Goal: Task Accomplishment & Management: Complete application form

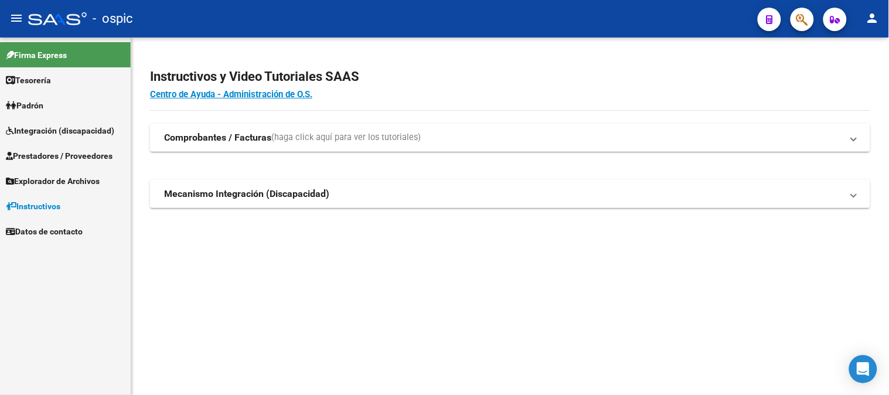
click at [72, 131] on span "Integración (discapacidad)" at bounding box center [60, 130] width 108 height 13
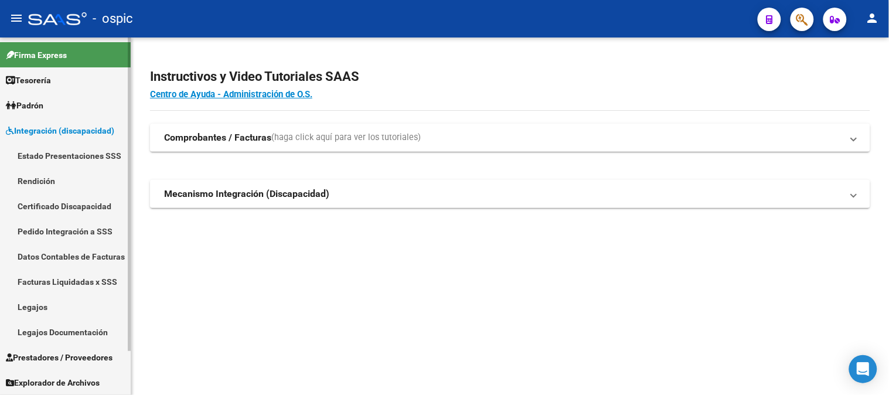
click at [72, 131] on span "Integración (discapacidad)" at bounding box center [60, 130] width 108 height 13
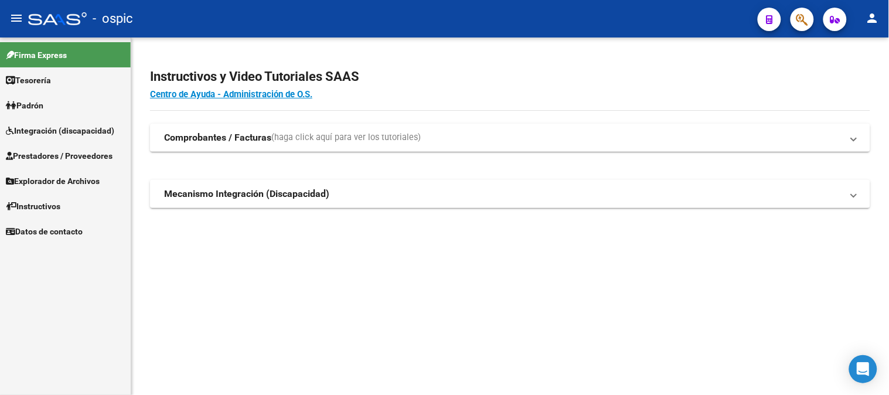
click at [69, 155] on span "Prestadores / Proveedores" at bounding box center [59, 155] width 107 height 13
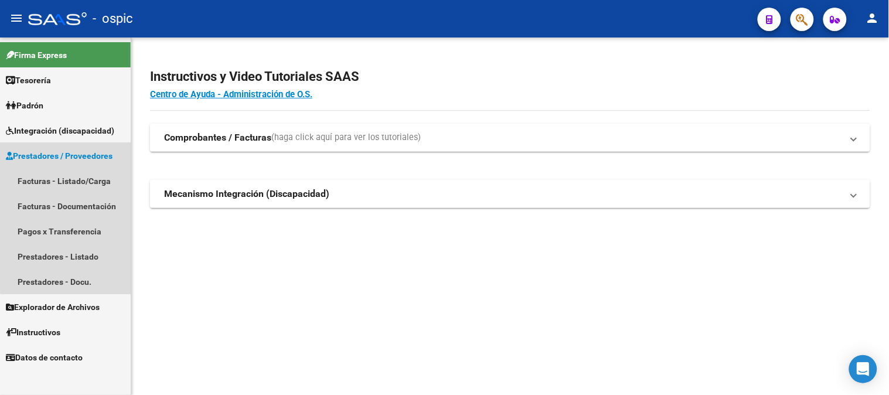
click at [69, 155] on span "Prestadores / Proveedores" at bounding box center [59, 155] width 107 height 13
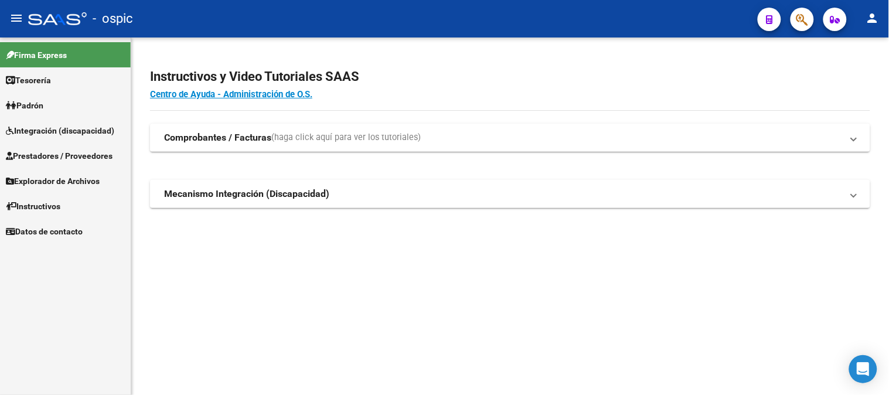
click at [57, 124] on span "Integración (discapacidad)" at bounding box center [60, 130] width 108 height 13
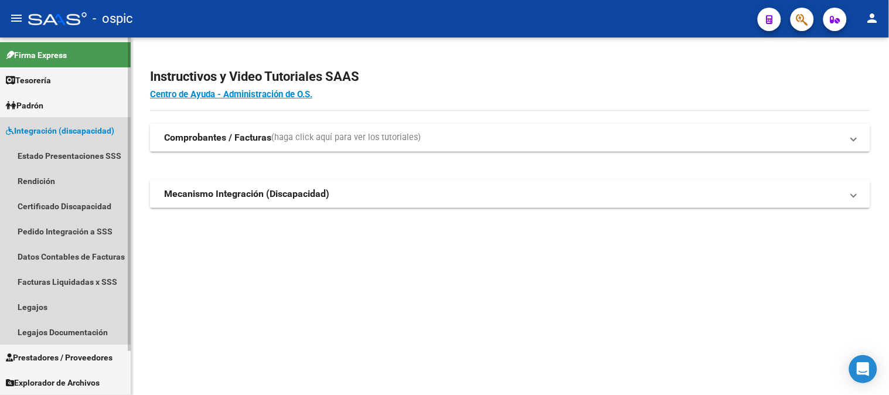
click at [57, 124] on span "Integración (discapacidad)" at bounding box center [60, 130] width 108 height 13
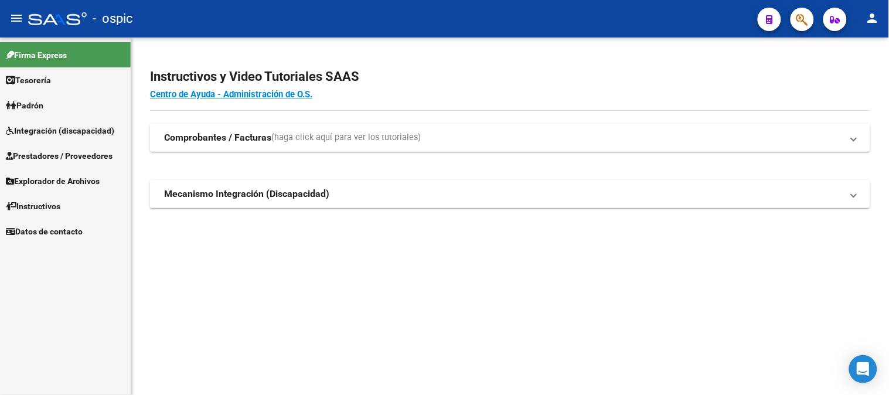
click at [49, 161] on span "Prestadores / Proveedores" at bounding box center [59, 155] width 107 height 13
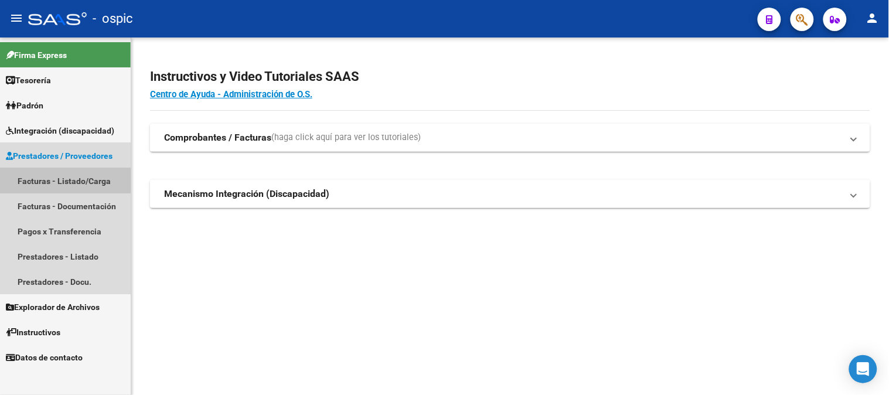
click at [47, 180] on link "Facturas - Listado/Carga" at bounding box center [65, 180] width 131 height 25
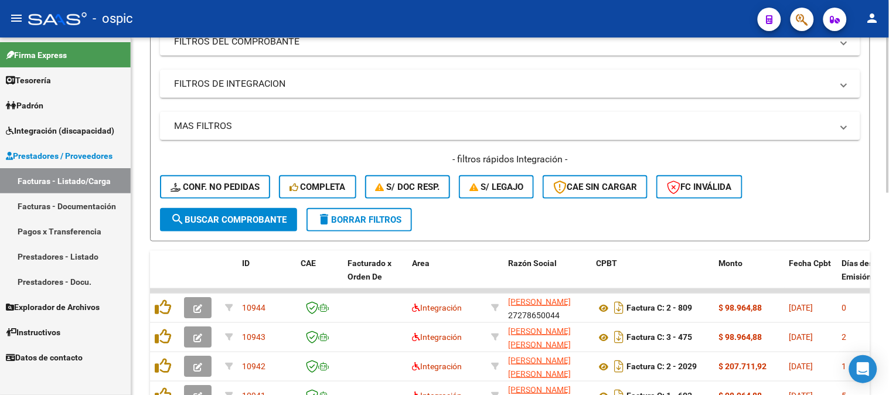
click at [366, 215] on span "delete Borrar Filtros" at bounding box center [359, 220] width 84 height 11
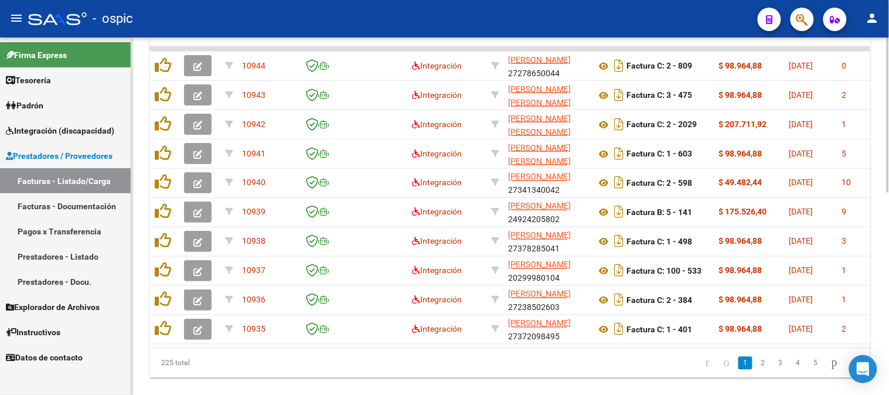
scroll to position [436, 0]
click at [889, 251] on div at bounding box center [888, 307] width 3 height 155
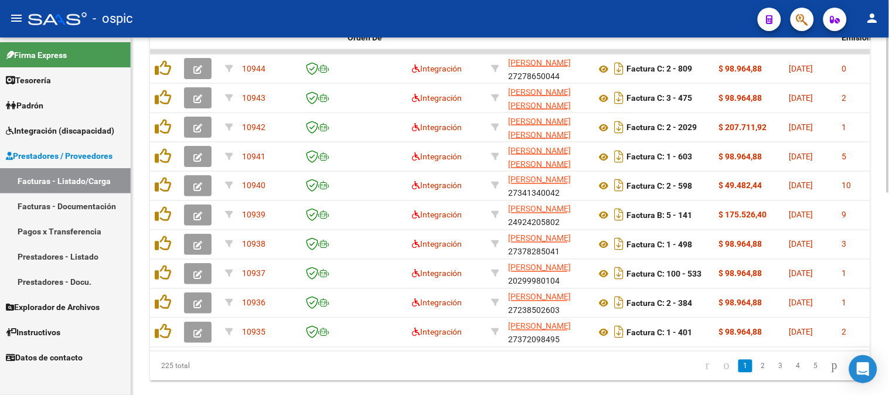
click at [889, 272] on div at bounding box center [888, 306] width 3 height 155
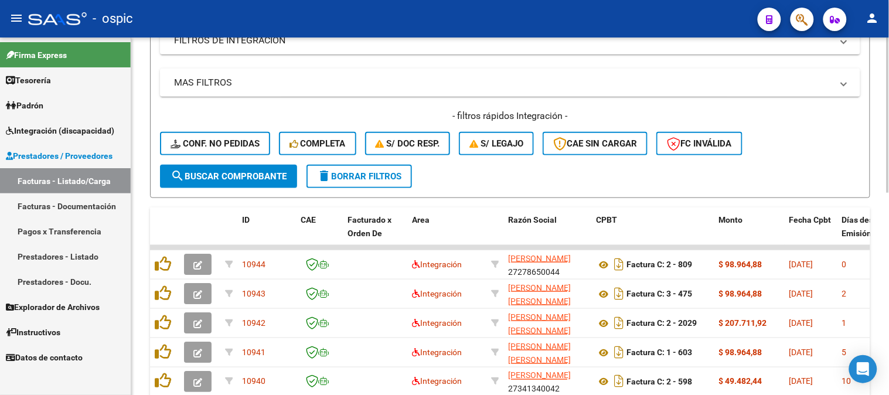
click at [371, 172] on span "delete Borrar Filtros" at bounding box center [359, 176] width 84 height 11
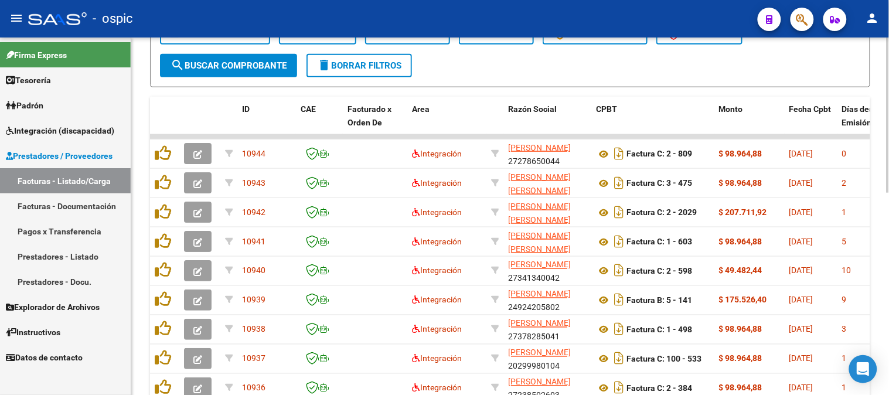
scroll to position [276, 0]
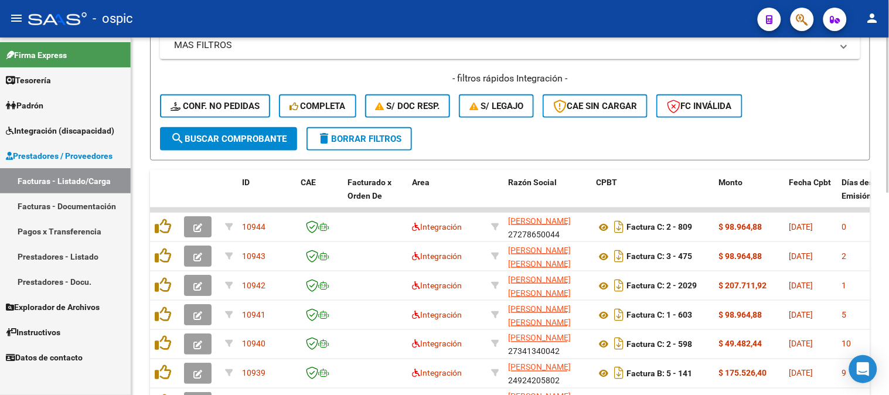
click at [889, 192] on div at bounding box center [888, 236] width 3 height 155
click at [368, 137] on span "delete Borrar Filtros" at bounding box center [359, 139] width 84 height 11
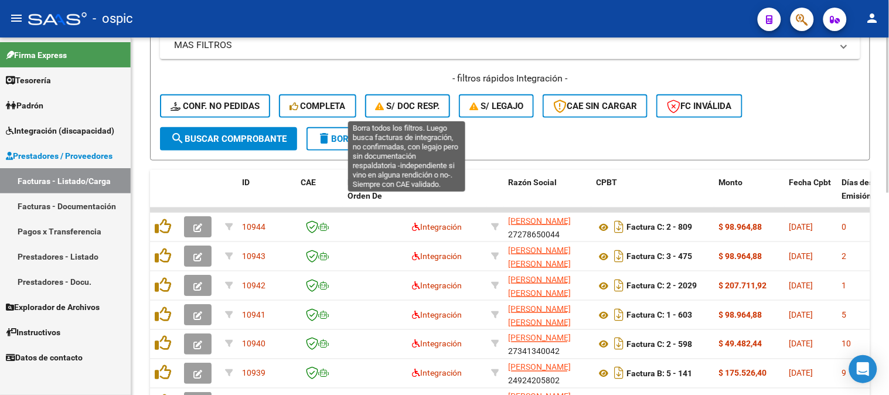
click at [417, 107] on span "S/ Doc Resp." at bounding box center [408, 106] width 64 height 11
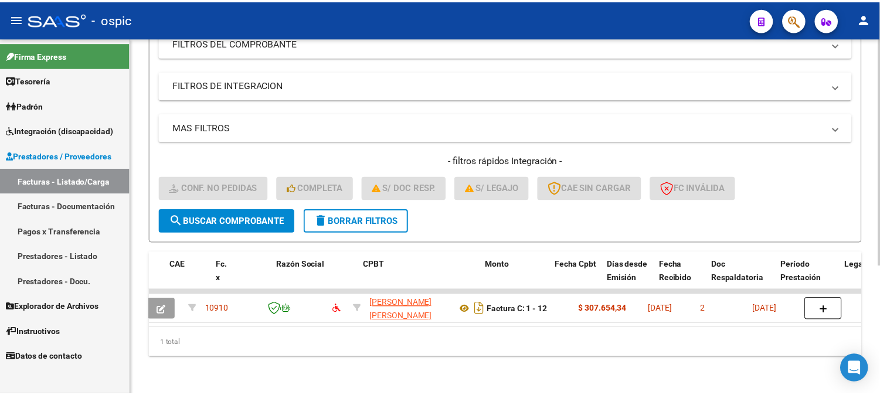
scroll to position [0, 0]
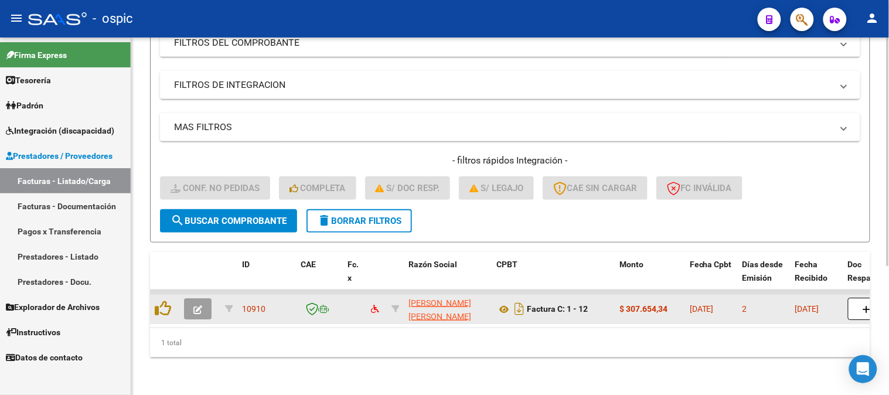
click at [200, 305] on icon "button" at bounding box center [197, 309] width 9 height 9
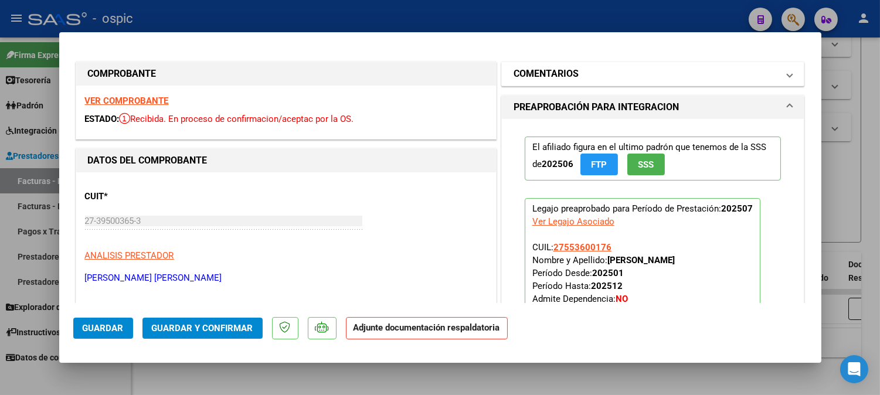
click at [551, 80] on h1 "COMENTARIOS" at bounding box center [545, 74] width 65 height 14
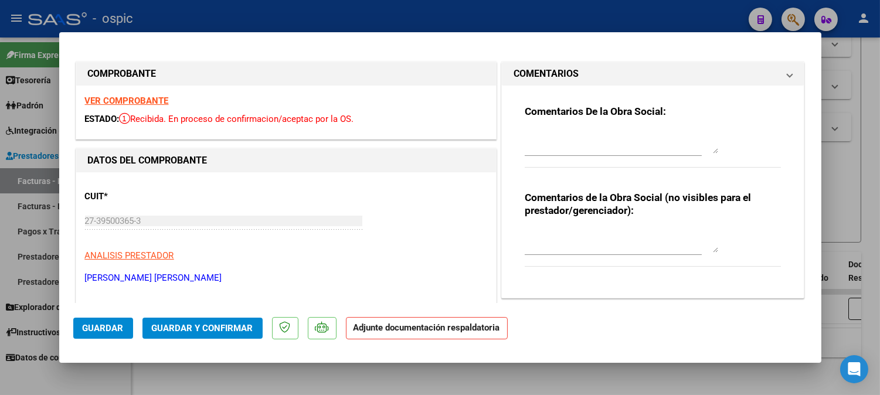
click at [542, 76] on h1 "COMENTARIOS" at bounding box center [545, 74] width 65 height 14
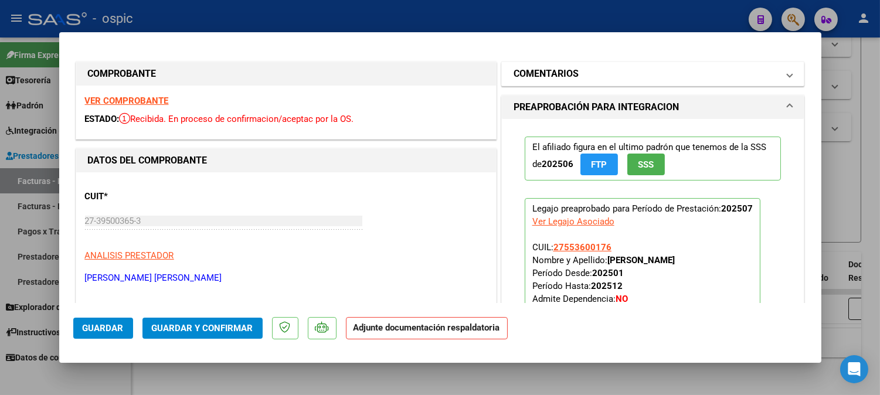
click at [557, 62] on mat-expansion-panel-header "COMENTARIOS" at bounding box center [653, 73] width 302 height 23
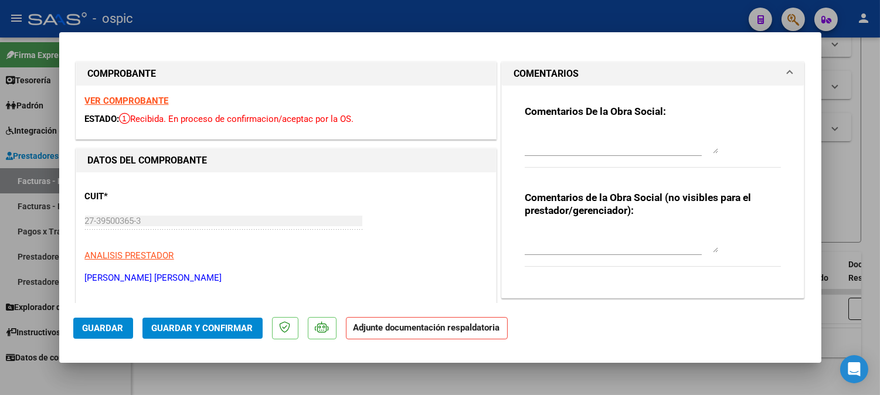
click at [572, 131] on textarea at bounding box center [621, 141] width 193 height 23
click at [616, 148] on textarea "POR FAVOR ADJUNTAR DOCUMENTACION RESPALDATORIA." at bounding box center [621, 141] width 193 height 23
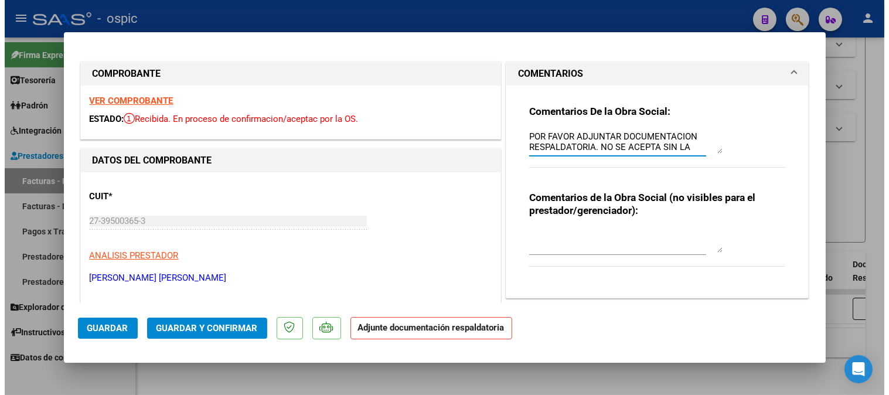
scroll to position [10, 0]
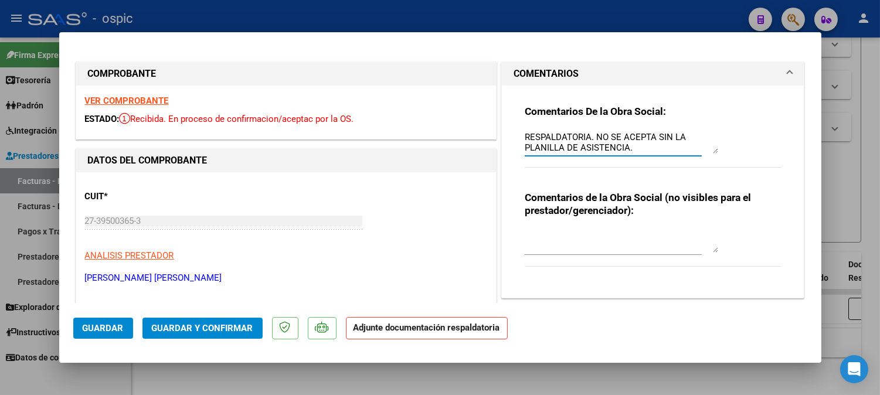
type textarea "POR FAVOR ADJUNTAR DOCUMENTACION RESPALDATORIA. NO SE ACEPTA SIN LA PLANILLA DE…"
click at [85, 328] on span "Guardar" at bounding box center [103, 328] width 41 height 11
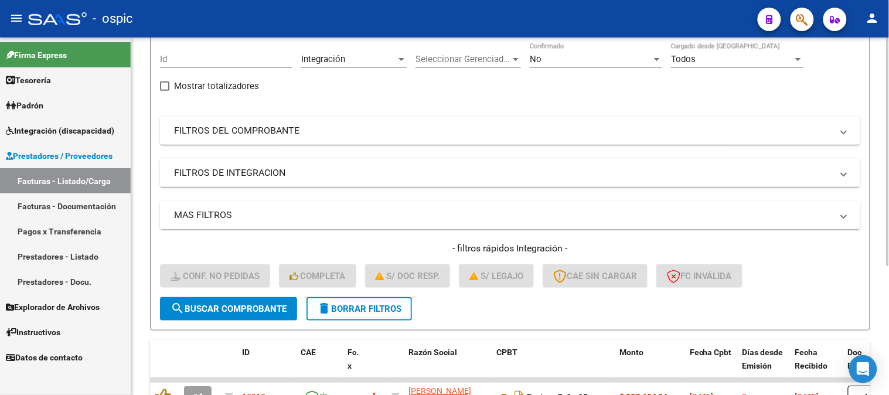
scroll to position [137, 0]
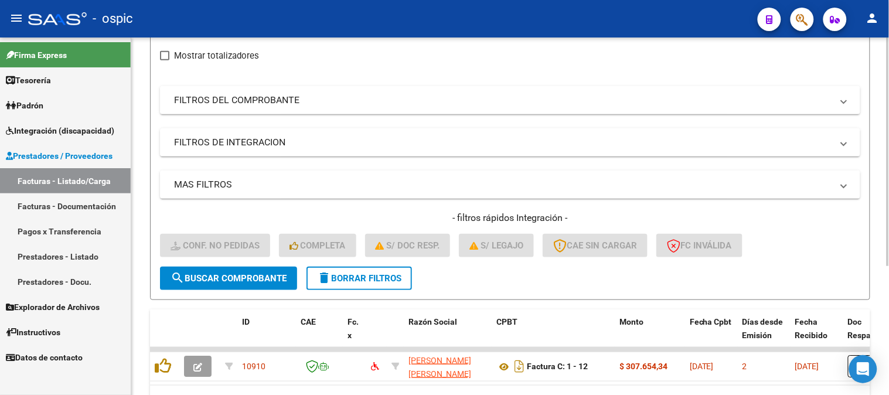
click at [372, 277] on span "delete Borrar Filtros" at bounding box center [359, 278] width 84 height 11
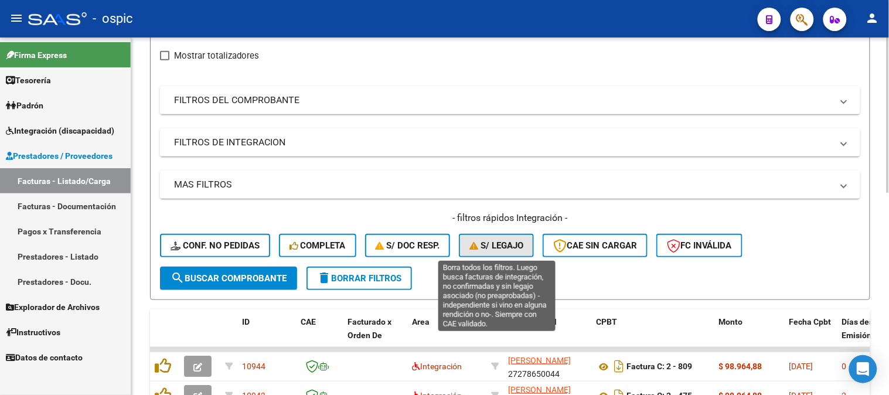
click at [488, 243] on span "S/ legajo" at bounding box center [496, 245] width 54 height 11
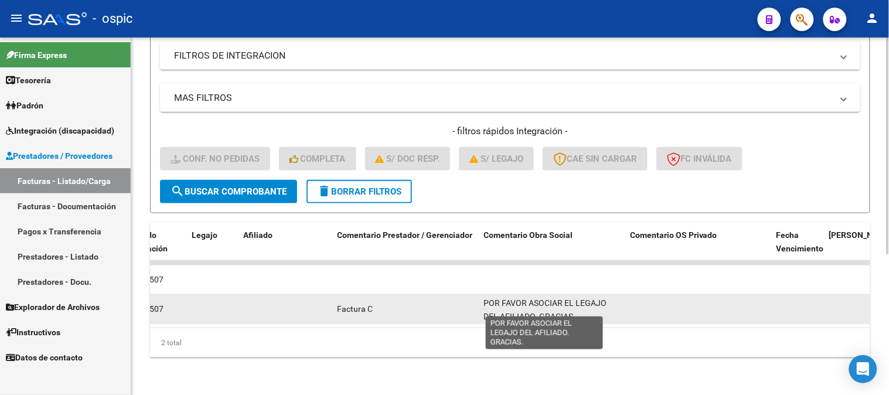
scroll to position [1, 0]
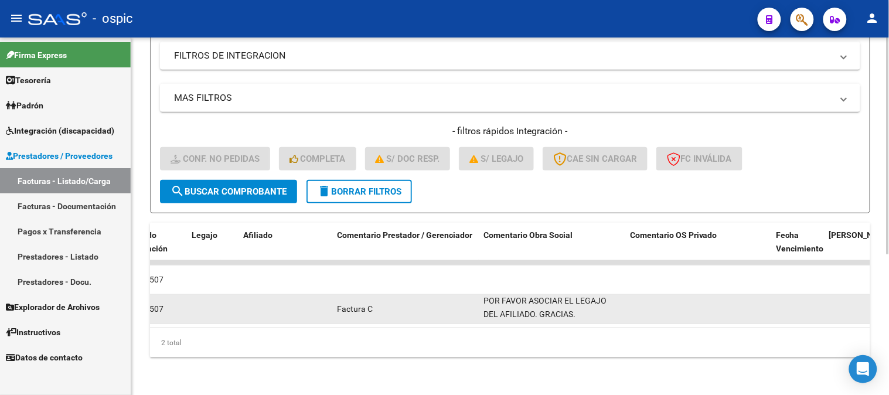
drag, startPoint x: 484, startPoint y: 291, endPoint x: 591, endPoint y: 308, distance: 108.5
click at [591, 308] on div "POR FAVOR ASOCIAR EL LEGAJO DEL AFILIADO. GRACIAS." at bounding box center [552, 308] width 137 height 25
click at [590, 302] on div "POR FAVOR ASOCIAR EL LEGAJO DEL AFILIADO. GRACIAS." at bounding box center [552, 308] width 137 height 25
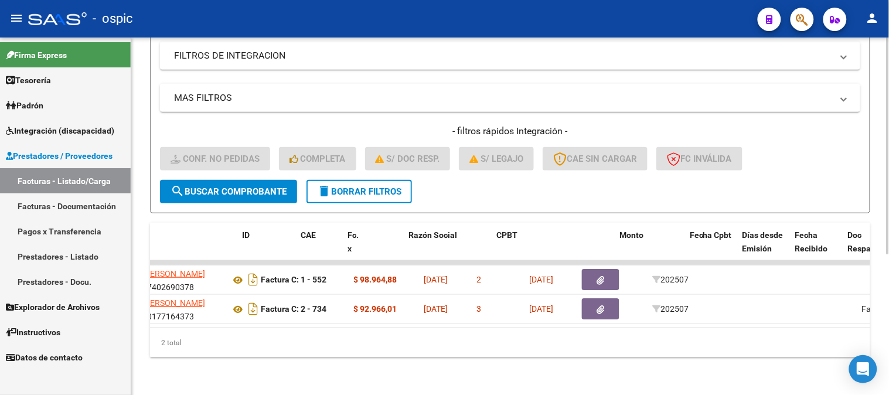
scroll to position [0, 0]
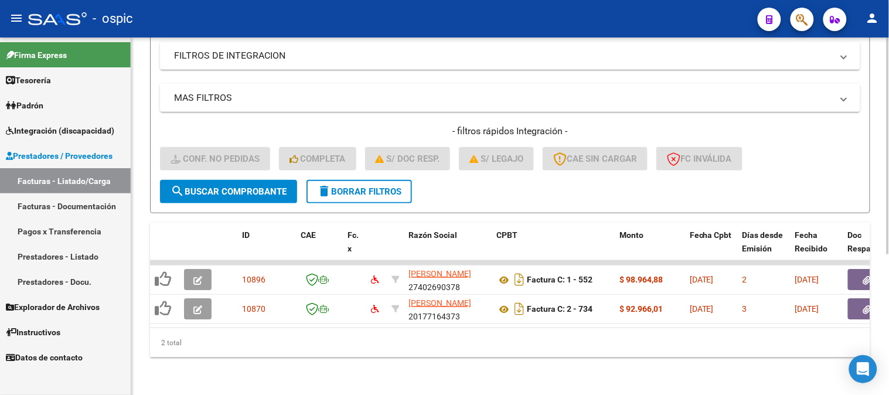
click at [335, 180] on button "delete Borrar Filtros" at bounding box center [359, 191] width 105 height 23
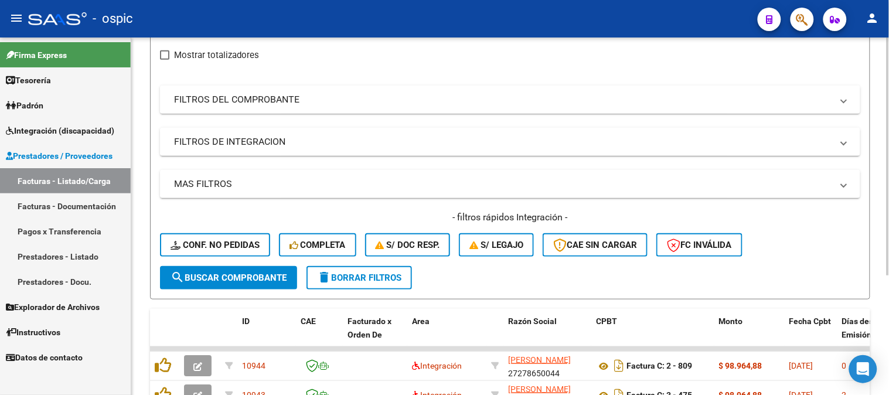
scroll to position [49, 0]
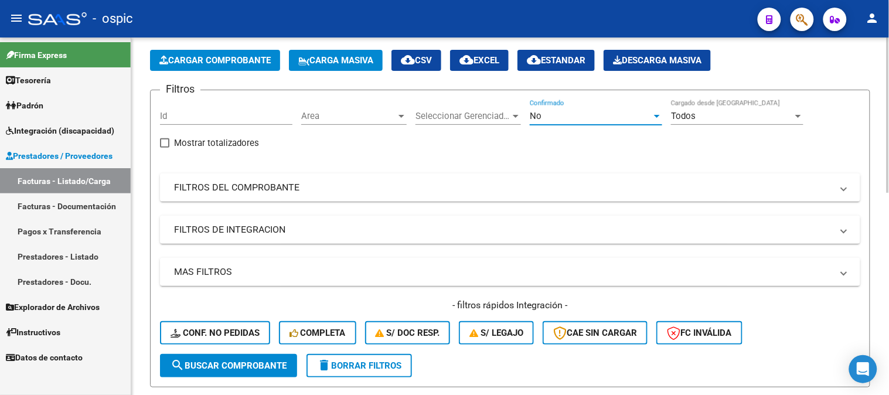
click at [557, 115] on div "No" at bounding box center [591, 116] width 122 height 11
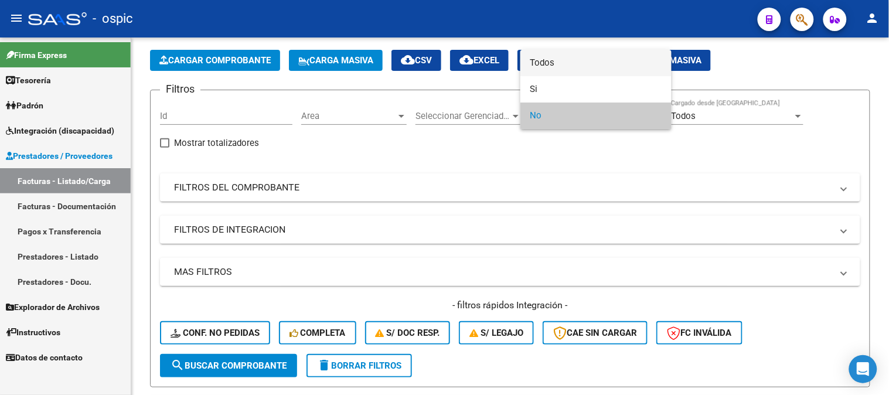
click at [553, 56] on span "Todos" at bounding box center [596, 63] width 132 height 26
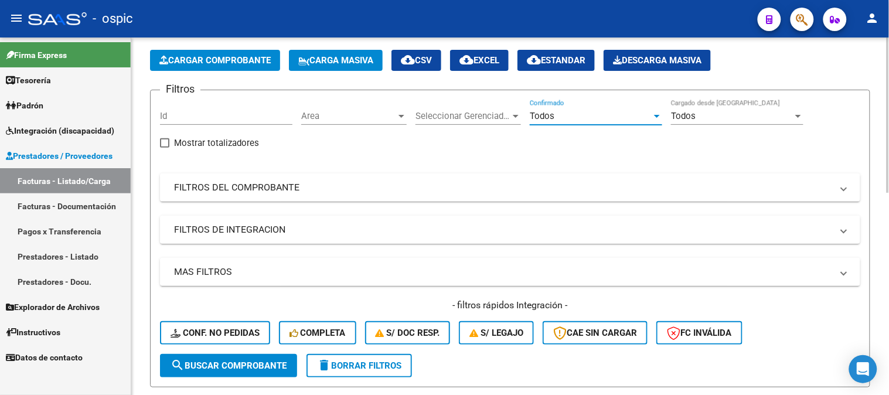
click at [244, 227] on mat-panel-title "FILTROS DE INTEGRACION" at bounding box center [503, 229] width 658 height 13
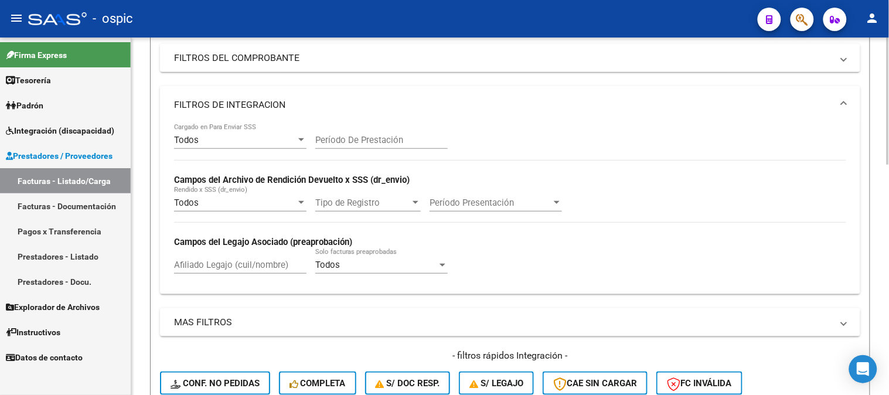
scroll to position [179, 0]
click at [214, 268] on input "Afiliado Legajo (cuil/nombre)" at bounding box center [240, 264] width 132 height 11
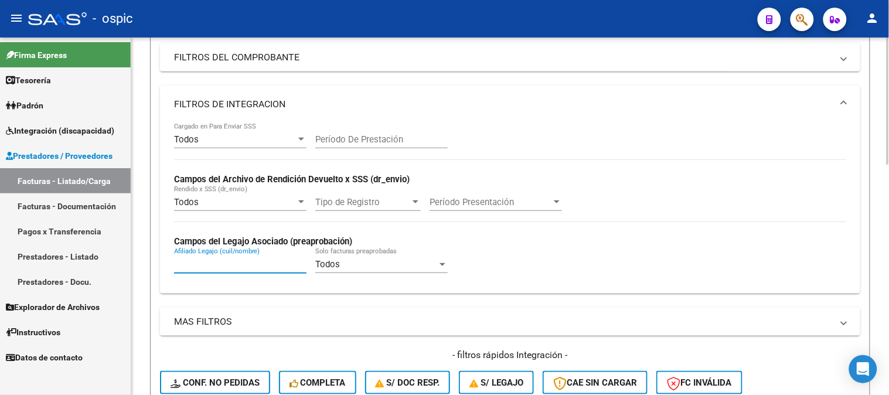
paste input "23520873279"
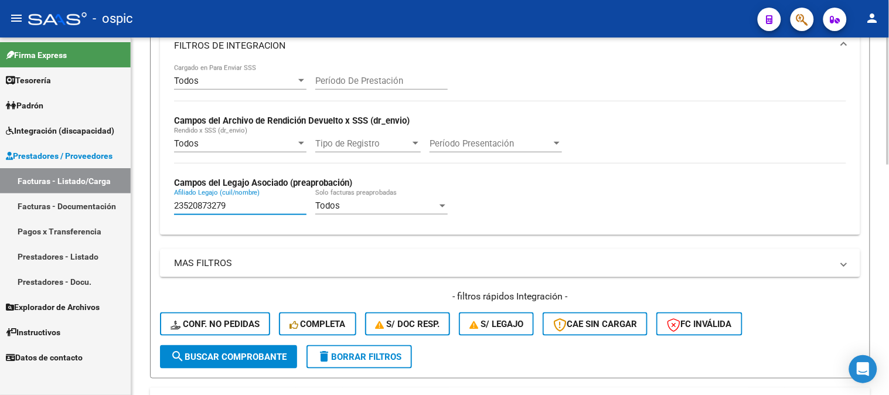
scroll to position [309, 0]
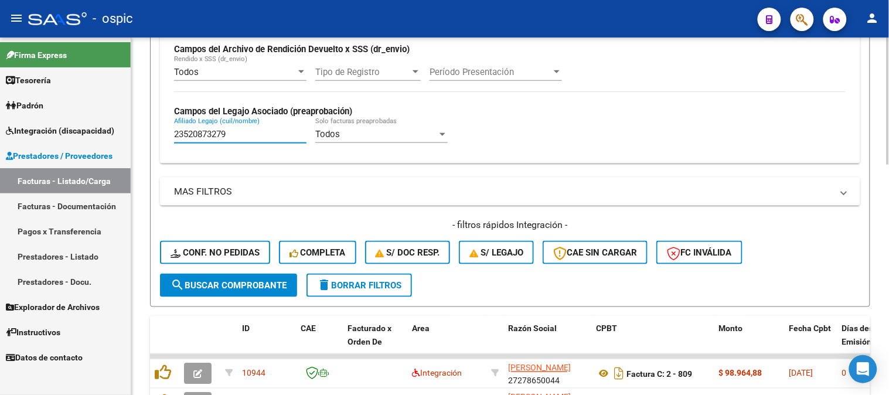
type input "23520873279"
click at [233, 288] on span "search Buscar Comprobante" at bounding box center [229, 285] width 116 height 11
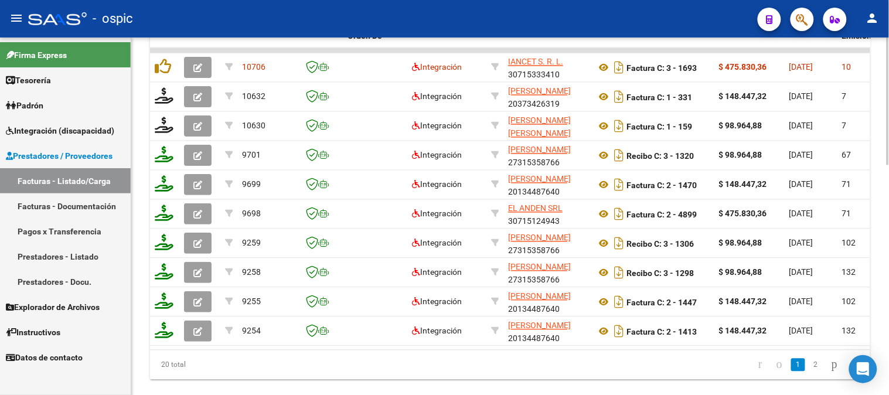
scroll to position [610, 0]
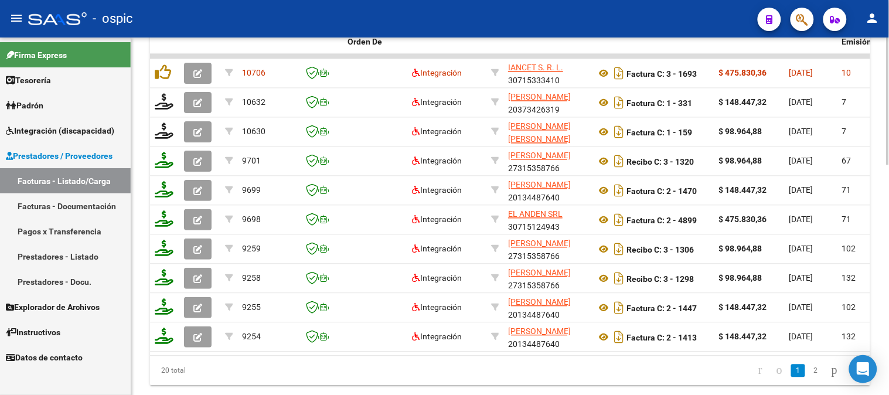
click at [889, 264] on div at bounding box center [888, 321] width 3 height 127
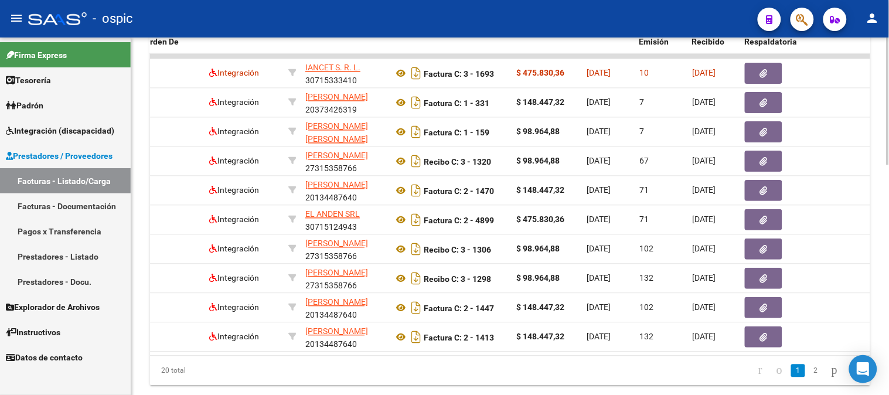
scroll to position [0, 200]
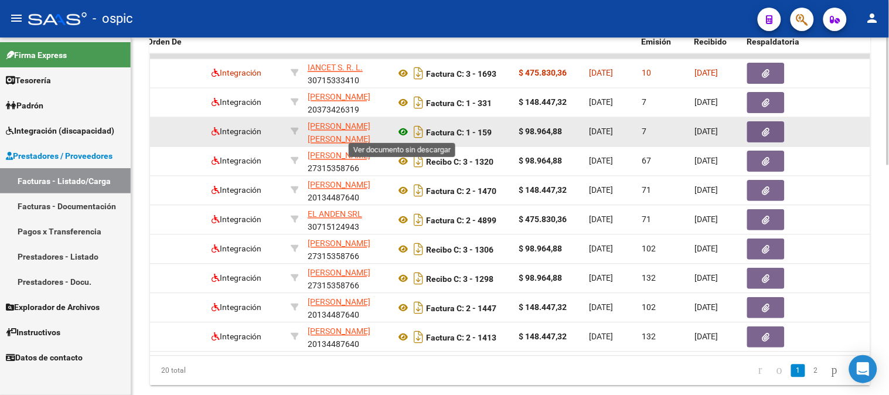
click at [404, 130] on icon at bounding box center [403, 132] width 15 height 14
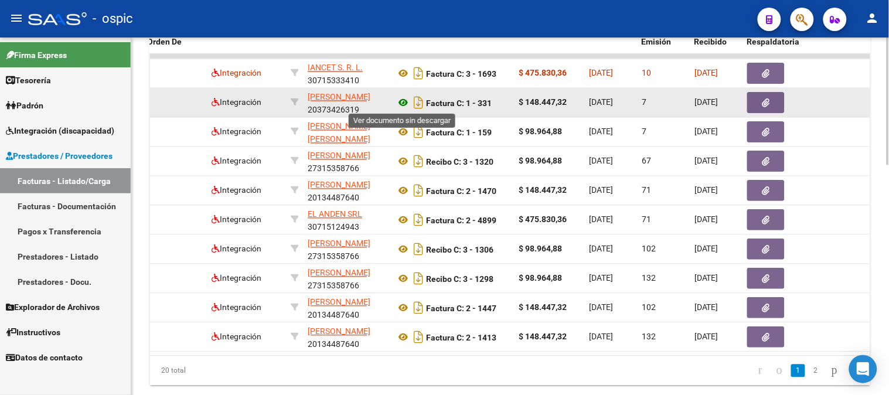
click at [401, 102] on icon at bounding box center [403, 103] width 15 height 14
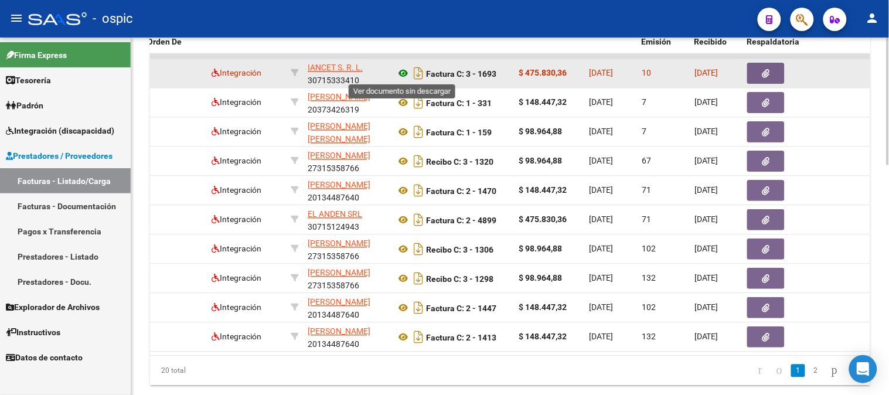
click at [400, 72] on icon at bounding box center [403, 73] width 15 height 14
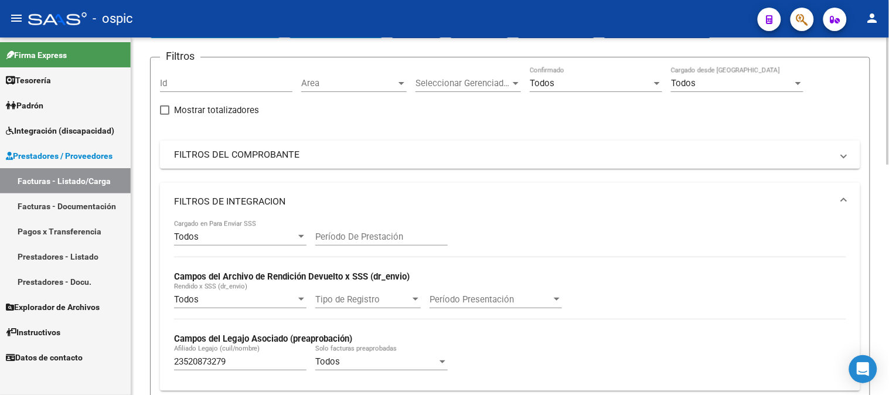
scroll to position [0, 0]
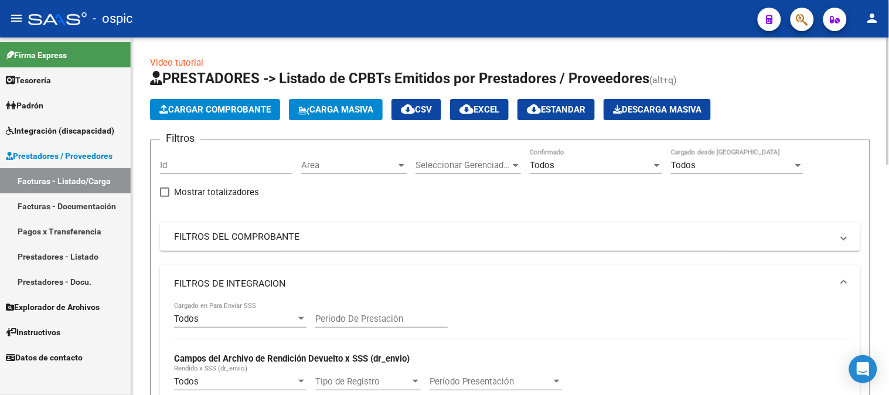
click at [889, 6] on div "menu - ospic person Firma Express Tesorería Extractos Procesados (csv) Extracto…" at bounding box center [444, 197] width 889 height 395
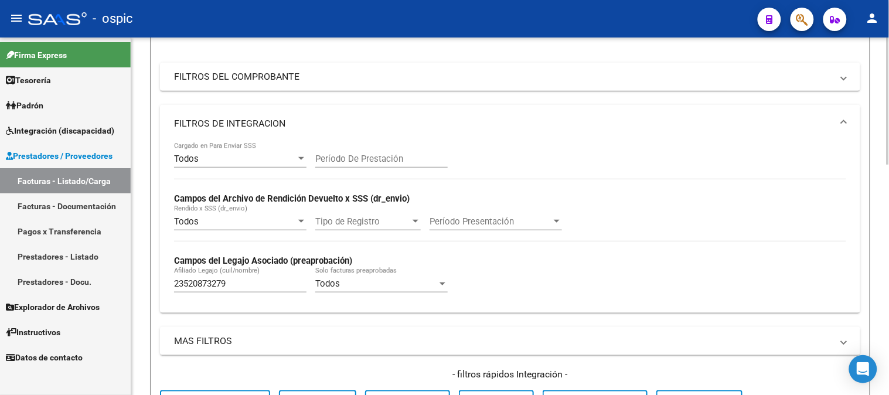
scroll to position [130, 0]
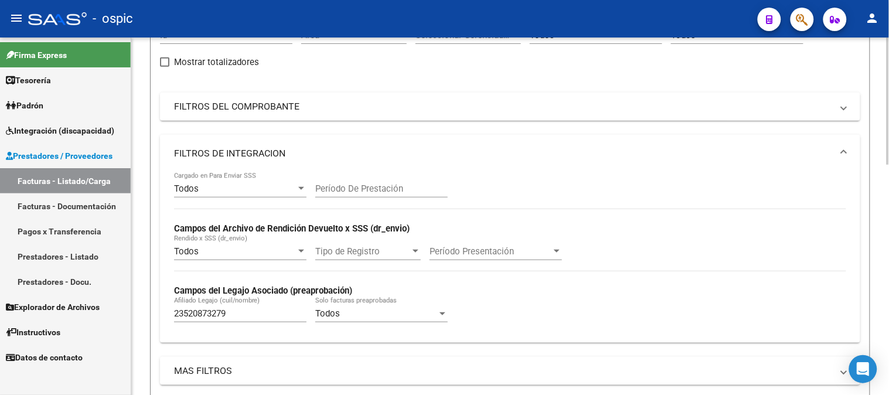
click at [213, 144] on mat-expansion-panel-header "FILTROS DE INTEGRACION" at bounding box center [510, 154] width 700 height 38
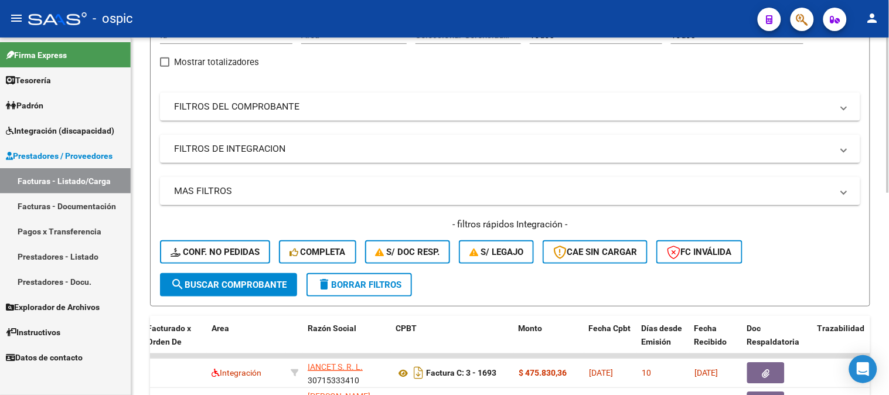
click at [327, 278] on mat-icon "delete" at bounding box center [324, 284] width 14 height 14
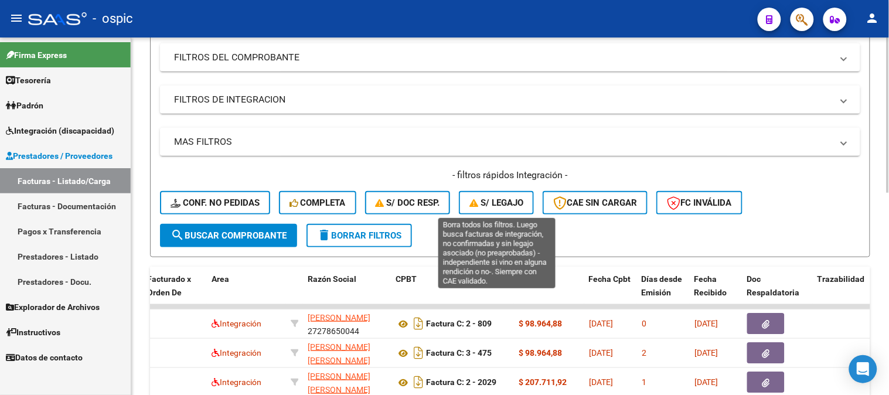
click at [495, 198] on span "S/ legajo" at bounding box center [496, 203] width 54 height 11
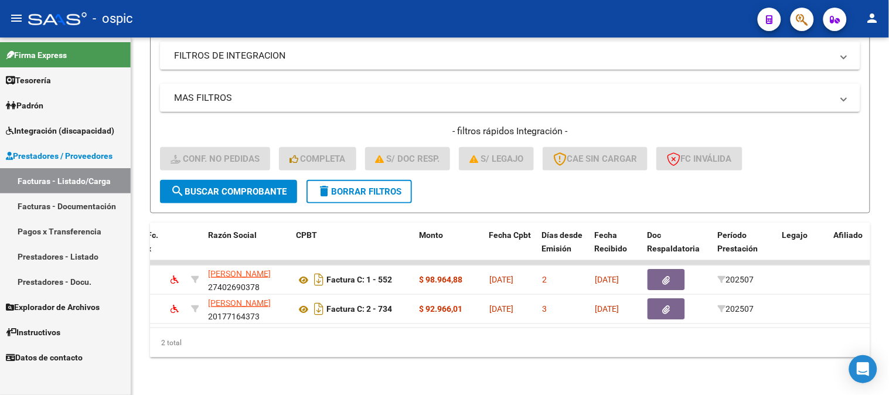
scroll to position [232, 0]
click at [366, 186] on span "delete Borrar Filtros" at bounding box center [359, 191] width 84 height 11
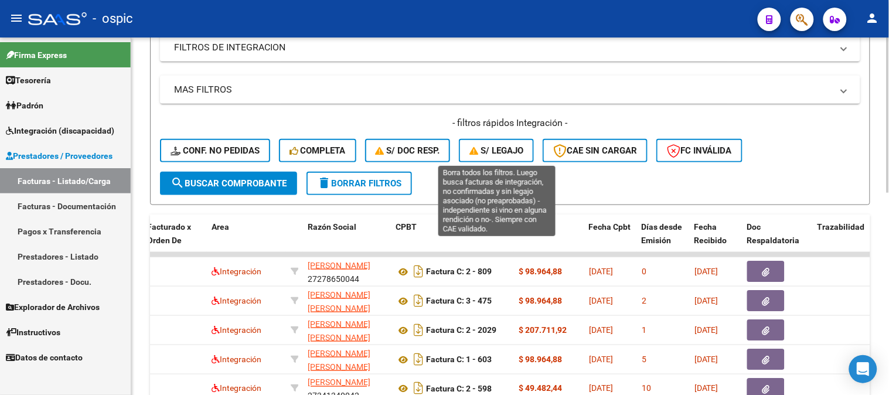
click at [496, 149] on span "S/ legajo" at bounding box center [496, 150] width 54 height 11
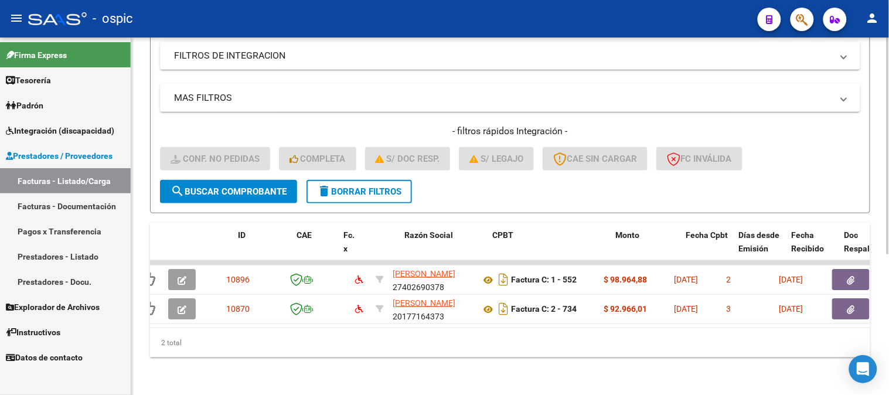
scroll to position [0, 0]
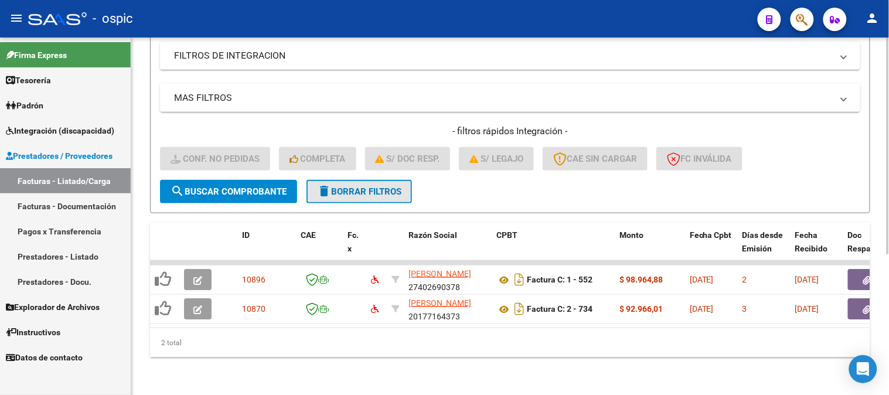
click at [396, 180] on button "delete Borrar Filtros" at bounding box center [359, 191] width 105 height 23
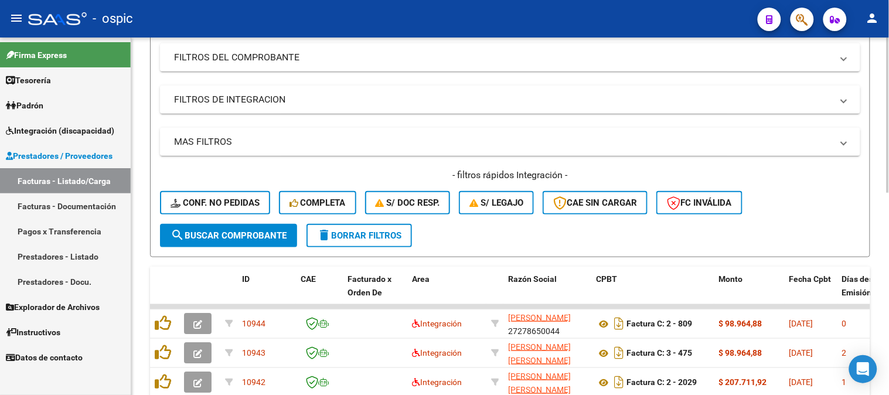
scroll to position [232, 0]
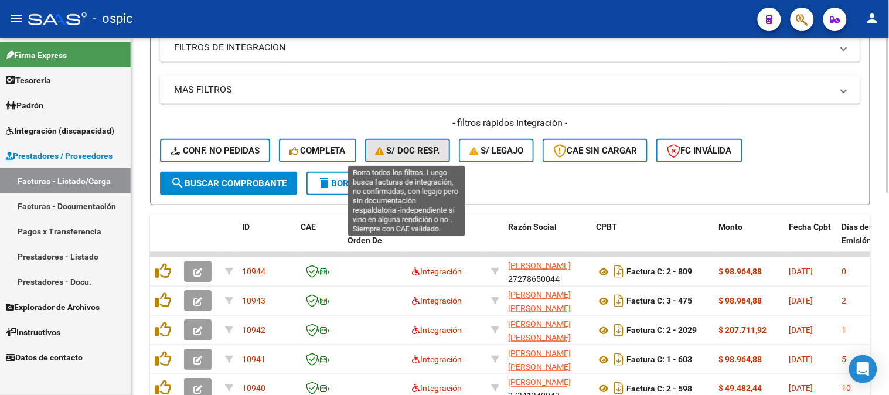
click at [420, 147] on span "S/ Doc Resp." at bounding box center [408, 150] width 64 height 11
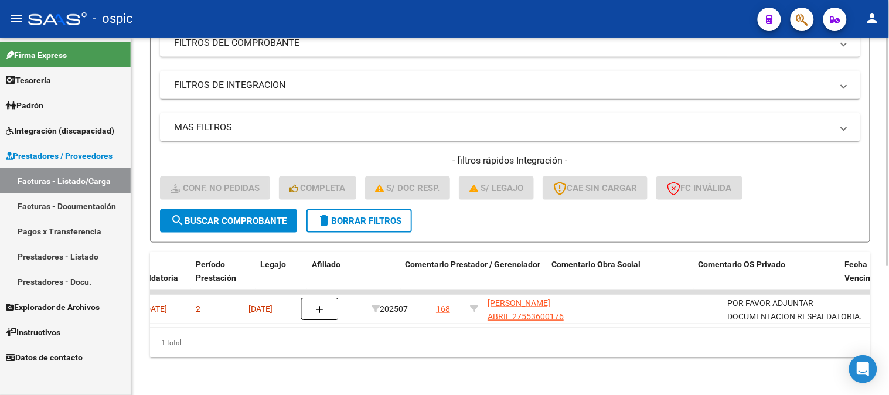
scroll to position [0, 754]
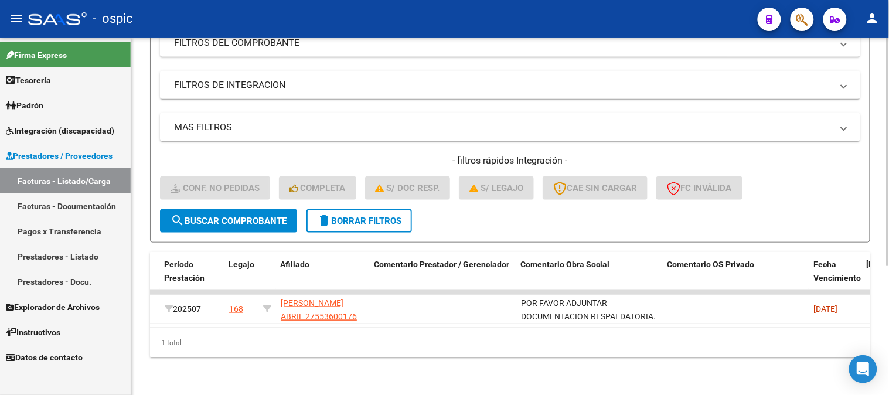
drag, startPoint x: 367, startPoint y: 205, endPoint x: 394, endPoint y: 191, distance: 29.9
click at [369, 209] on button "delete Borrar Filtros" at bounding box center [359, 220] width 105 height 23
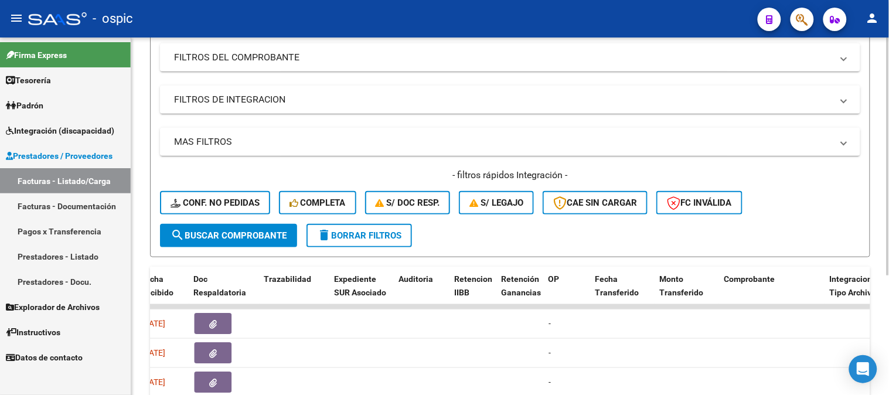
scroll to position [202, 0]
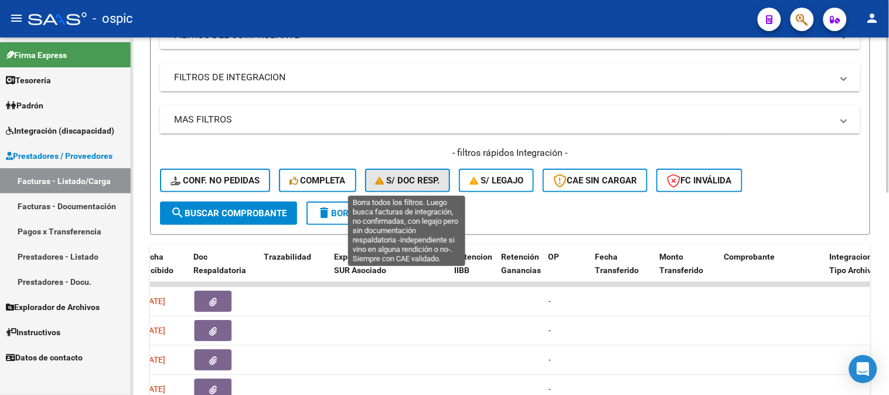
click at [416, 184] on span "S/ Doc Resp." at bounding box center [408, 180] width 64 height 11
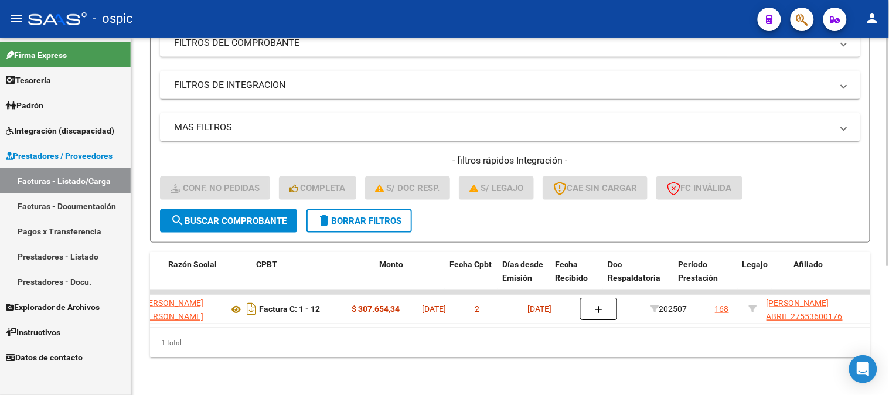
scroll to position [0, 0]
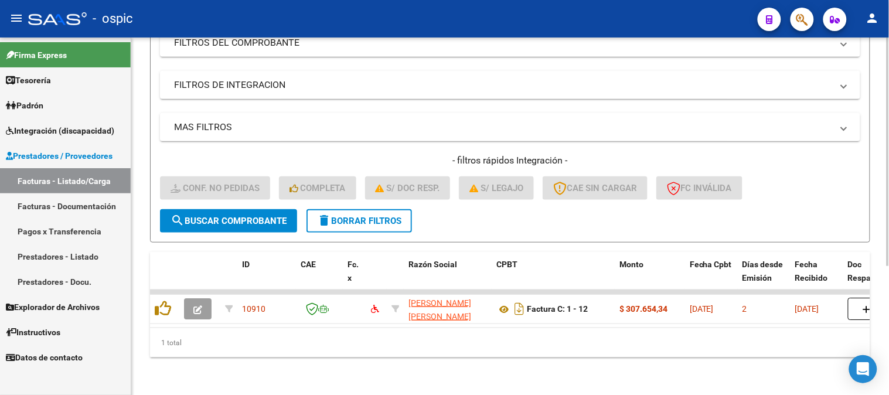
click at [388, 216] on span "delete Borrar Filtros" at bounding box center [359, 221] width 84 height 11
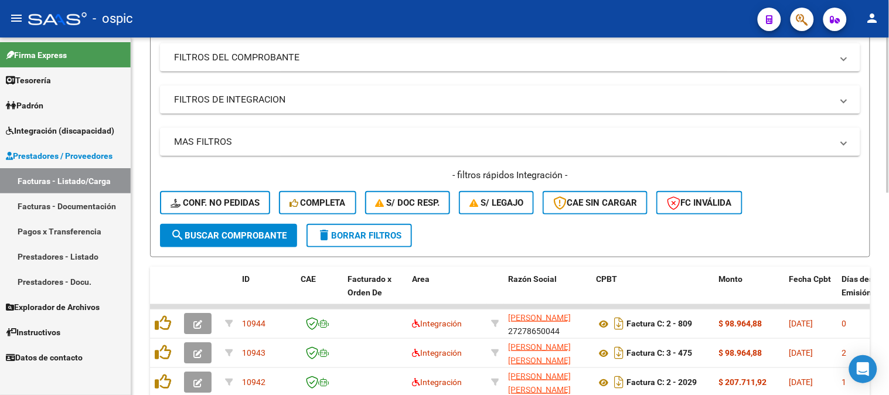
scroll to position [202, 0]
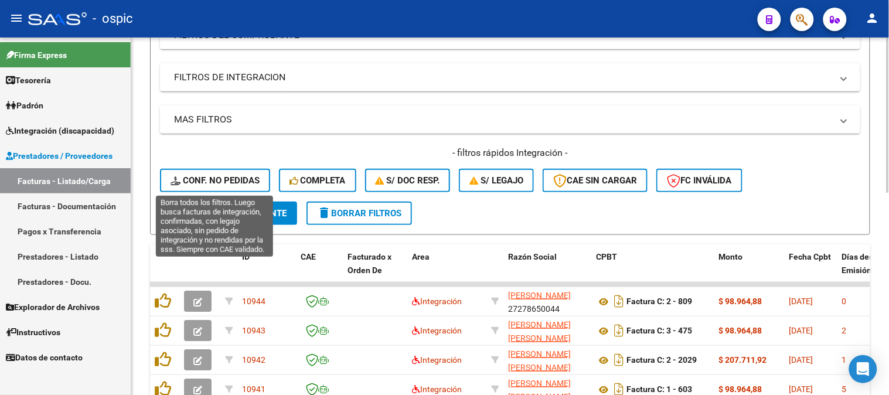
click at [224, 180] on span "Conf. no pedidas" at bounding box center [215, 180] width 89 height 11
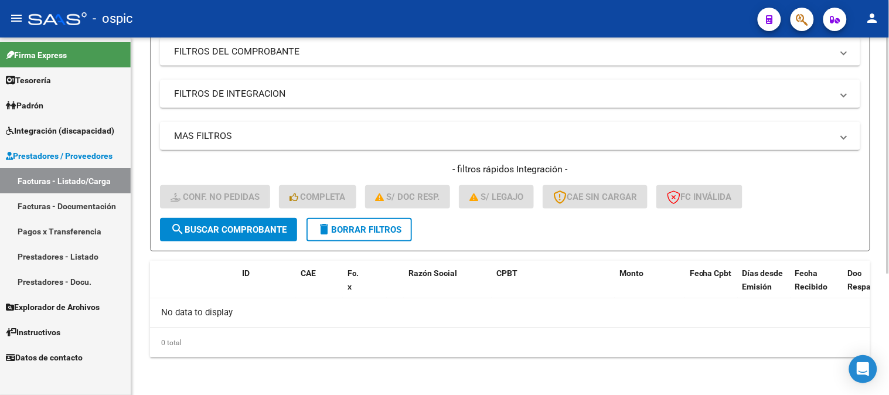
scroll to position [183, 0]
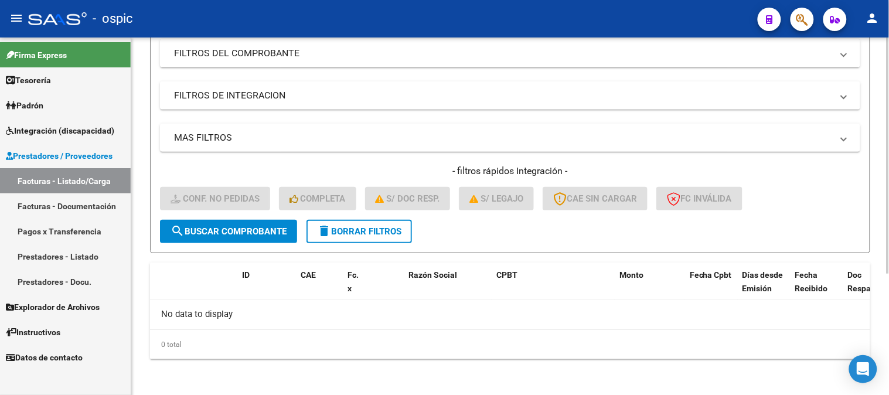
click at [384, 226] on span "delete Borrar Filtros" at bounding box center [359, 231] width 84 height 11
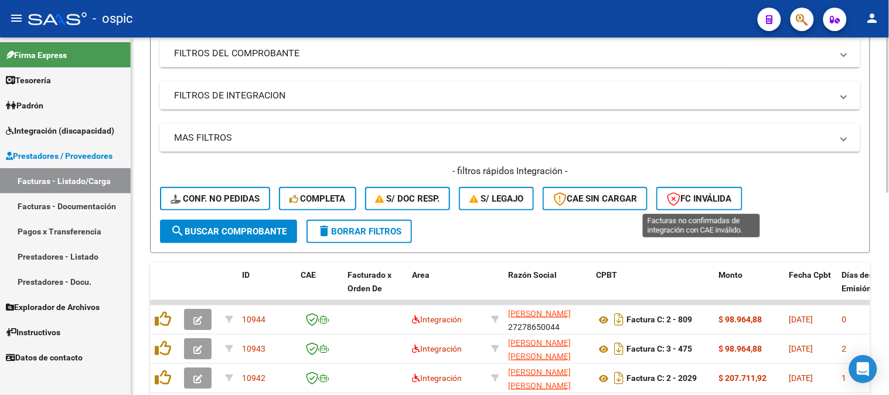
click at [712, 200] on span "FC Inválida" at bounding box center [699, 198] width 65 height 11
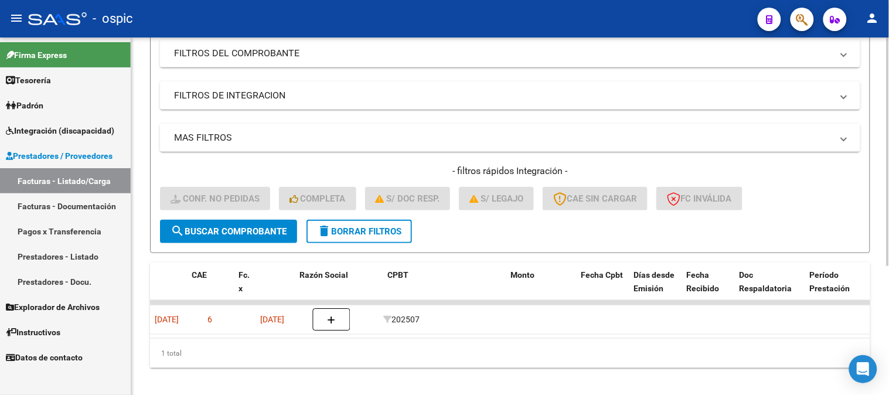
scroll to position [0, 0]
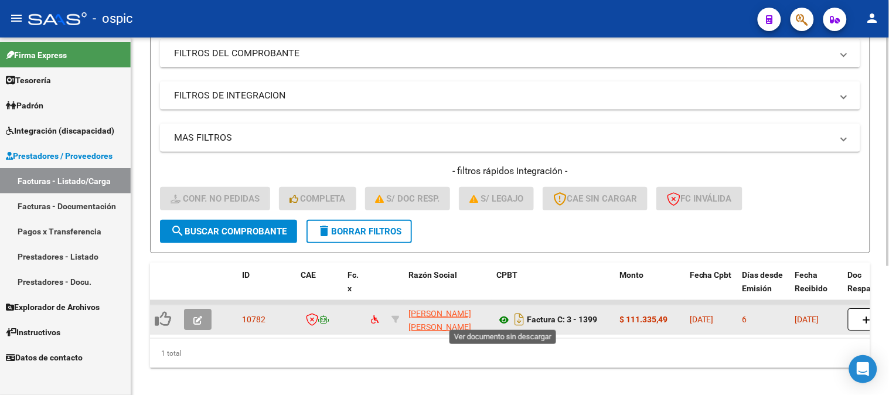
click at [501, 315] on icon at bounding box center [503, 320] width 15 height 14
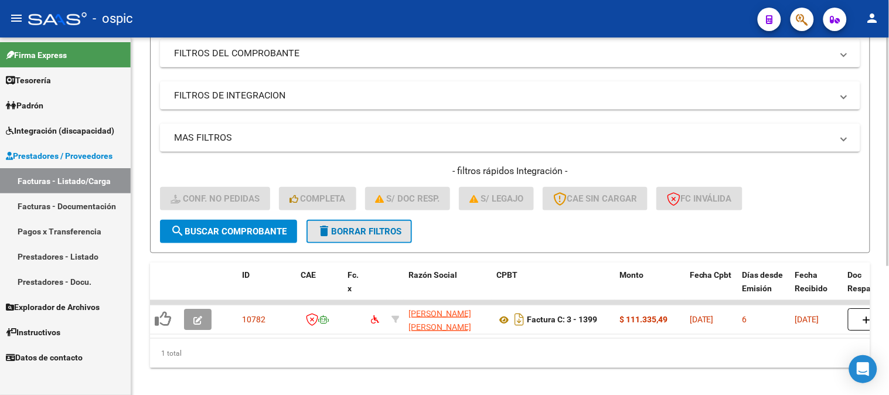
click at [342, 233] on span "delete Borrar Filtros" at bounding box center [359, 231] width 84 height 11
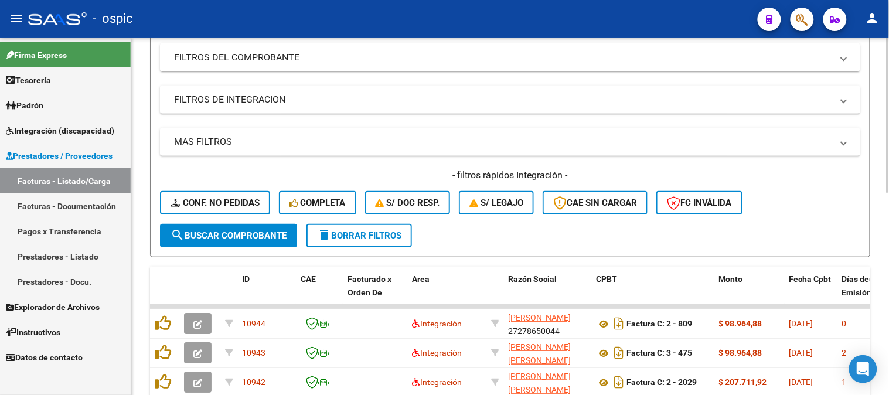
scroll to position [183, 0]
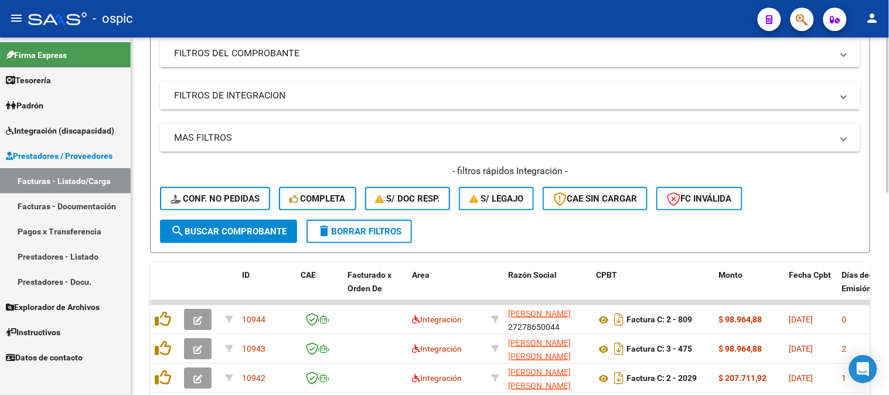
click at [342, 233] on span "delete Borrar Filtros" at bounding box center [359, 231] width 84 height 11
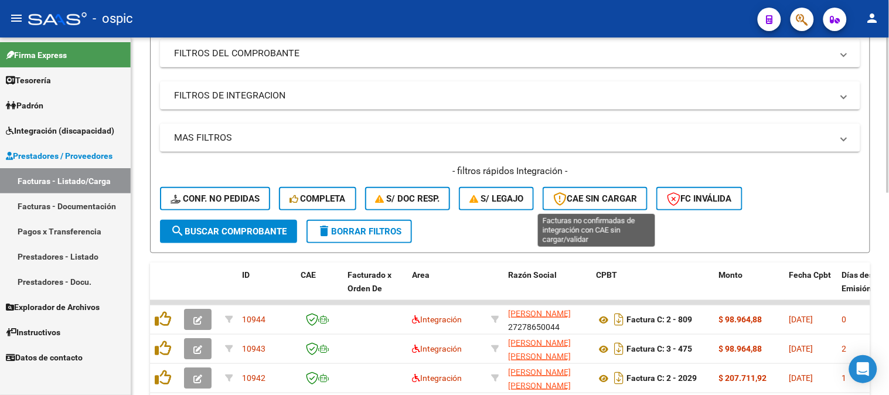
click at [627, 202] on span "CAE SIN CARGAR" at bounding box center [595, 198] width 84 height 11
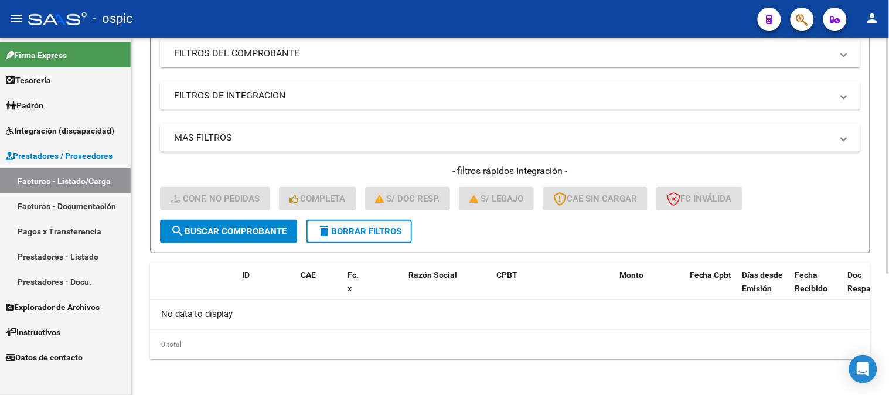
click at [376, 232] on span "delete Borrar Filtros" at bounding box center [359, 231] width 84 height 11
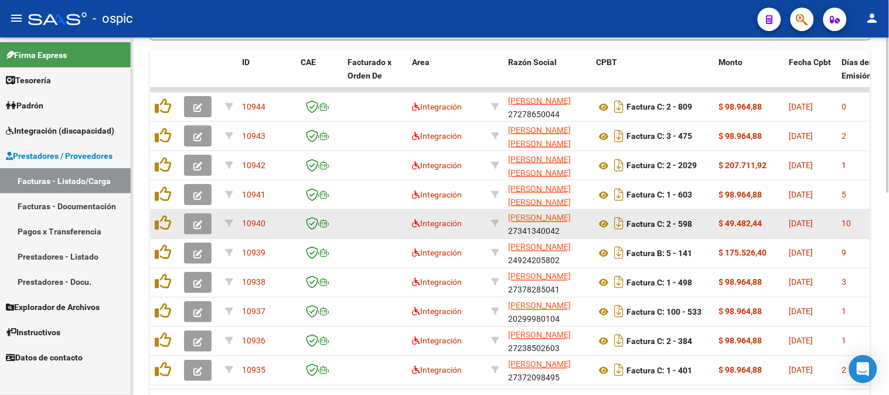
scroll to position [379, 0]
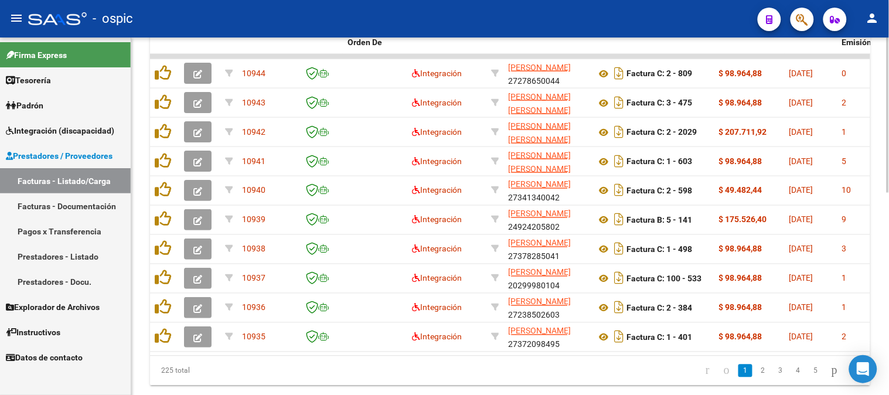
click at [889, 292] on div at bounding box center [888, 304] width 3 height 155
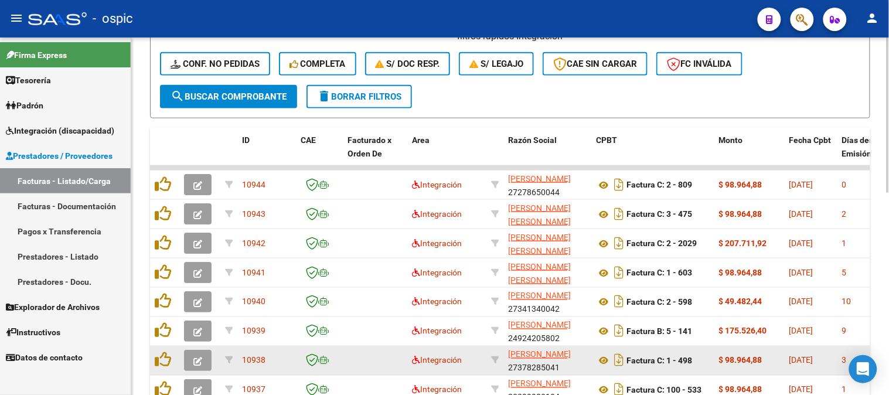
scroll to position [298, 0]
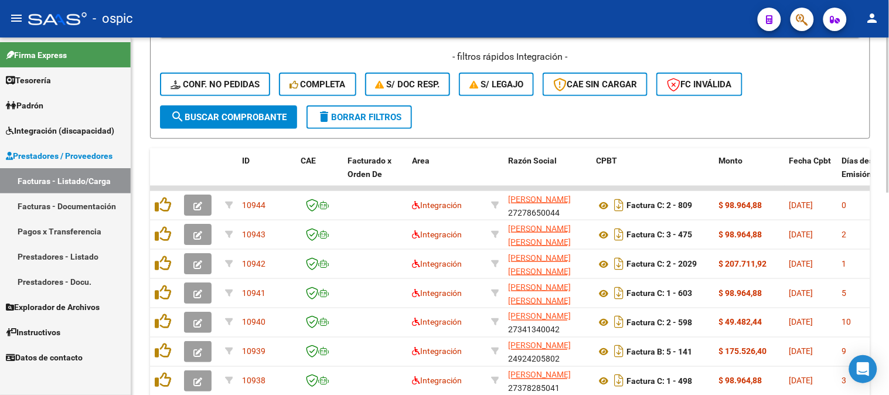
click at [364, 119] on span "delete Borrar Filtros" at bounding box center [359, 117] width 84 height 11
click at [383, 112] on span "delete Borrar Filtros" at bounding box center [359, 117] width 84 height 11
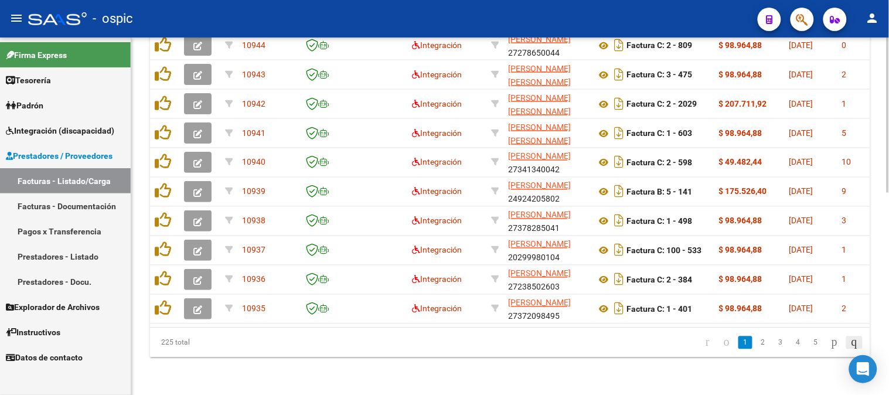
click at [855, 347] on icon "go to last page" at bounding box center [854, 342] width 9 height 14
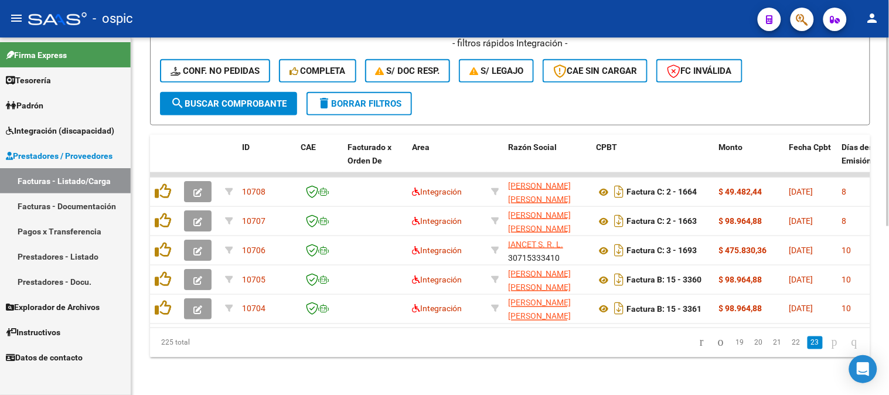
scroll to position [319, 0]
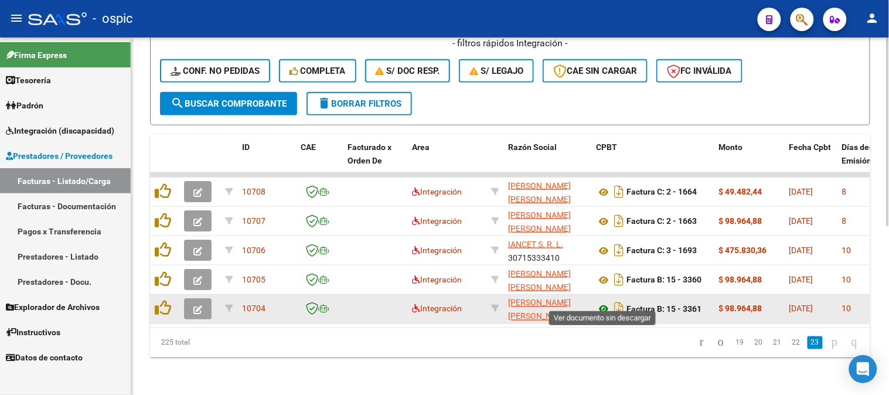
click at [601, 302] on icon at bounding box center [603, 309] width 15 height 14
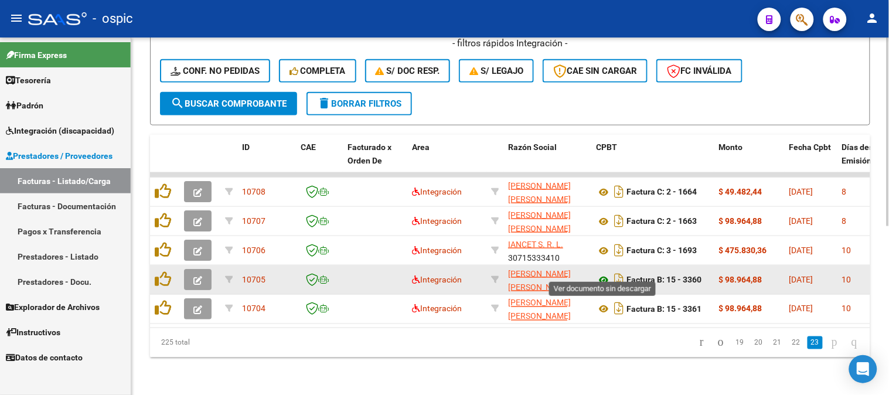
click at [603, 273] on icon at bounding box center [603, 280] width 15 height 14
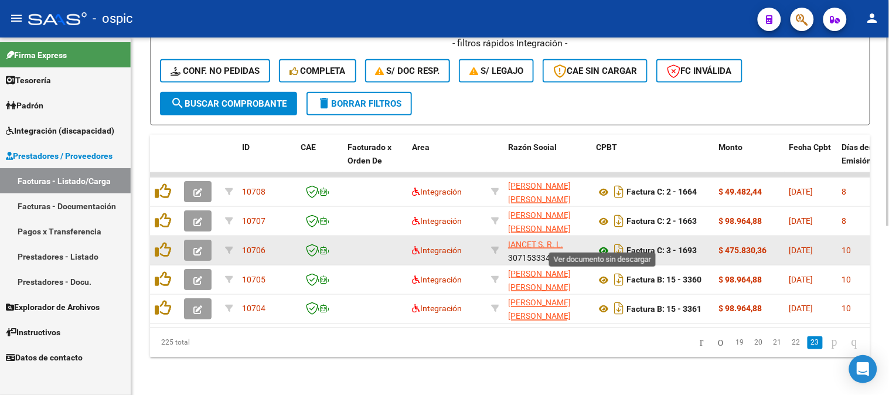
click at [600, 244] on icon at bounding box center [603, 251] width 15 height 14
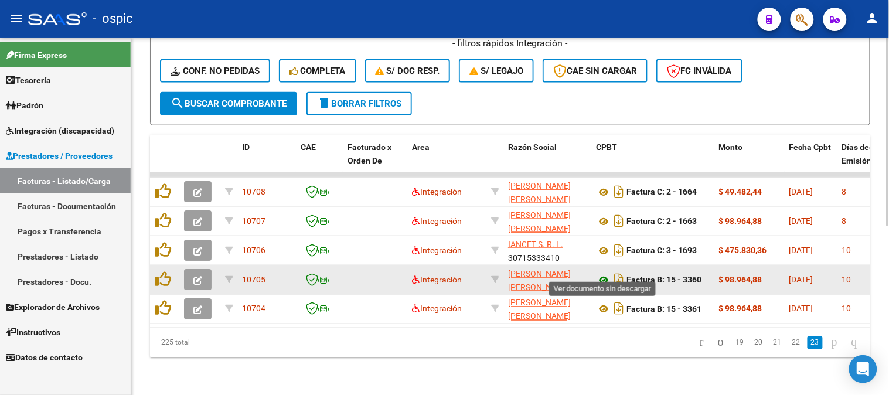
click at [605, 273] on icon at bounding box center [603, 280] width 15 height 14
click at [603, 273] on icon at bounding box center [603, 280] width 15 height 14
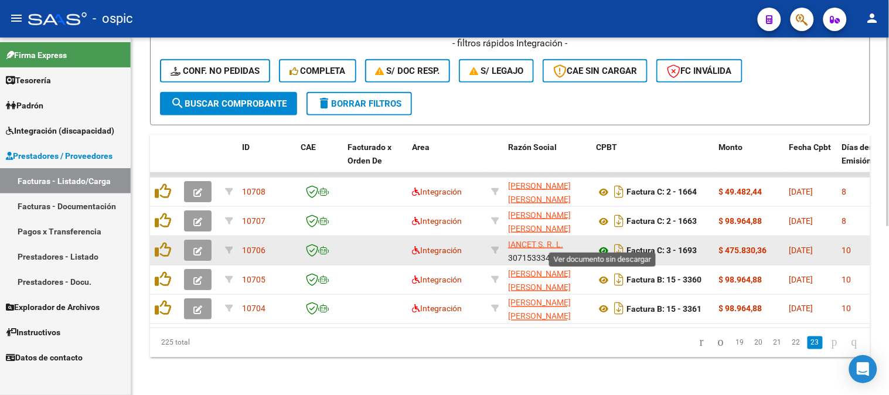
click at [603, 244] on icon at bounding box center [603, 251] width 15 height 14
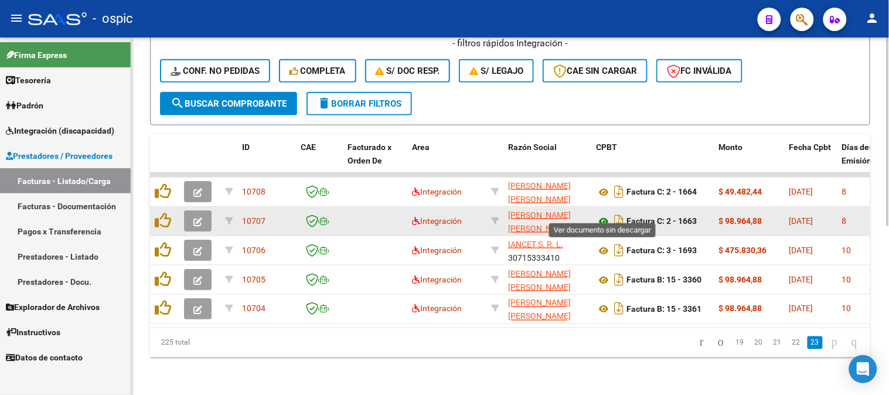
click at [602, 215] on icon at bounding box center [603, 222] width 15 height 14
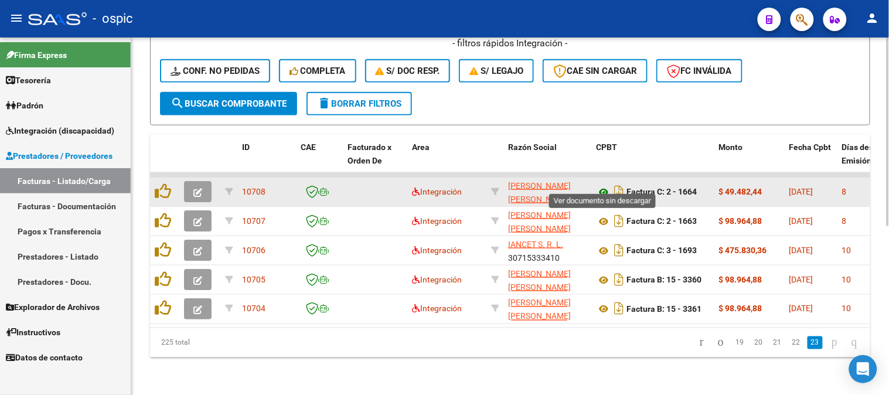
click at [604, 185] on icon at bounding box center [603, 192] width 15 height 14
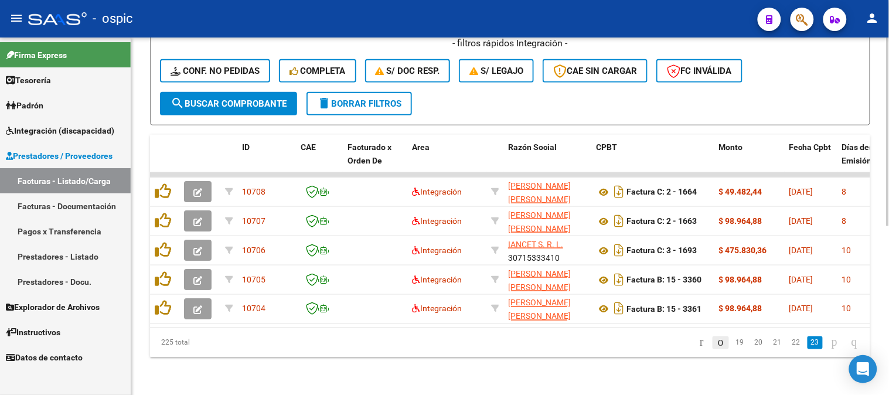
click at [716, 344] on icon "go to previous page" at bounding box center [720, 342] width 9 height 14
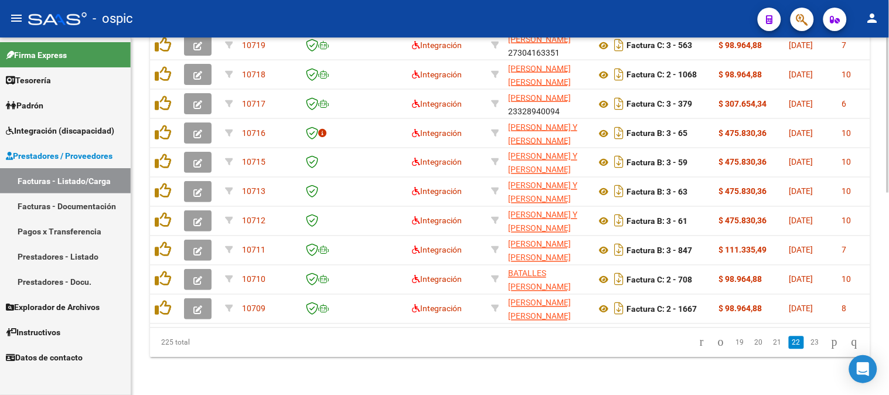
scroll to position [465, 0]
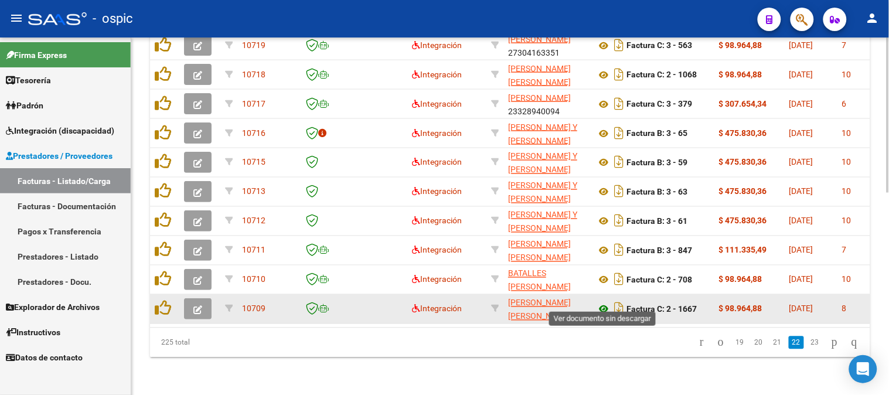
click at [602, 302] on icon at bounding box center [603, 309] width 15 height 14
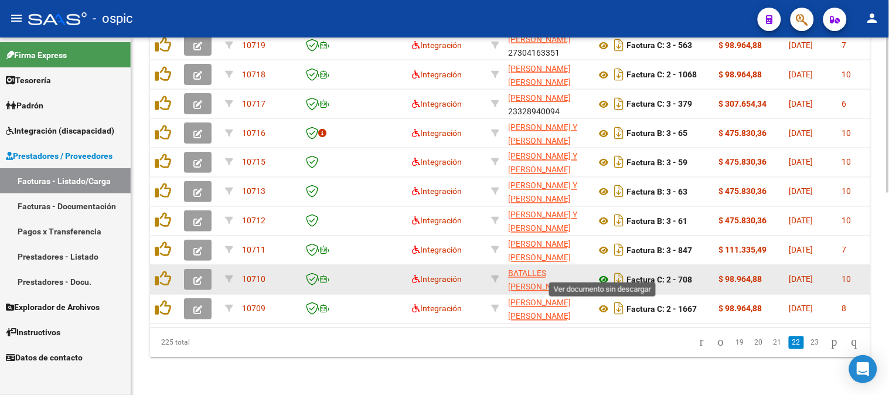
click at [602, 273] on icon at bounding box center [603, 280] width 15 height 14
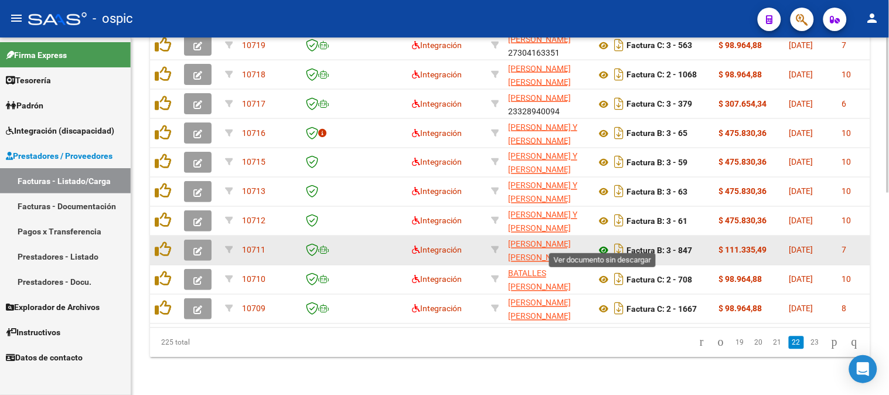
click at [604, 244] on icon at bounding box center [603, 251] width 15 height 14
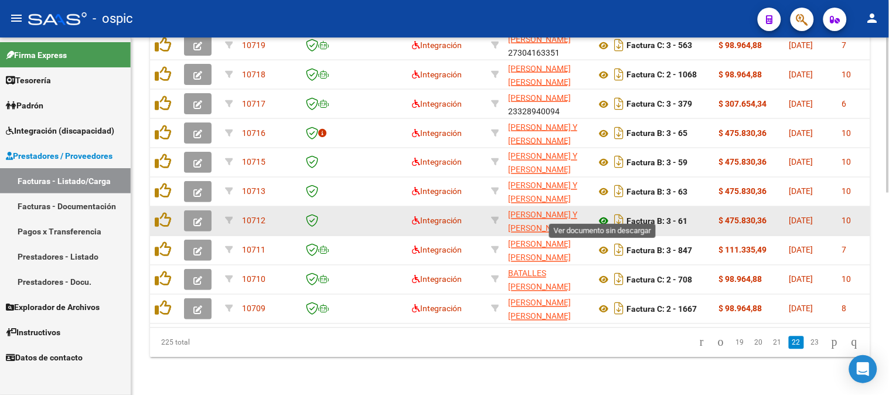
click at [603, 215] on icon at bounding box center [603, 222] width 15 height 14
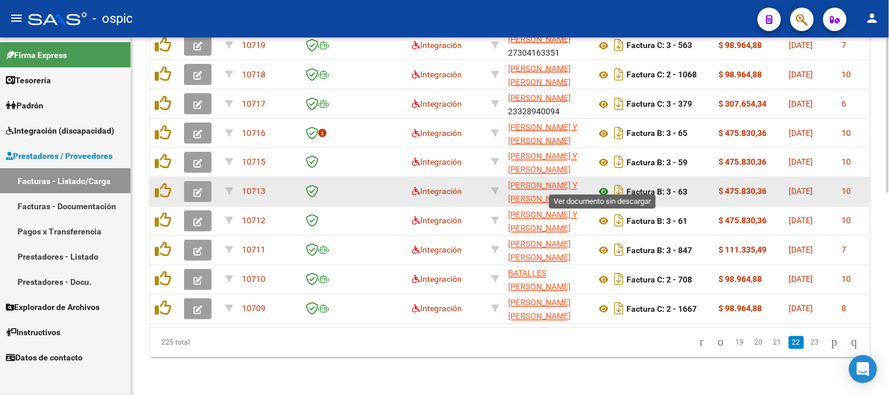
click at [602, 185] on icon at bounding box center [603, 192] width 15 height 14
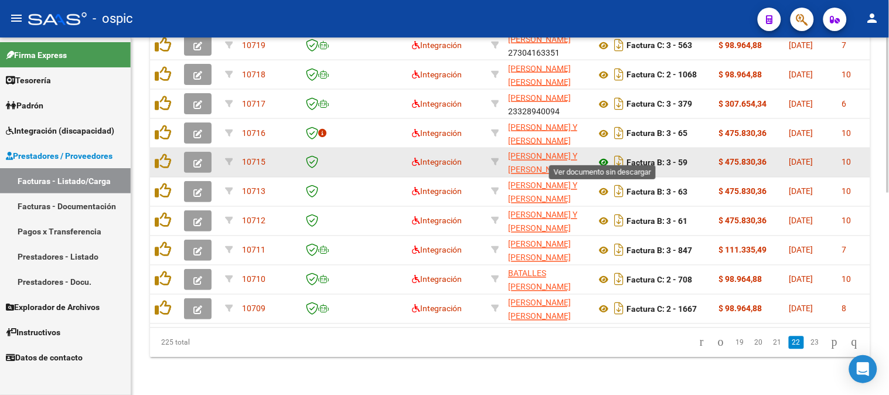
click at [604, 156] on icon at bounding box center [603, 163] width 15 height 14
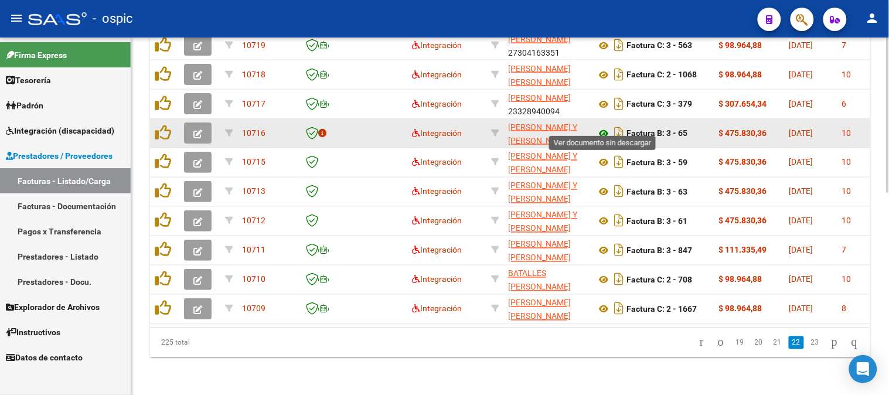
click at [600, 127] on icon at bounding box center [603, 134] width 15 height 14
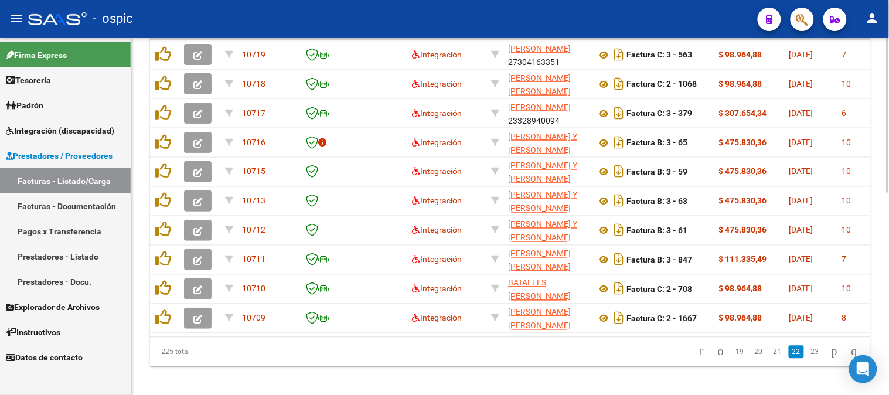
scroll to position [422, 0]
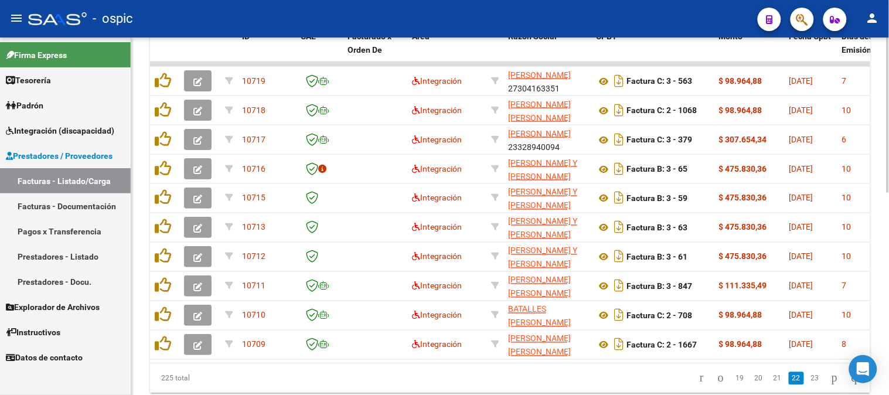
click at [889, 256] on div at bounding box center [888, 301] width 3 height 155
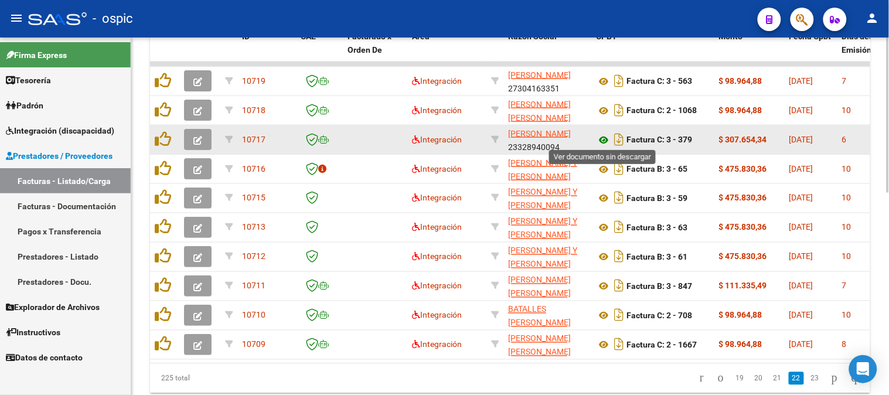
click at [610, 138] on icon at bounding box center [603, 140] width 15 height 14
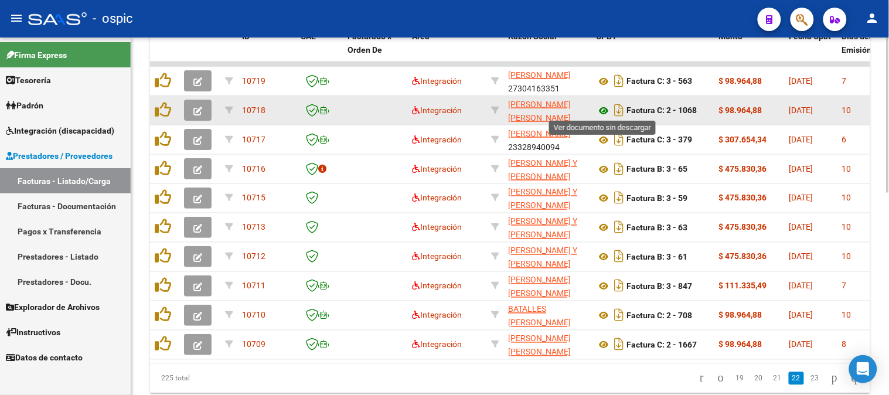
click at [602, 107] on icon at bounding box center [603, 111] width 15 height 14
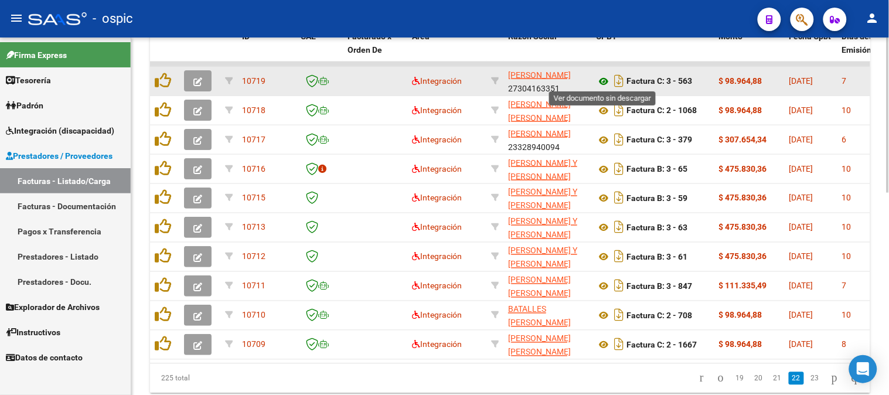
click at [605, 79] on icon at bounding box center [603, 81] width 15 height 14
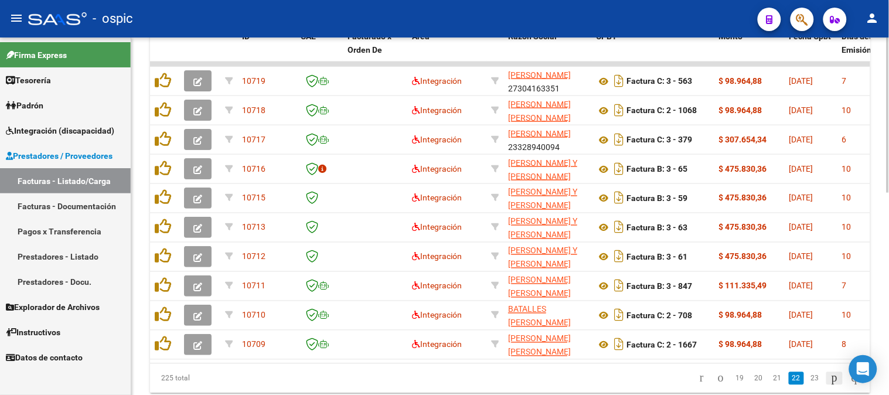
click at [831, 383] on icon "go to next page" at bounding box center [834, 378] width 9 height 14
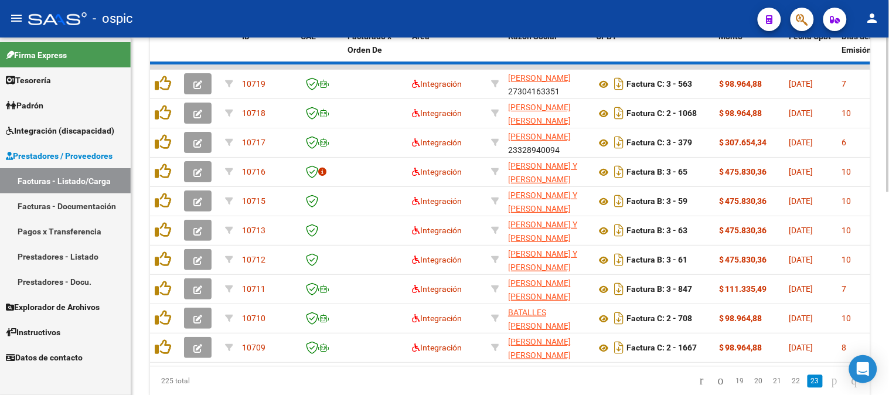
scroll to position [319, 0]
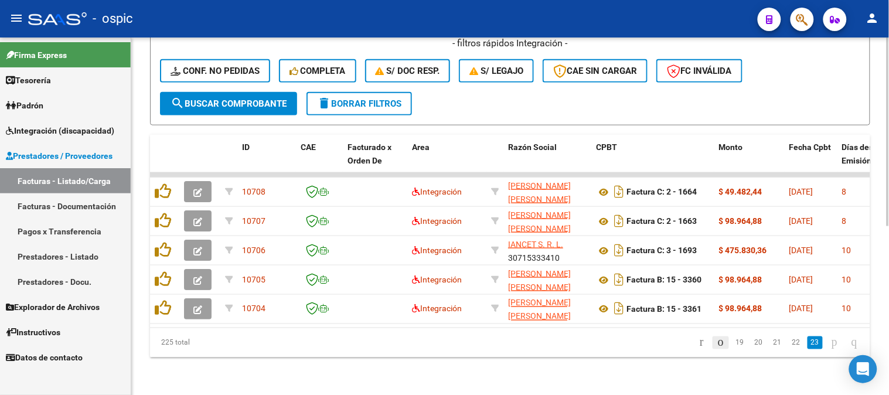
click at [716, 340] on icon "go to previous page" at bounding box center [720, 342] width 9 height 14
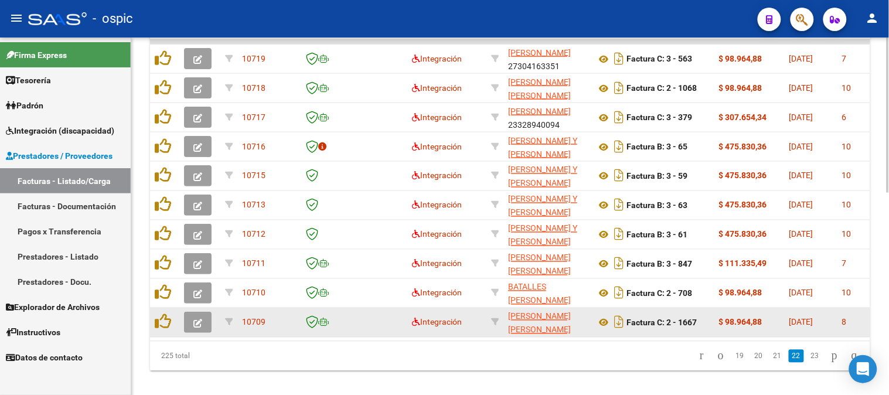
scroll to position [450, 0]
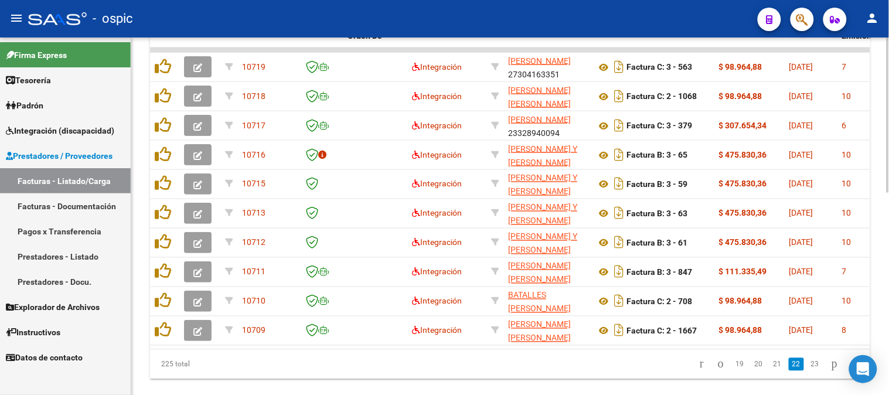
click at [887, 295] on div at bounding box center [888, 307] width 3 height 155
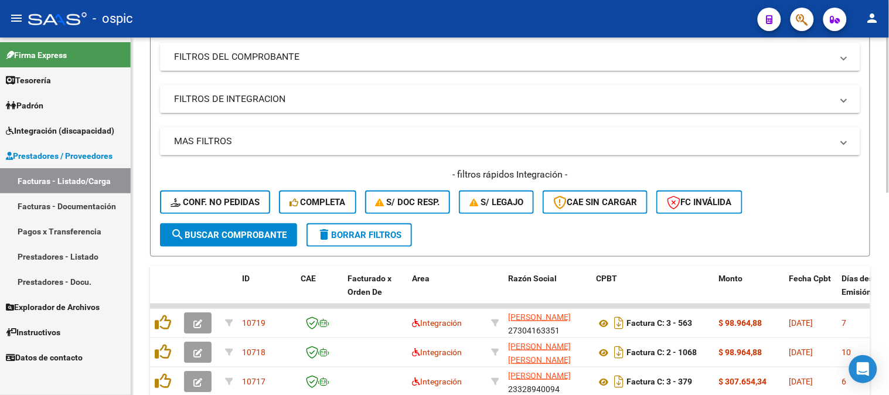
scroll to position [50, 0]
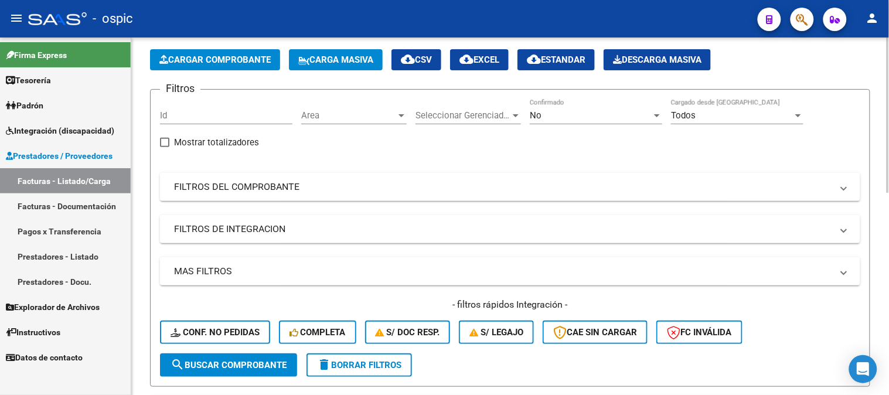
click at [607, 113] on div "No" at bounding box center [591, 115] width 122 height 11
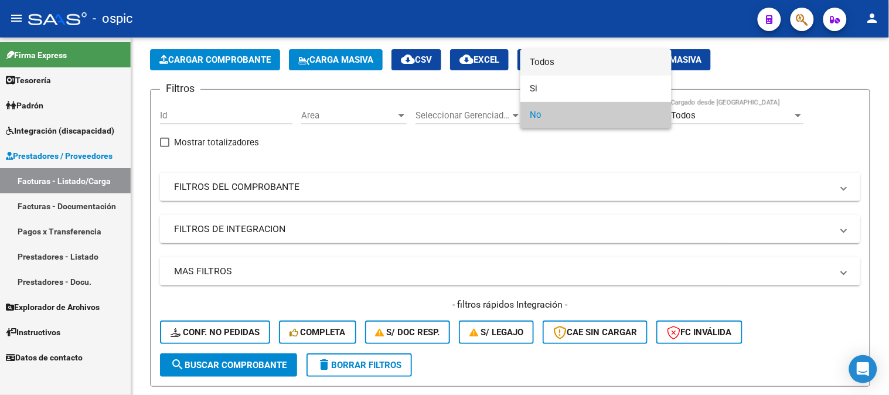
click at [543, 57] on span "Todos" at bounding box center [596, 62] width 132 height 26
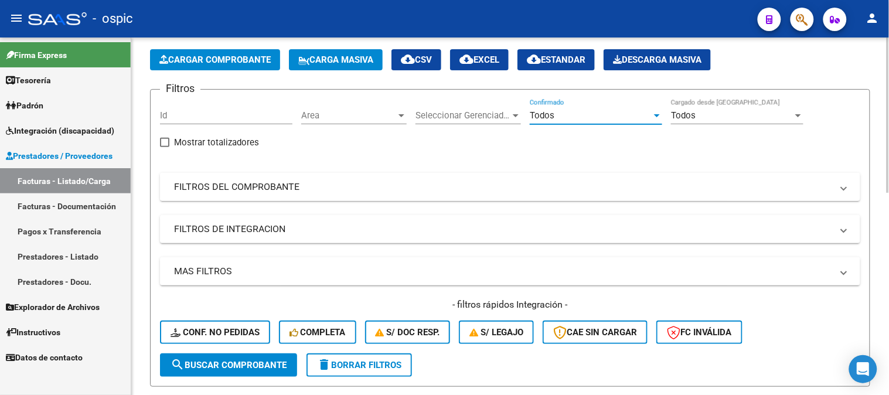
click at [254, 181] on mat-panel-title "FILTROS DEL COMPROBANTE" at bounding box center [503, 187] width 658 height 13
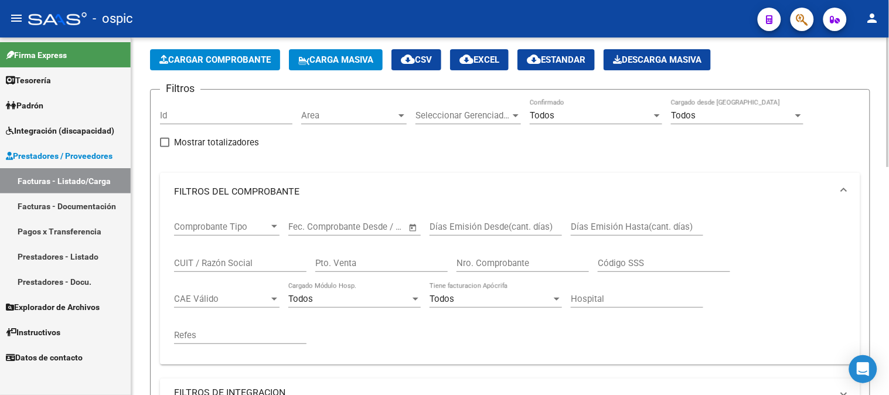
click at [387, 266] on input "Pto. Venta" at bounding box center [381, 263] width 132 height 11
type input "15"
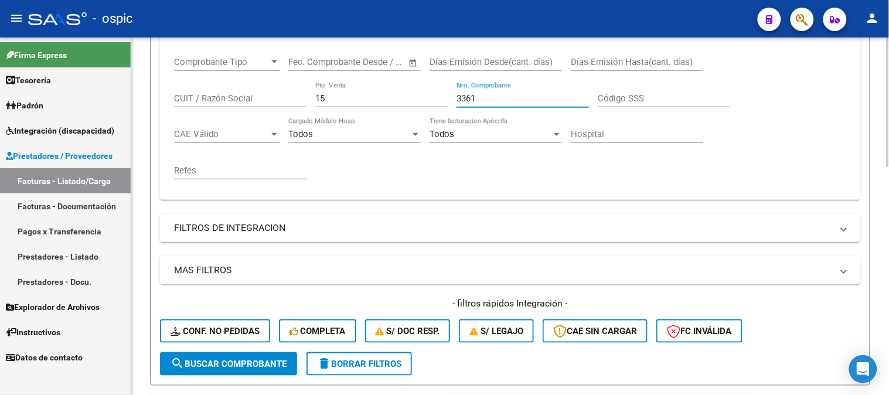
scroll to position [311, 0]
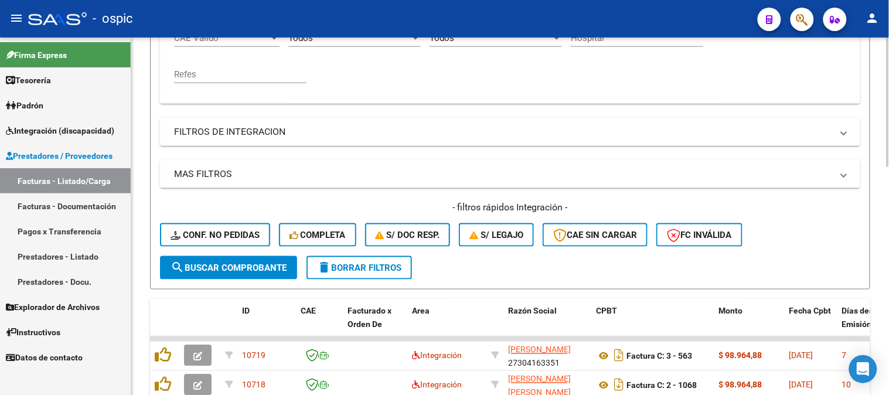
type input "3361"
click at [236, 263] on span "search Buscar Comprobante" at bounding box center [229, 268] width 116 height 11
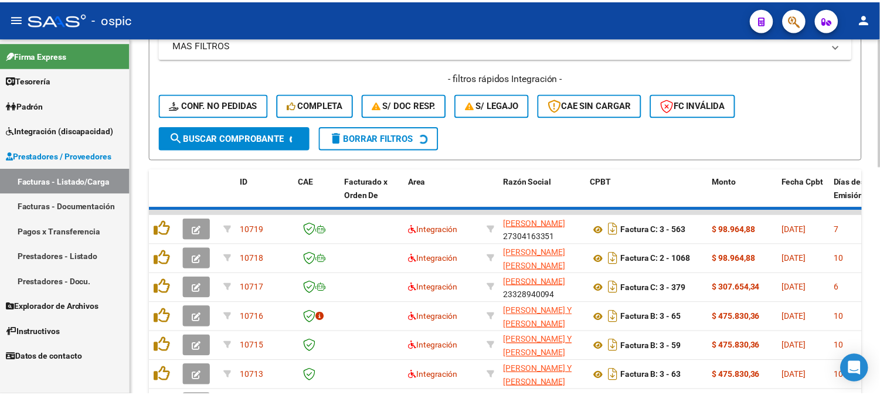
scroll to position [366, 0]
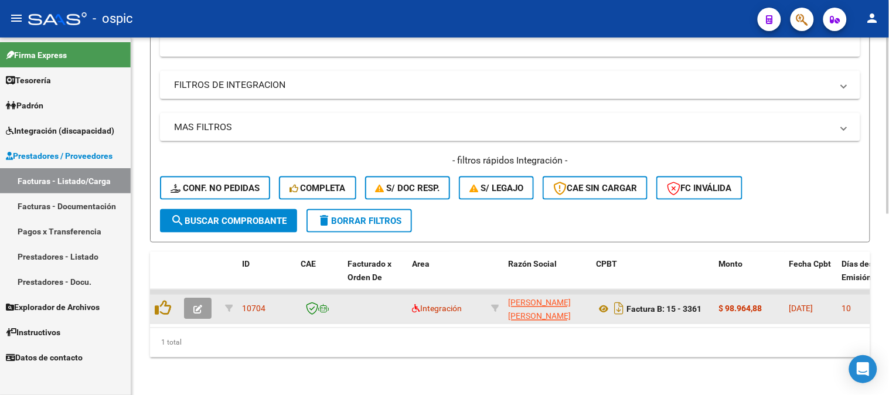
click at [194, 305] on icon "button" at bounding box center [197, 309] width 9 height 9
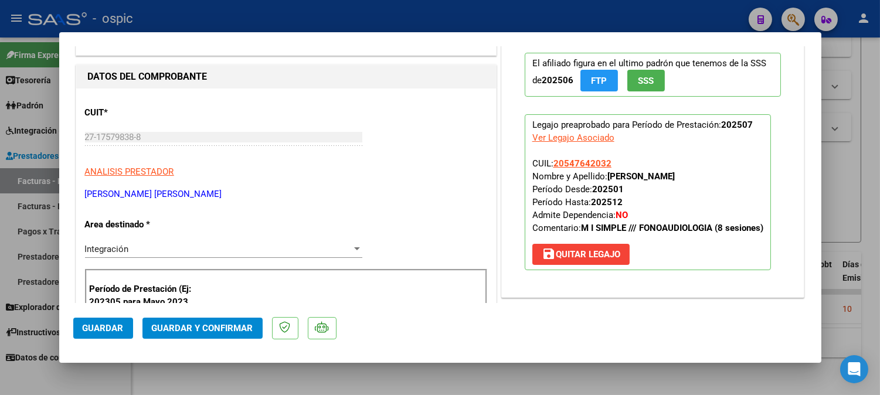
scroll to position [0, 0]
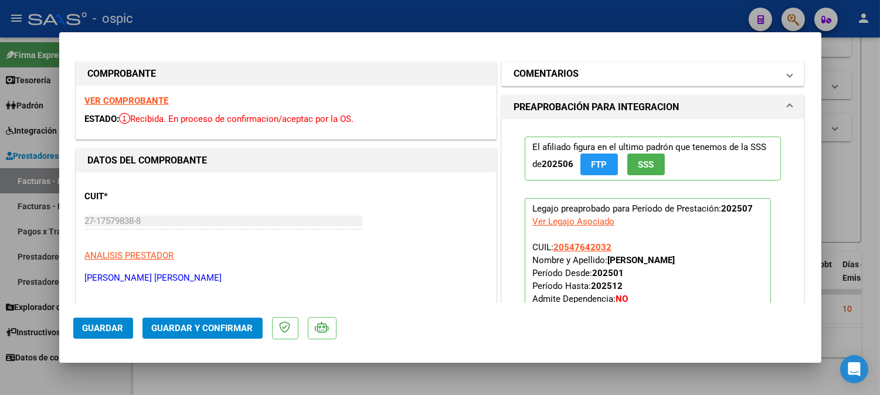
click at [572, 69] on h1 "COMENTARIOS" at bounding box center [545, 74] width 65 height 14
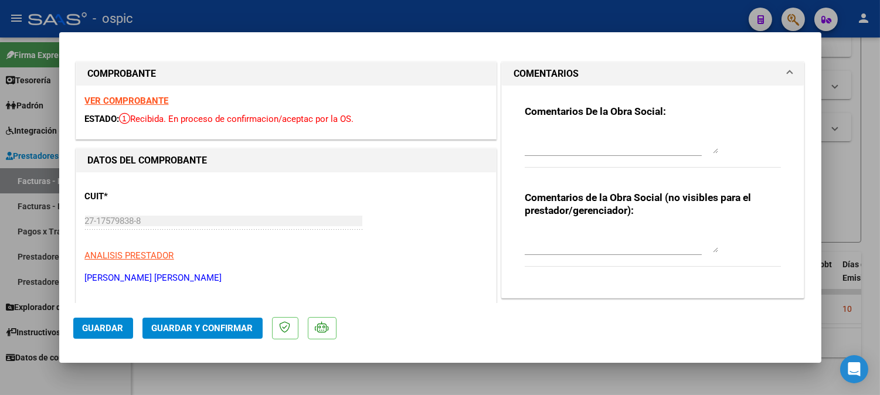
click at [559, 241] on textarea at bounding box center [621, 240] width 193 height 23
type textarea "FONO 8 SESIONES"
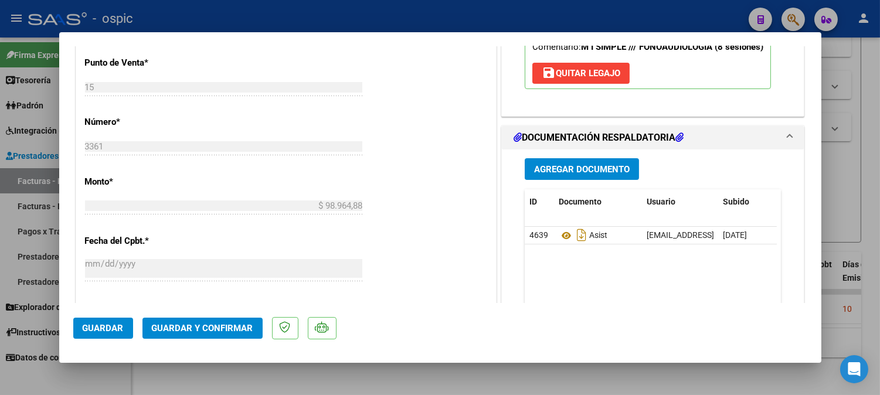
scroll to position [505, 0]
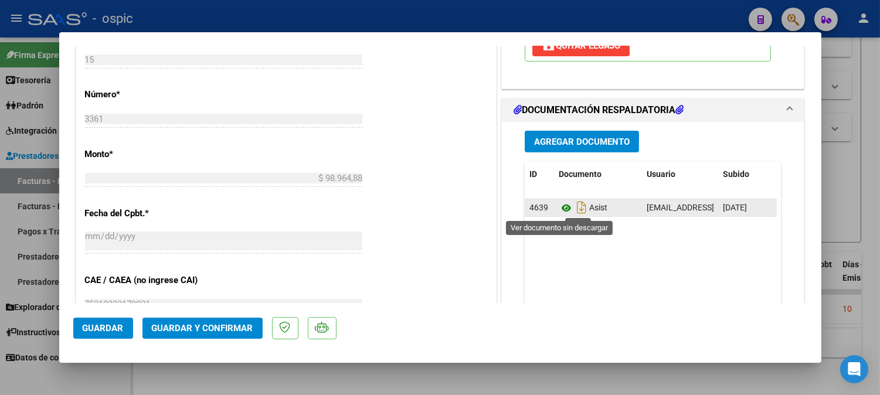
click at [559, 210] on icon at bounding box center [566, 208] width 15 height 14
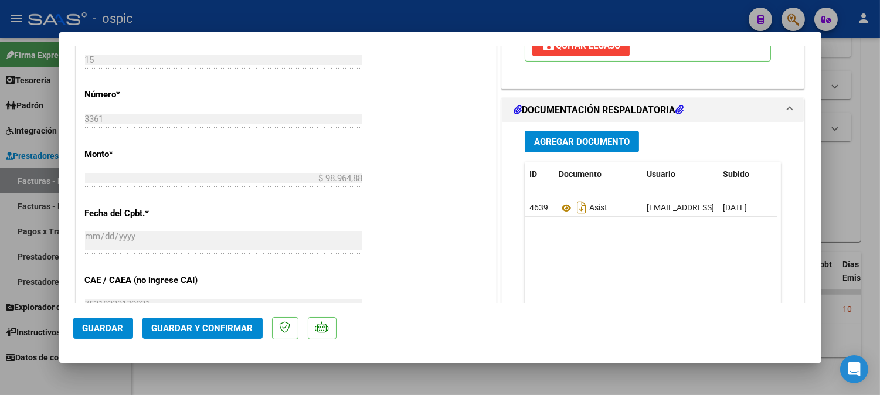
click at [220, 328] on span "Guardar y Confirmar" at bounding box center [202, 328] width 101 height 11
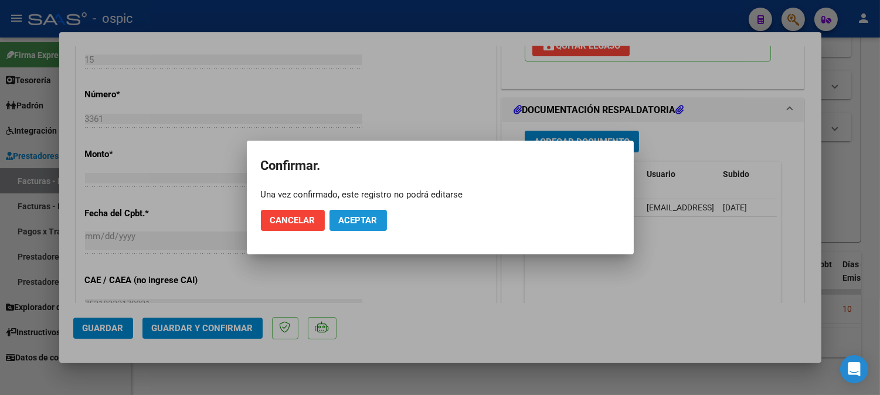
click at [355, 225] on span "Aceptar" at bounding box center [358, 220] width 39 height 11
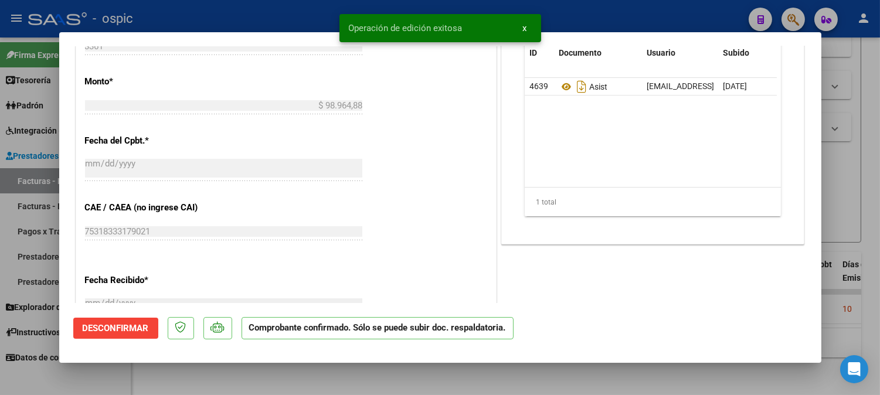
type input "$ 0,00"
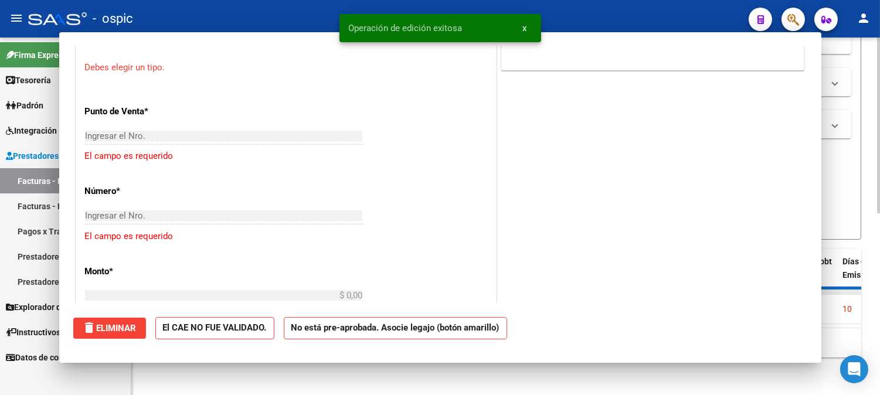
scroll to position [525, 0]
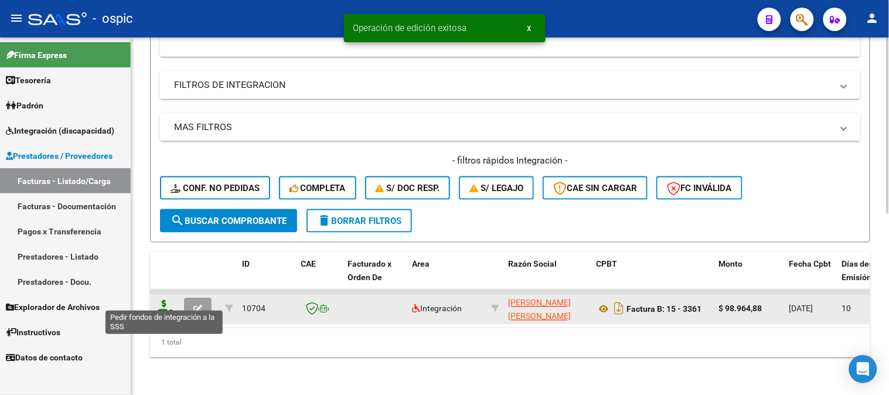
click at [166, 300] on icon at bounding box center [164, 308] width 19 height 16
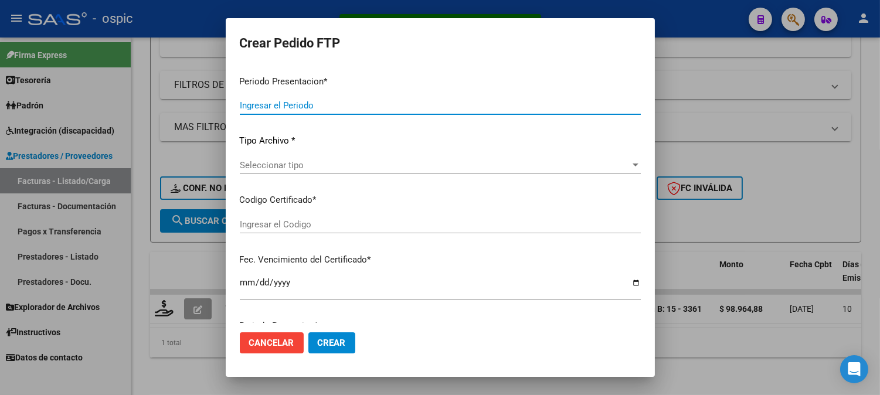
type input "202507"
type input "$ 98.964,88"
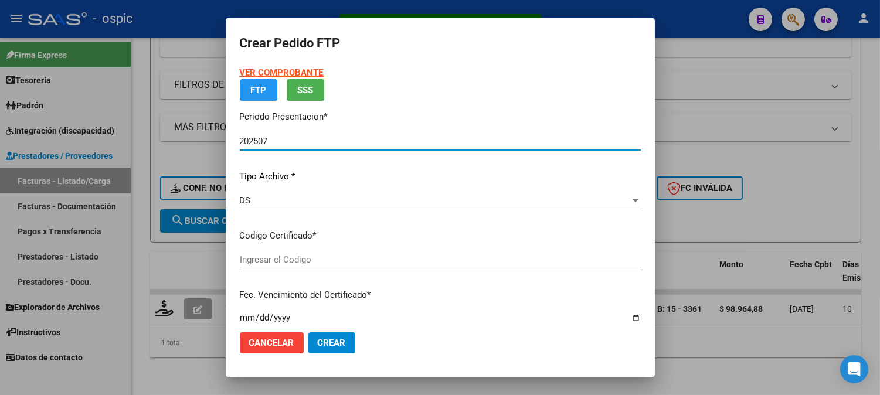
type input "0000000000000000000000000000002022496428"
type input "[DATE]"
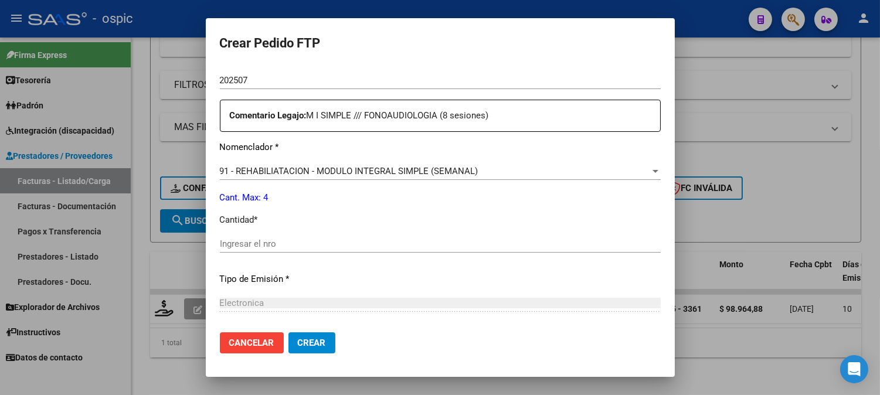
scroll to position [416, 0]
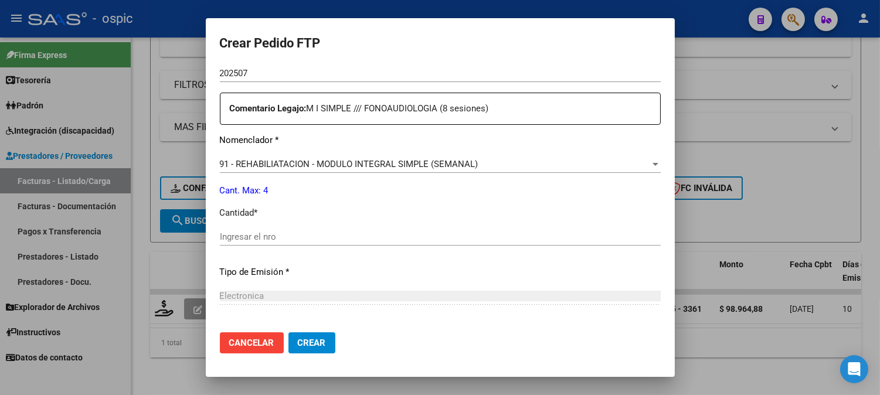
click at [385, 242] on input "Ingresar el nro" at bounding box center [440, 237] width 441 height 11
type input "4"
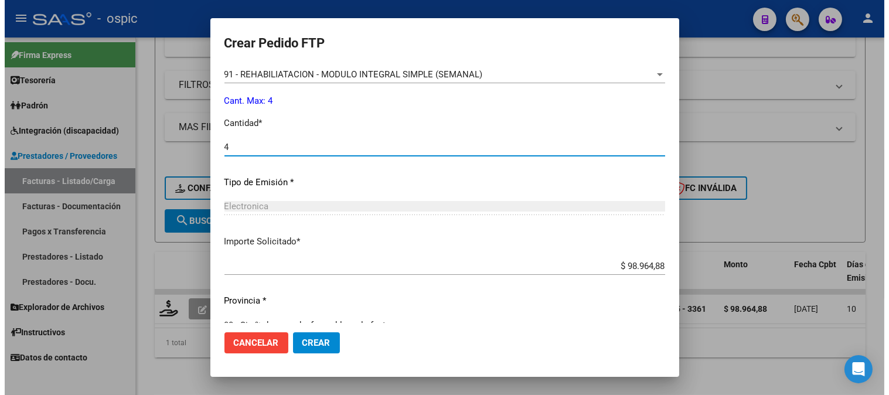
scroll to position [527, 0]
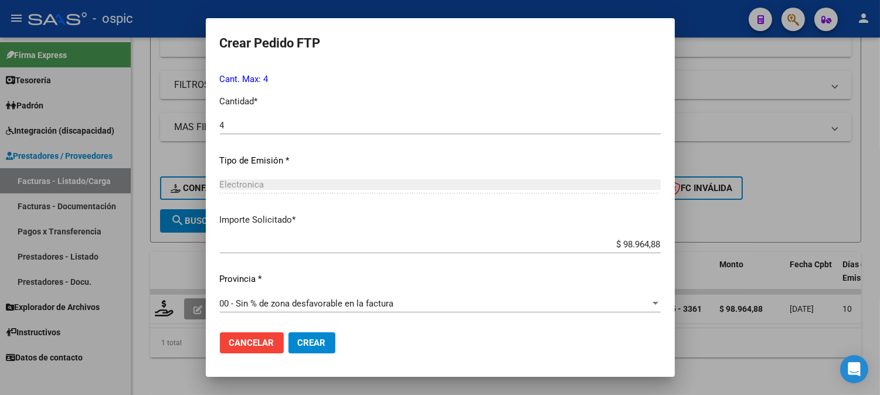
click at [312, 341] on span "Crear" at bounding box center [312, 343] width 28 height 11
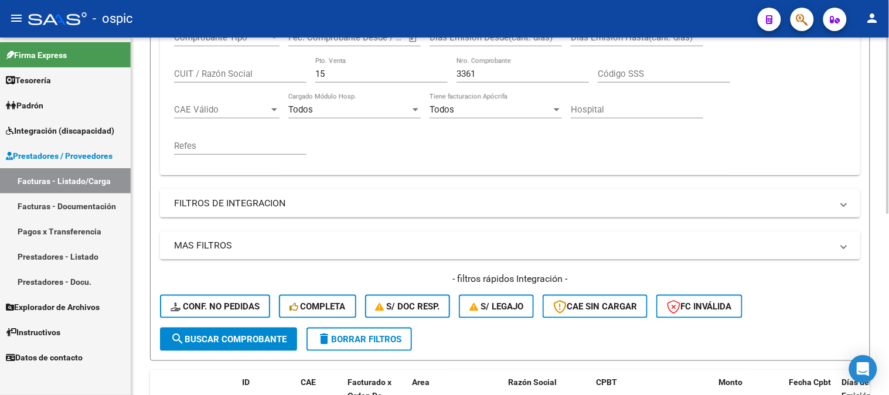
scroll to position [236, 0]
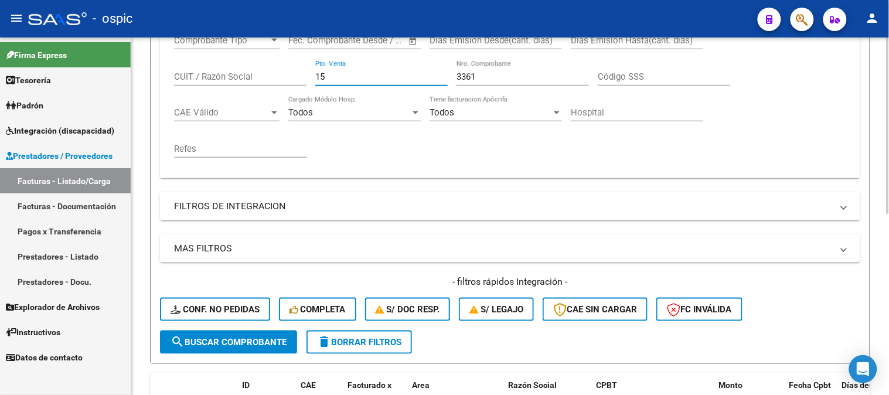
drag, startPoint x: 245, startPoint y: 77, endPoint x: 207, endPoint y: 74, distance: 37.6
click at [207, 74] on div "Comprobante Tipo Comprobante Tipo Start date – End date Fec. Comprobante Desde …" at bounding box center [510, 96] width 672 height 145
type input "15"
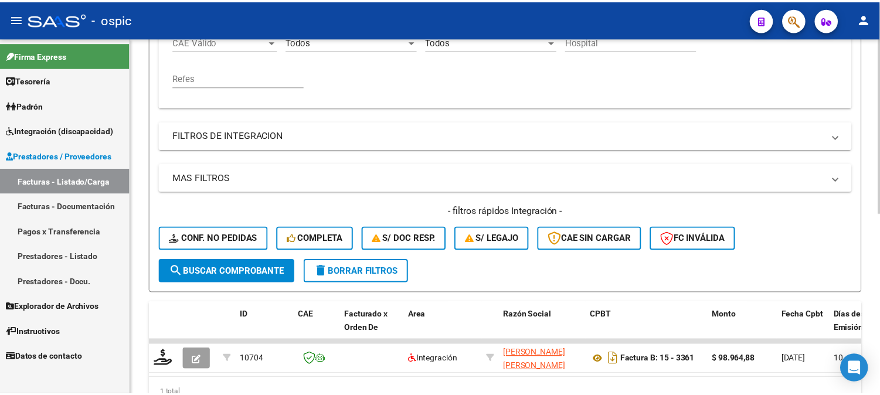
scroll to position [366, 0]
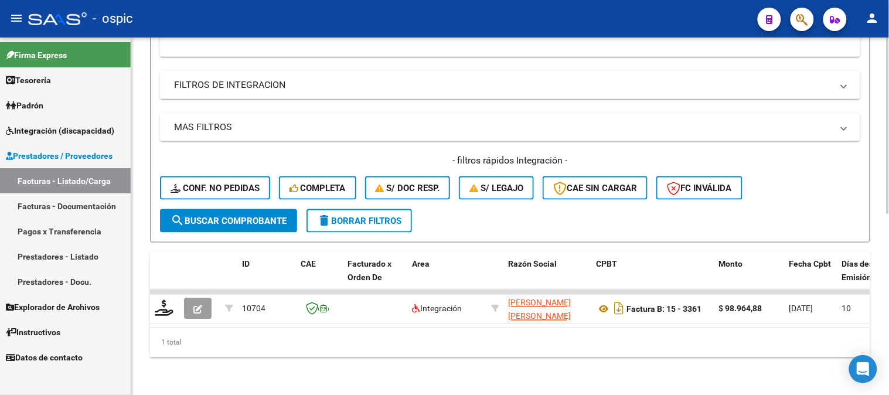
type input "3360"
click at [239, 209] on button "search Buscar Comprobante" at bounding box center [228, 220] width 137 height 23
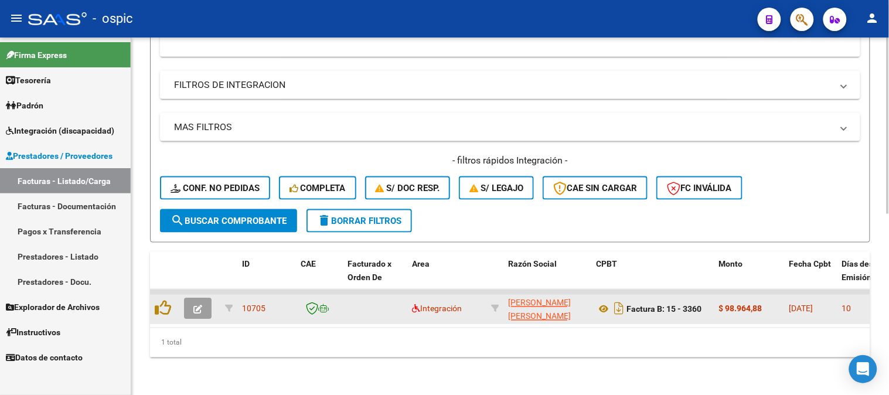
click at [191, 299] on button "button" at bounding box center [198, 308] width 28 height 21
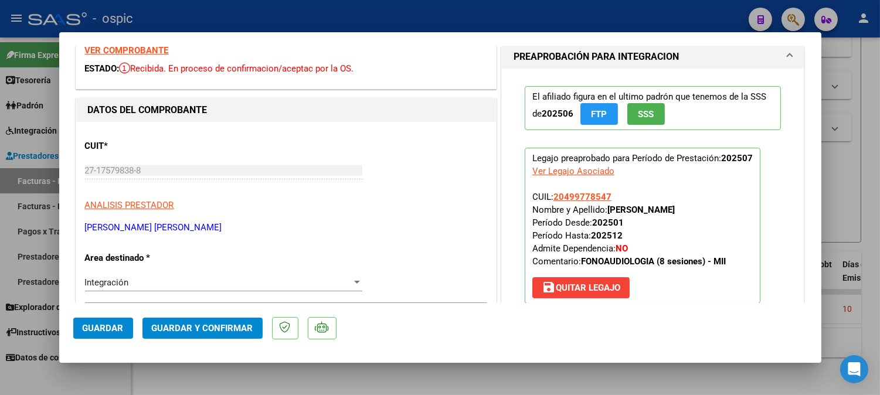
scroll to position [0, 0]
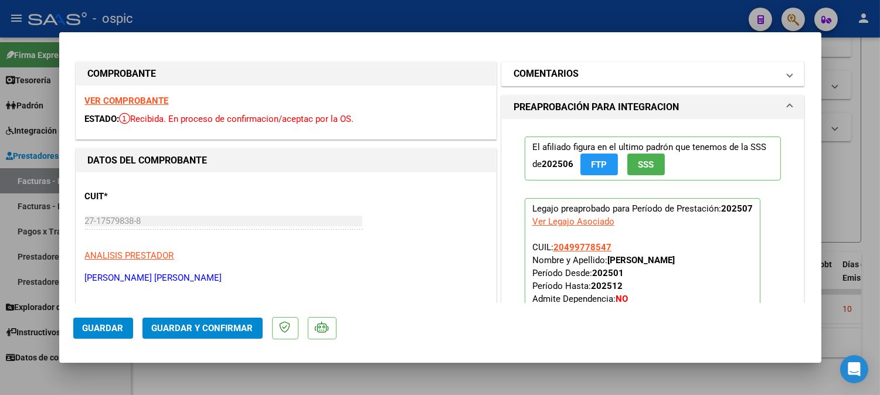
click at [567, 72] on h1 "COMENTARIOS" at bounding box center [545, 74] width 65 height 14
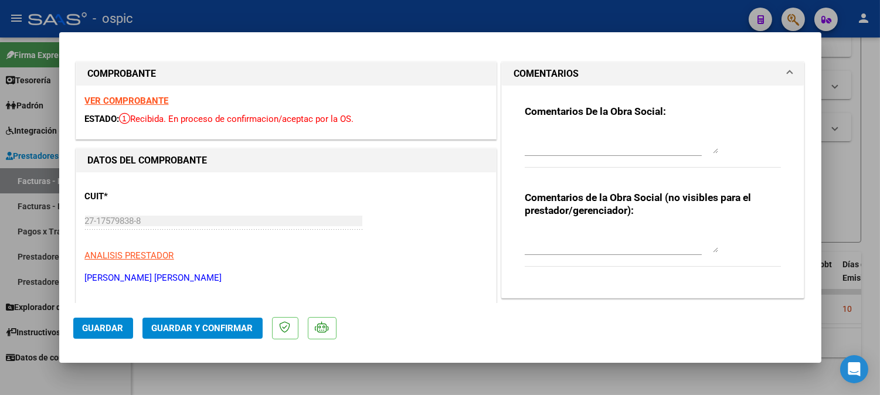
drag, startPoint x: 587, startPoint y: 239, endPoint x: 642, endPoint y: 210, distance: 61.9
click at [590, 236] on textarea at bounding box center [621, 240] width 193 height 23
type textarea "FONO 8 SESIONES"
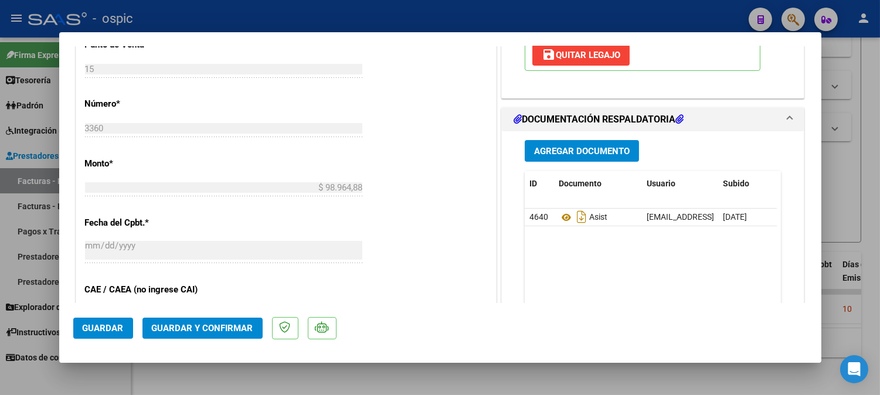
scroll to position [525, 0]
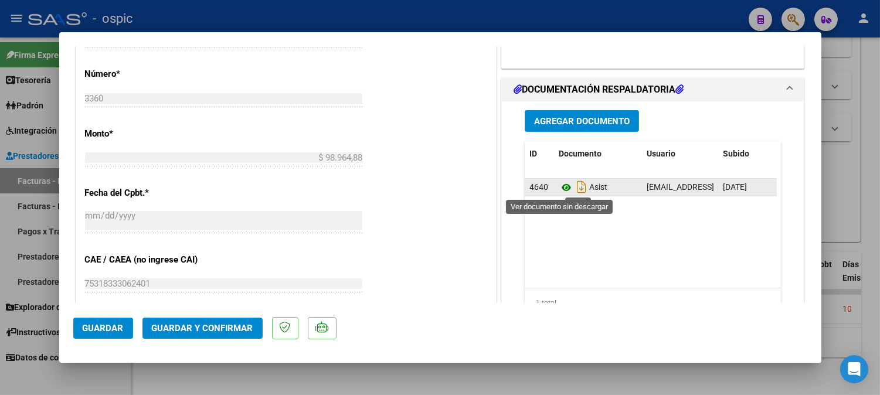
click at [559, 186] on icon at bounding box center [566, 188] width 15 height 14
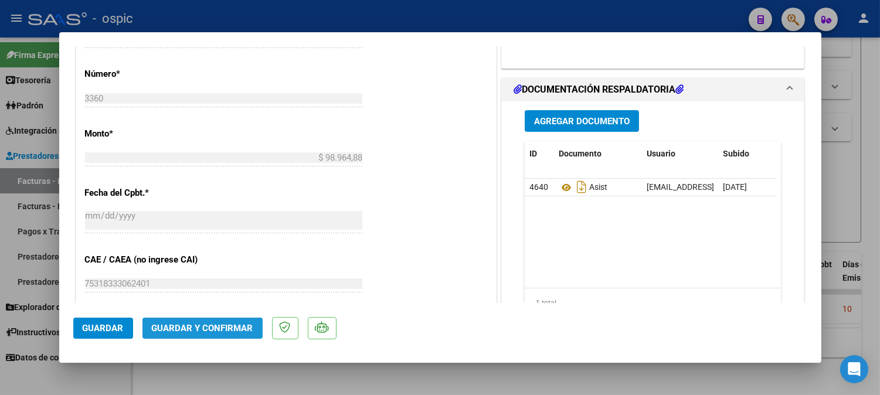
click at [220, 325] on span "Guardar y Confirmar" at bounding box center [202, 328] width 101 height 11
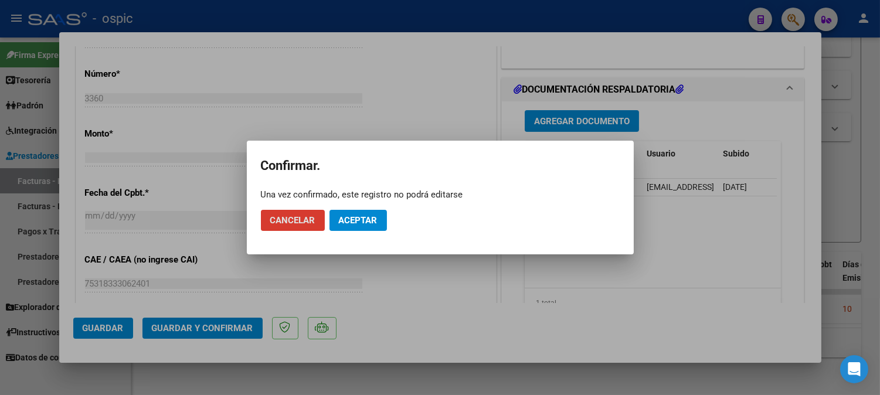
click at [382, 224] on button "Aceptar" at bounding box center [357, 220] width 57 height 21
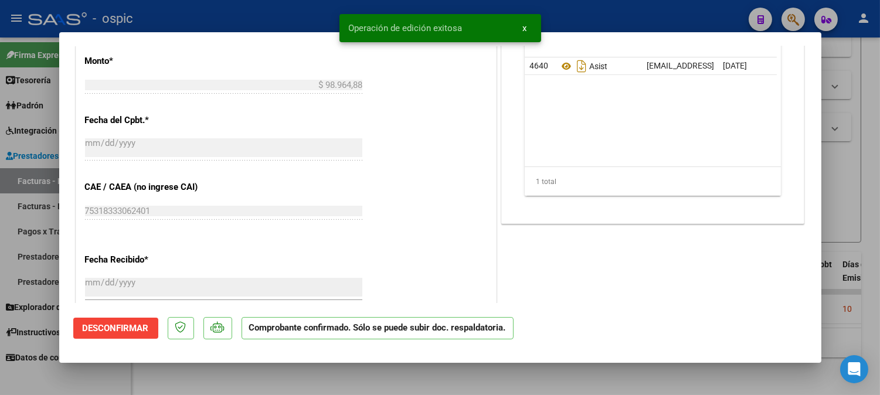
type input "$ 0,00"
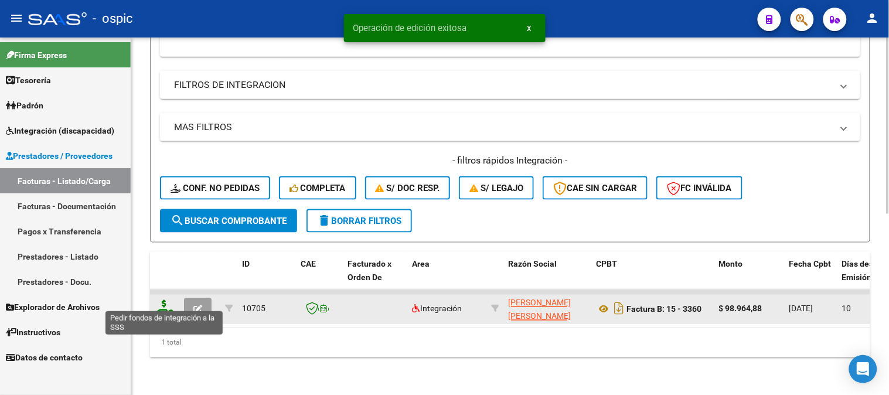
click at [163, 300] on icon at bounding box center [164, 308] width 19 height 16
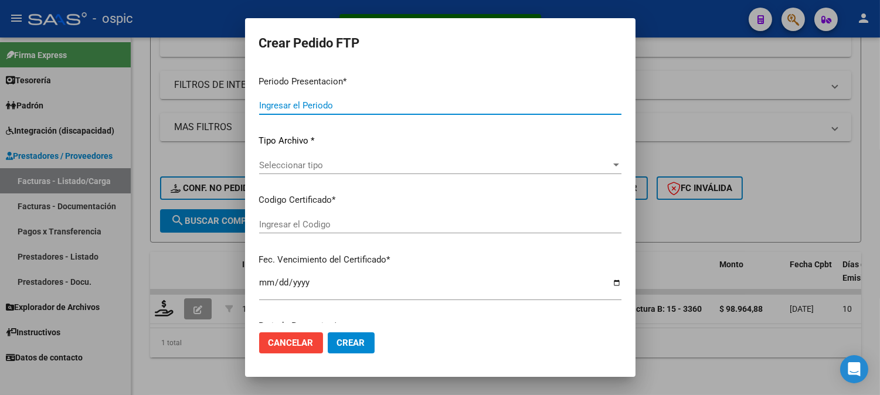
type input "202507"
type input "$ 98.964,88"
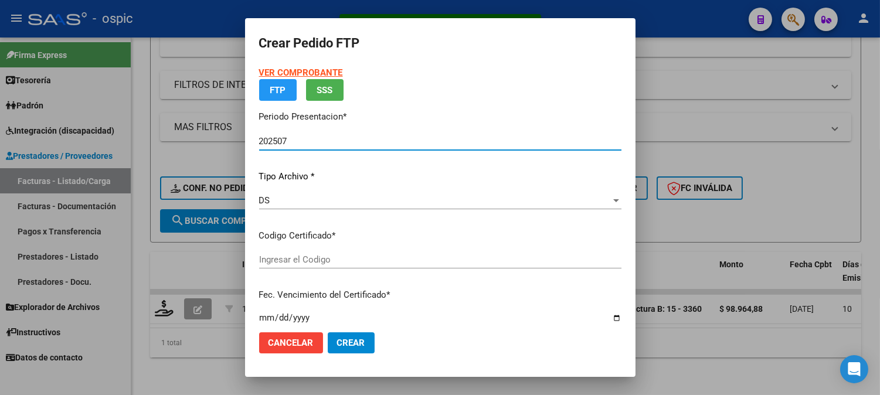
type input "0000000000000000000000000000007796601647"
type input "[DATE]"
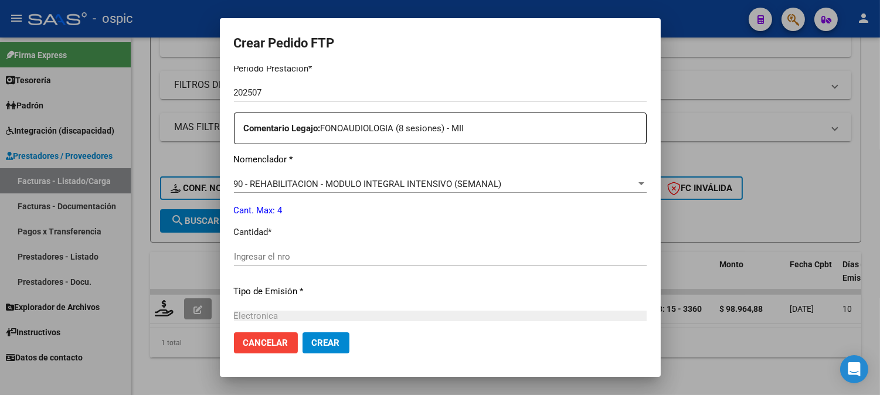
scroll to position [385, 0]
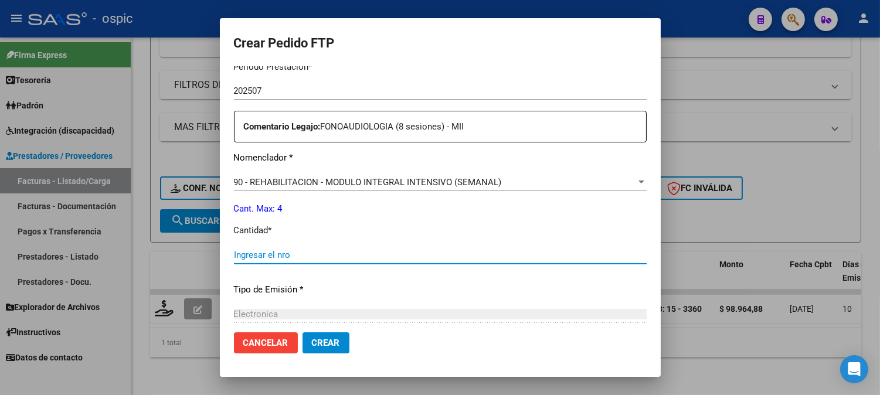
click at [360, 254] on input "Ingresar el nro" at bounding box center [440, 255] width 413 height 11
type input "4"
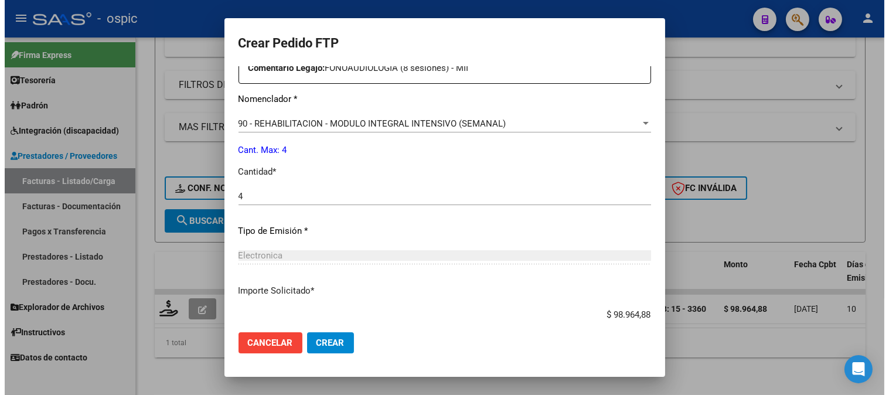
scroll to position [514, 0]
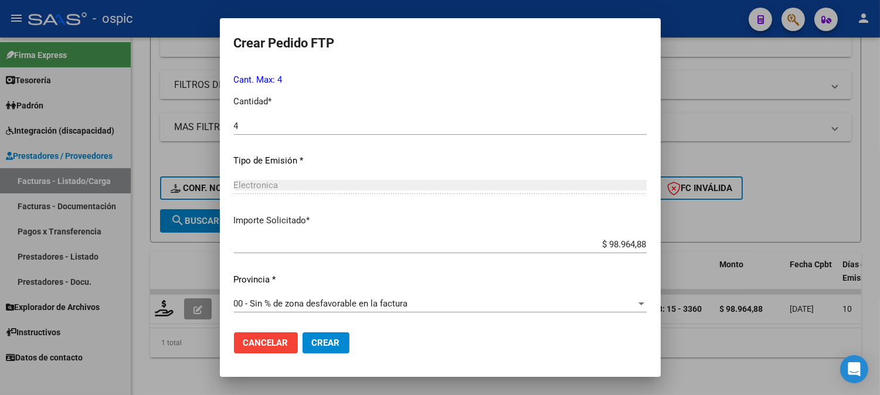
click at [315, 340] on span "Crear" at bounding box center [326, 343] width 28 height 11
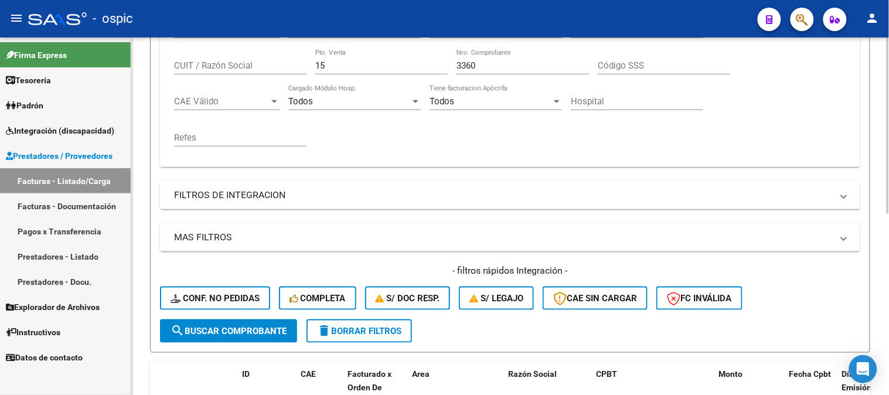
scroll to position [171, 0]
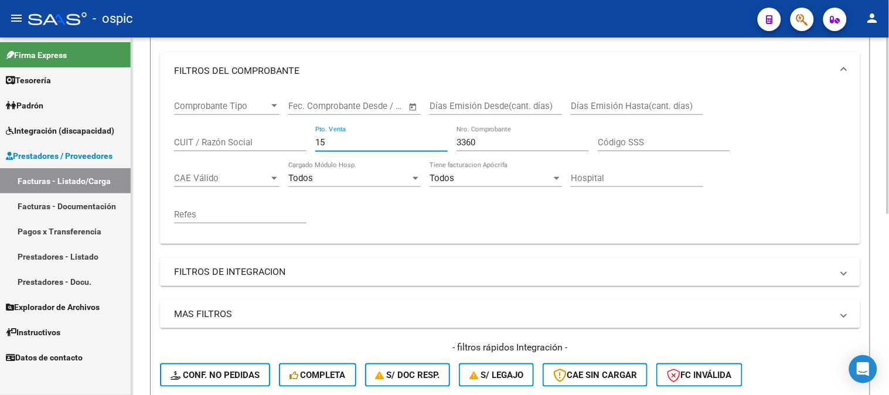
drag, startPoint x: 267, startPoint y: 145, endPoint x: 256, endPoint y: 130, distance: 18.5
click at [249, 144] on div "Comprobante Tipo Comprobante Tipo Start date – End date Fec. Comprobante Desde …" at bounding box center [510, 162] width 672 height 145
type input "3"
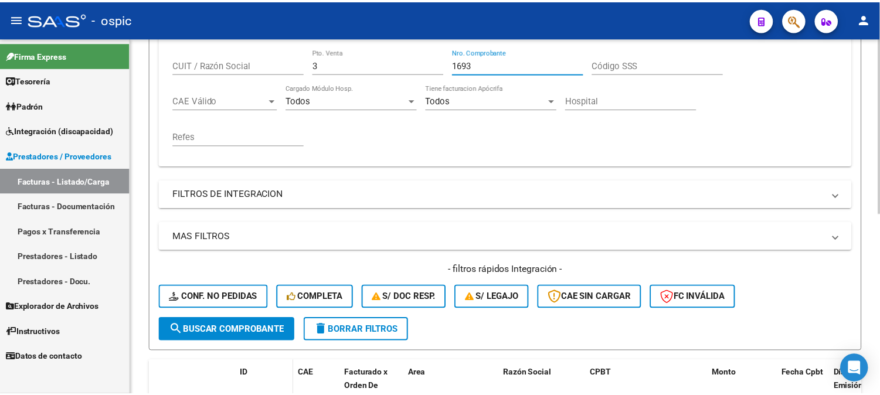
scroll to position [366, 0]
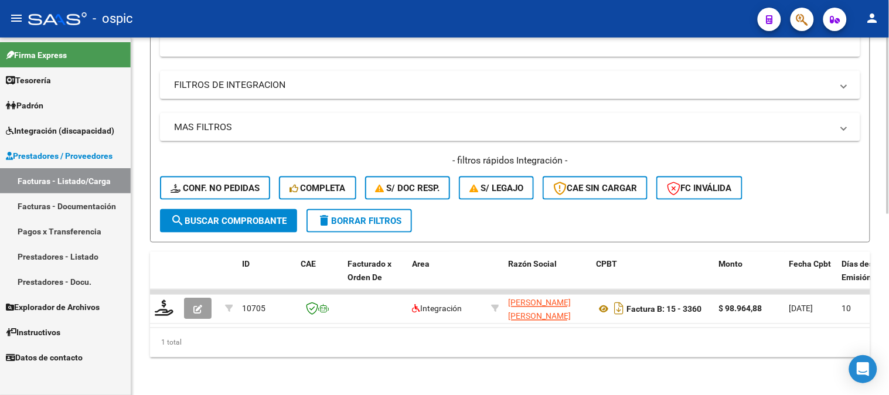
type input "1693"
click at [247, 216] on span "search Buscar Comprobante" at bounding box center [229, 221] width 116 height 11
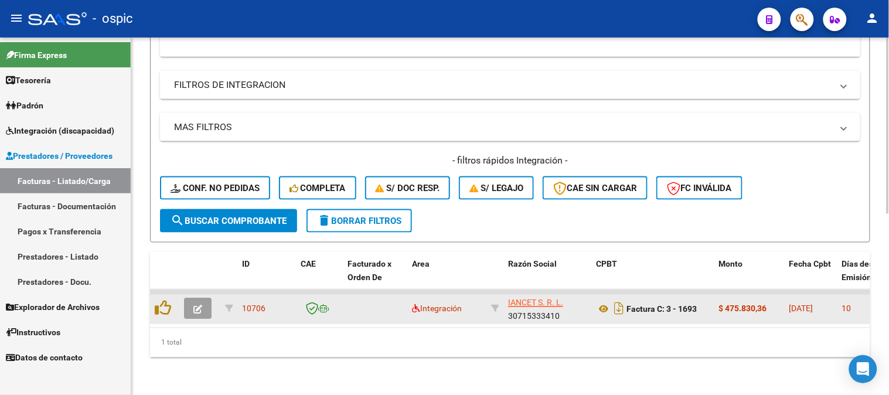
click at [200, 305] on icon "button" at bounding box center [197, 309] width 9 height 9
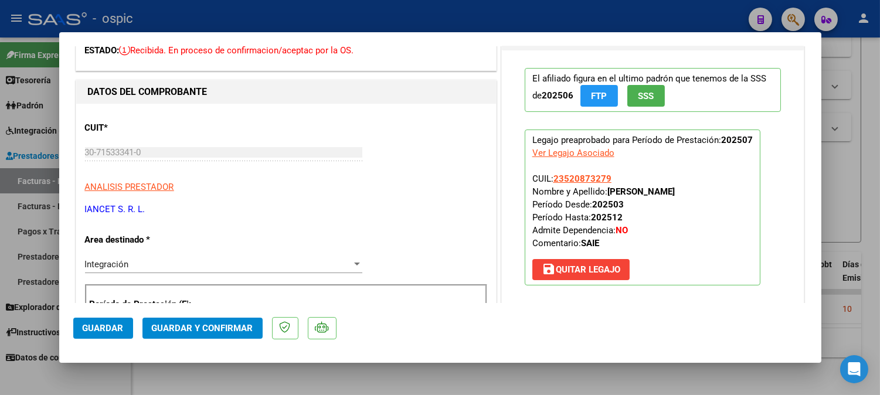
scroll to position [0, 0]
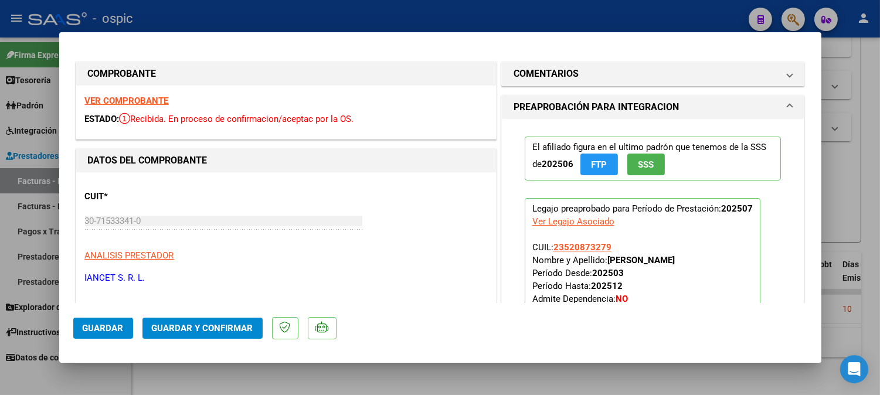
drag, startPoint x: 531, startPoint y: 75, endPoint x: 554, endPoint y: 249, distance: 175.6
click at [532, 83] on mat-expansion-panel-header "COMENTARIOS" at bounding box center [653, 73] width 302 height 23
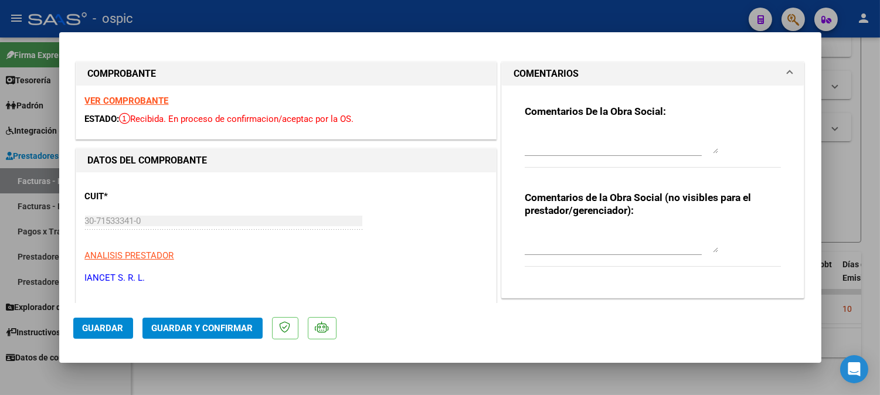
click at [561, 230] on textarea at bounding box center [621, 240] width 193 height 23
type textarea "SAIE"
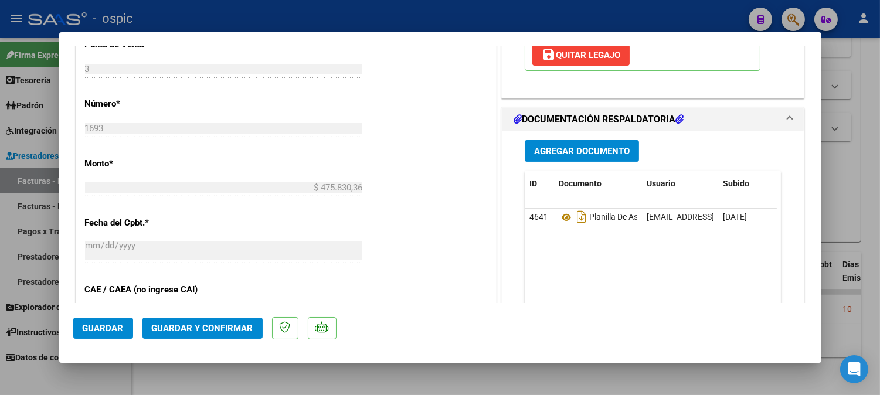
scroll to position [513, 0]
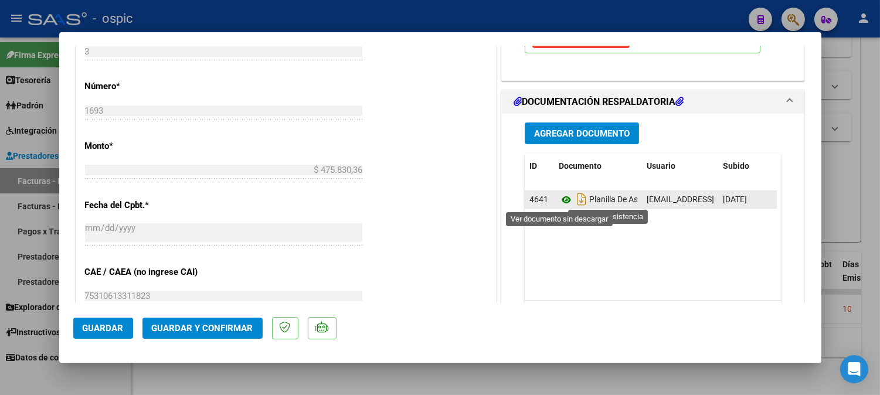
click at [559, 195] on icon at bounding box center [566, 200] width 15 height 14
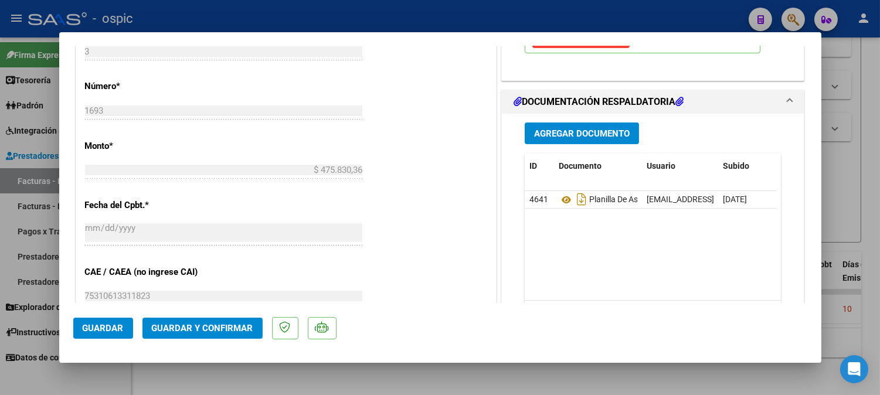
click at [198, 328] on span "Guardar y Confirmar" at bounding box center [202, 328] width 101 height 11
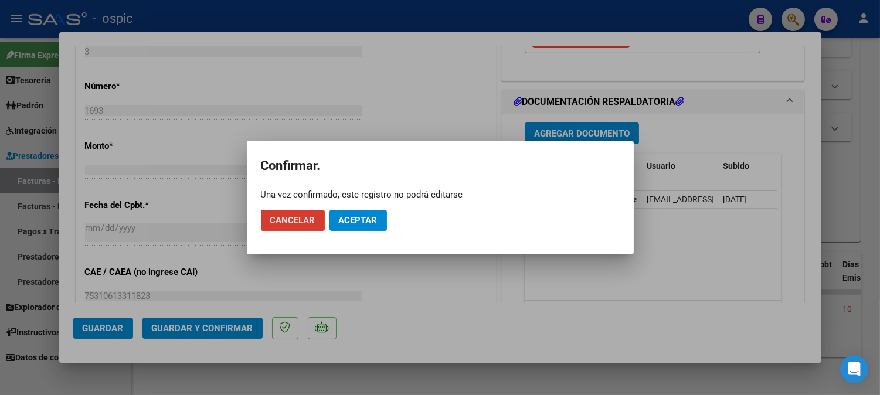
click at [348, 218] on span "Aceptar" at bounding box center [358, 220] width 39 height 11
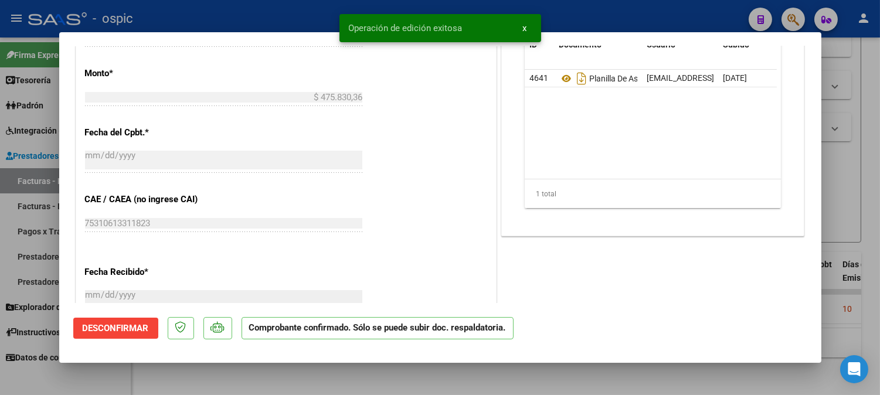
type input "$ 0,00"
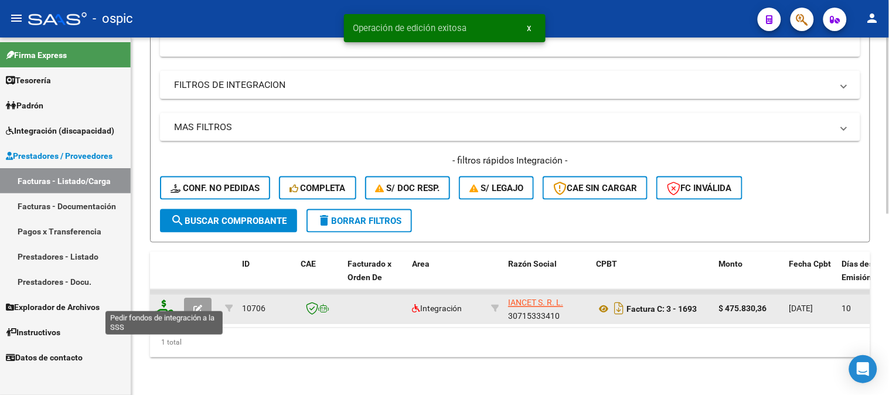
click at [163, 300] on icon at bounding box center [164, 308] width 19 height 16
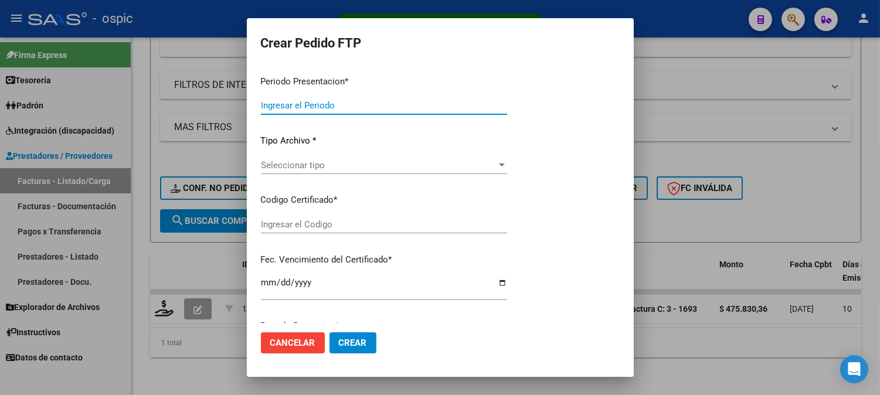
type input "202507"
type input "$ 475.830,36"
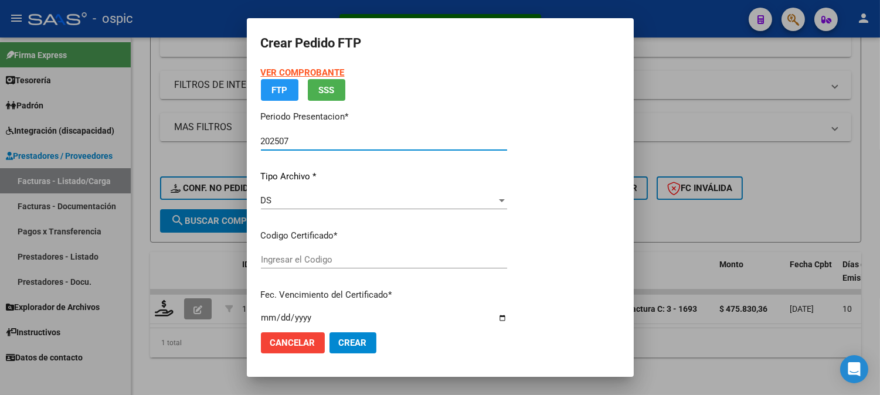
type input "0000000000000000000000000000002121411338"
type input "[DATE]"
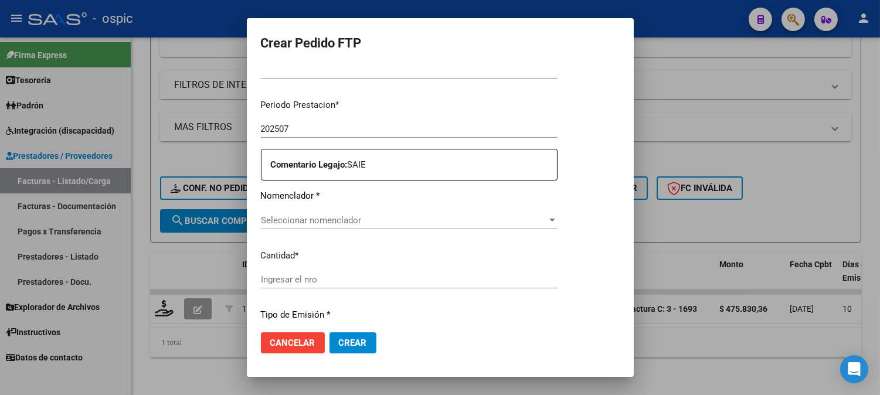
scroll to position [359, 0]
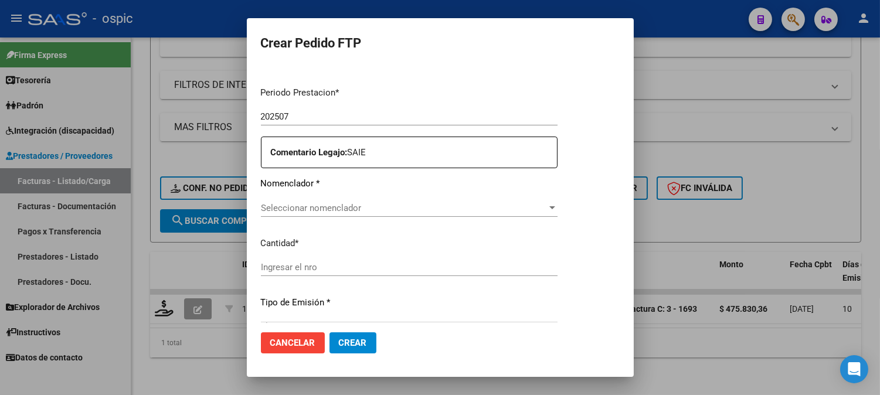
click at [341, 209] on span "Seleccionar nomenclador" at bounding box center [404, 208] width 286 height 11
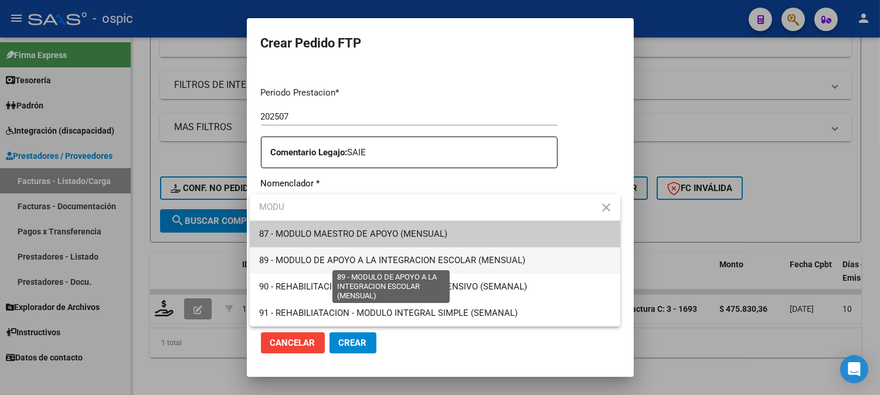
type input "MODU"
click at [352, 261] on span "89 - MODULO DE APOYO A LA INTEGRACION ESCOLAR (MENSUAL)" at bounding box center [392, 260] width 266 height 11
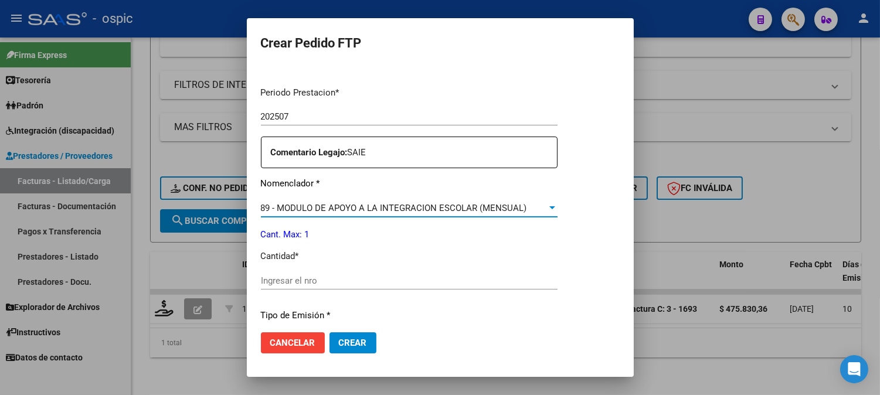
click at [326, 281] on input "Ingresar el nro" at bounding box center [409, 280] width 297 height 11
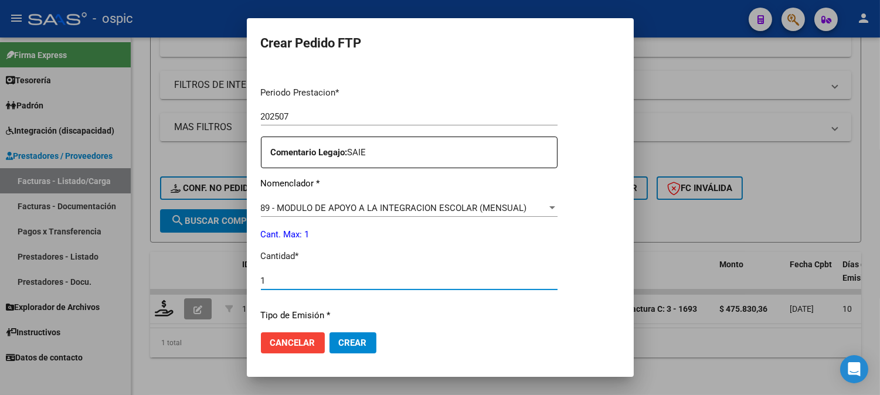
type input "1"
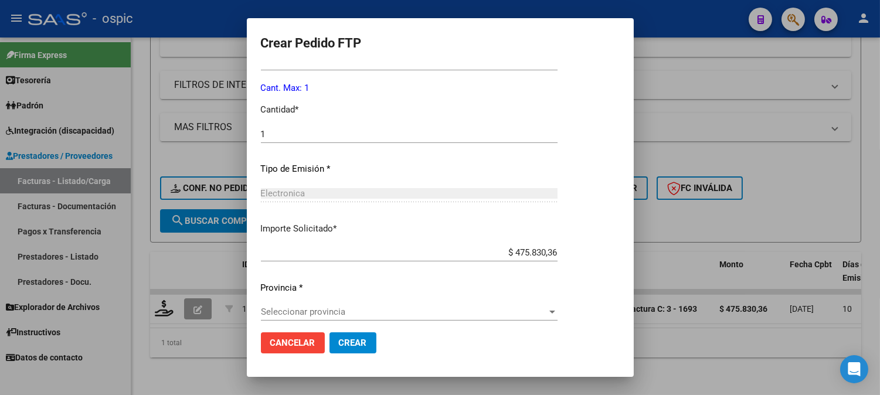
scroll to position [514, 0]
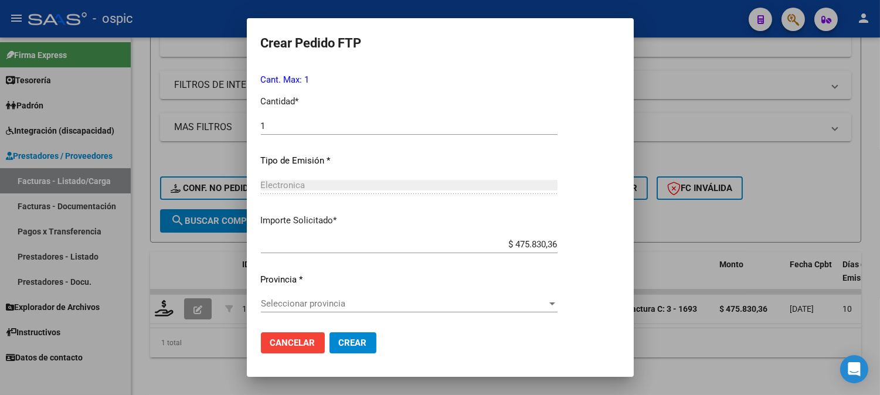
click at [344, 307] on span "Seleccionar provincia" at bounding box center [404, 303] width 286 height 11
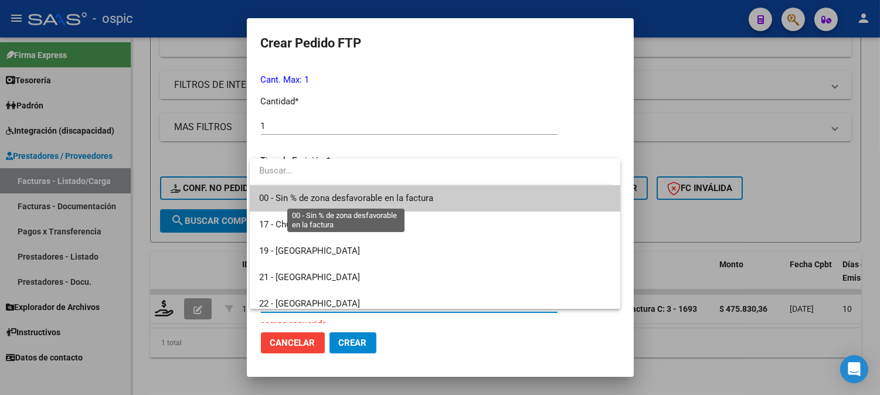
click at [313, 198] on span "00 - Sin % de zona desfavorable en la factura" at bounding box center [346, 198] width 174 height 11
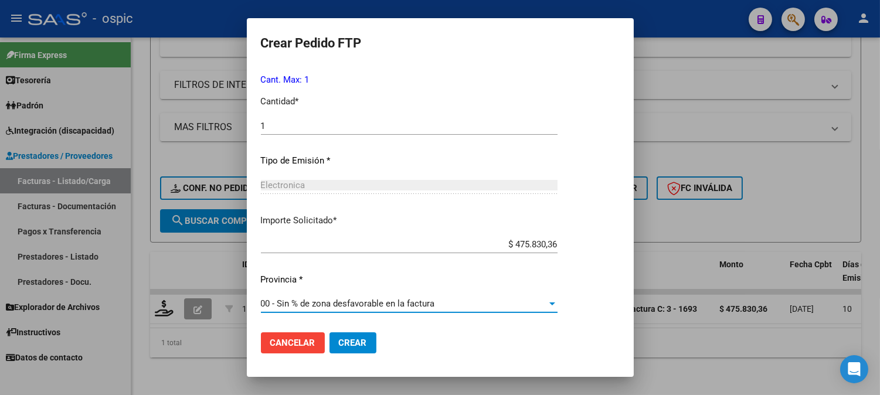
drag, startPoint x: 355, startPoint y: 344, endPoint x: 471, endPoint y: 301, distance: 123.1
click at [356, 344] on span "Crear" at bounding box center [353, 343] width 28 height 11
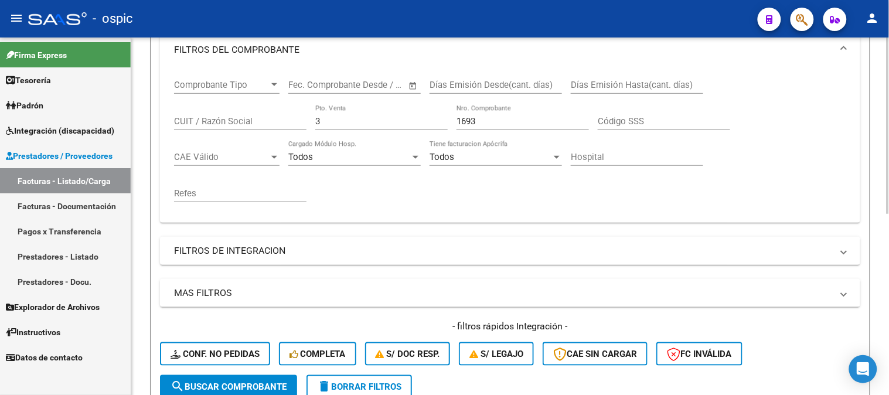
scroll to position [171, 0]
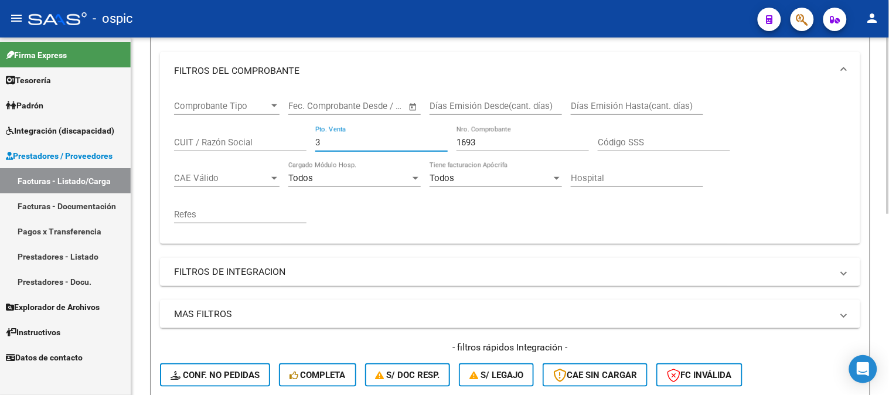
drag, startPoint x: 353, startPoint y: 147, endPoint x: 198, endPoint y: 133, distance: 156.5
click at [198, 133] on div "Comprobante Tipo Comprobante Tipo Start date – End date Fec. Comprobante Desde …" at bounding box center [510, 162] width 672 height 145
type input "2"
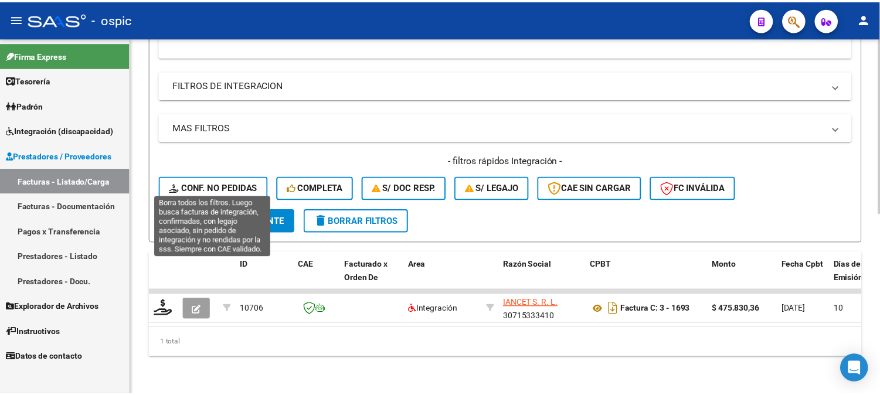
scroll to position [366, 0]
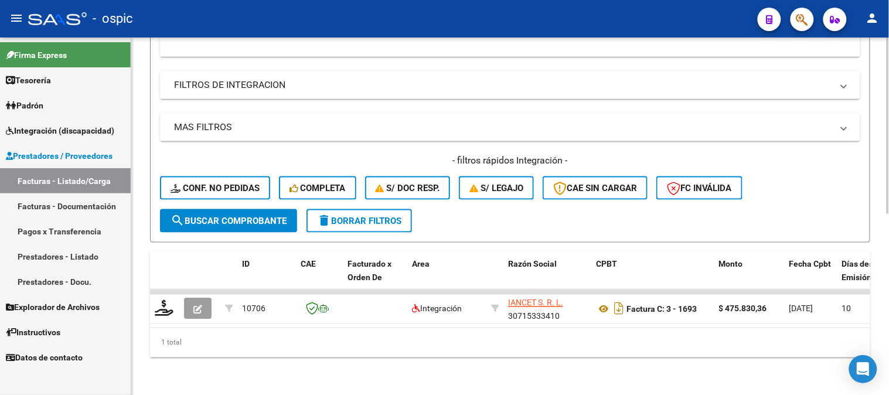
type input "1663"
drag, startPoint x: 212, startPoint y: 206, endPoint x: 222, endPoint y: 159, distance: 47.9
click at [213, 209] on button "search Buscar Comprobante" at bounding box center [228, 220] width 137 height 23
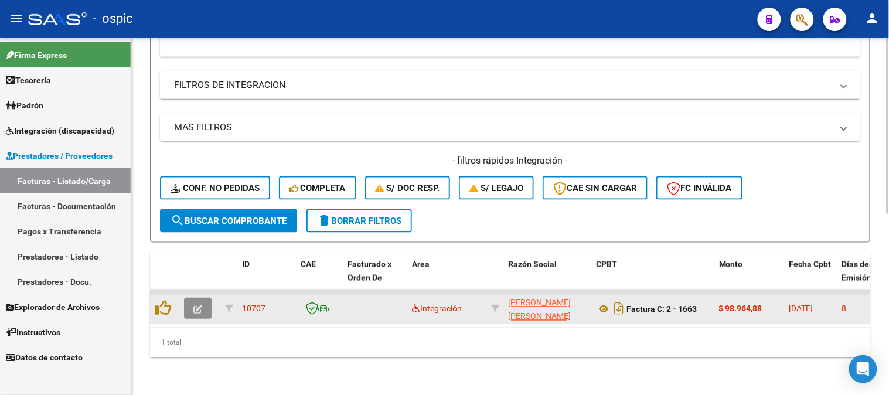
click at [201, 305] on icon "button" at bounding box center [197, 309] width 9 height 9
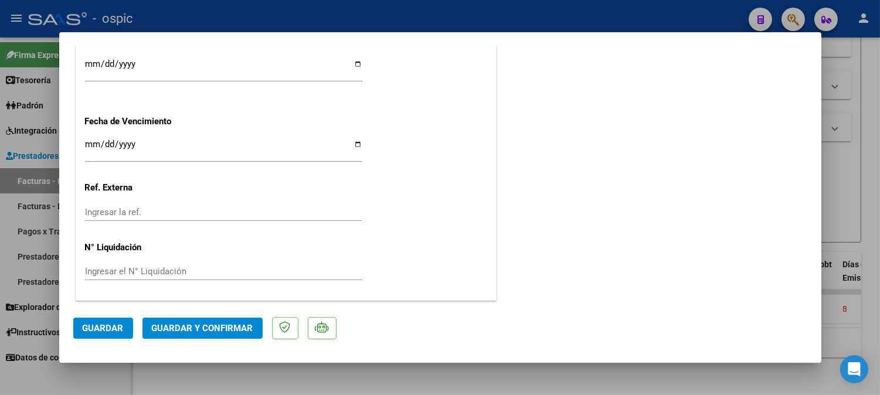
scroll to position [0, 0]
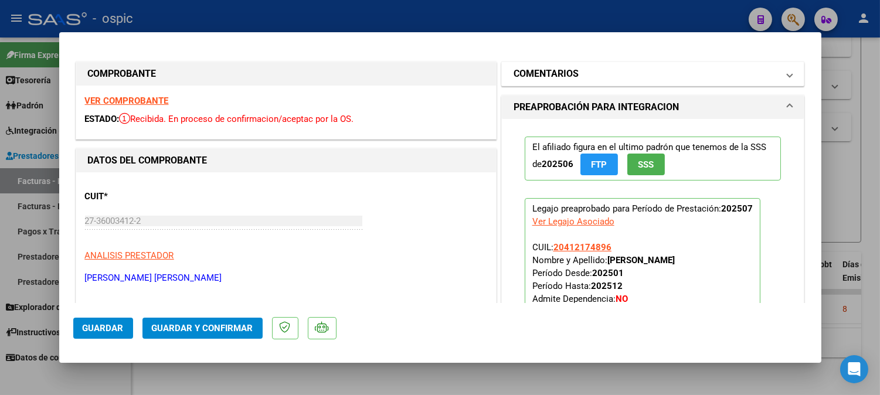
drag, startPoint x: 613, startPoint y: 73, endPoint x: 581, endPoint y: 182, distance: 113.7
click at [612, 73] on mat-panel-title "COMENTARIOS" at bounding box center [645, 74] width 265 height 14
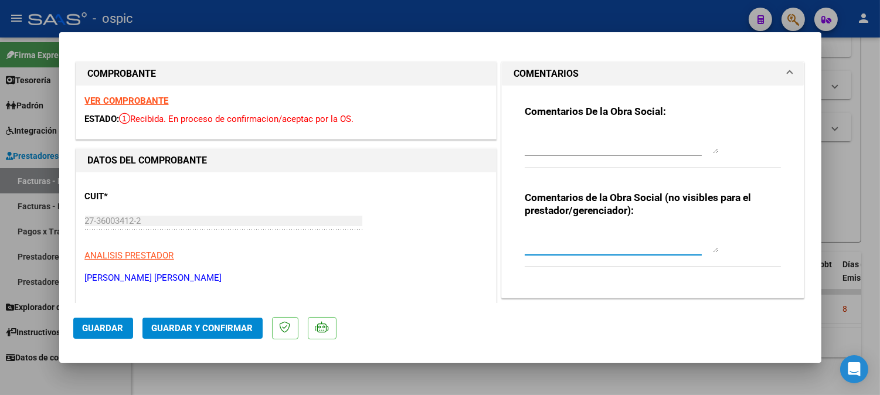
click at [566, 232] on textarea at bounding box center [621, 240] width 193 height 23
type textarea "T.O 8 SESIONES"
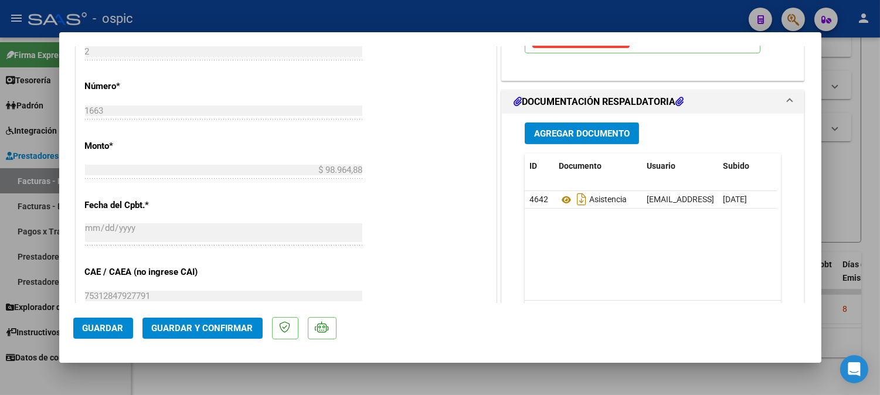
scroll to position [543, 0]
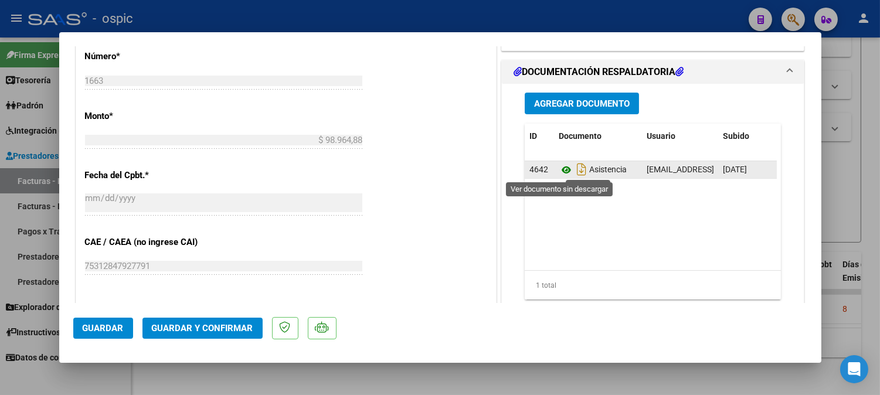
click at [561, 168] on icon at bounding box center [566, 170] width 15 height 14
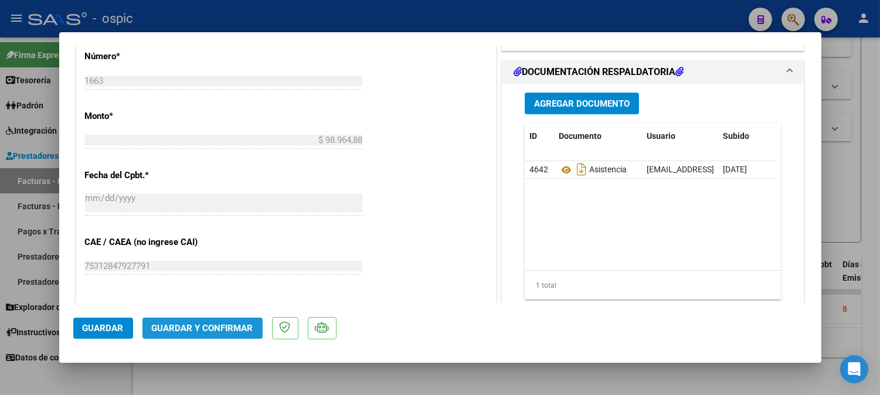
click at [215, 325] on span "Guardar y Confirmar" at bounding box center [202, 328] width 101 height 11
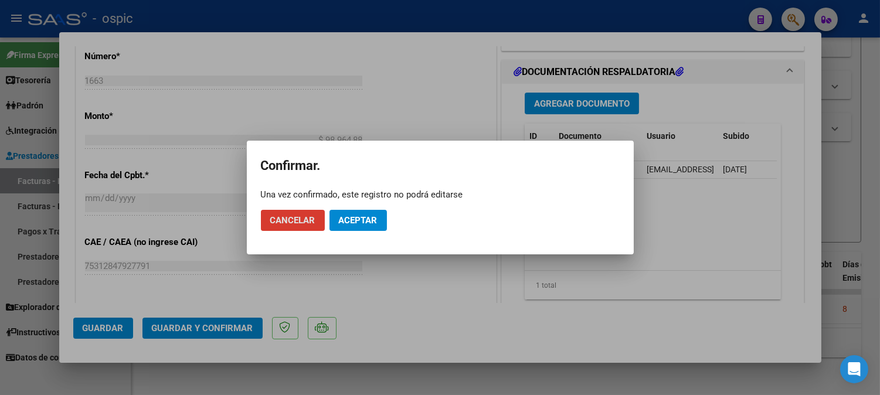
click at [356, 212] on button "Aceptar" at bounding box center [357, 220] width 57 height 21
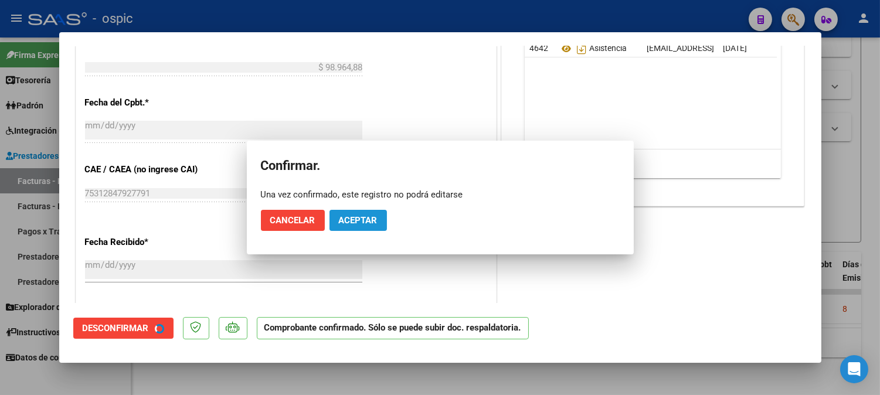
scroll to position [470, 0]
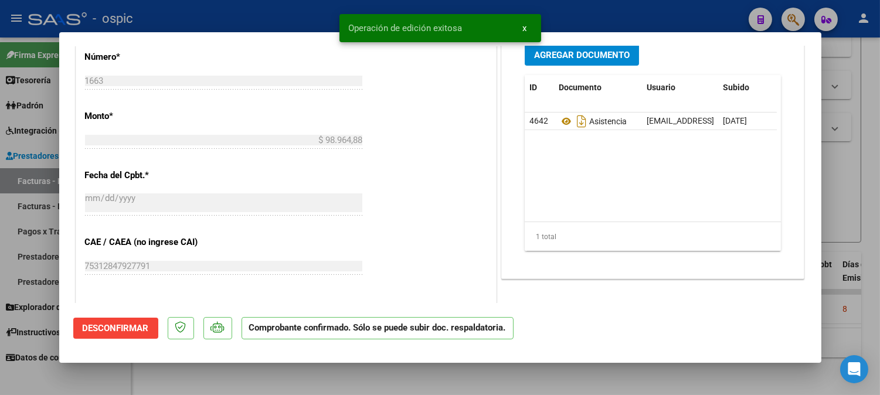
type input "$ 0,00"
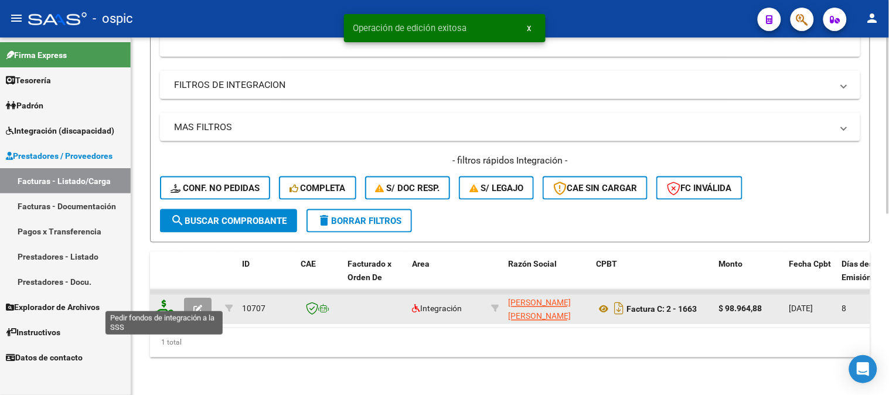
click at [168, 300] on icon at bounding box center [164, 308] width 19 height 16
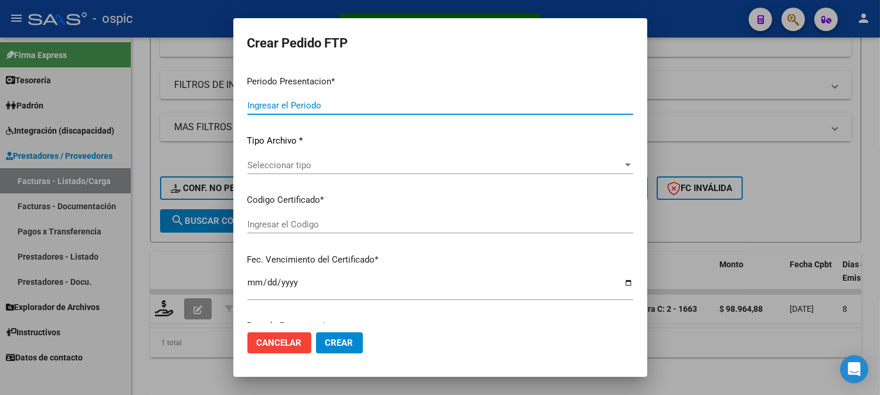
type input "202507"
type input "$ 98.964,88"
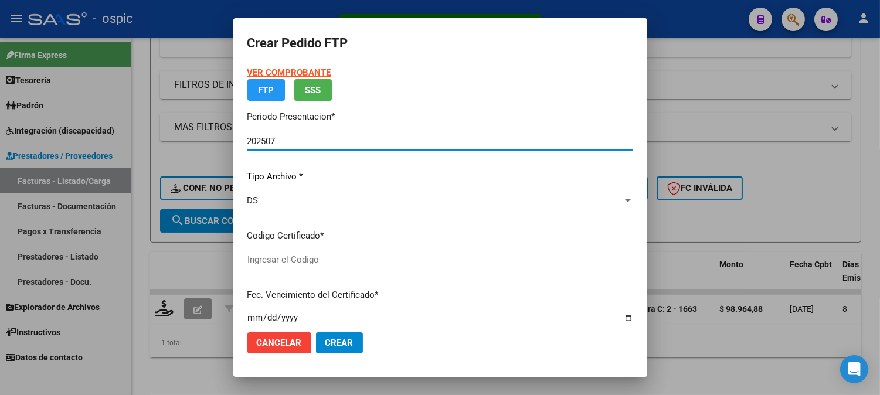
type input "0000000000000000000000000000005698936901"
type input "[DATE]"
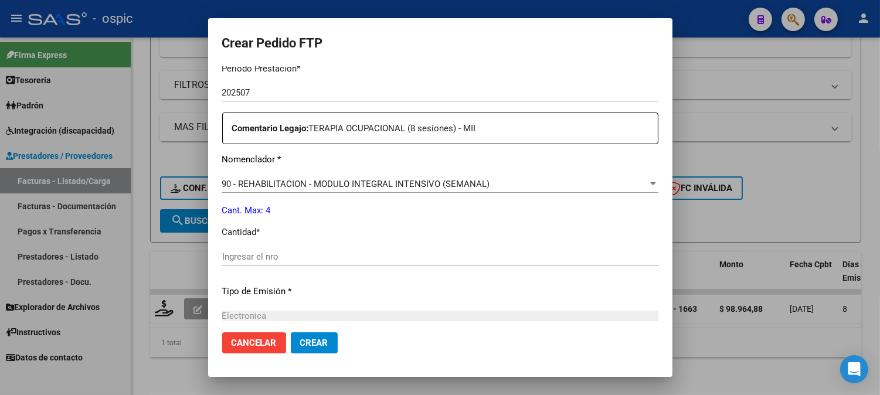
scroll to position [385, 0]
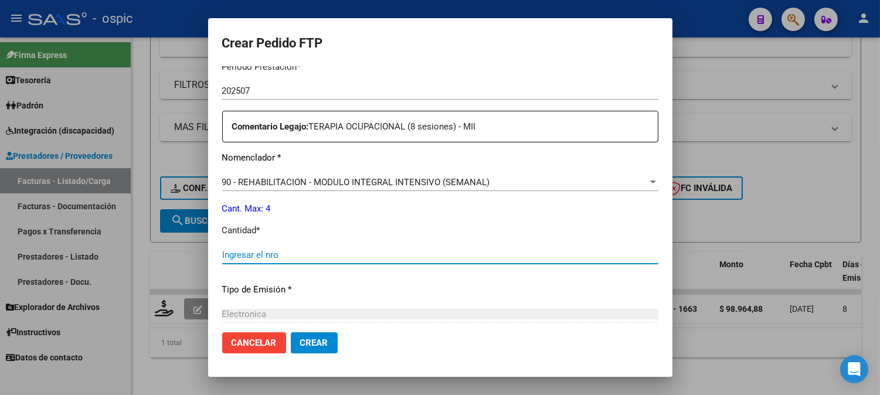
click at [411, 250] on input "Ingresar el nro" at bounding box center [440, 255] width 436 height 11
type input "4"
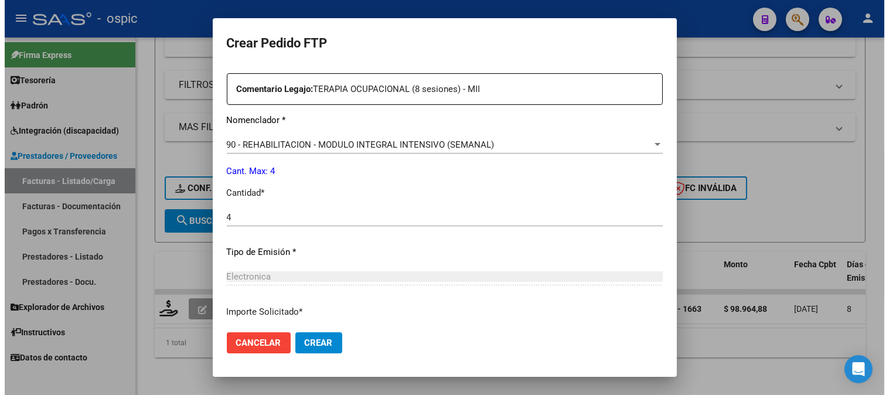
scroll to position [514, 0]
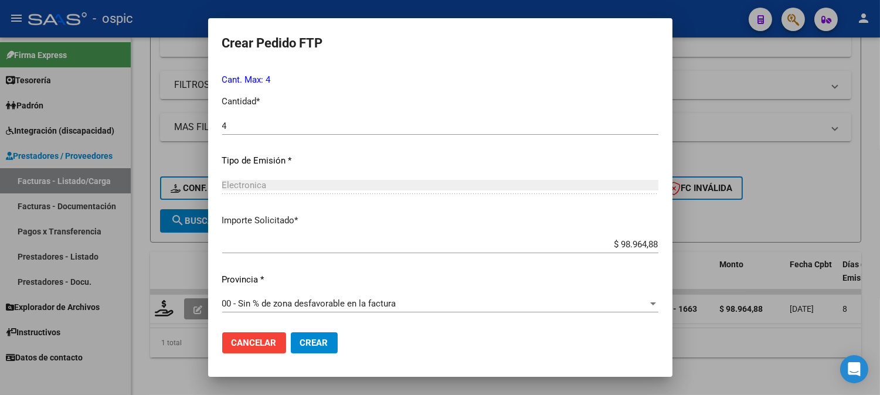
drag, startPoint x: 311, startPoint y: 336, endPoint x: 378, endPoint y: 317, distance: 69.6
click at [314, 335] on button "Crear" at bounding box center [314, 342] width 47 height 21
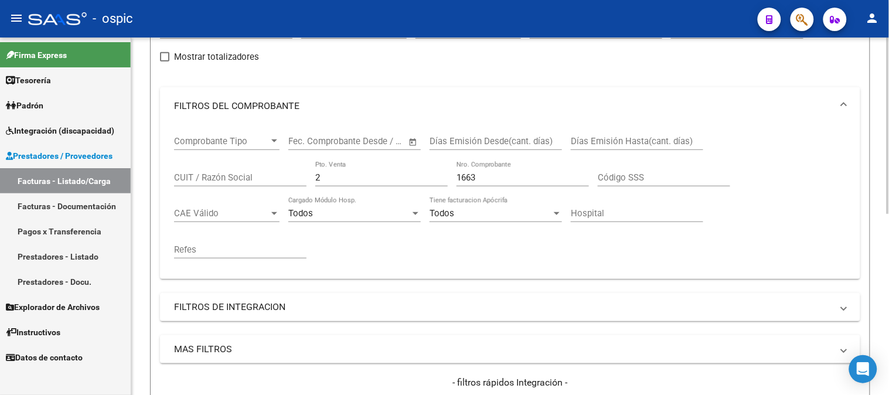
scroll to position [105, 0]
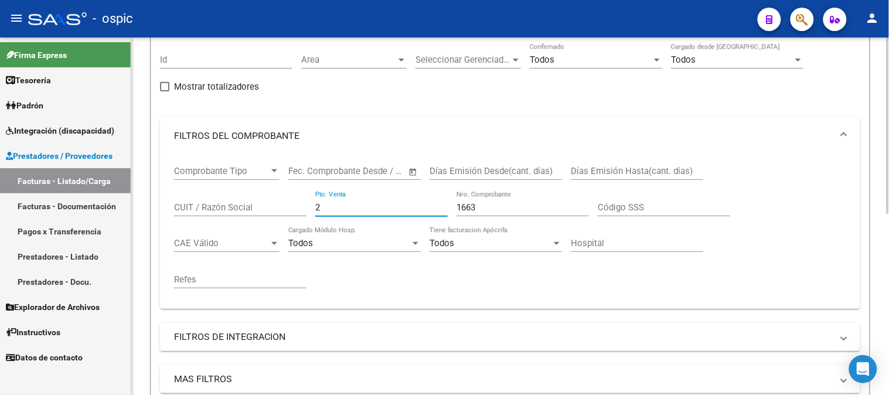
drag, startPoint x: 299, startPoint y: 211, endPoint x: 233, endPoint y: 205, distance: 66.5
click at [233, 206] on div "Comprobante Tipo Comprobante Tipo Start date – End date Fec. Comprobante Desde …" at bounding box center [510, 227] width 672 height 145
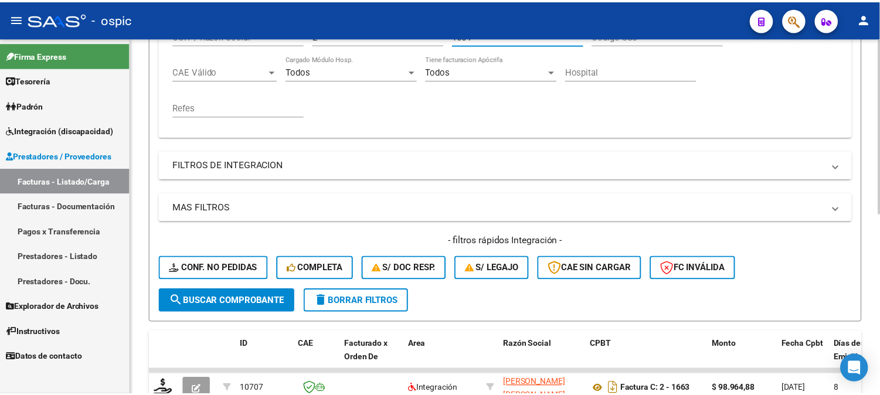
scroll to position [366, 0]
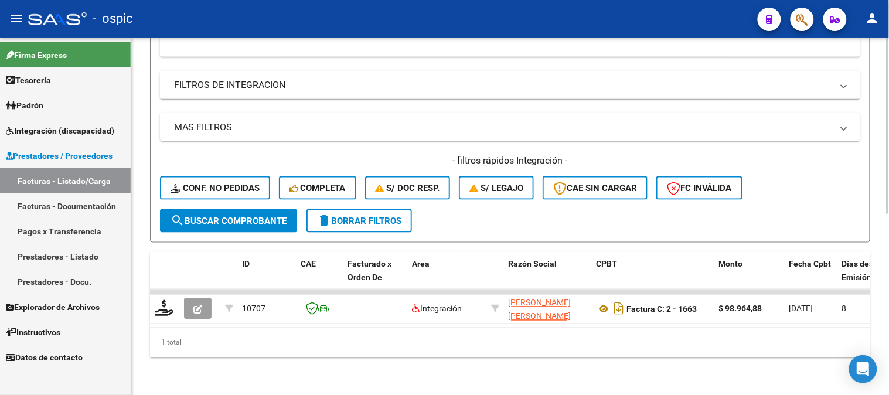
type input "1664"
click at [225, 216] on span "search Buscar Comprobante" at bounding box center [229, 221] width 116 height 11
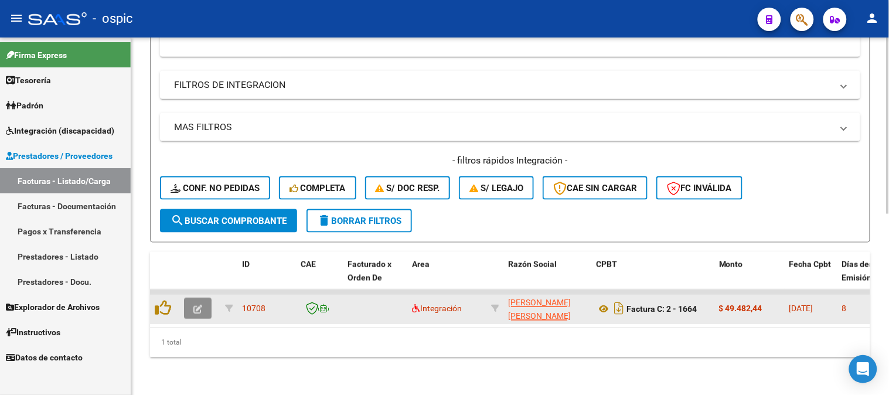
click at [196, 305] on icon "button" at bounding box center [197, 309] width 9 height 9
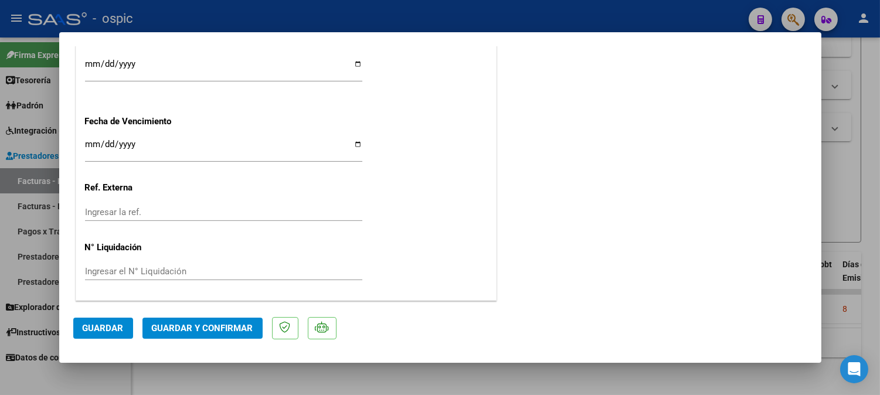
scroll to position [0, 0]
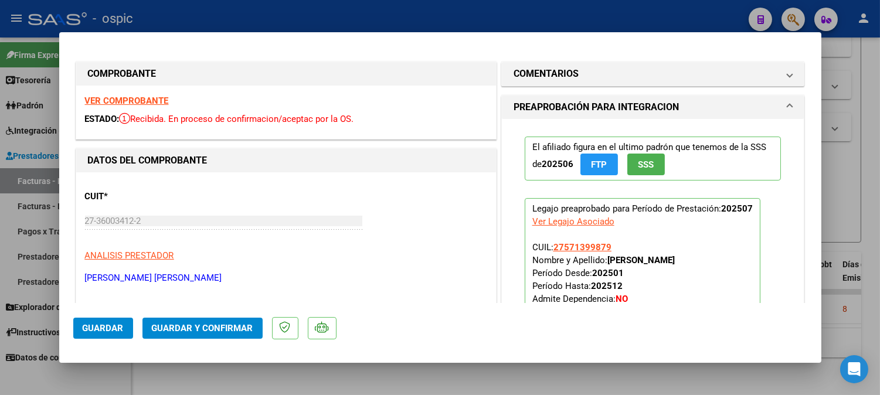
drag, startPoint x: 612, startPoint y: 63, endPoint x: 594, endPoint y: 178, distance: 115.7
click at [612, 64] on mat-expansion-panel-header "COMENTARIOS" at bounding box center [653, 73] width 302 height 23
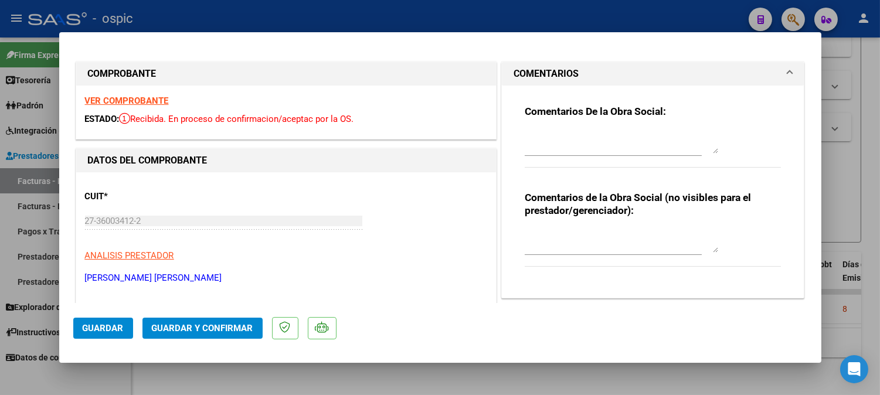
click at [576, 237] on textarea at bounding box center [621, 240] width 193 height 23
type textarea "T.O 4 SESIONES"
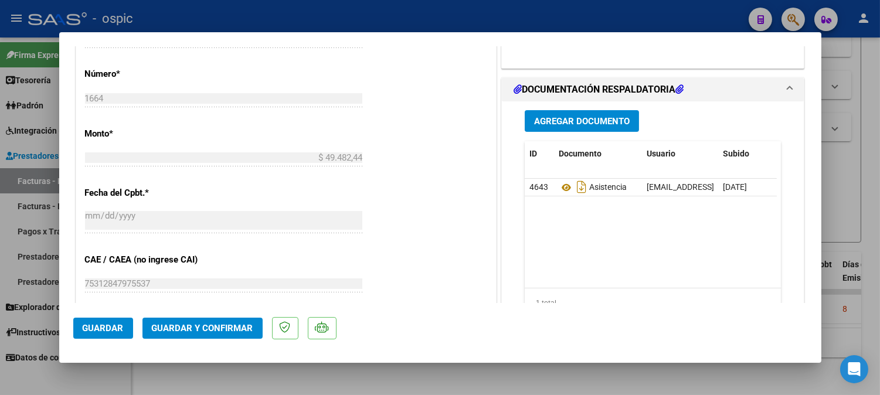
scroll to position [528, 0]
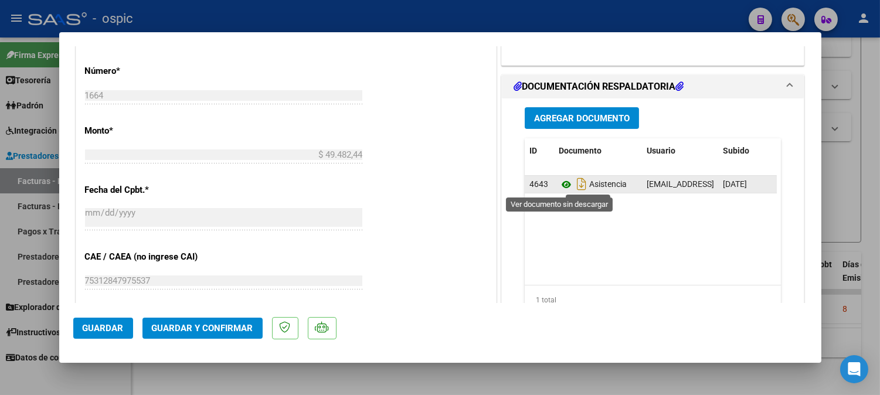
click at [561, 183] on icon at bounding box center [566, 185] width 15 height 14
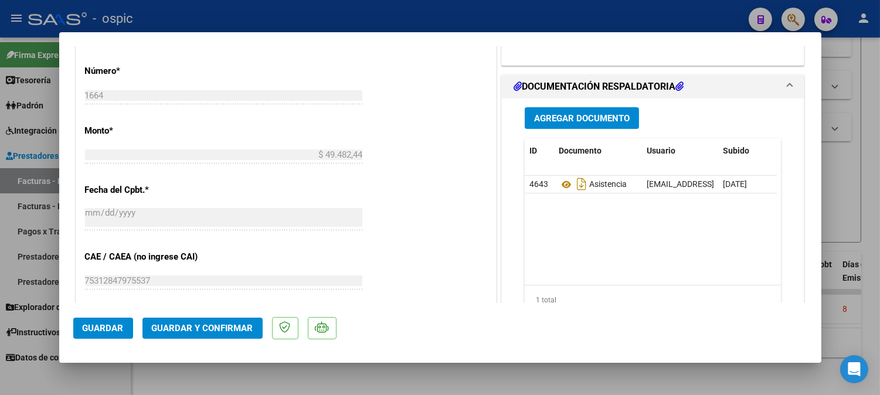
click at [217, 321] on button "Guardar y Confirmar" at bounding box center [202, 328] width 120 height 21
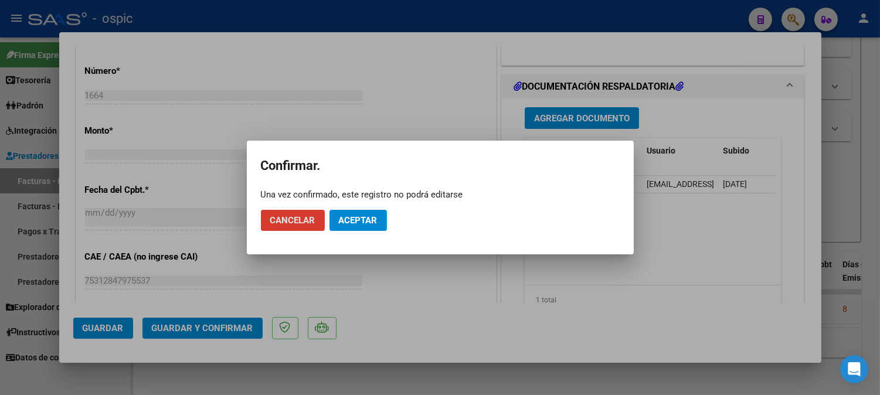
click at [370, 217] on span "Aceptar" at bounding box center [358, 220] width 39 height 11
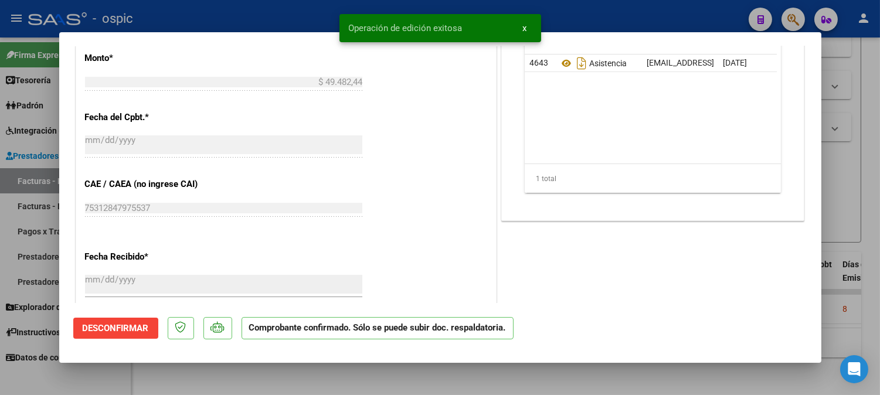
type input "$ 0,00"
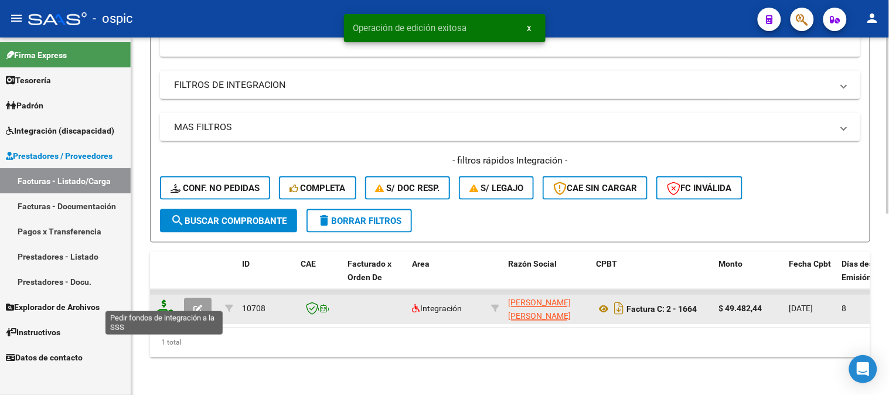
click at [159, 300] on icon at bounding box center [164, 308] width 19 height 16
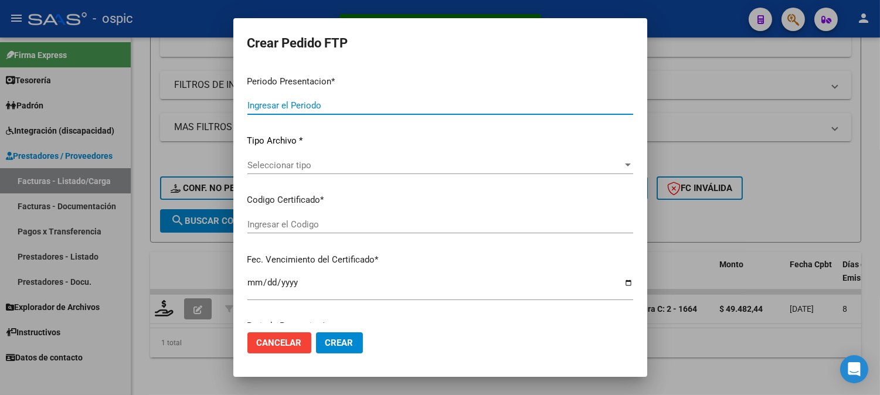
type input "202507"
type input "$ 49.482,44"
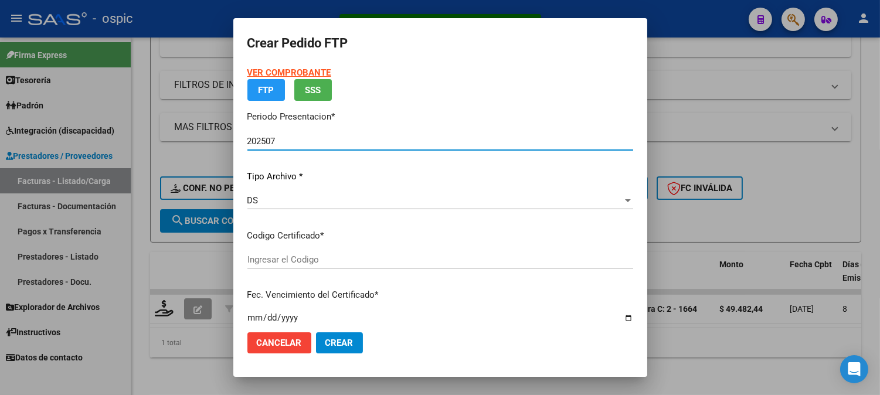
type input "0000000000000000000000000000000474544129"
type input "[DATE]"
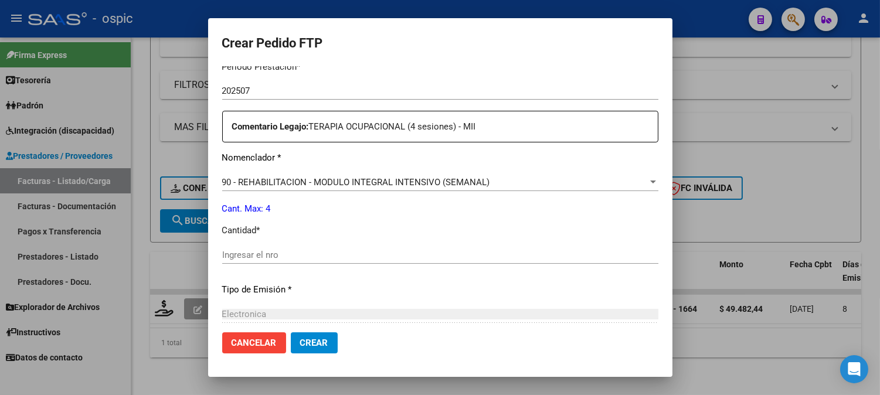
scroll to position [388, 0]
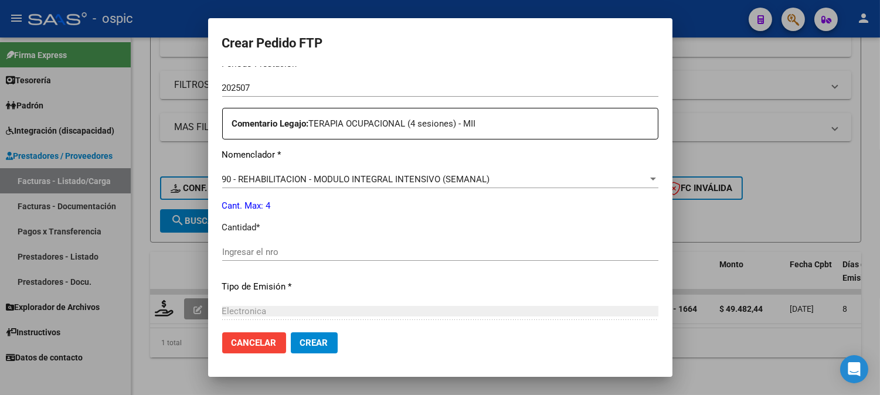
click at [373, 251] on input "Ingresar el nro" at bounding box center [440, 252] width 436 height 11
type input "4"
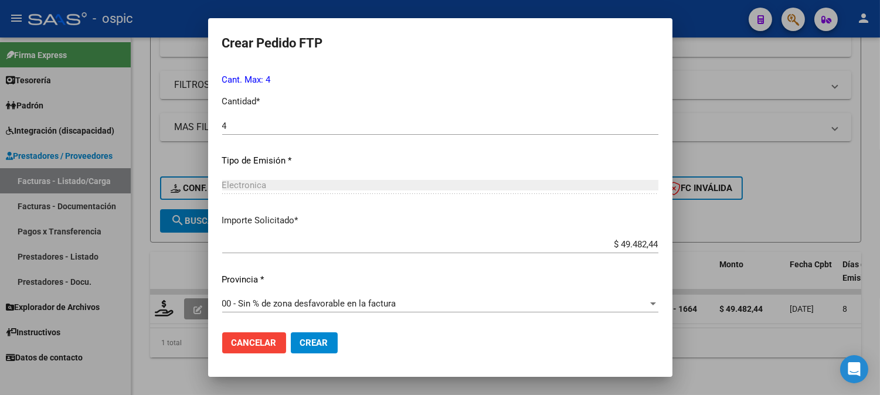
drag, startPoint x: 308, startPoint y: 336, endPoint x: 502, endPoint y: 265, distance: 206.6
click at [309, 336] on button "Crear" at bounding box center [314, 342] width 47 height 21
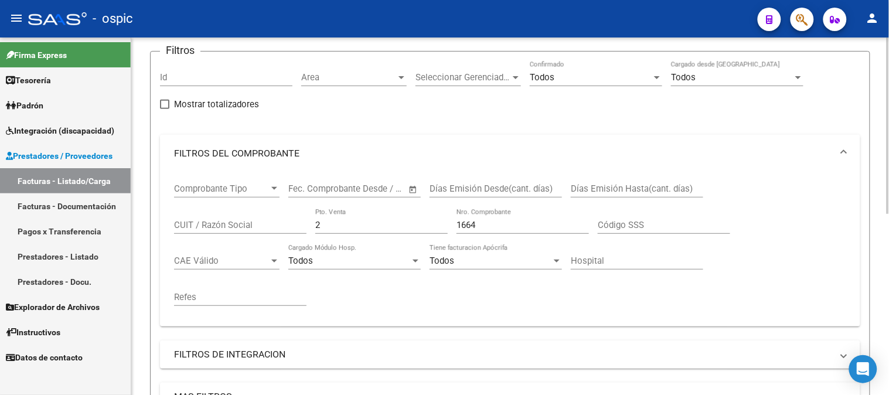
scroll to position [40, 0]
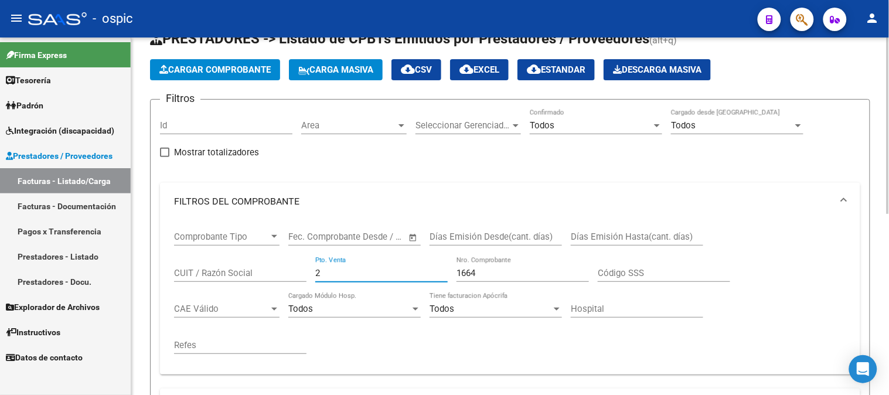
drag, startPoint x: 260, startPoint y: 266, endPoint x: 194, endPoint y: 251, distance: 67.8
click at [182, 260] on div "Comprobante Tipo Comprobante Tipo Start date – End date Fec. Comprobante Desde …" at bounding box center [510, 292] width 672 height 145
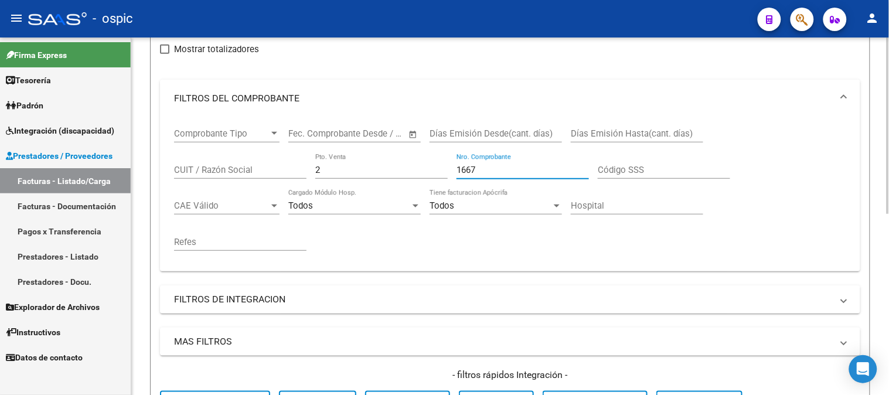
scroll to position [301, 0]
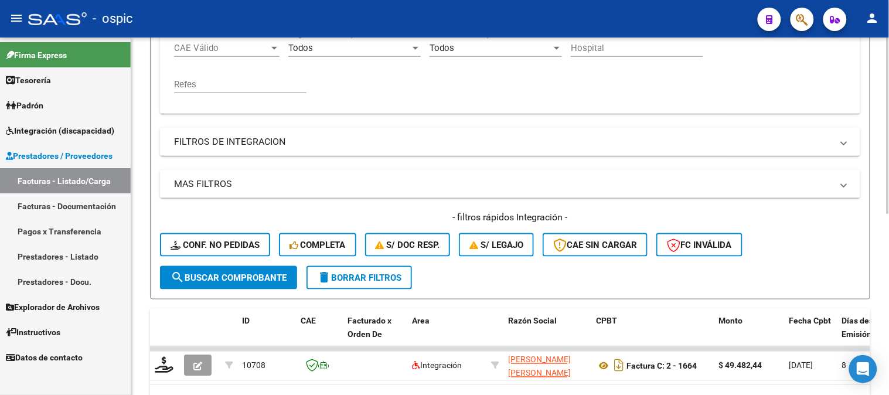
type input "1667"
click at [276, 274] on span "search Buscar Comprobante" at bounding box center [229, 278] width 116 height 11
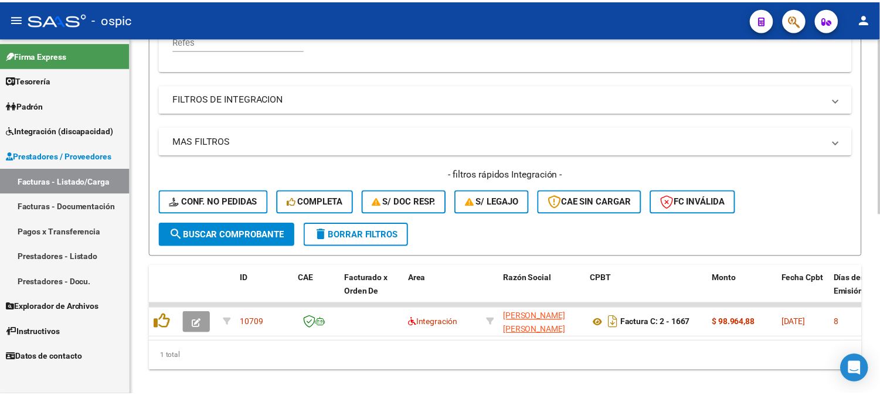
scroll to position [366, 0]
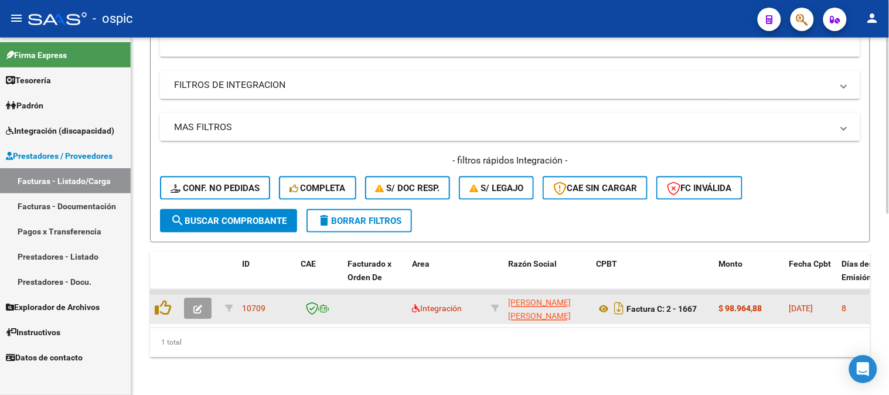
click at [198, 305] on icon "button" at bounding box center [197, 309] width 9 height 9
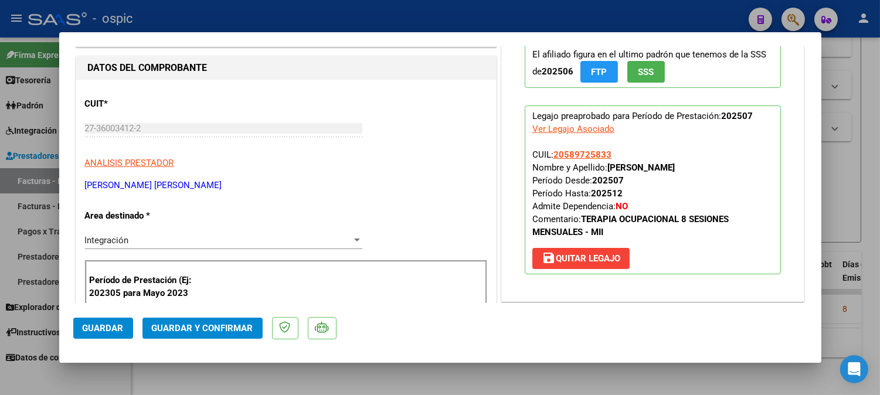
scroll to position [0, 0]
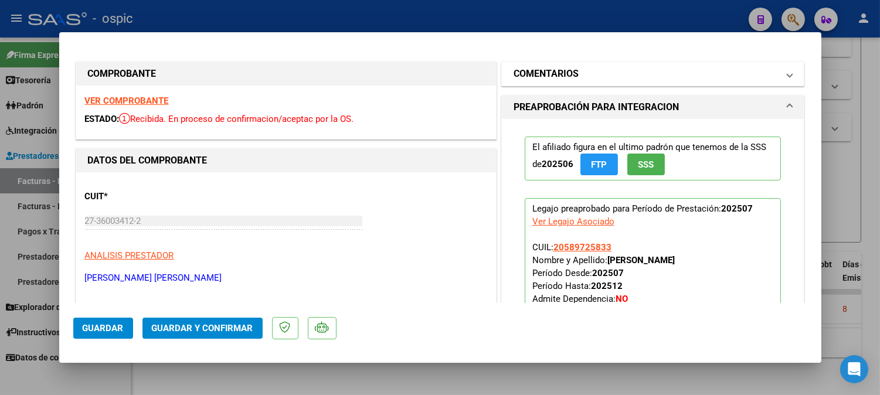
drag, startPoint x: 610, startPoint y: 69, endPoint x: 585, endPoint y: 180, distance: 114.0
click at [610, 69] on mat-panel-title "COMENTARIOS" at bounding box center [645, 74] width 265 height 14
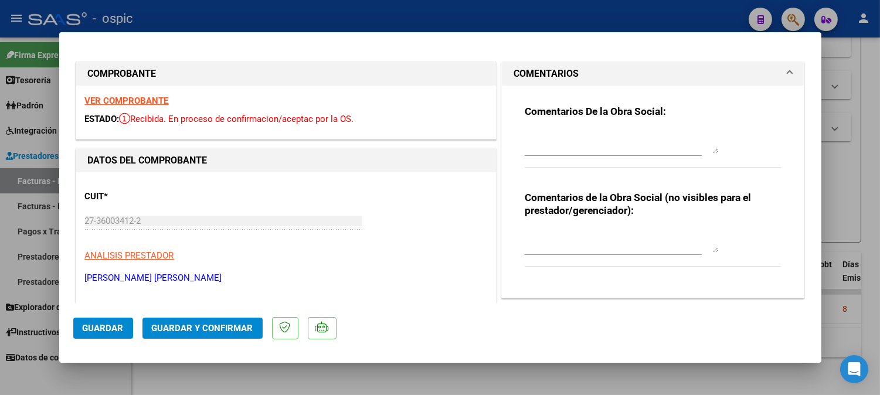
click at [566, 230] on textarea at bounding box center [621, 240] width 193 height 23
type textarea "T.O 8 SESIONES"
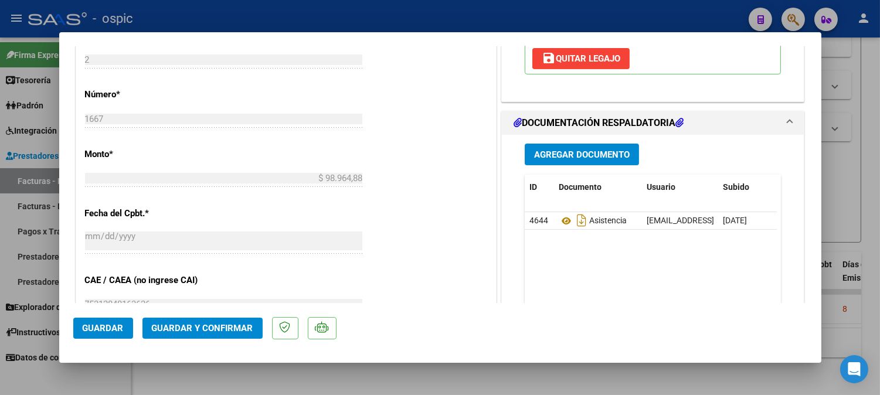
scroll to position [528, 0]
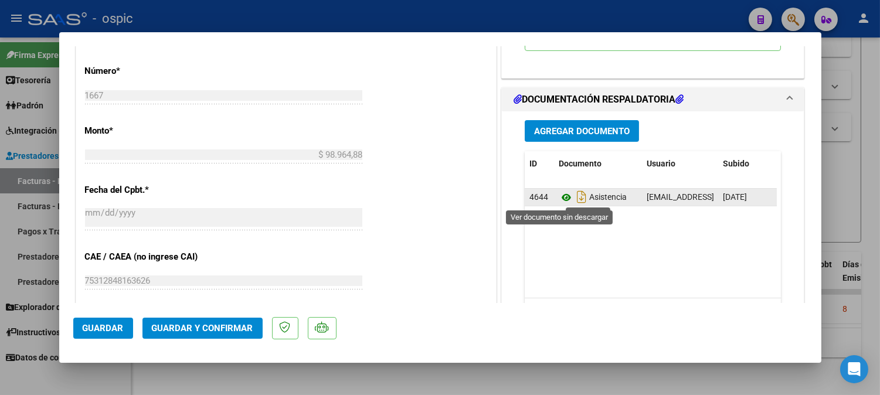
click at [561, 196] on icon at bounding box center [566, 197] width 15 height 14
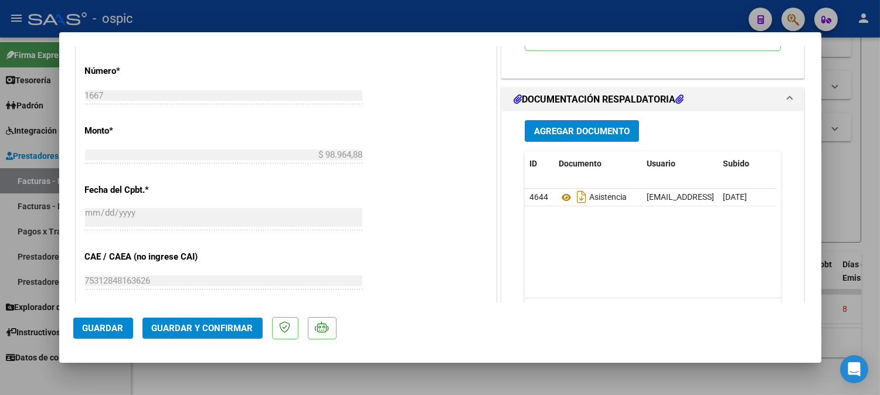
click at [215, 323] on span "Guardar y Confirmar" at bounding box center [202, 328] width 101 height 11
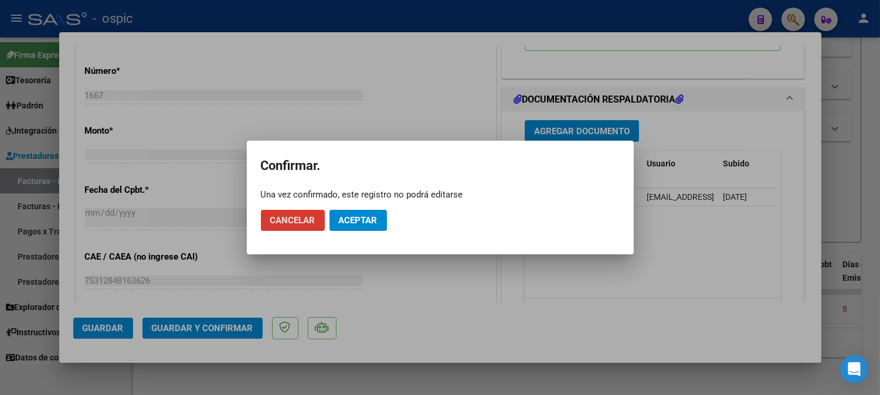
click at [341, 218] on span "Aceptar" at bounding box center [358, 220] width 39 height 11
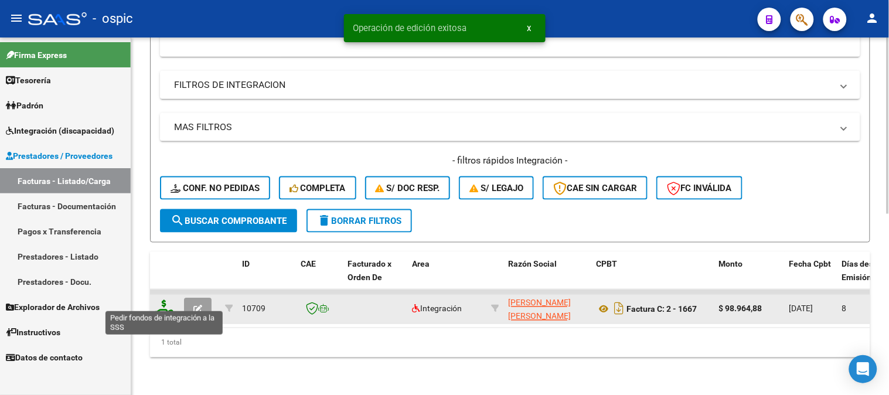
click at [162, 300] on icon at bounding box center [164, 308] width 19 height 16
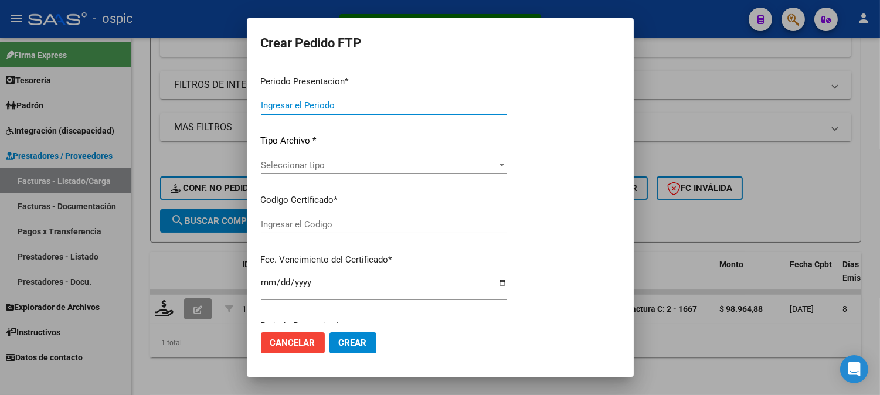
type input "202507"
type input "$ 98.964,88"
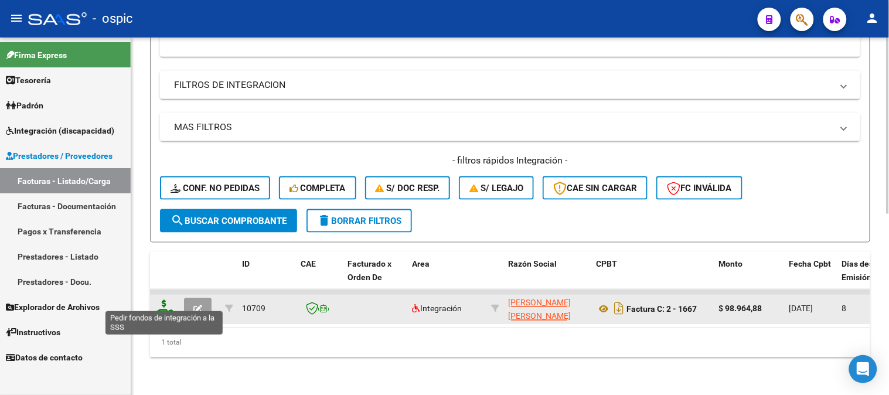
click at [170, 300] on icon at bounding box center [164, 308] width 19 height 16
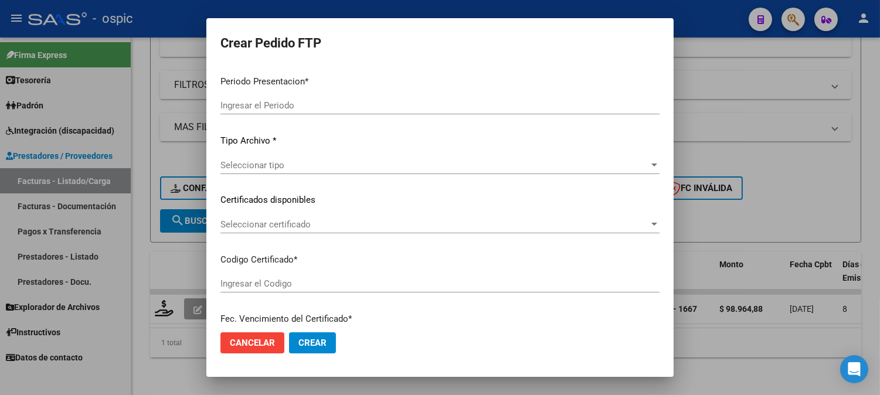
type input "202507"
type input "$ 98.964,88"
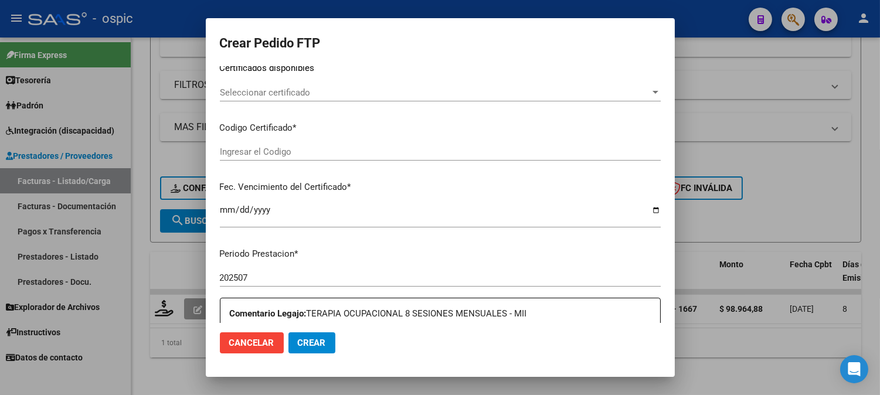
scroll to position [212, 0]
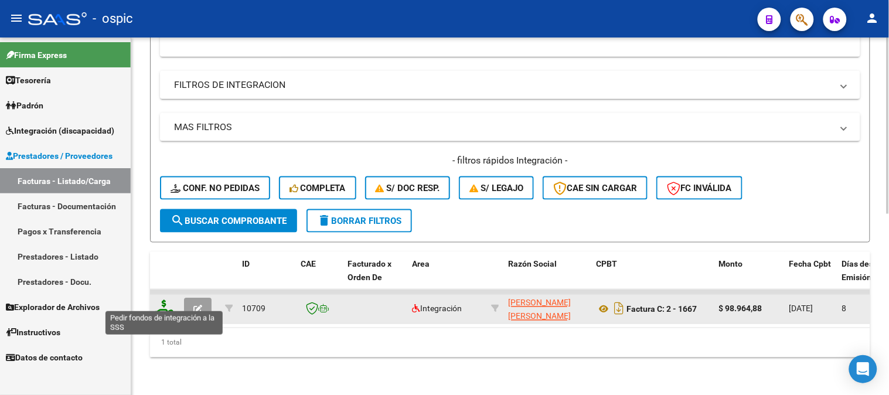
click at [161, 300] on icon at bounding box center [164, 308] width 19 height 16
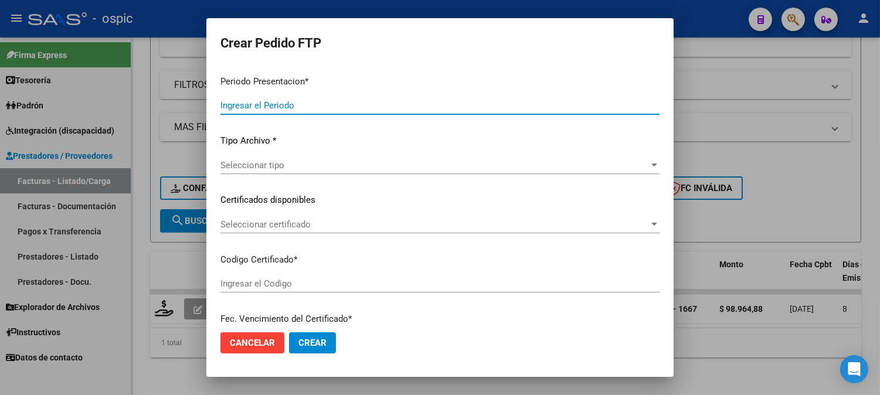
type input "202507"
type input "$ 98.964,88"
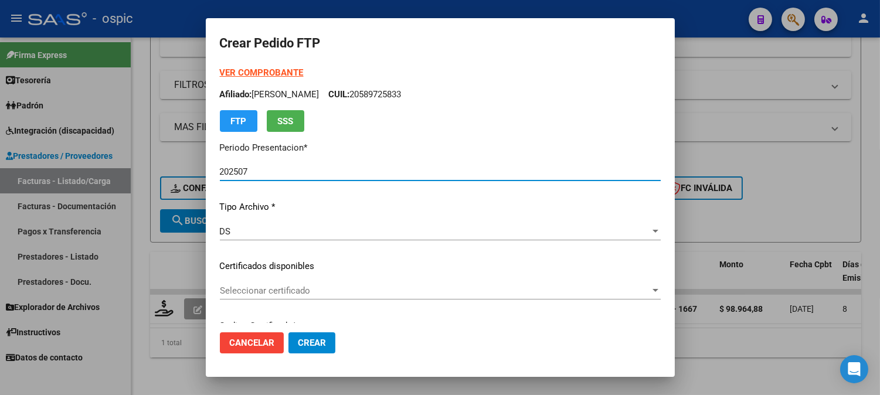
type input "4389905992"
type input "[DATE]"
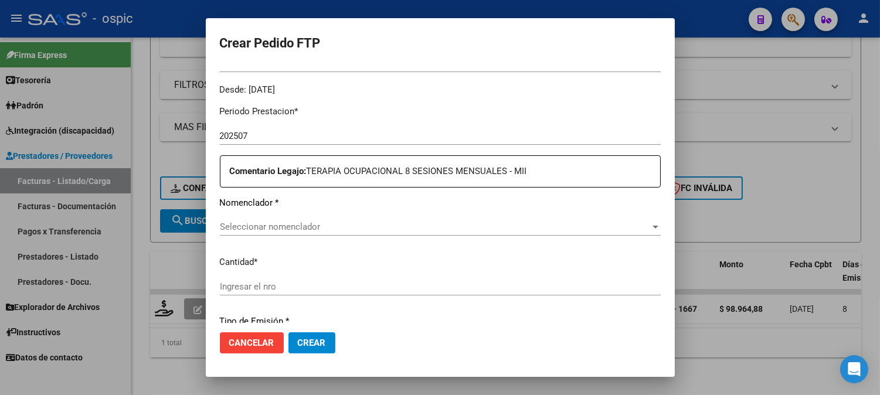
scroll to position [364, 0]
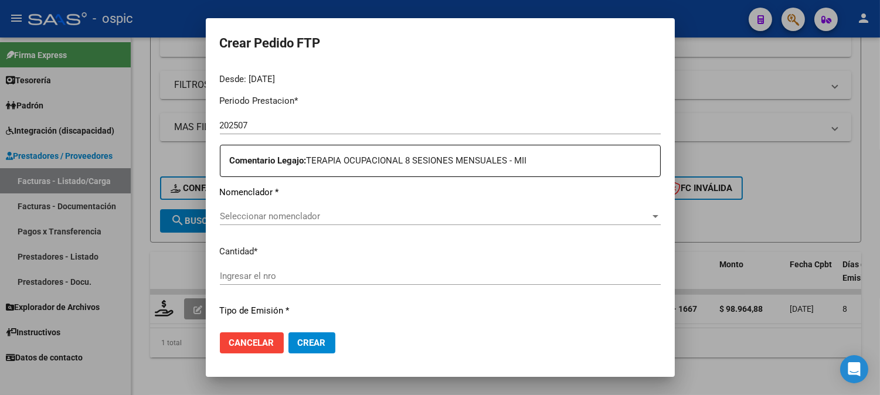
click at [387, 210] on div "Seleccionar nomenclador Seleccionar nomenclador" at bounding box center [440, 216] width 441 height 18
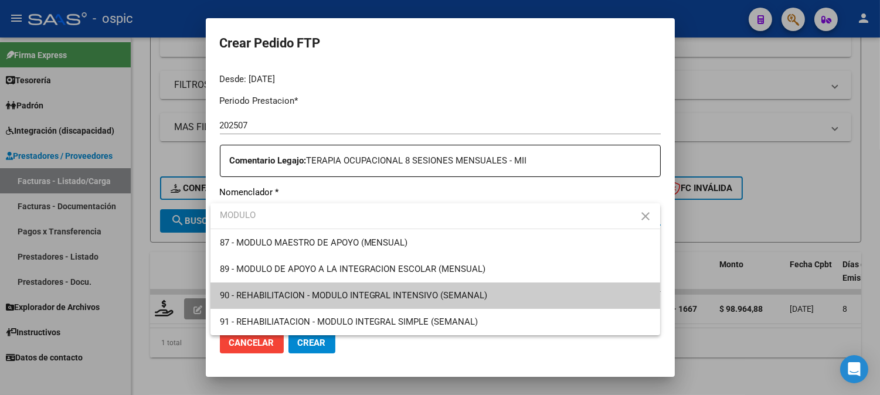
type input "MODULO"
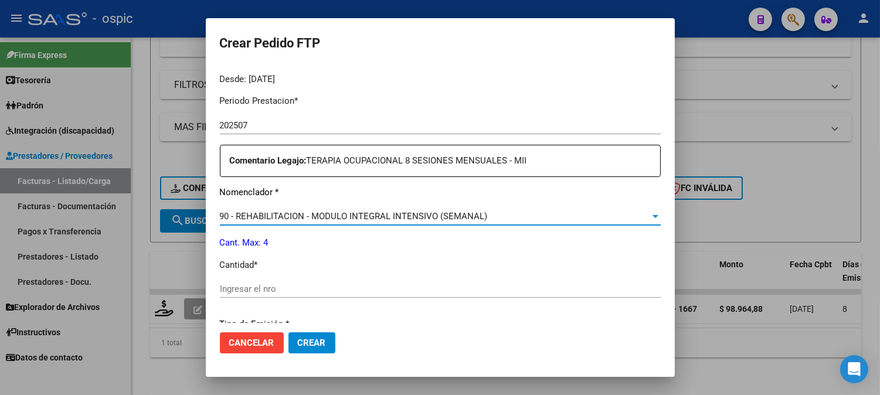
click at [289, 284] on input "Ingresar el nro" at bounding box center [440, 289] width 441 height 11
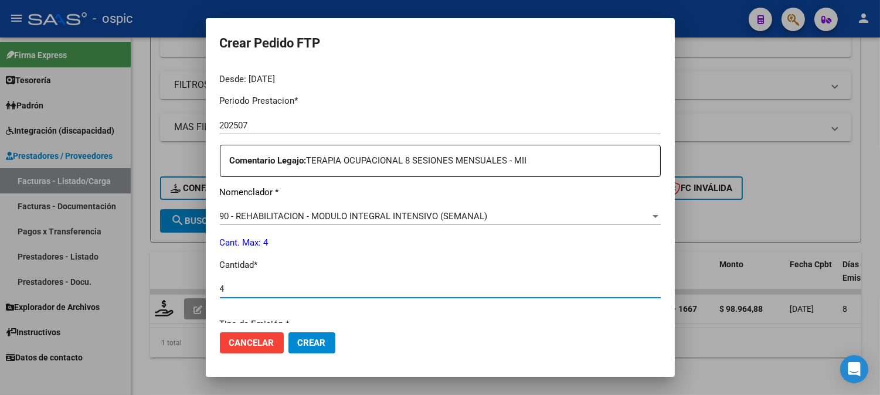
type input "4"
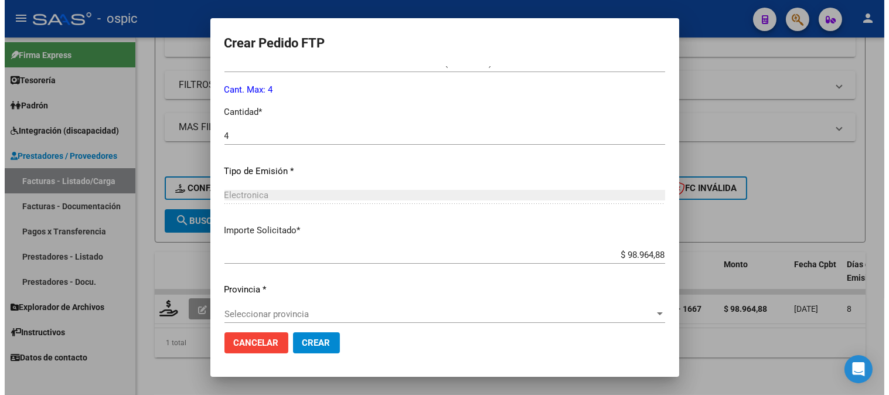
scroll to position [527, 0]
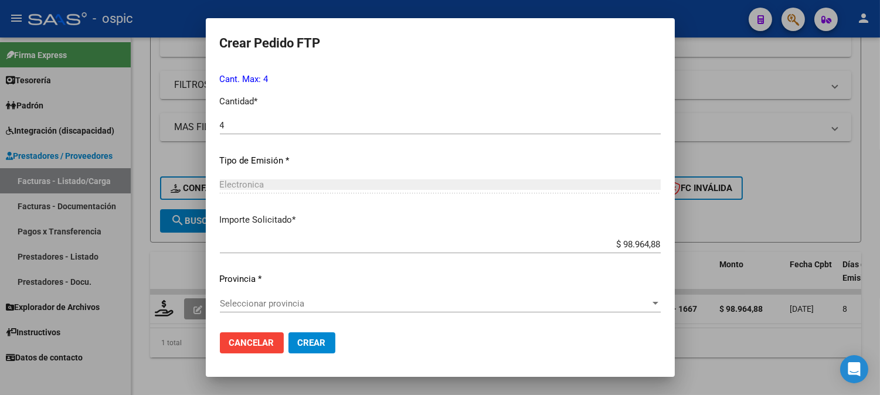
click at [292, 305] on span "Seleccionar provincia" at bounding box center [435, 303] width 430 height 11
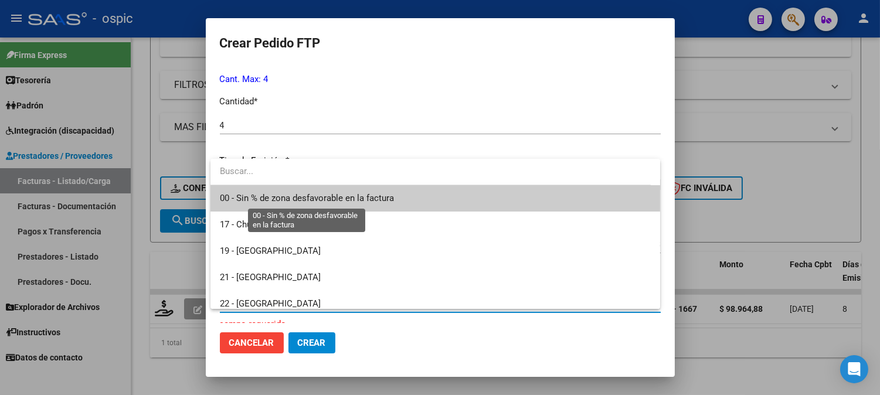
drag, startPoint x: 258, startPoint y: 197, endPoint x: 270, endPoint y: 211, distance: 17.9
click at [258, 198] on span "00 - Sin % de zona desfavorable en la factura" at bounding box center [307, 198] width 174 height 11
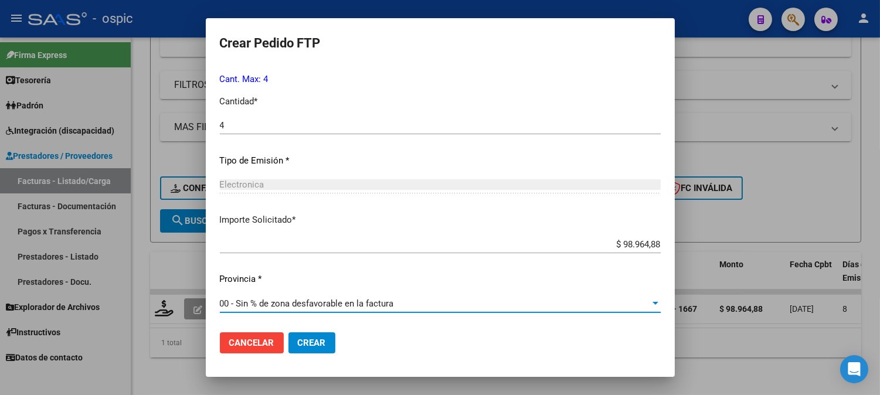
click at [312, 340] on span "Crear" at bounding box center [312, 343] width 28 height 11
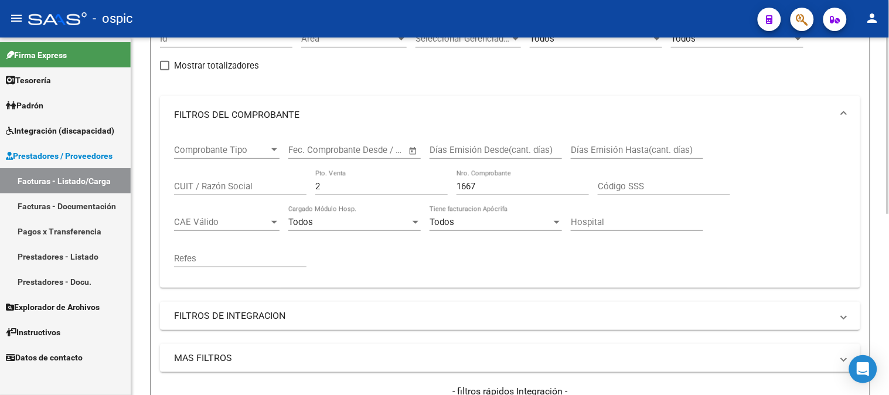
scroll to position [105, 0]
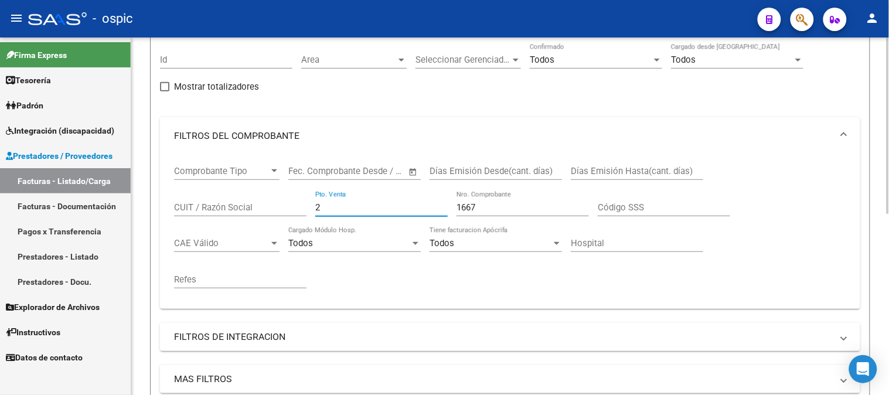
drag, startPoint x: 341, startPoint y: 207, endPoint x: 168, endPoint y: 184, distance: 173.9
click at [154, 190] on form "Filtros Id Area Area Seleccionar Gerenciador Seleccionar Gerenciador Todos Conf…" at bounding box center [510, 263] width 720 height 461
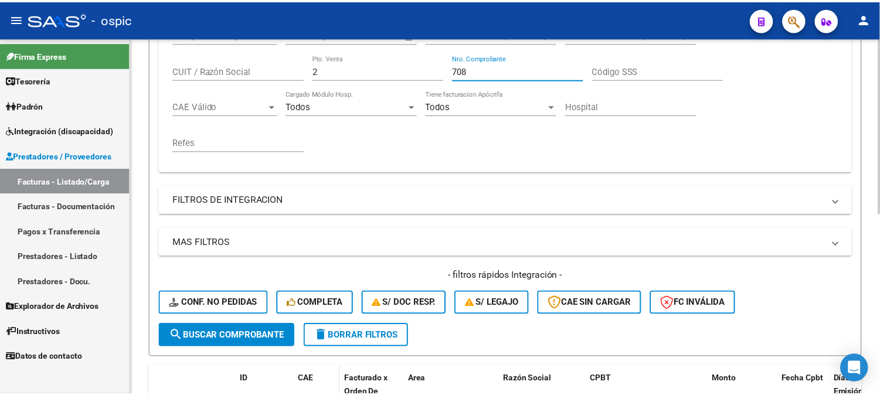
scroll to position [366, 0]
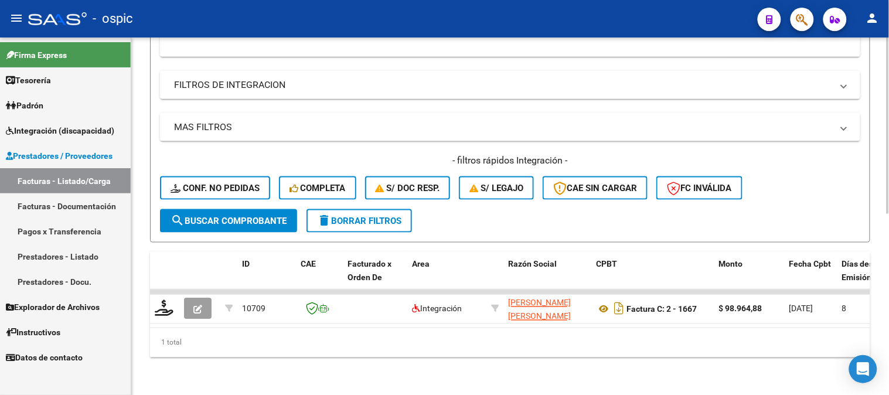
type input "708"
click at [232, 216] on span "search Buscar Comprobante" at bounding box center [229, 221] width 116 height 11
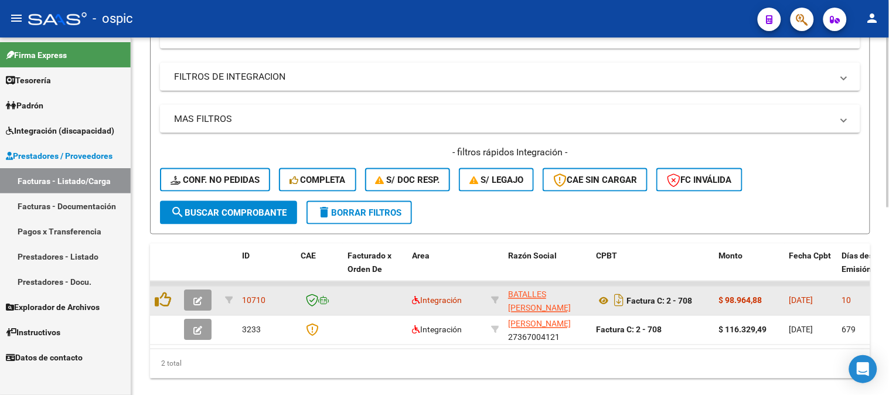
click at [195, 297] on icon "button" at bounding box center [197, 301] width 9 height 9
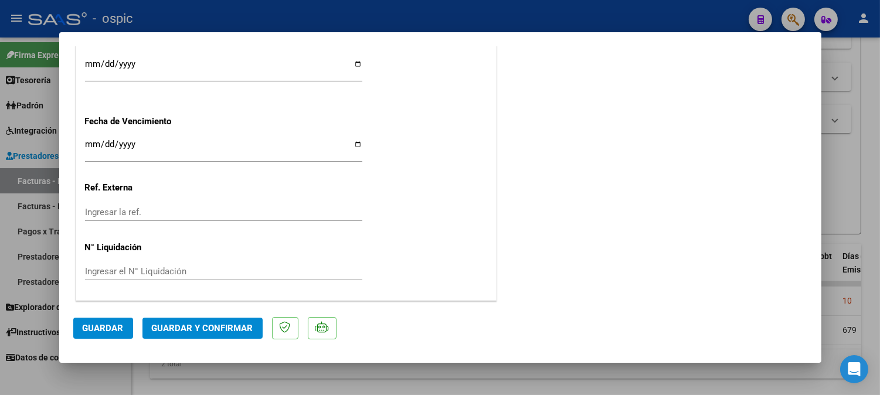
scroll to position [0, 0]
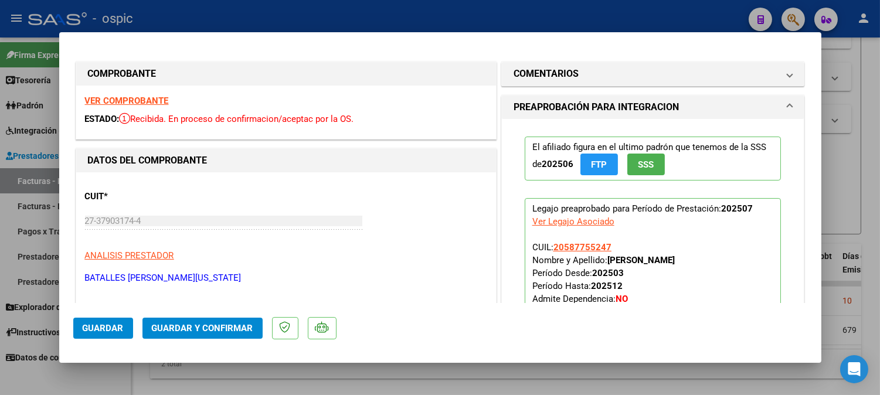
drag, startPoint x: 545, startPoint y: 68, endPoint x: 572, endPoint y: 154, distance: 89.7
click at [545, 69] on h1 "COMENTARIOS" at bounding box center [545, 74] width 65 height 14
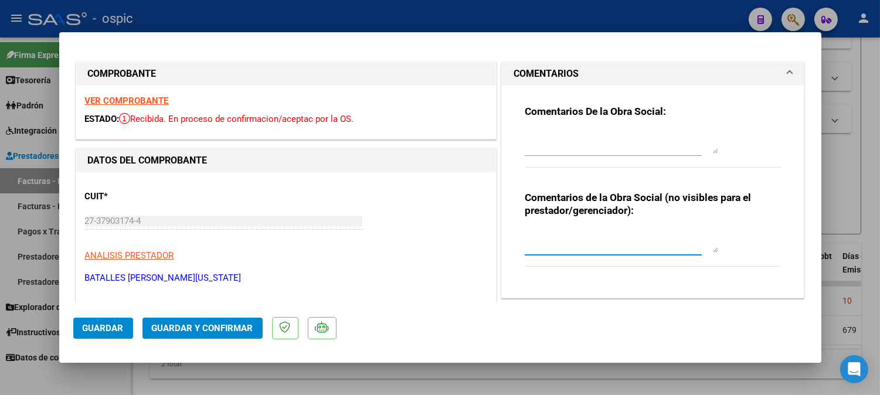
click at [564, 230] on textarea at bounding box center [621, 240] width 193 height 23
type textarea "FONO 8 SESIONES"
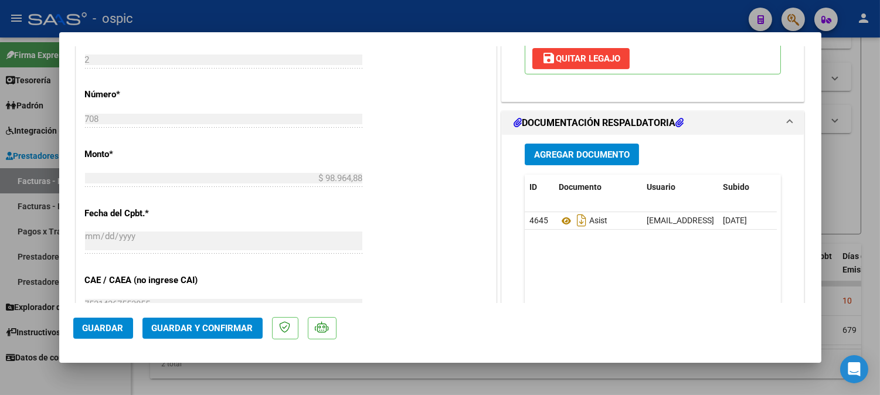
scroll to position [519, 0]
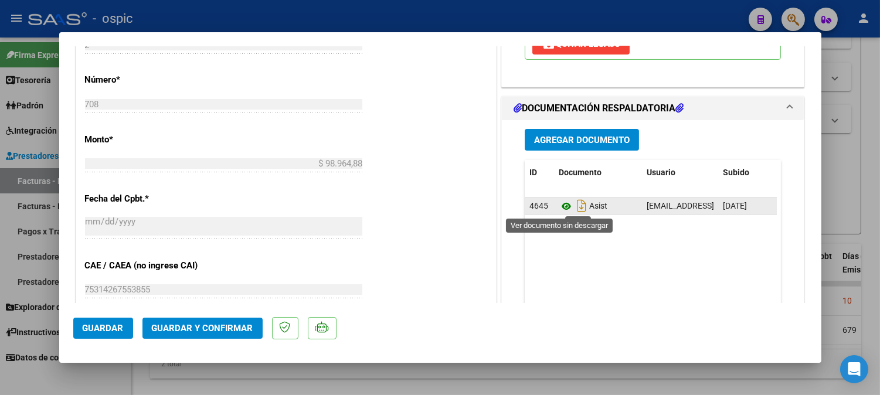
click at [563, 208] on icon at bounding box center [566, 206] width 15 height 14
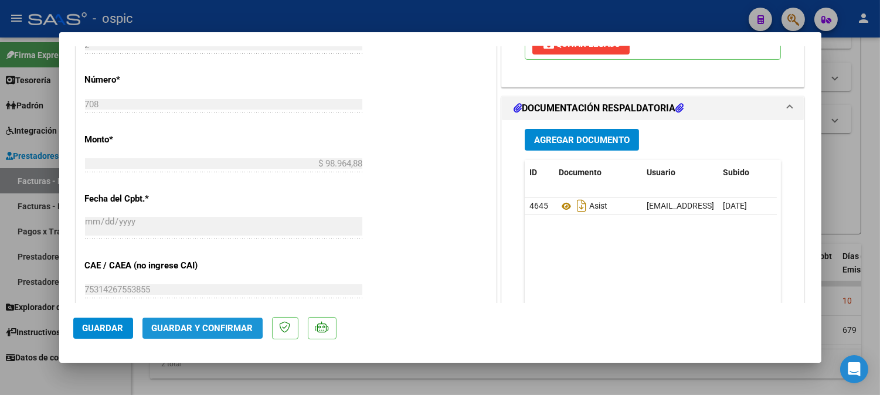
click at [201, 321] on button "Guardar y Confirmar" at bounding box center [202, 328] width 120 height 21
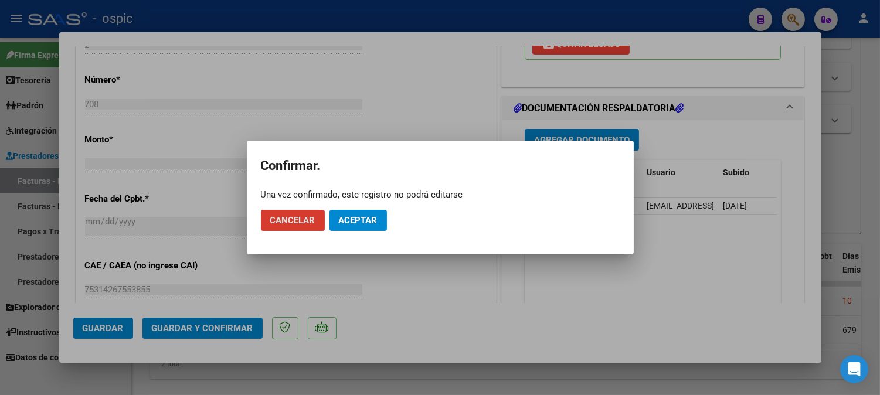
click at [362, 219] on span "Aceptar" at bounding box center [358, 220] width 39 height 11
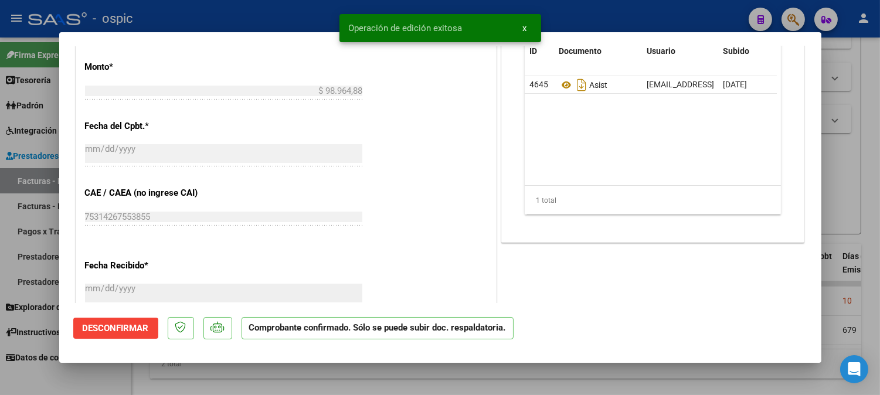
type input "$ 0,00"
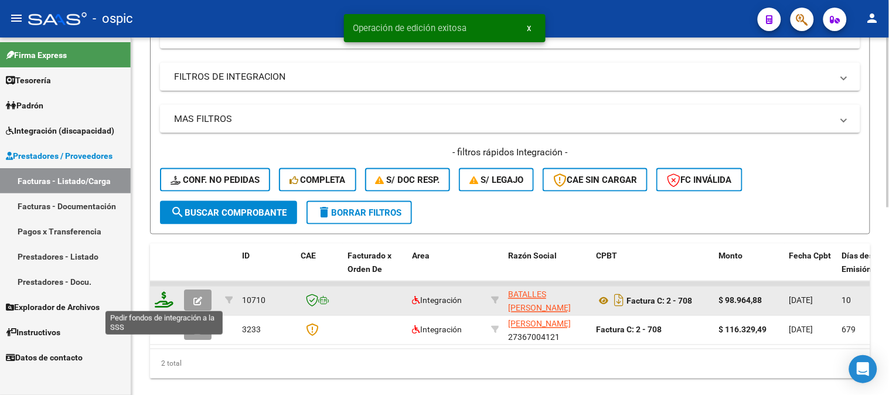
click at [162, 298] on icon at bounding box center [164, 300] width 19 height 16
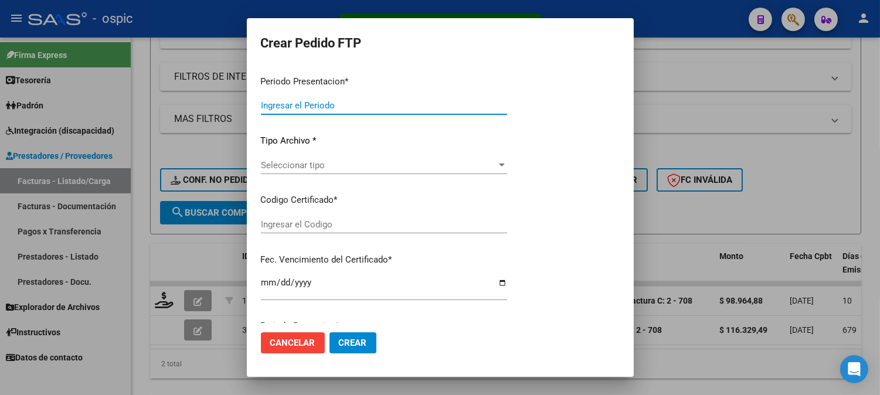
type input "202507"
type input "$ 98.964,88"
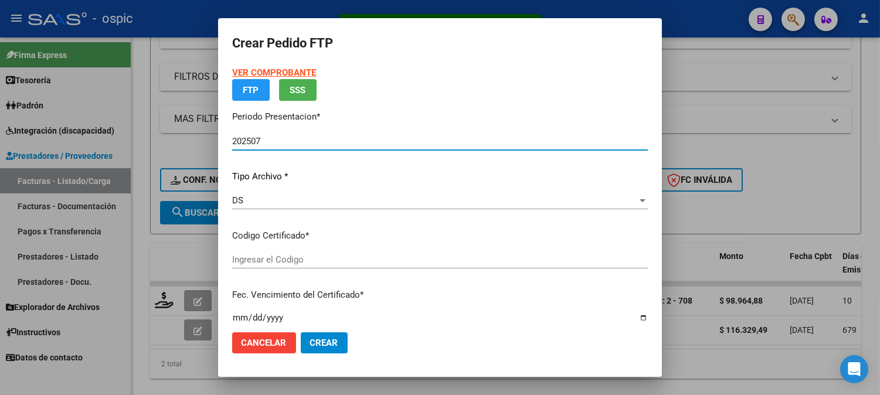
type input "2002150959"
type input "[DATE]"
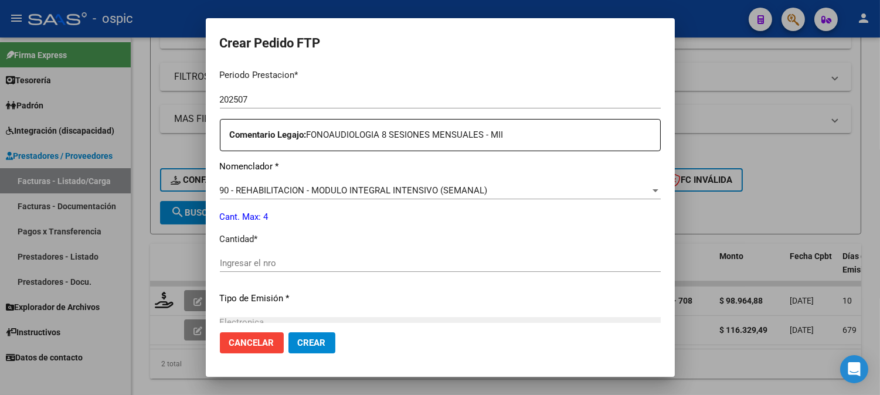
scroll to position [392, 0]
click at [384, 265] on input "Ingresar el nro" at bounding box center [440, 261] width 441 height 11
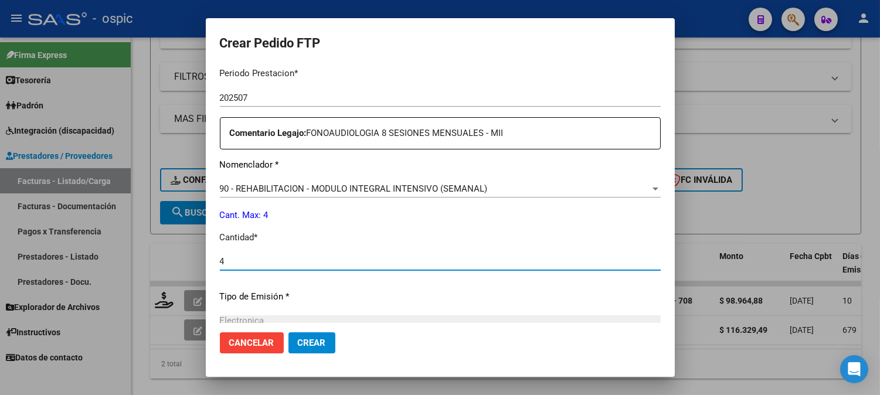
type input "4"
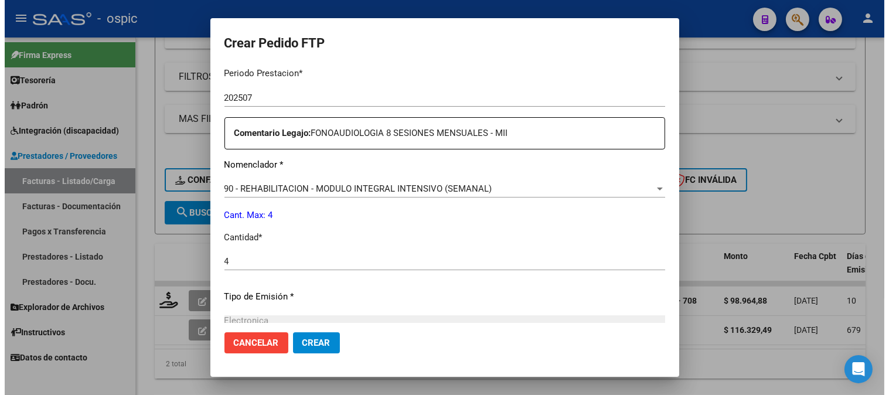
scroll to position [527, 0]
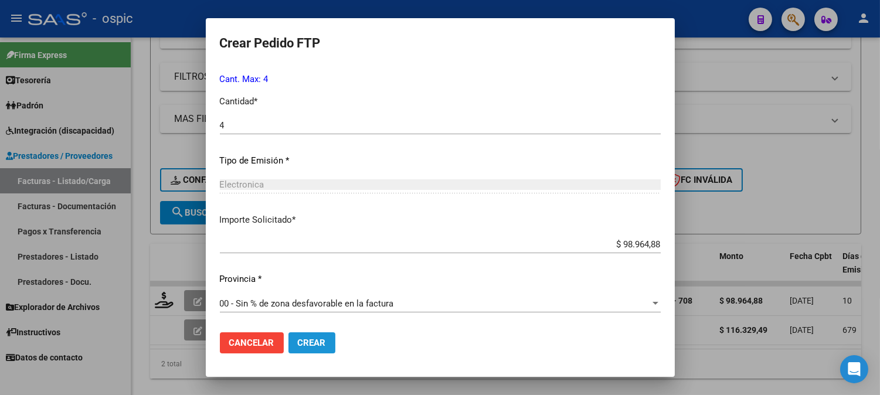
click at [320, 341] on span "Crear" at bounding box center [312, 343] width 28 height 11
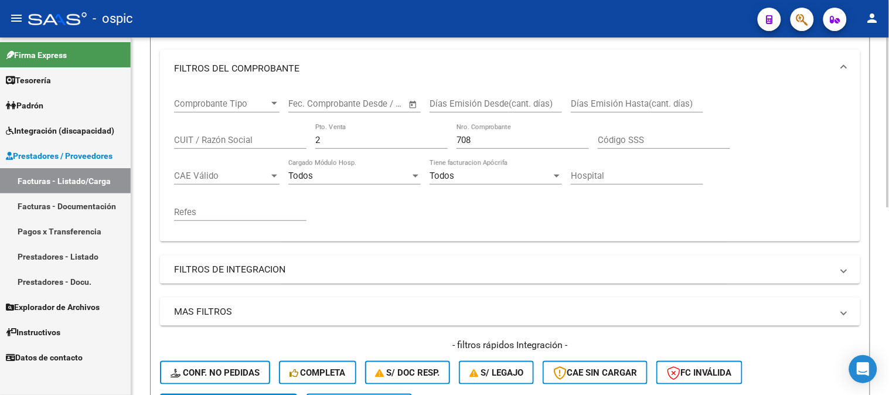
scroll to position [171, 0]
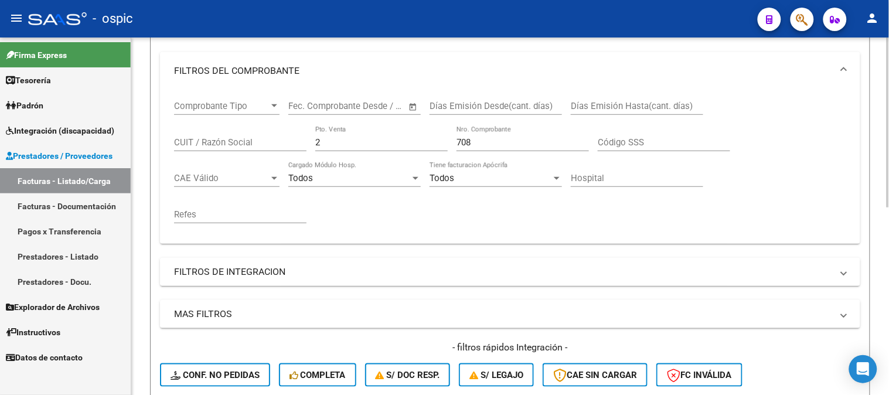
drag, startPoint x: 344, startPoint y: 144, endPoint x: 242, endPoint y: 132, distance: 102.7
click at [243, 133] on div "Comprobante Tipo Comprobante Tipo Start date – End date Fec. Comprobante Desde …" at bounding box center [510, 162] width 672 height 145
type input "3"
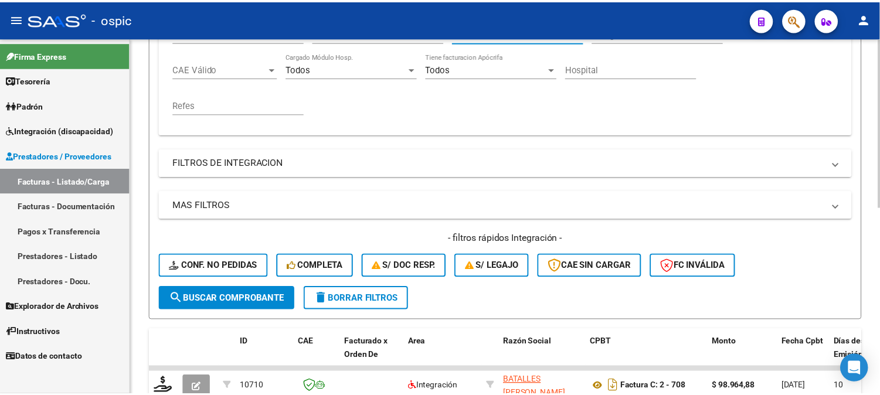
scroll to position [395, 0]
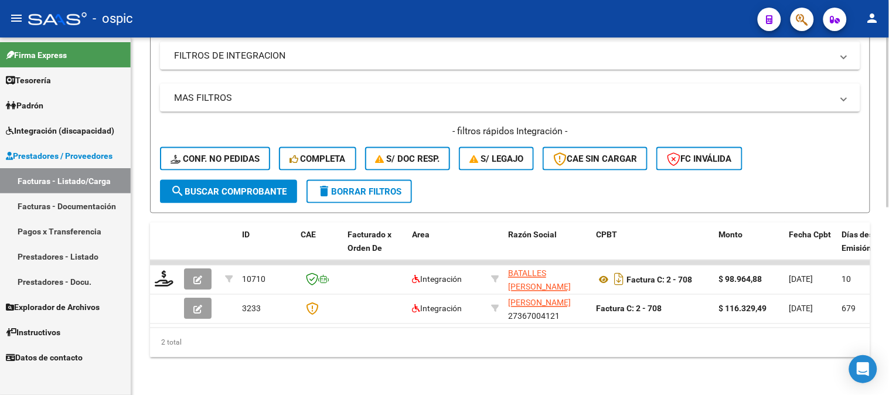
type input "847"
click at [239, 186] on span "search Buscar Comprobante" at bounding box center [229, 191] width 116 height 11
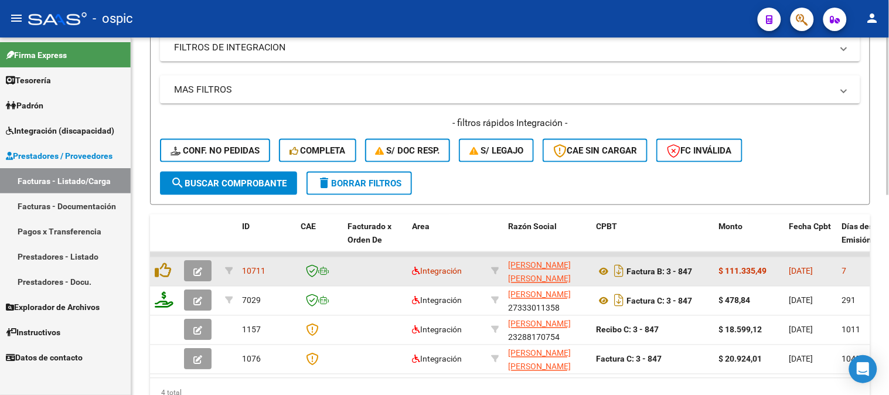
click at [195, 268] on icon "button" at bounding box center [197, 272] width 9 height 9
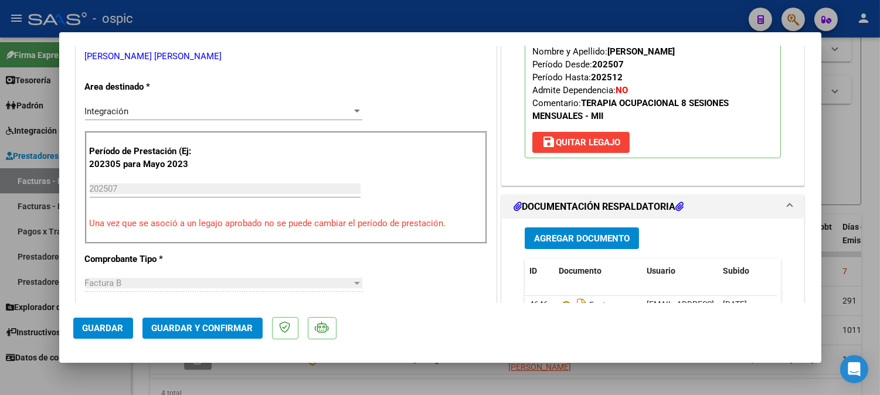
scroll to position [192, 0]
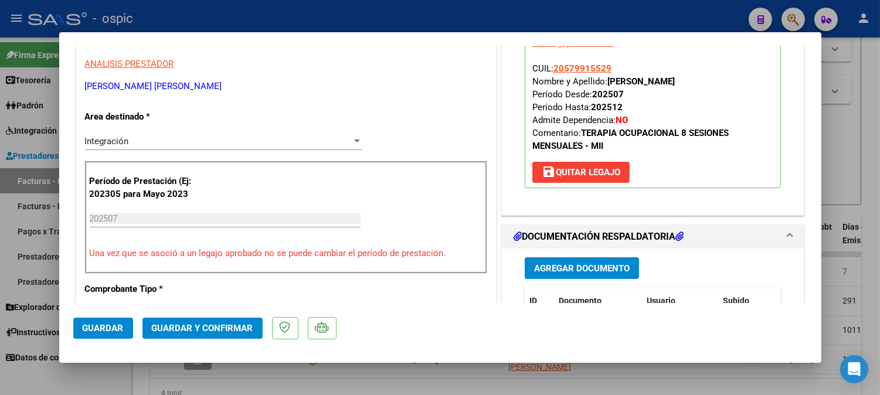
click at [150, 144] on div "Integración" at bounding box center [218, 141] width 267 height 11
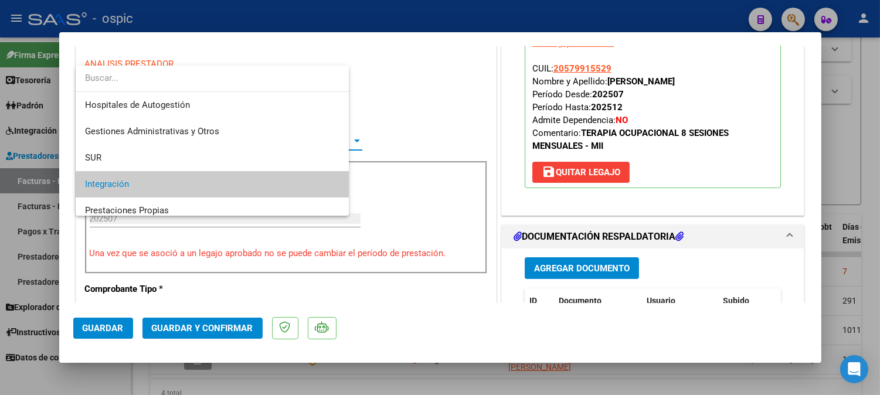
scroll to position [43, 0]
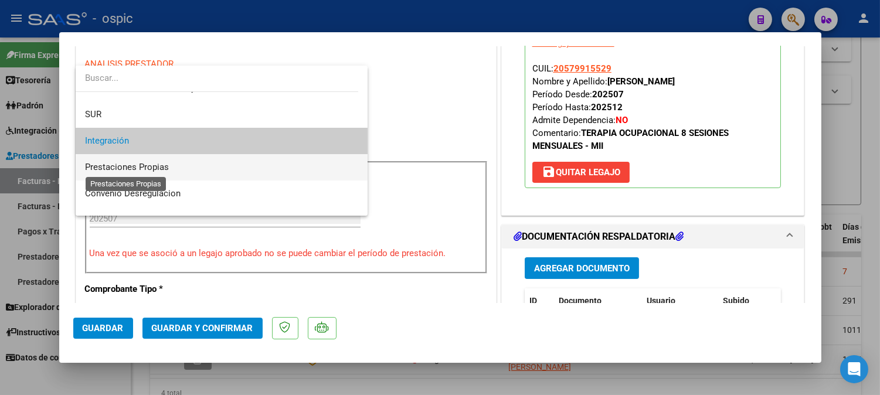
click at [153, 171] on span "Prestaciones Propias" at bounding box center [127, 167] width 84 height 11
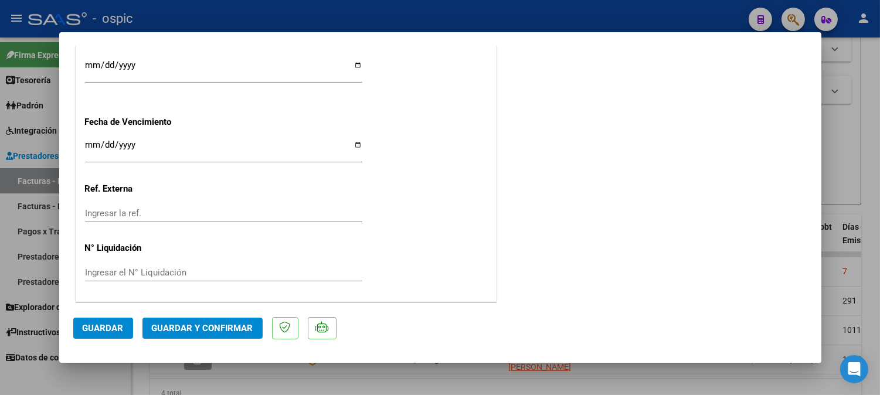
scroll to position [0, 0]
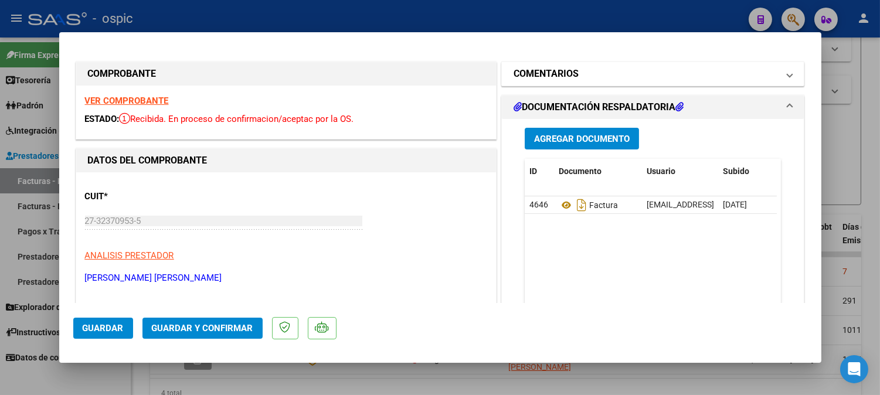
click at [535, 77] on h1 "COMENTARIOS" at bounding box center [545, 74] width 65 height 14
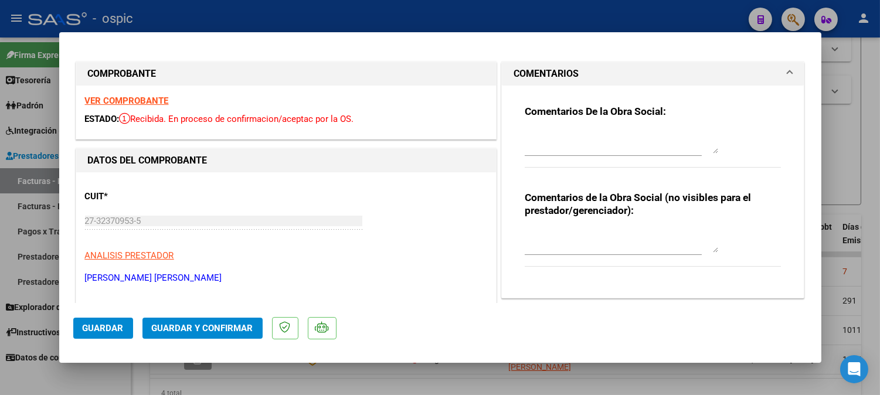
click at [580, 136] on textarea at bounding box center [621, 141] width 193 height 23
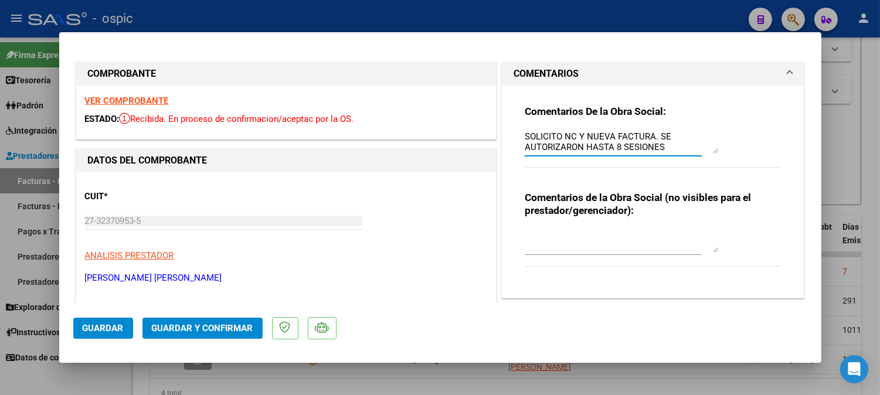
scroll to position [9, 0]
type textarea "SOLICITO NC Y NUEVA FACTURA. SE AUTORIZARON HASTA 8 SESIONES MENSUALES."
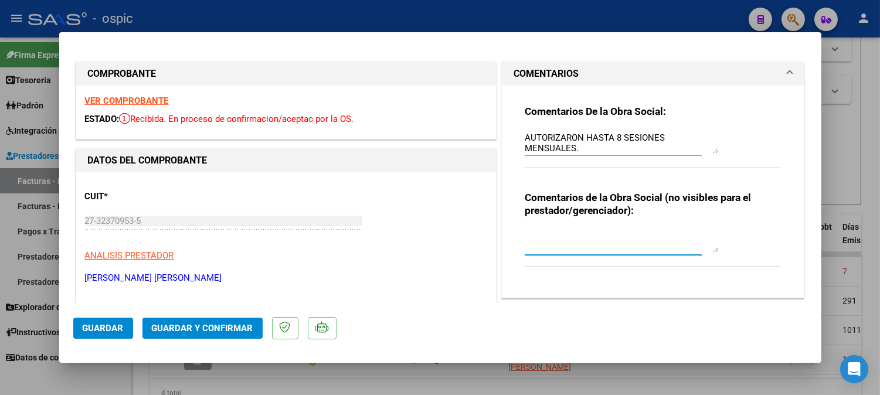
click at [559, 241] on textarea at bounding box center [621, 240] width 193 height 23
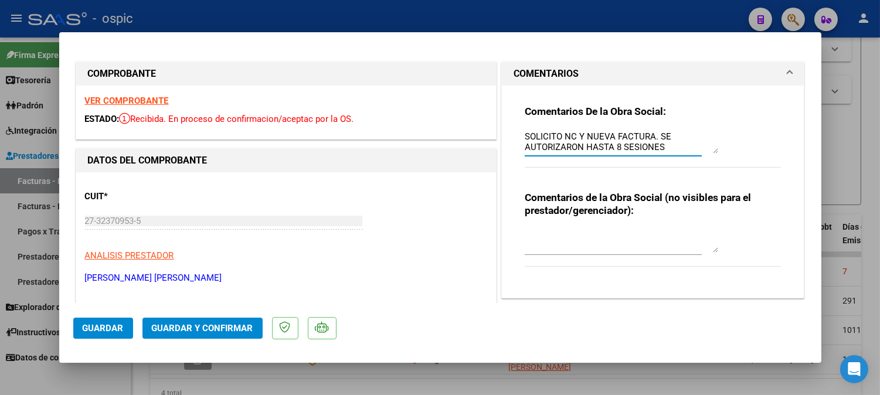
drag, startPoint x: 484, startPoint y: 137, endPoint x: 483, endPoint y: 114, distance: 22.3
click at [571, 237] on textarea at bounding box center [621, 240] width 193 height 23
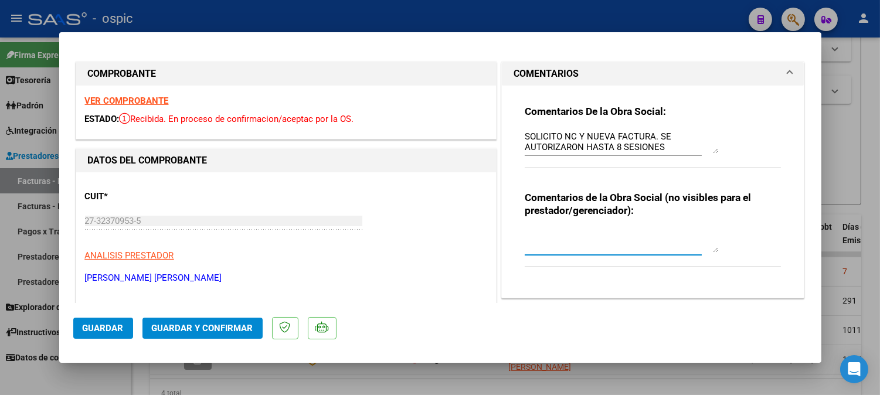
paste textarea "SOLICITO NC Y NUEVA FACTURA. SE AUTORIZARON HASTA 8 SESIONES MENSUALES."
click at [555, 233] on textarea "SOLICITO NC Y NUEVA FACTURA. SE AUTORIZARON HASTA 8 SESIONES MENSUALES." at bounding box center [621, 240] width 193 height 23
type textarea "SOLICITE NC Y NUEVA FACTURA. SE AUTORIZARON HASTA 8 SESIONES MENSUALES."
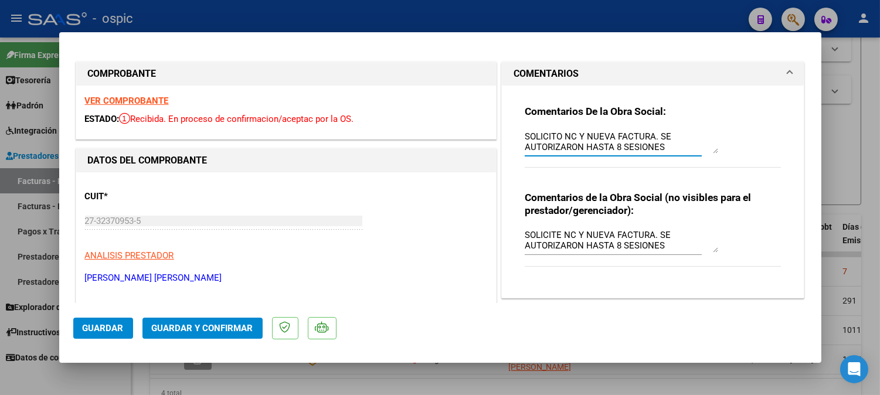
click at [674, 149] on textarea "SOLICITO NC Y NUEVA FACTURA. SE AUTORIZARON HASTA 8 SESIONES MENSUALES." at bounding box center [621, 141] width 193 height 23
click at [665, 247] on textarea "SOLICITE NC Y NUEVA FACTURA. SE AUTORIZARON HASTA 8 SESIONES MENSUALES." at bounding box center [621, 240] width 193 height 23
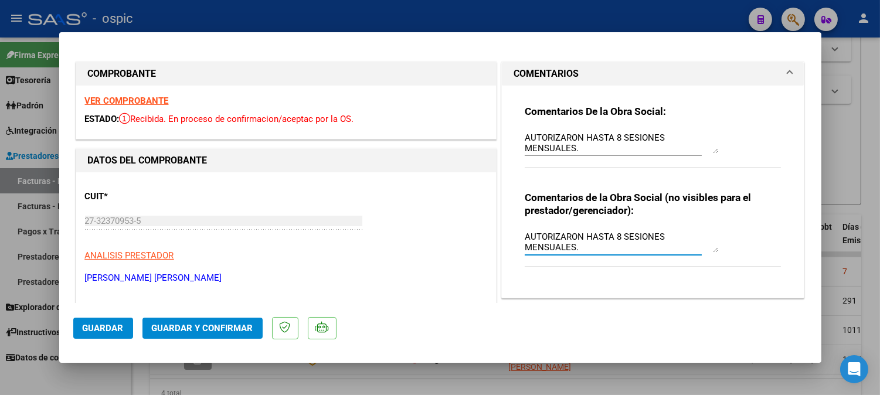
click at [206, 320] on button "Guardar y Confirmar" at bounding box center [202, 328] width 120 height 21
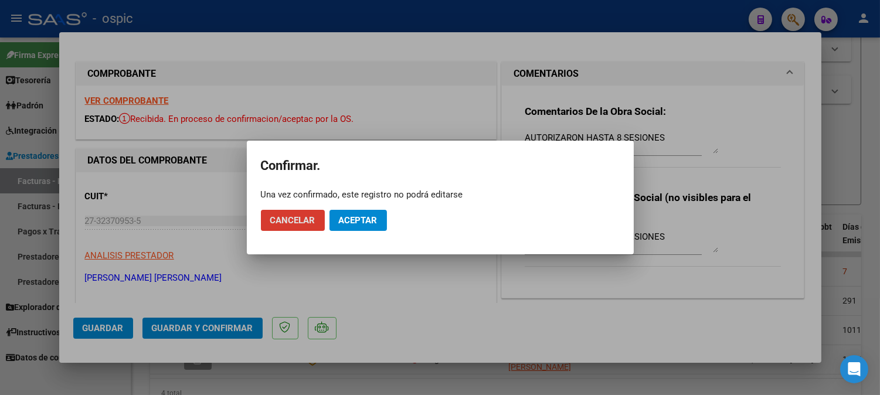
click at [368, 215] on span "Aceptar" at bounding box center [358, 220] width 39 height 11
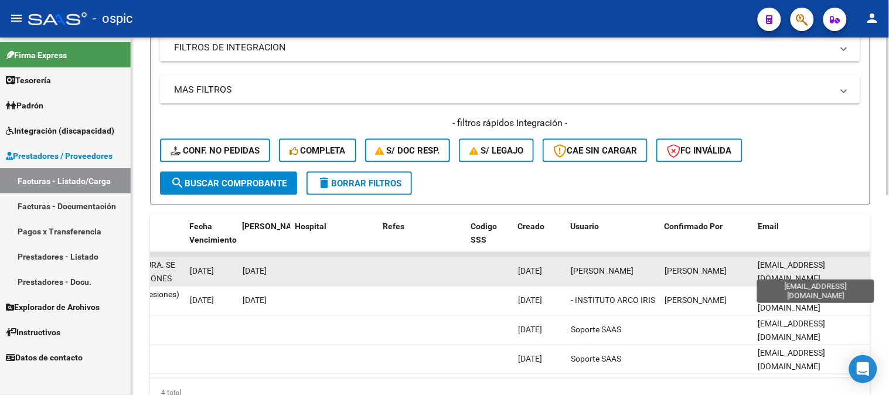
scroll to position [0, 4]
drag, startPoint x: 758, startPoint y: 268, endPoint x: 864, endPoint y: 267, distance: 106.1
click at [826, 267] on span "[EMAIL_ADDRESS][DOMAIN_NAME]" at bounding box center [791, 272] width 67 height 23
copy span "[EMAIL_ADDRESS][DOMAIN_NAME]"
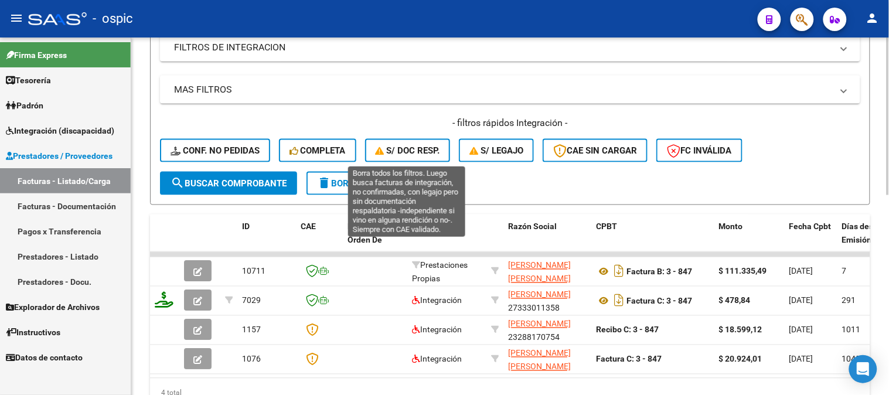
scroll to position [200, 0]
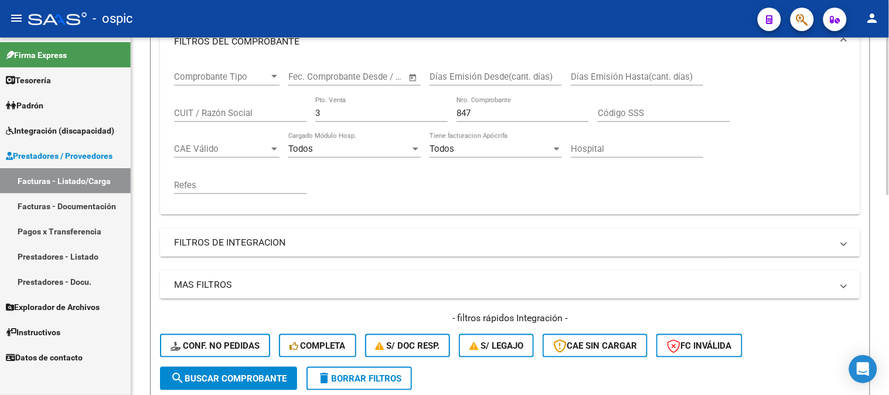
click at [133, 105] on div "Video tutorial PRESTADORES -> Listado de CPBTs Emitidos por Prestadores / Prove…" at bounding box center [510, 239] width 758 height 803
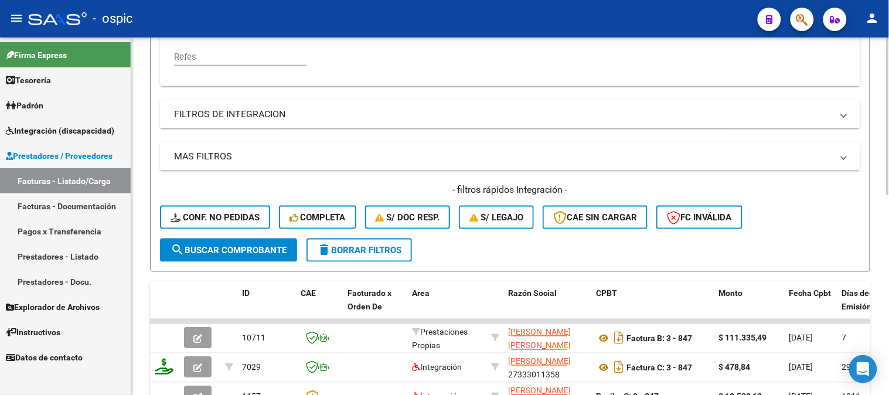
scroll to position [330, 0]
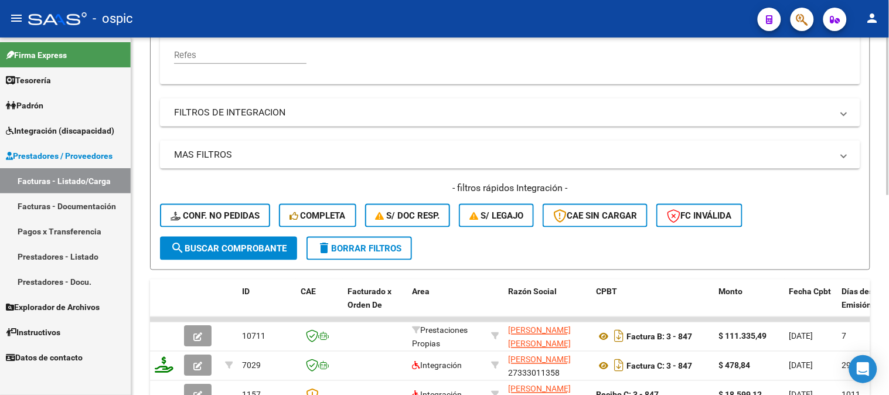
type input "61"
click at [249, 244] on span "search Buscar Comprobante" at bounding box center [229, 248] width 116 height 11
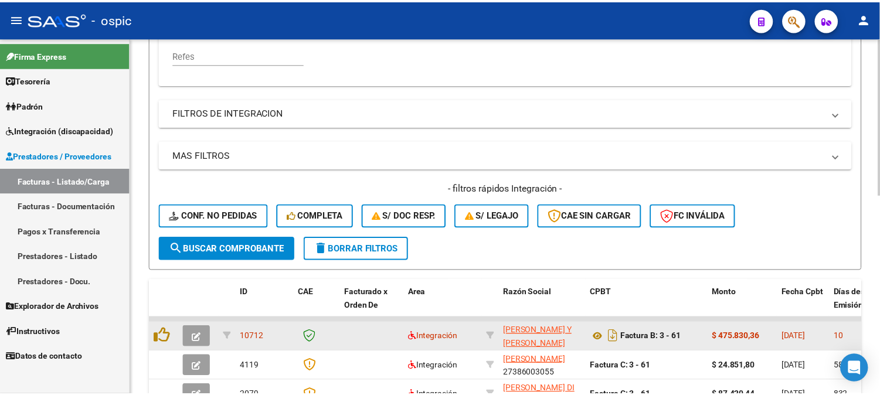
scroll to position [395, 0]
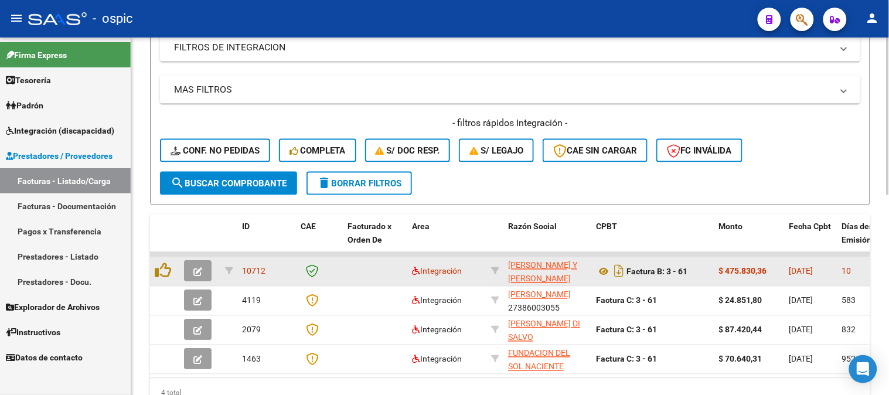
click at [196, 268] on icon "button" at bounding box center [197, 272] width 9 height 9
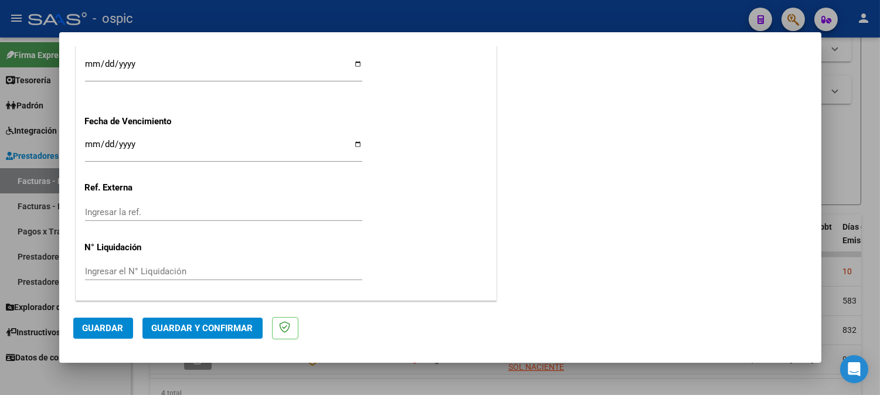
scroll to position [0, 0]
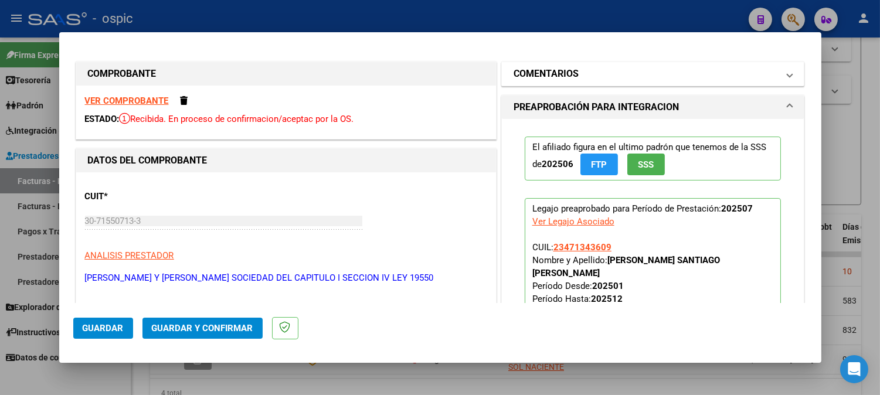
click at [598, 77] on mat-panel-title "COMENTARIOS" at bounding box center [645, 74] width 265 height 14
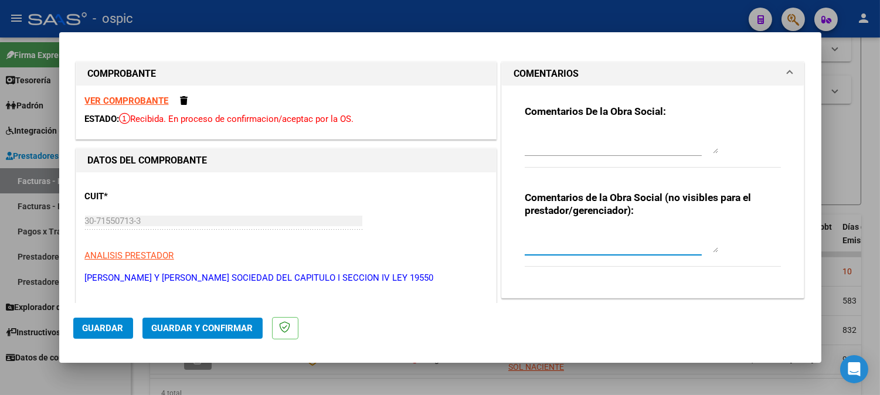
click at [571, 231] on textarea at bounding box center [621, 240] width 193 height 23
type textarea "s"
type textarea "SAIE"
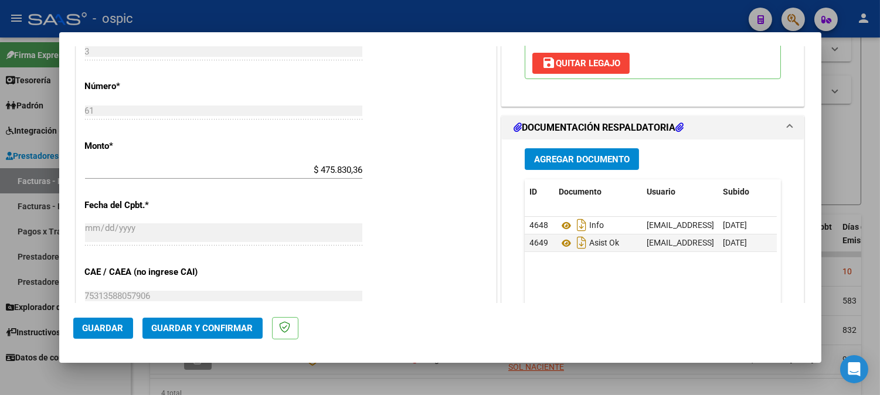
scroll to position [522, 0]
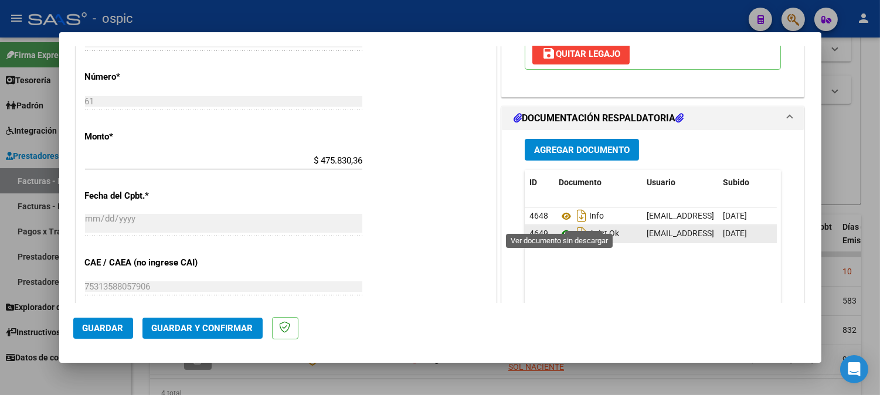
click at [560, 227] on icon at bounding box center [566, 234] width 15 height 14
click at [238, 320] on button "Guardar y Confirmar" at bounding box center [202, 328] width 120 height 21
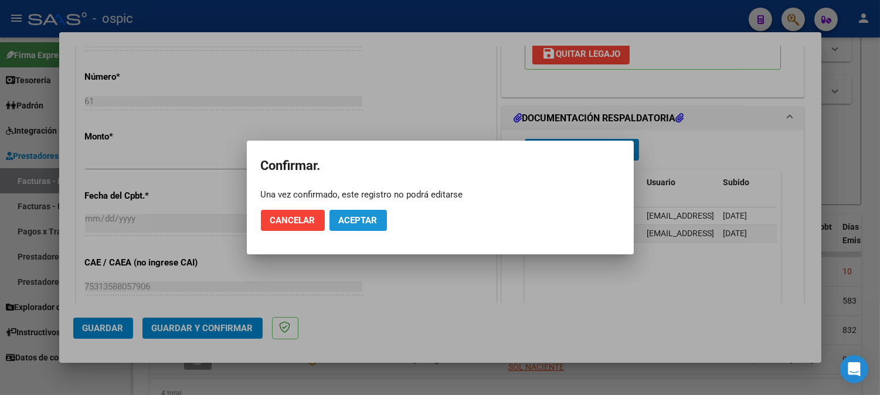
click at [356, 220] on span "Aceptar" at bounding box center [358, 220] width 39 height 11
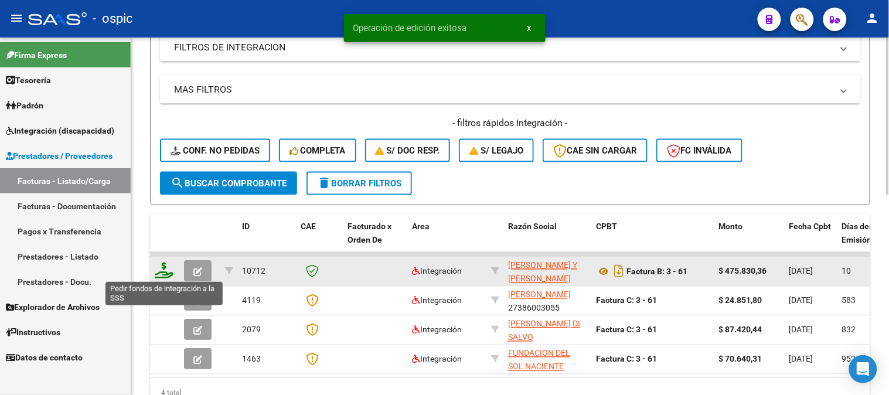
click at [161, 270] on icon at bounding box center [164, 271] width 19 height 16
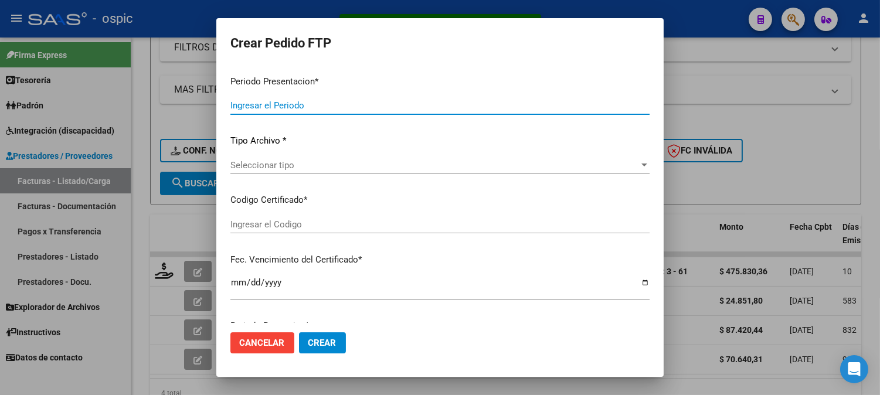
type input "202507"
type input "$ 475.830,36"
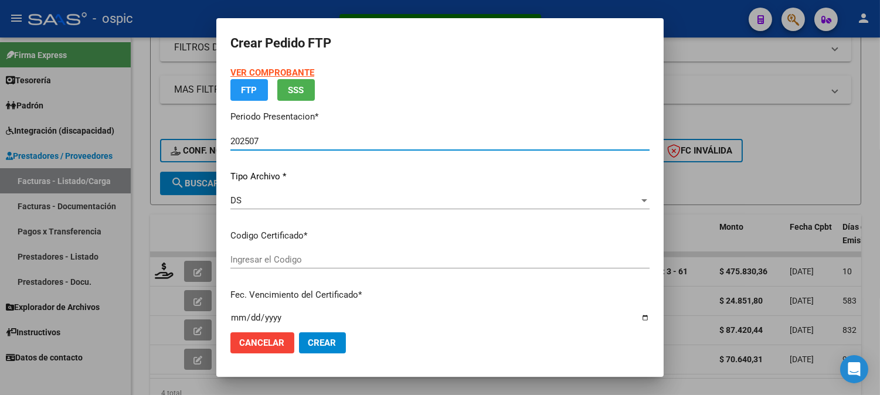
type input "0000000000000000000000000000000808125659"
type input "[DATE]"
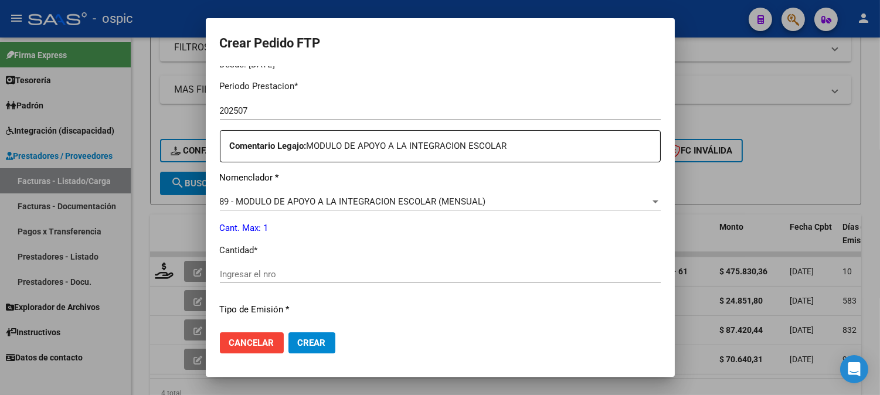
scroll to position [383, 0]
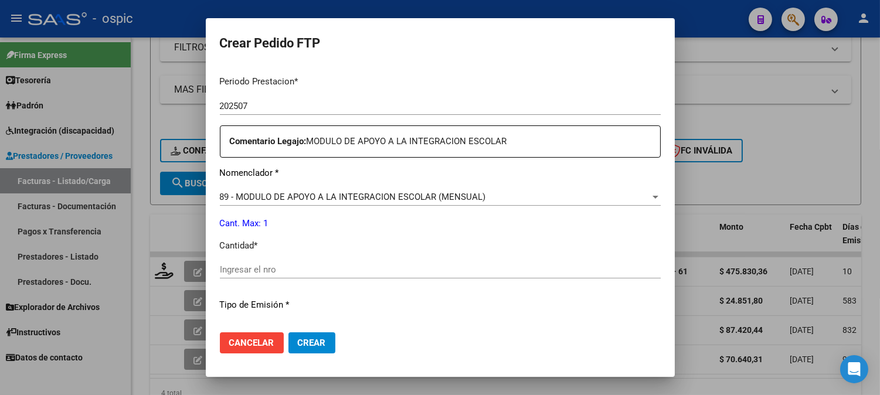
click at [449, 261] on div "Ingresar el nro" at bounding box center [440, 270] width 441 height 18
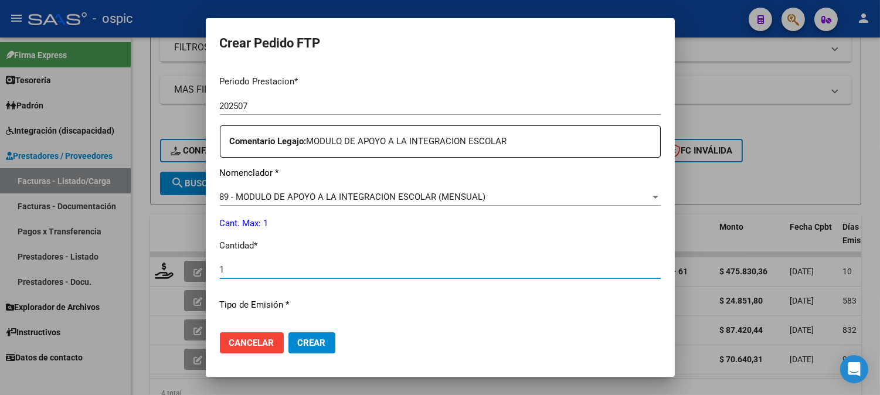
type input "1"
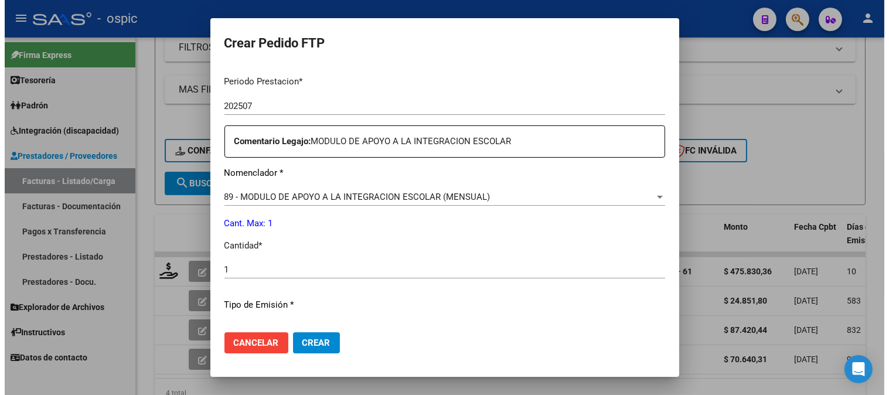
scroll to position [527, 0]
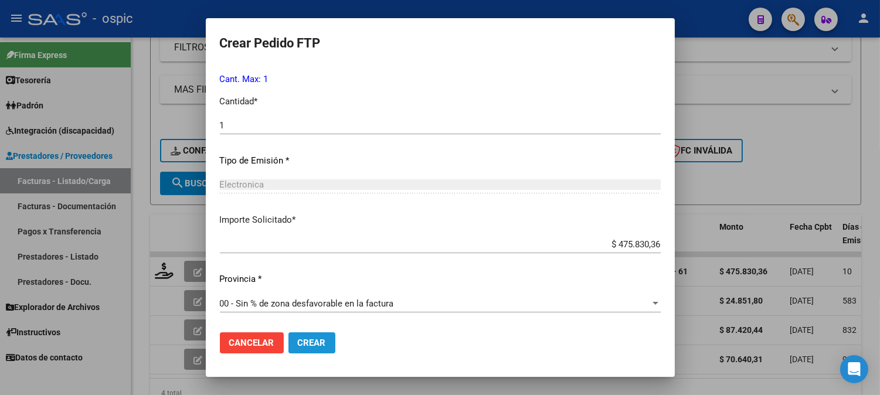
drag, startPoint x: 314, startPoint y: 339, endPoint x: 874, endPoint y: 80, distance: 616.8
click at [314, 338] on span "Crear" at bounding box center [312, 343] width 28 height 11
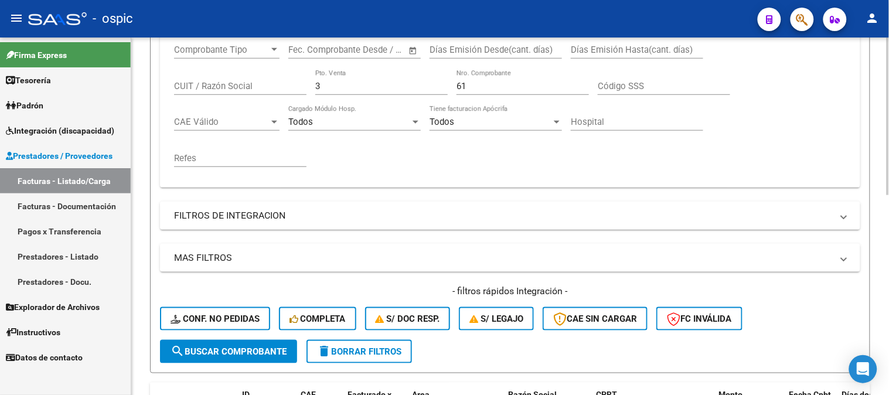
scroll to position [200, 0]
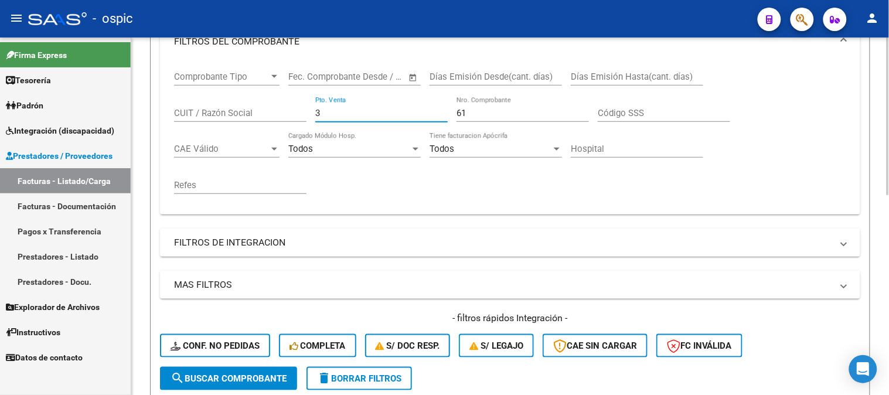
drag, startPoint x: 335, startPoint y: 112, endPoint x: 270, endPoint y: 112, distance: 65.1
click at [270, 112] on div "Comprobante Tipo Comprobante Tipo Start date – End date Fec. Comprobante Desde …" at bounding box center [510, 132] width 672 height 145
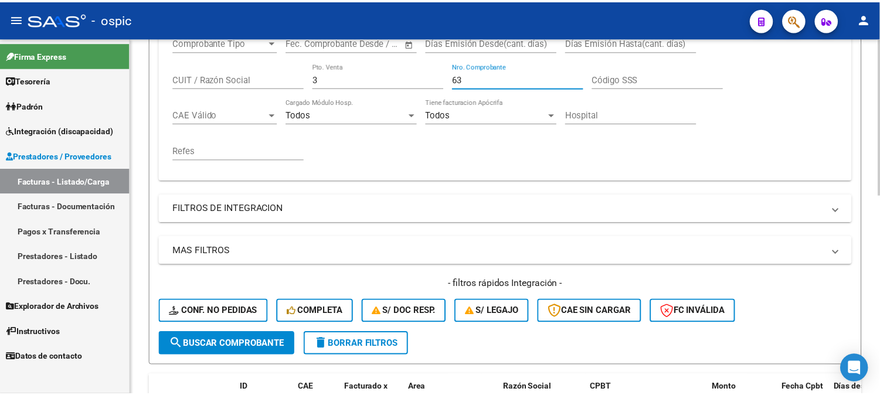
scroll to position [395, 0]
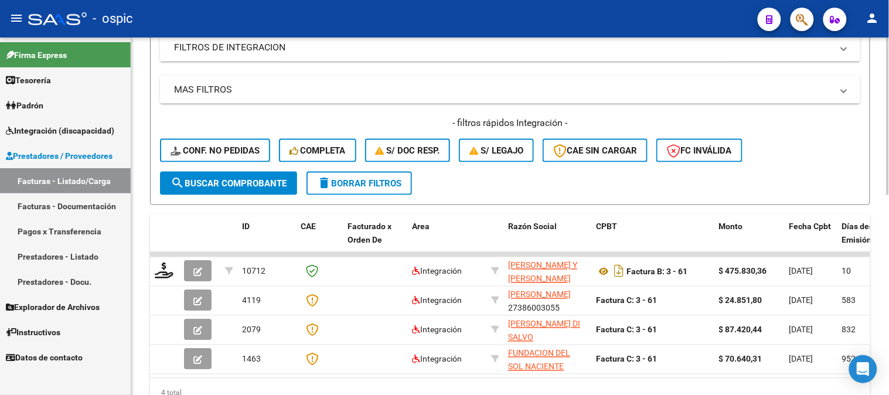
type input "63"
click at [264, 178] on span "search Buscar Comprobante" at bounding box center [229, 183] width 116 height 11
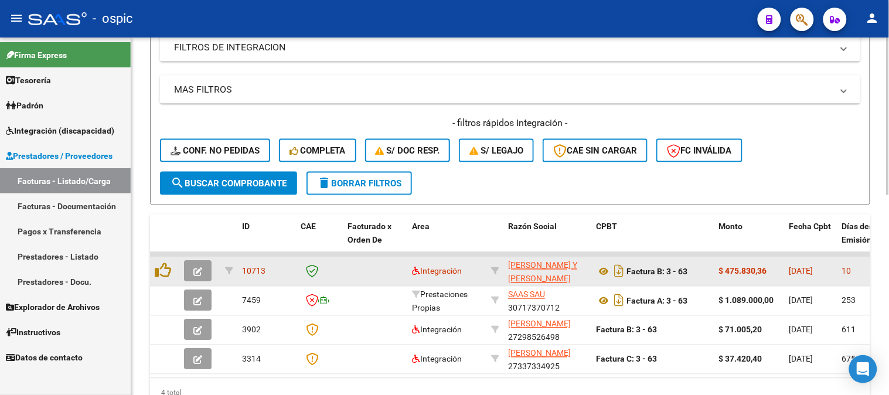
click at [205, 268] on button "button" at bounding box center [198, 271] width 28 height 21
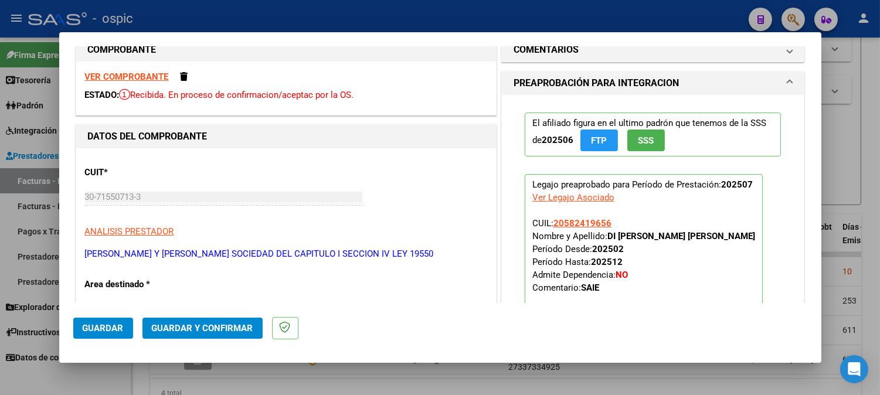
scroll to position [0, 0]
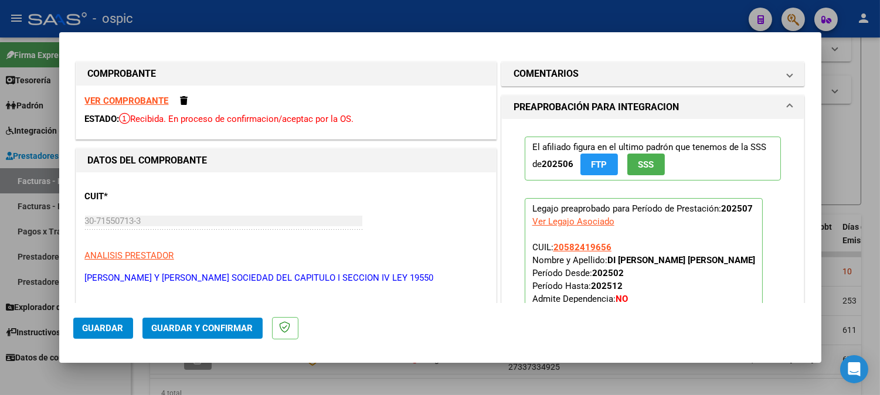
drag, startPoint x: 628, startPoint y: 72, endPoint x: 597, endPoint y: 151, distance: 85.5
click at [626, 73] on mat-panel-title "COMENTARIOS" at bounding box center [645, 74] width 265 height 14
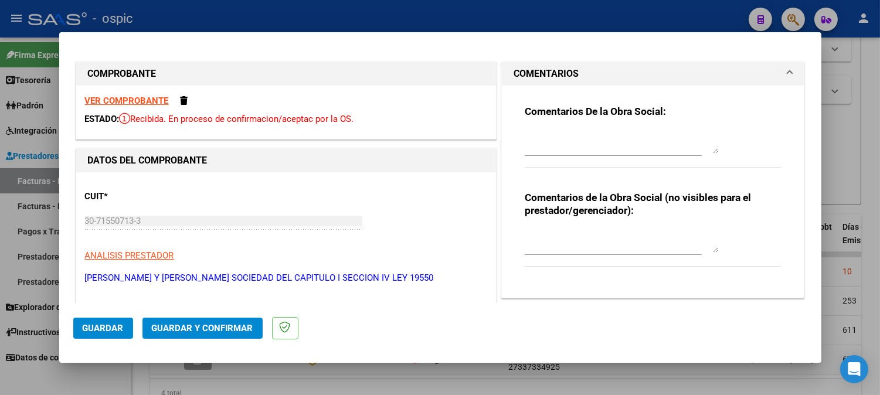
click at [587, 237] on textarea at bounding box center [621, 240] width 193 height 23
type textarea "SAIE"
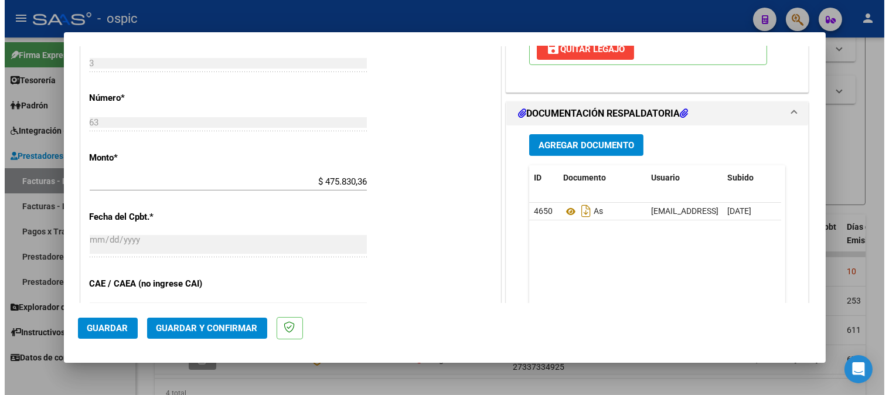
scroll to position [507, 0]
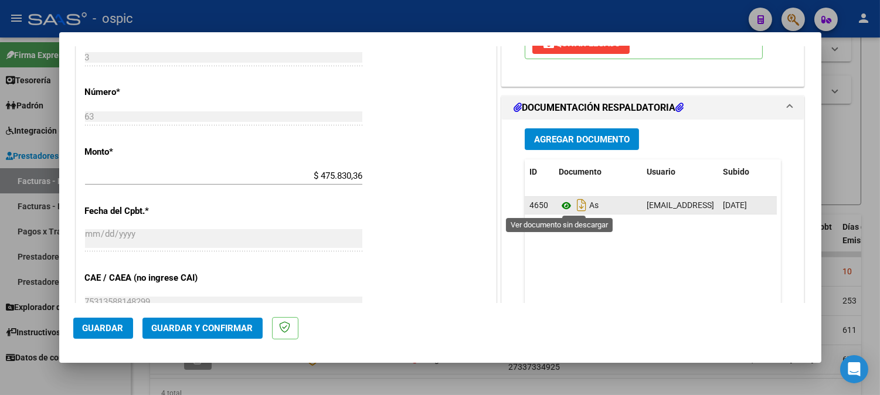
click at [559, 203] on icon at bounding box center [566, 206] width 15 height 14
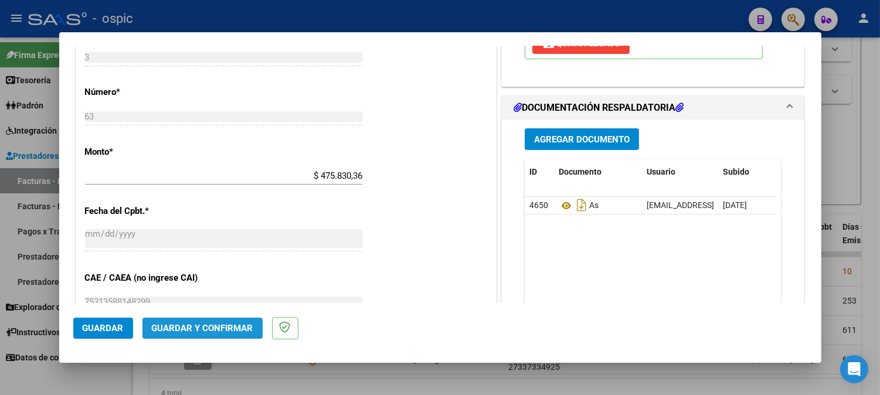
click at [213, 319] on button "Guardar y Confirmar" at bounding box center [202, 328] width 120 height 21
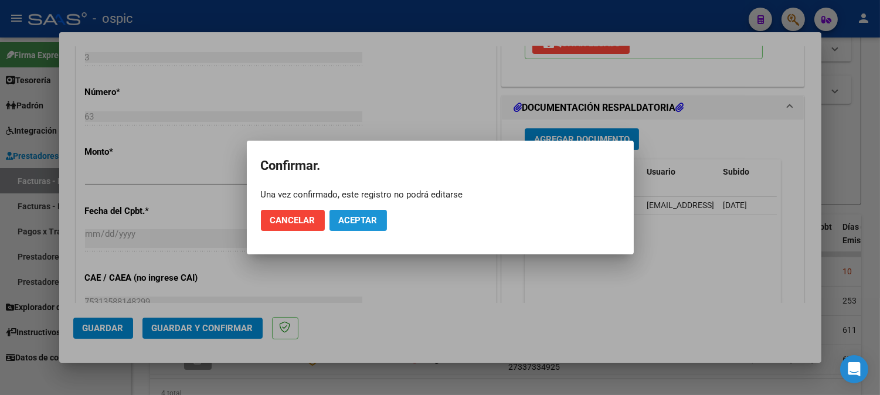
drag, startPoint x: 365, startPoint y: 222, endPoint x: 363, endPoint y: 216, distance: 6.1
click at [365, 220] on span "Aceptar" at bounding box center [358, 220] width 39 height 11
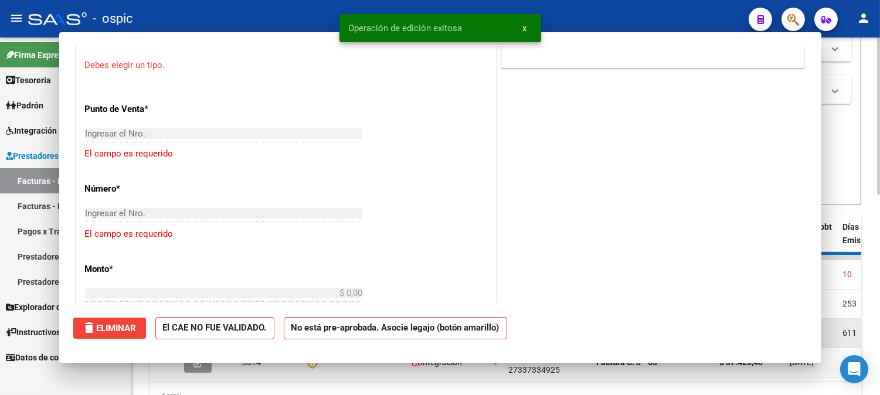
scroll to position [0, 0]
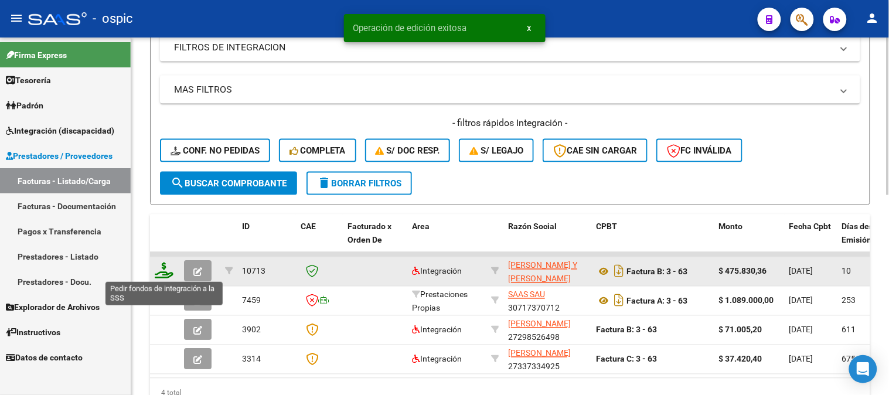
click at [162, 268] on icon at bounding box center [164, 271] width 19 height 16
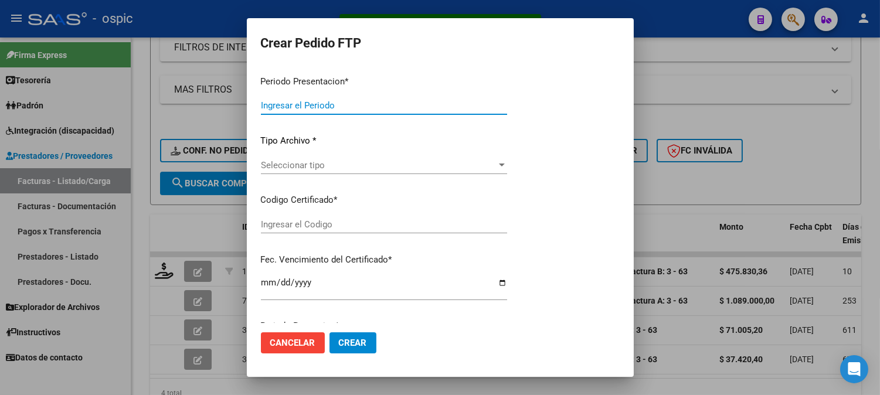
type input "202507"
type input "$ 475.830,36"
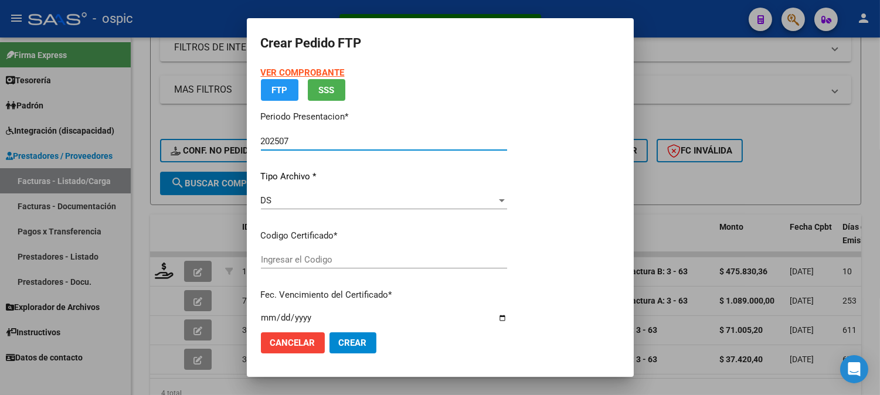
type input "0000000000000000000000000000004039076759"
type input "[DATE]"
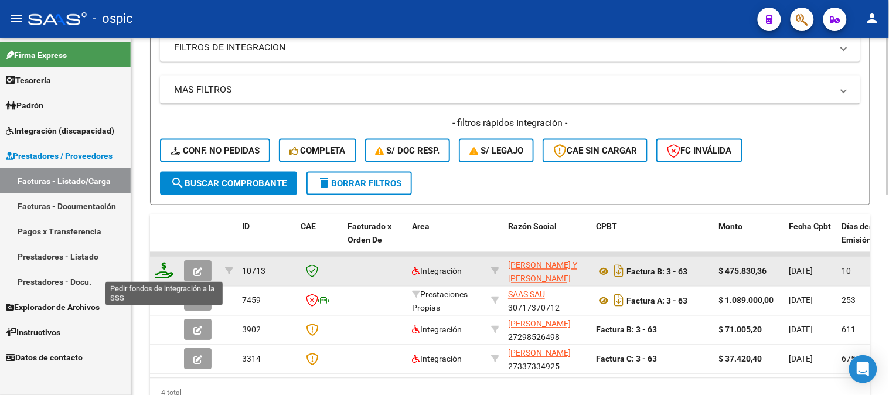
click at [165, 268] on icon at bounding box center [164, 271] width 19 height 16
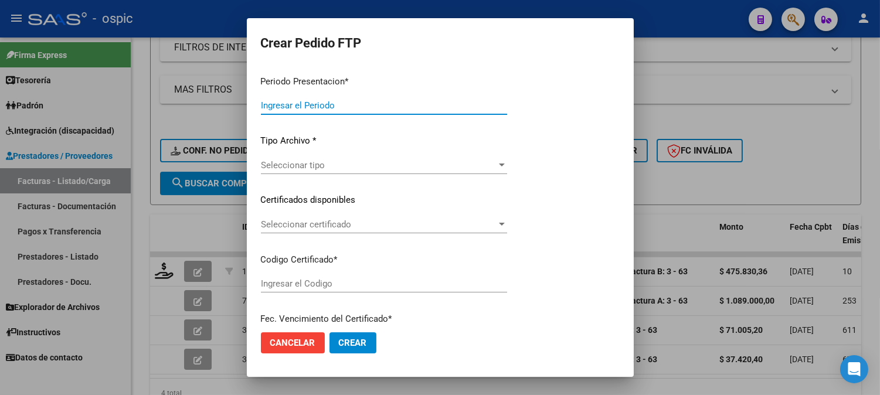
type input "202507"
type input "$ 475.830,36"
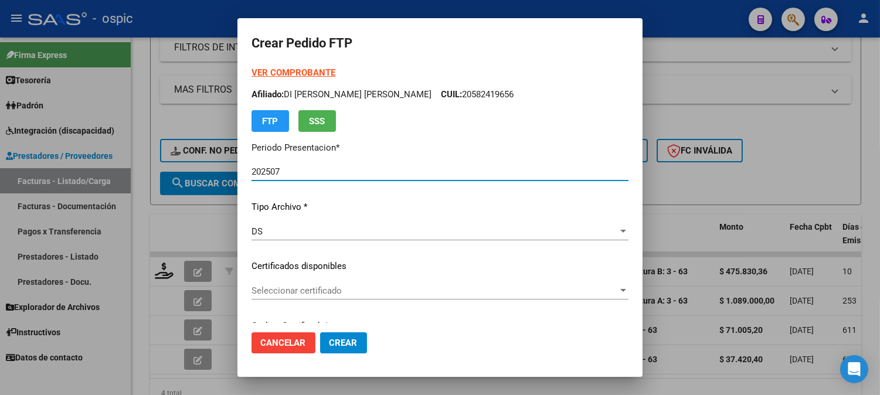
type input "0000000000000000000000000000004039076759"
type input "[DATE]"
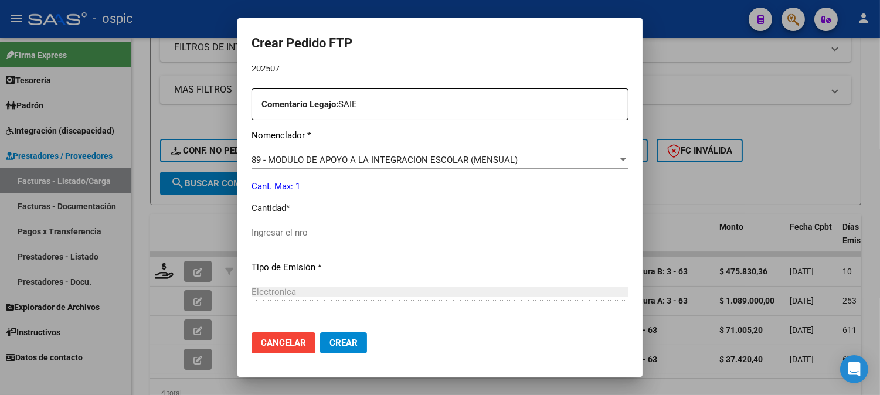
scroll to position [409, 0]
click at [458, 227] on input "Ingresar el nro" at bounding box center [439, 231] width 377 height 11
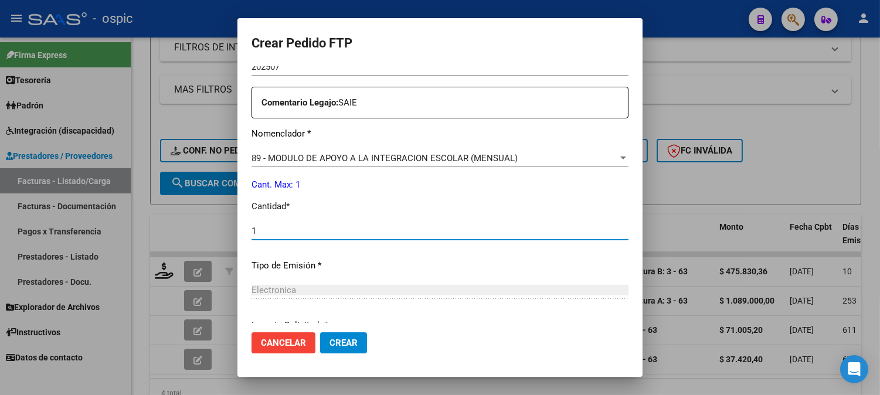
type input "1"
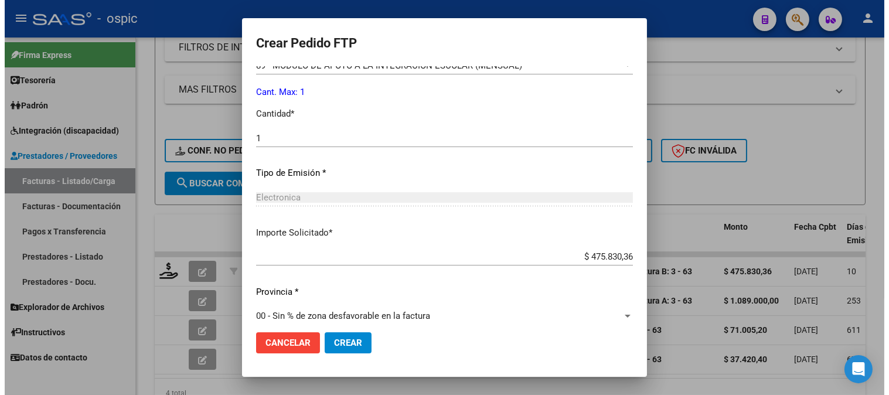
scroll to position [514, 0]
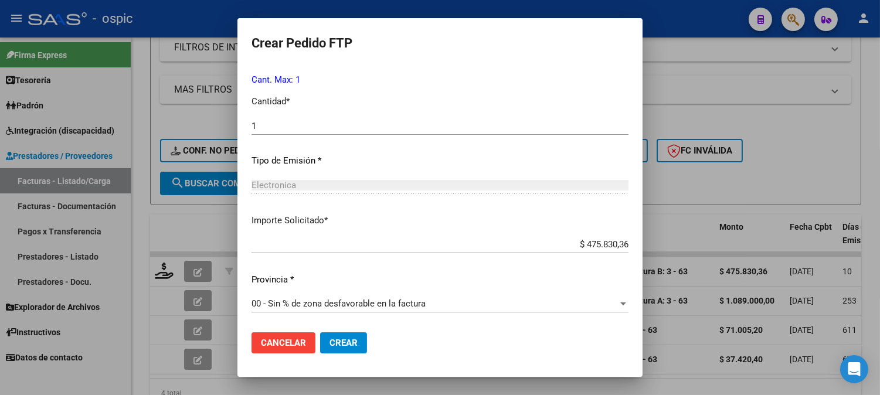
drag, startPoint x: 337, startPoint y: 339, endPoint x: 342, endPoint y: 335, distance: 6.2
click at [337, 338] on span "Crear" at bounding box center [343, 343] width 28 height 11
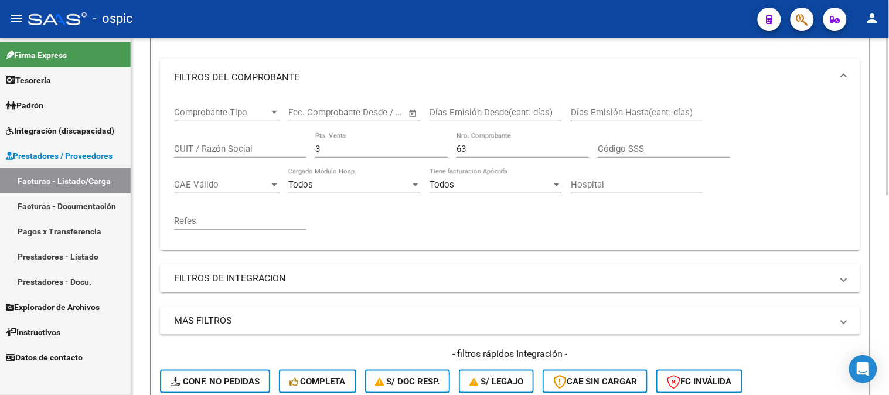
scroll to position [135, 0]
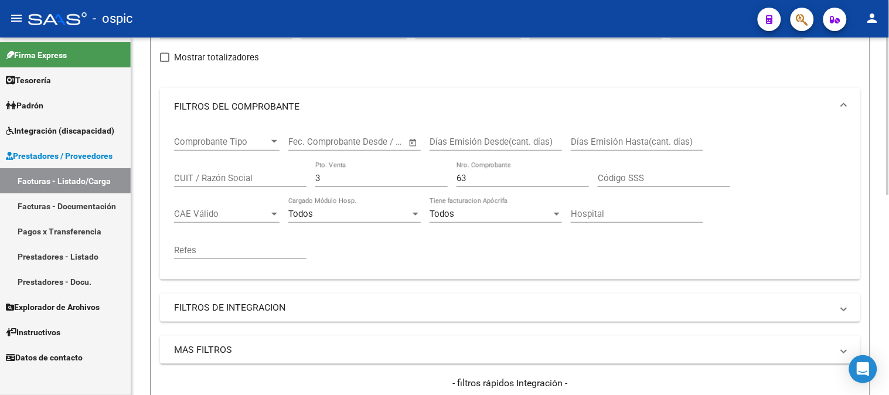
drag, startPoint x: 287, startPoint y: 179, endPoint x: 273, endPoint y: 178, distance: 14.2
click at [274, 178] on div "Comprobante Tipo Comprobante Tipo Start date – End date Fec. Comprobante Desde …" at bounding box center [510, 197] width 672 height 145
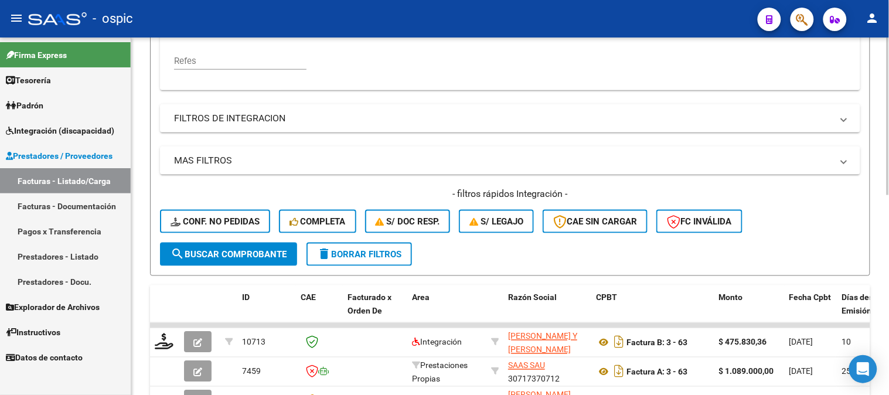
scroll to position [330, 0]
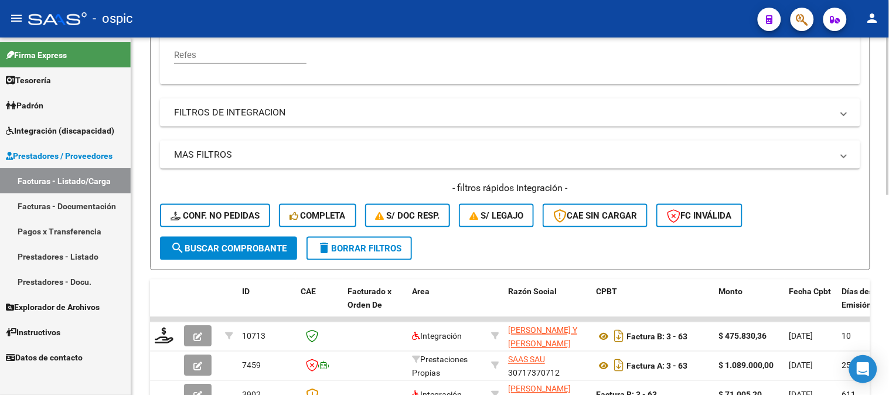
type input "59"
click at [249, 247] on span "search Buscar Comprobante" at bounding box center [229, 248] width 116 height 11
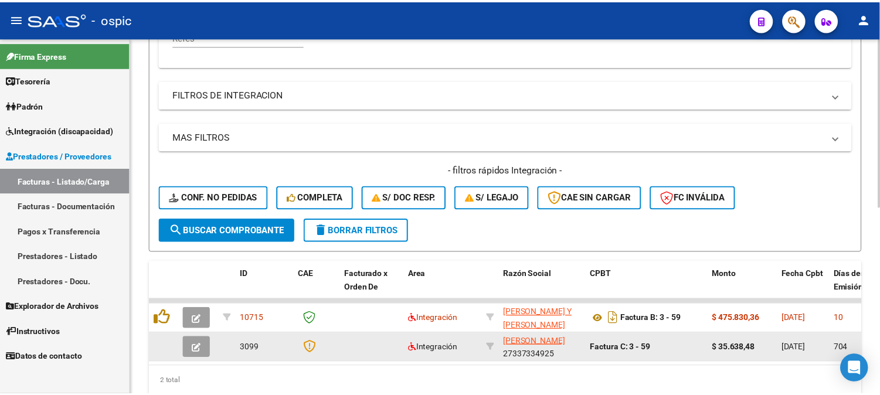
scroll to position [395, 0]
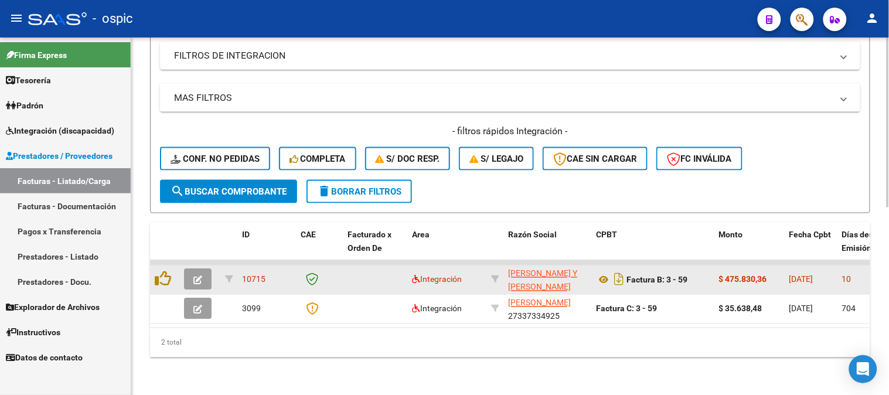
click at [197, 276] on icon "button" at bounding box center [197, 280] width 9 height 9
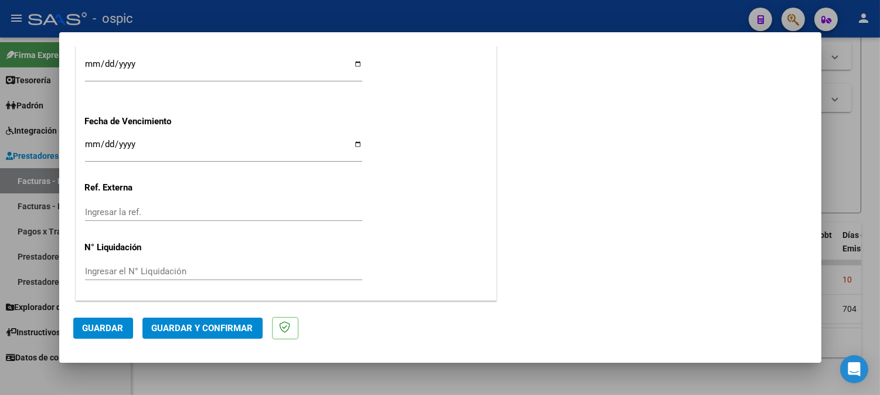
scroll to position [0, 0]
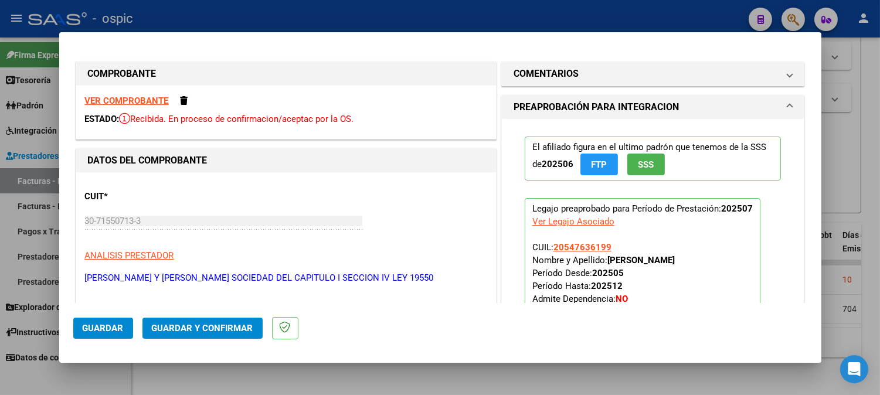
drag, startPoint x: 628, startPoint y: 80, endPoint x: 637, endPoint y: 204, distance: 124.0
click at [626, 83] on mat-expansion-panel-header "COMENTARIOS" at bounding box center [653, 73] width 302 height 23
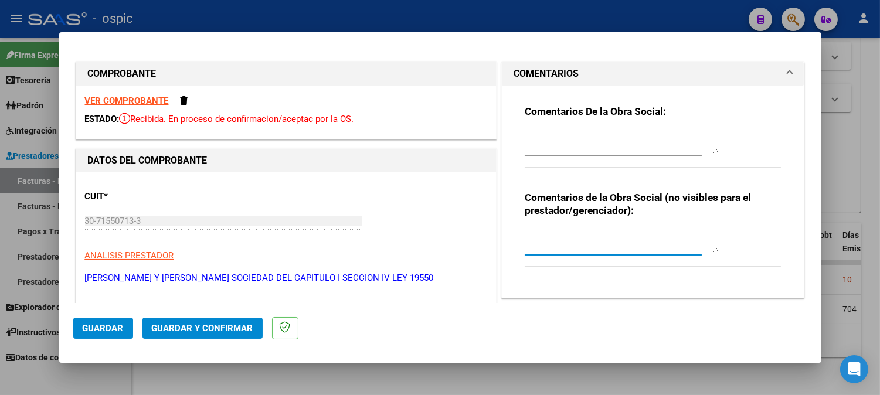
click at [618, 244] on textarea at bounding box center [621, 240] width 193 height 23
type textarea "SAIE"
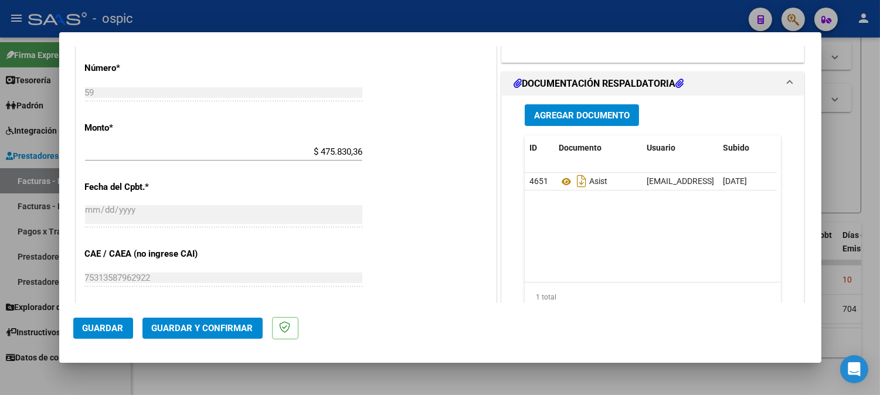
scroll to position [535, 0]
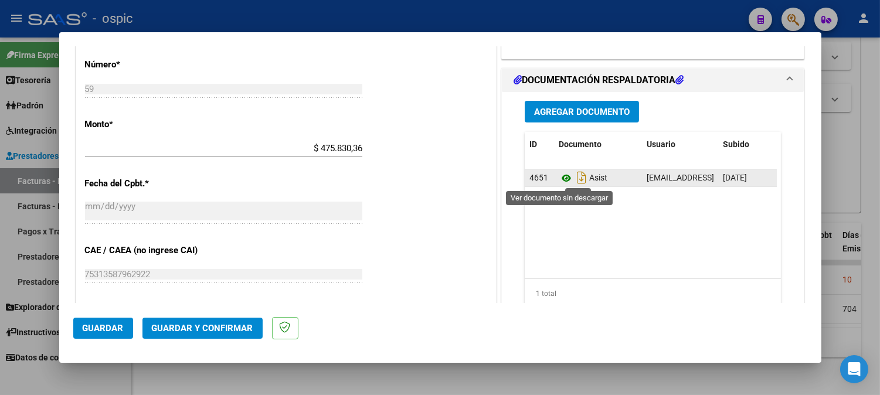
click at [563, 177] on icon at bounding box center [566, 178] width 15 height 14
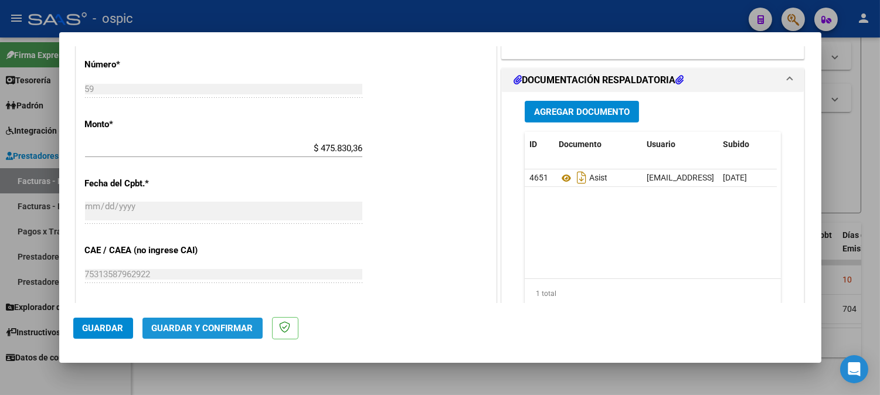
click at [220, 329] on span "Guardar y Confirmar" at bounding box center [202, 328] width 101 height 11
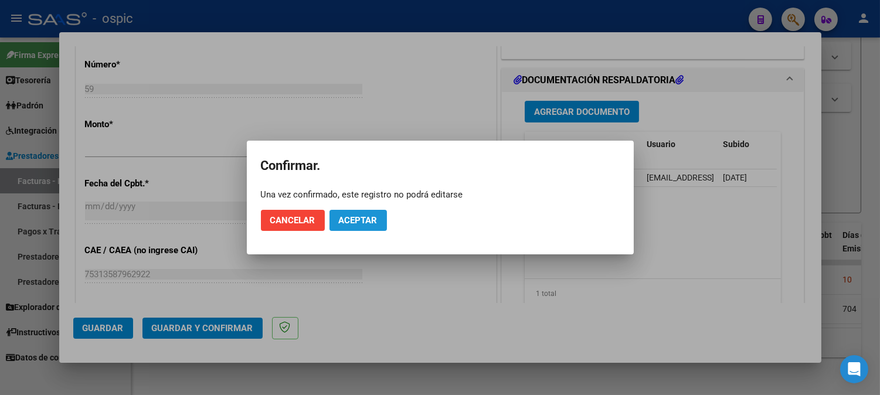
click at [343, 213] on button "Aceptar" at bounding box center [357, 220] width 57 height 21
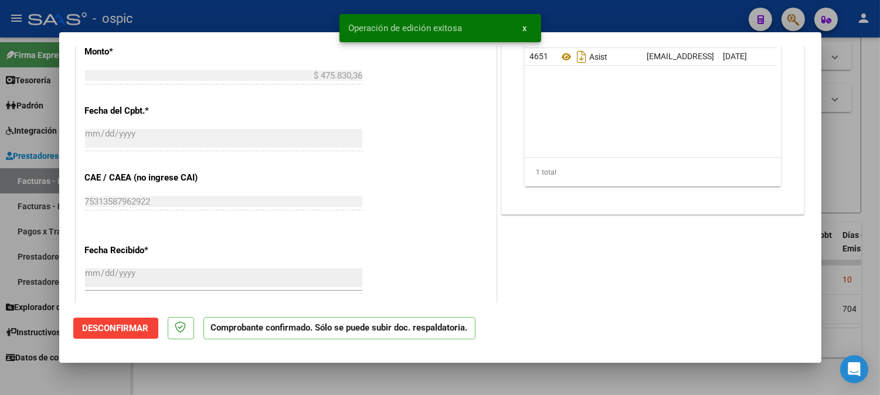
type input "$ 0,00"
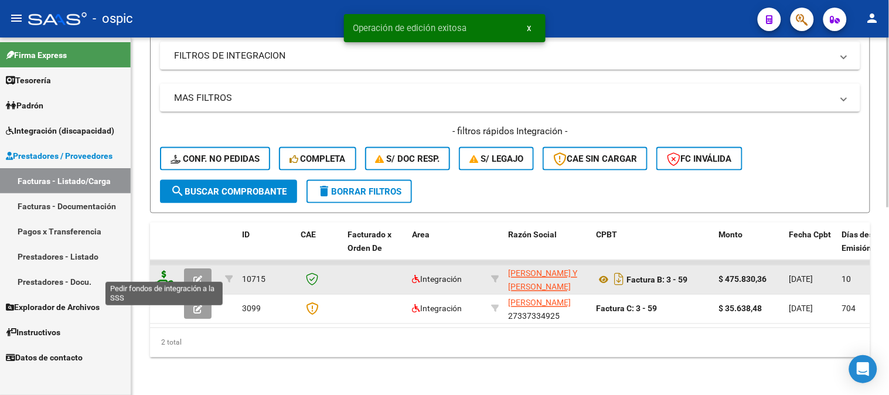
click at [162, 271] on icon at bounding box center [164, 279] width 19 height 16
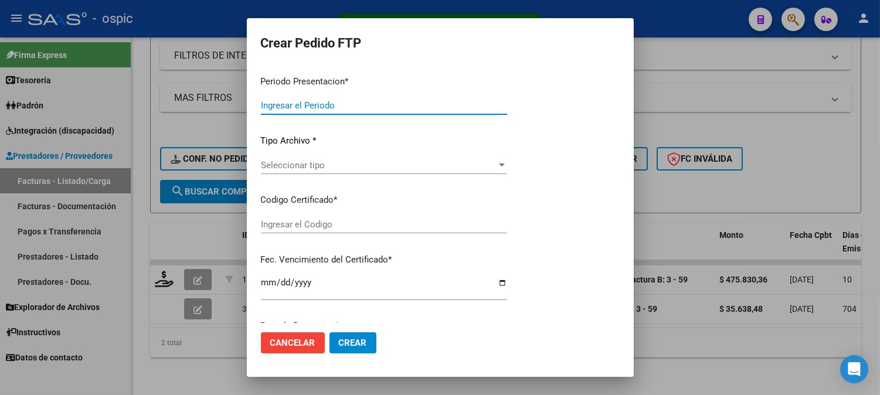
type input "202507"
type input "$ 475.830,36"
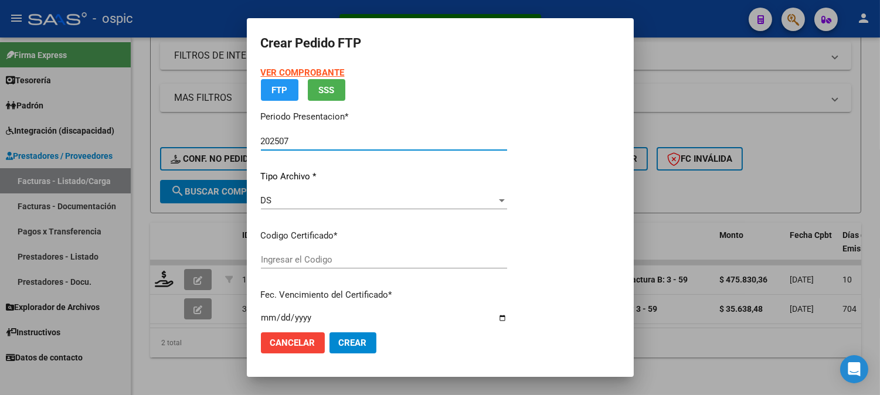
type input "5901614371"
type input "[DATE]"
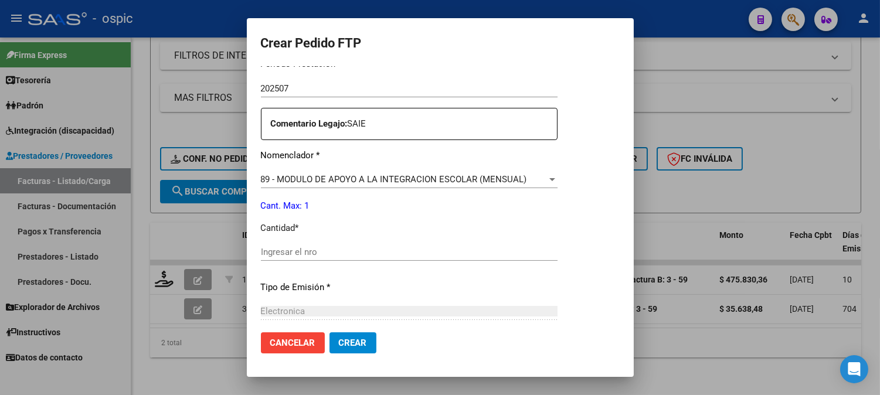
scroll to position [403, 0]
click at [463, 254] on input "Ingresar el nro" at bounding box center [409, 250] width 297 height 11
type input "1"
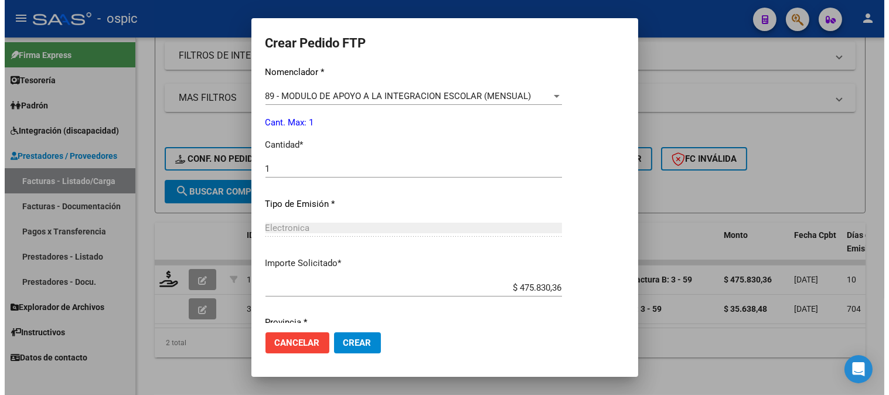
scroll to position [527, 0]
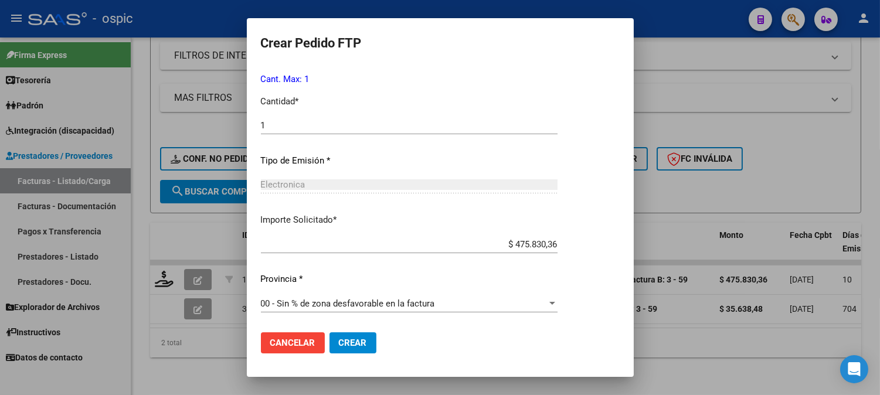
click at [373, 342] on button "Crear" at bounding box center [352, 342] width 47 height 21
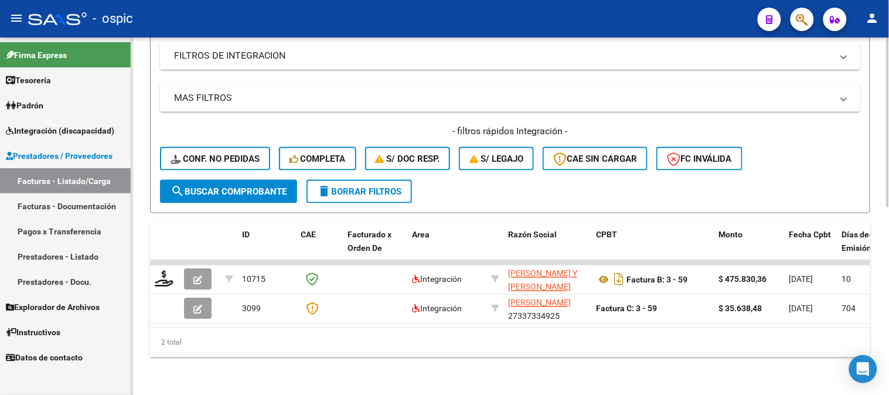
scroll to position [200, 0]
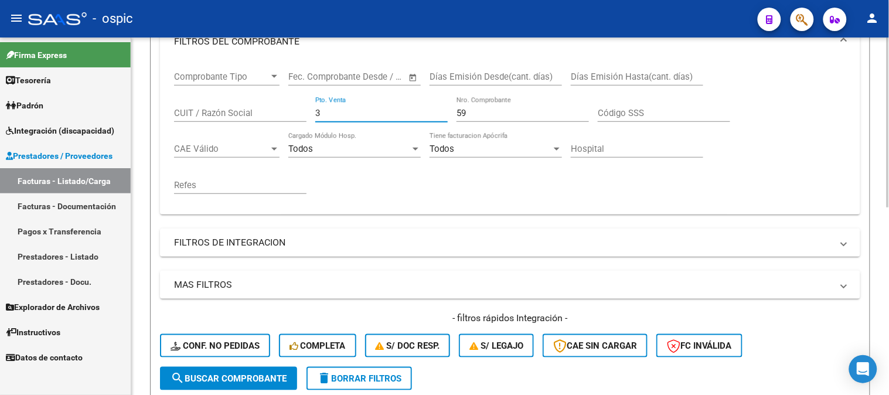
drag, startPoint x: 162, startPoint y: 108, endPoint x: 145, endPoint y: 104, distance: 18.1
click at [145, 104] on div "Video tutorial PRESTADORES -> Listado de CPBTs Emitidos por Prestadores / Prove…" at bounding box center [510, 210] width 758 height 744
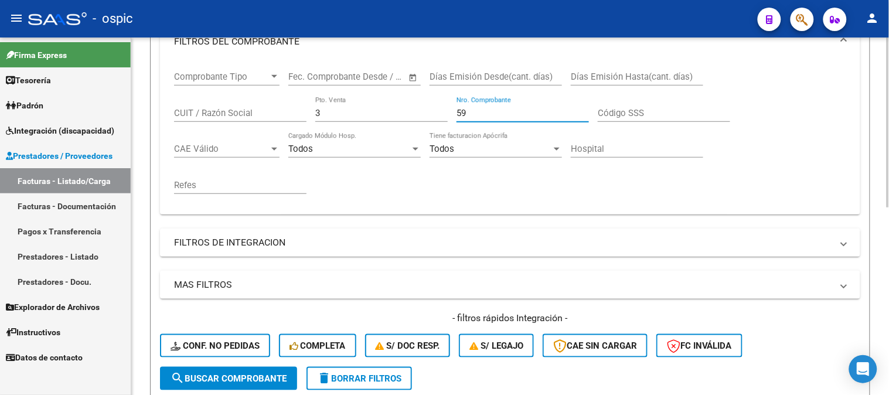
drag, startPoint x: 469, startPoint y: 113, endPoint x: 383, endPoint y: 107, distance: 86.9
click at [383, 107] on div "Comprobante Tipo Comprobante Tipo Start date – End date Fec. Comprobante Desde …" at bounding box center [510, 132] width 672 height 145
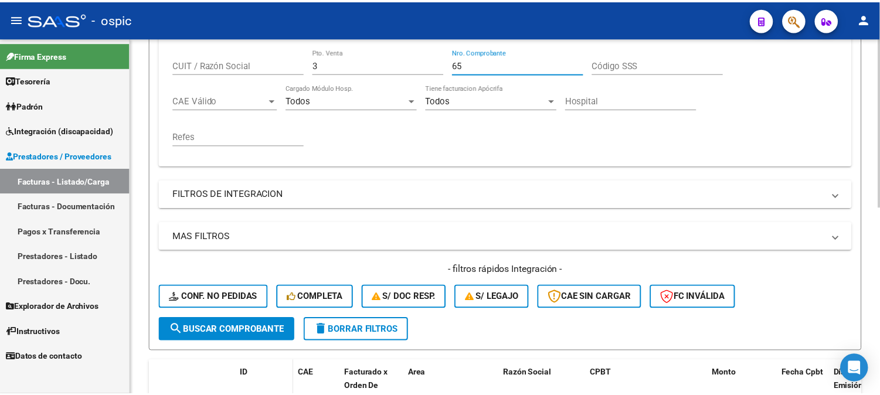
scroll to position [395, 0]
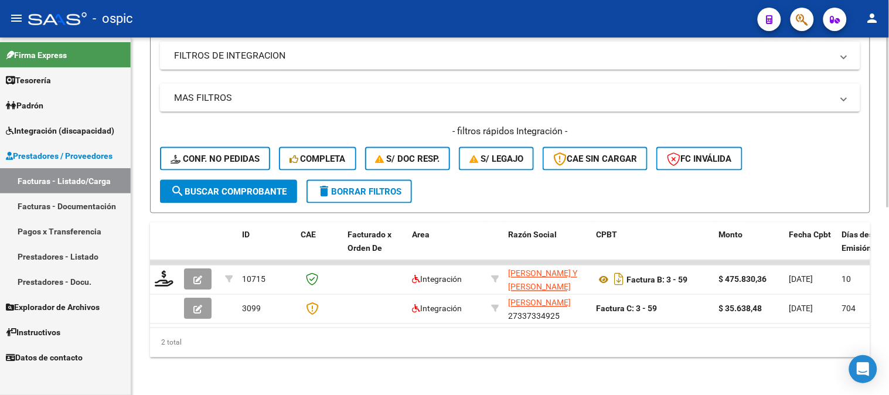
type input "65"
click at [198, 186] on span "search Buscar Comprobante" at bounding box center [229, 191] width 116 height 11
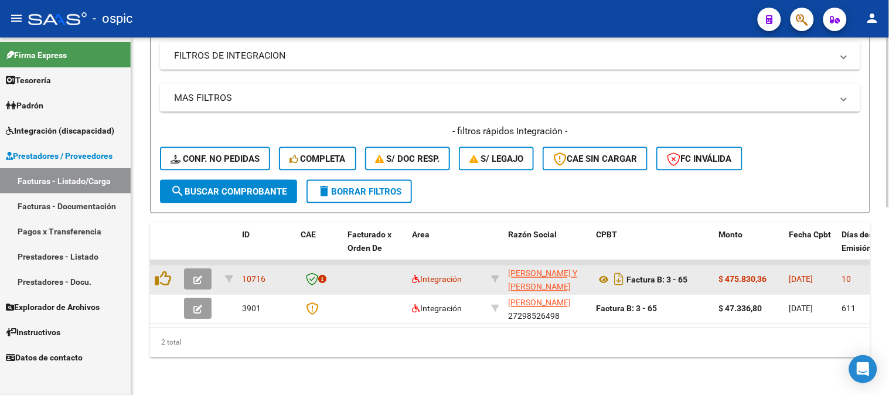
click at [200, 276] on icon "button" at bounding box center [197, 280] width 9 height 9
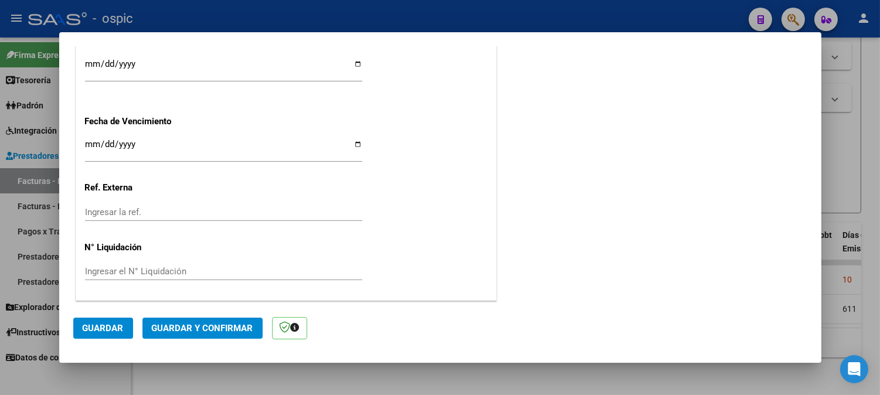
scroll to position [0, 0]
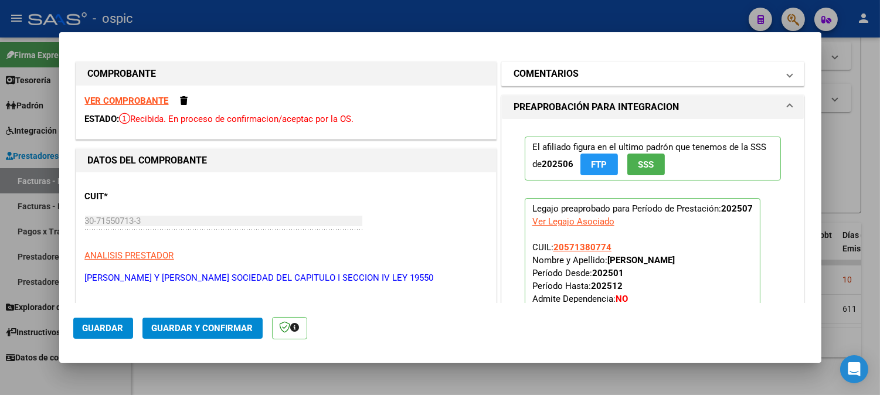
click at [595, 75] on mat-panel-title "COMENTARIOS" at bounding box center [645, 74] width 265 height 14
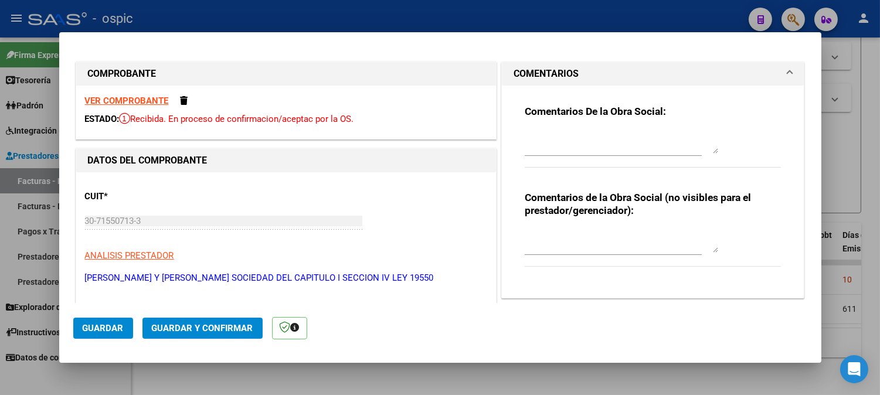
click at [593, 227] on div at bounding box center [621, 241] width 193 height 28
type textarea "SAIE"
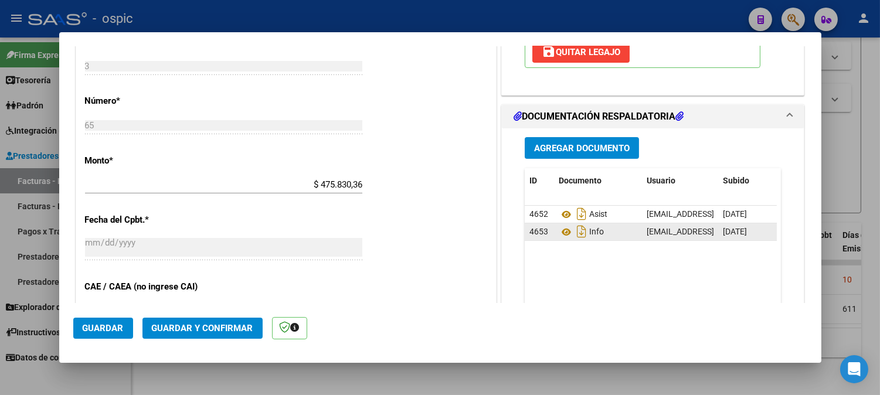
scroll to position [501, 0]
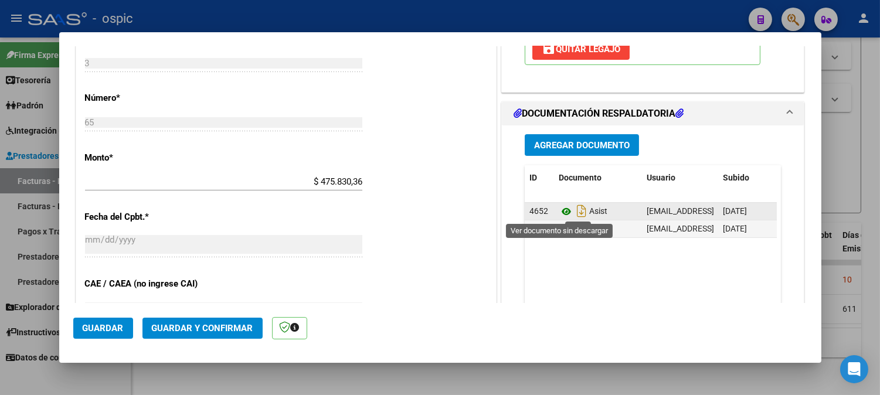
click at [560, 211] on icon at bounding box center [566, 212] width 15 height 14
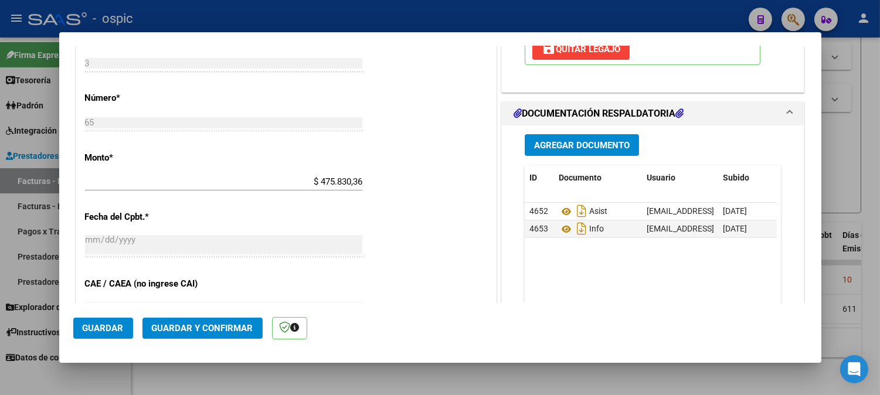
click at [231, 319] on button "Guardar y Confirmar" at bounding box center [202, 328] width 120 height 21
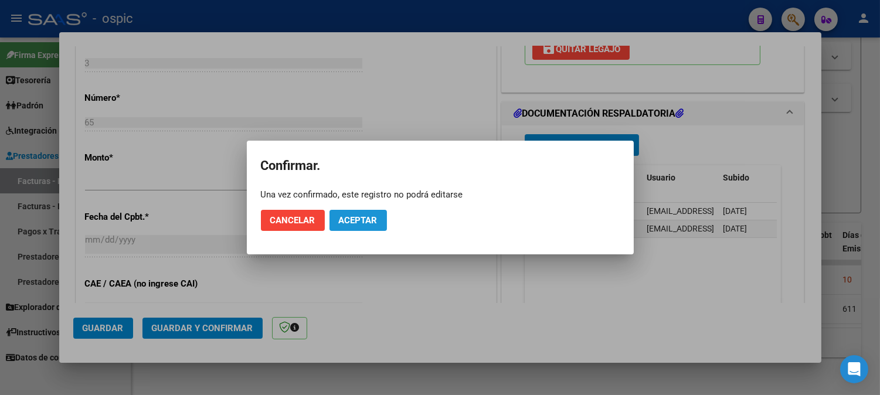
click at [346, 218] on span "Aceptar" at bounding box center [358, 220] width 39 height 11
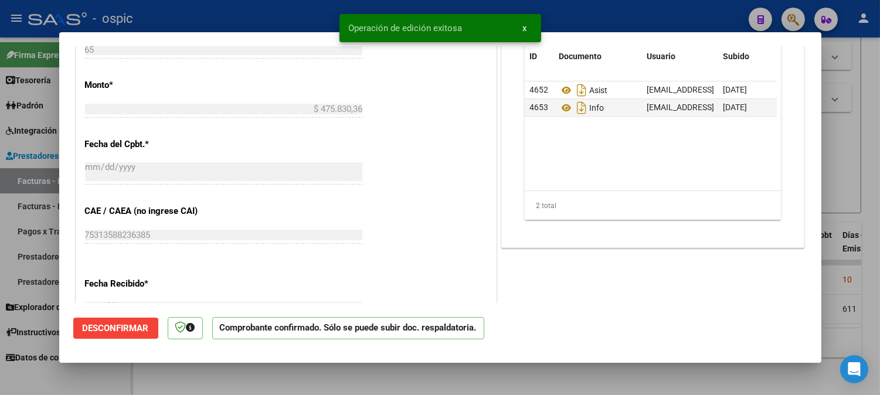
type input "$ 0,00"
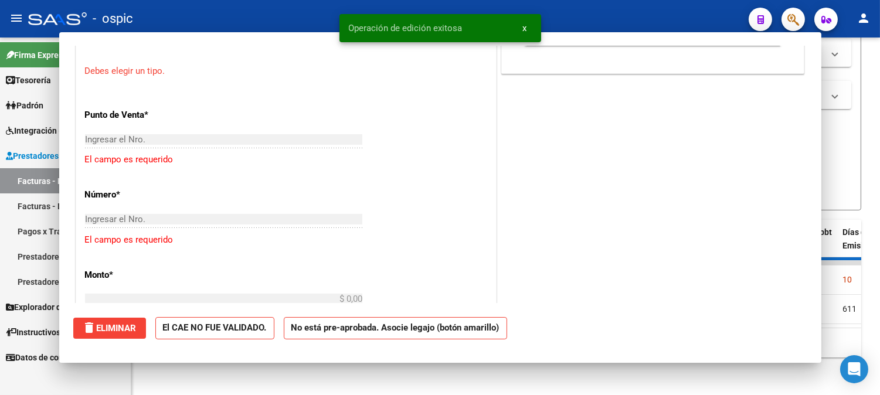
scroll to position [522, 0]
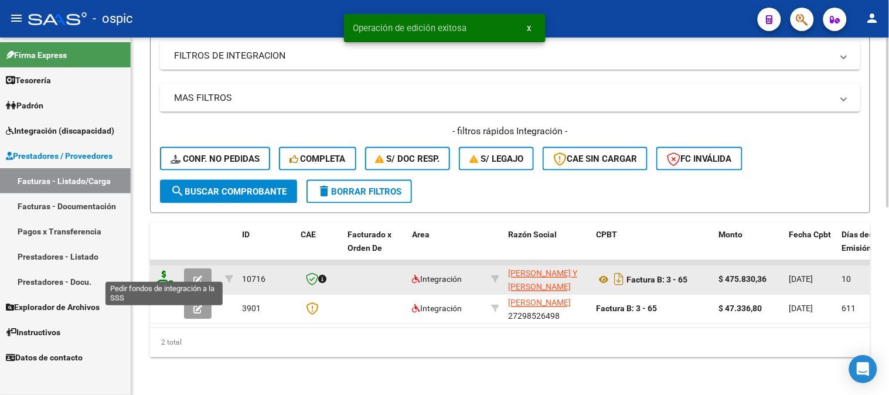
click at [163, 271] on icon at bounding box center [164, 279] width 19 height 16
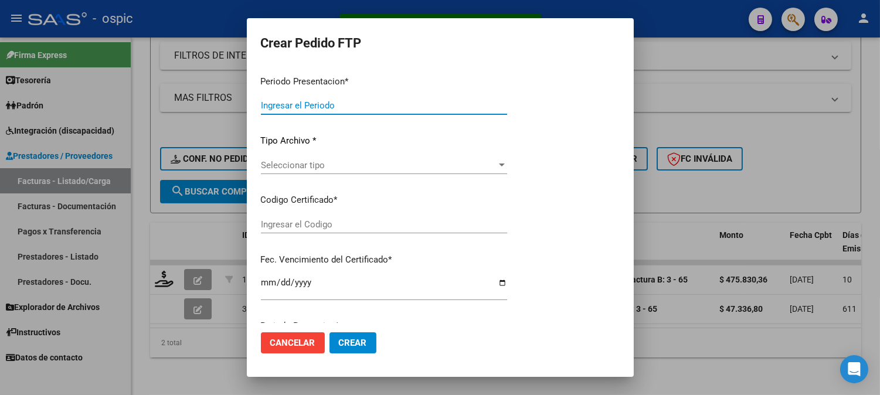
type input "202507"
type input "$ 475.830,36"
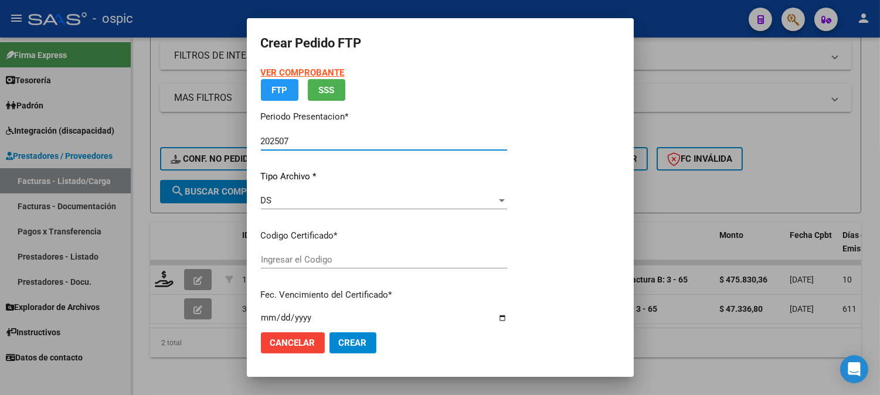
type input "3944010671"
type input "[DATE]"
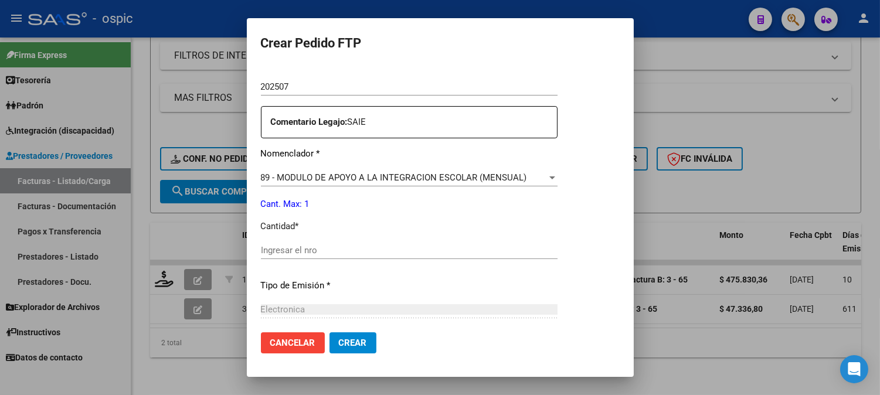
scroll to position [412, 0]
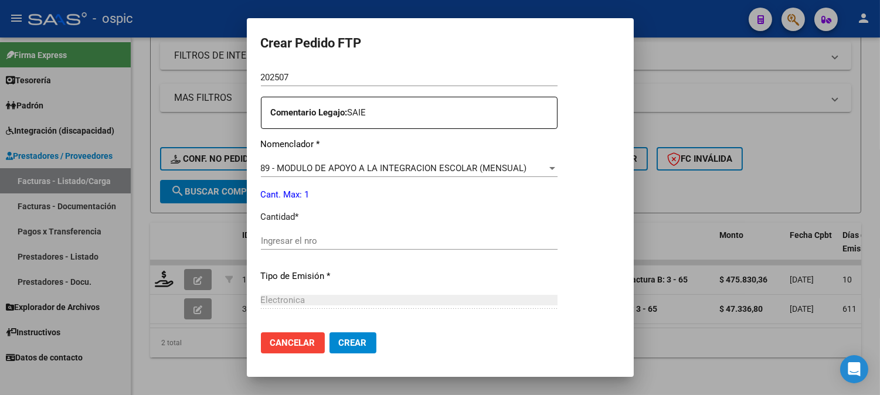
click at [450, 241] on input "Ingresar el nro" at bounding box center [409, 241] width 297 height 11
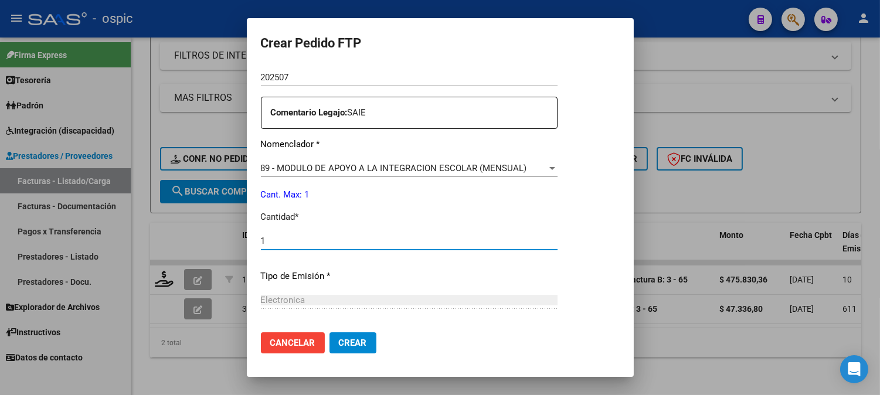
type input "1"
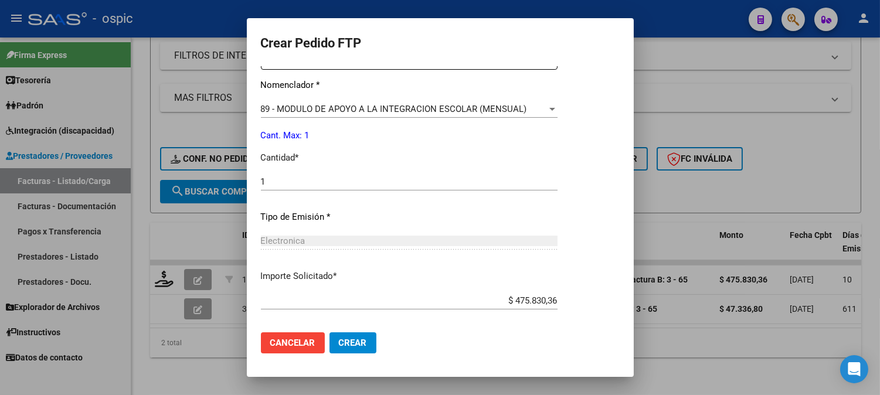
scroll to position [527, 0]
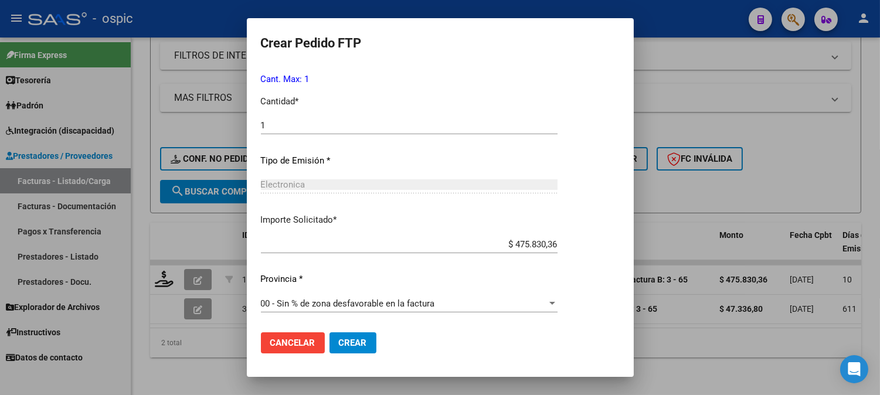
click at [341, 346] on span "Crear" at bounding box center [353, 343] width 28 height 11
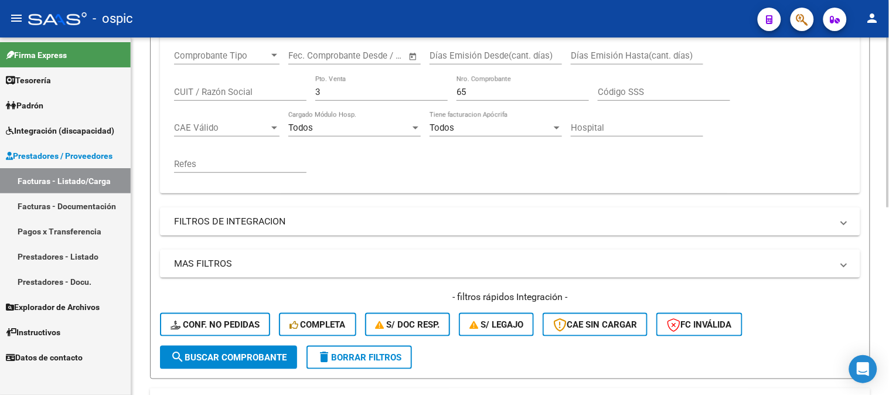
scroll to position [200, 0]
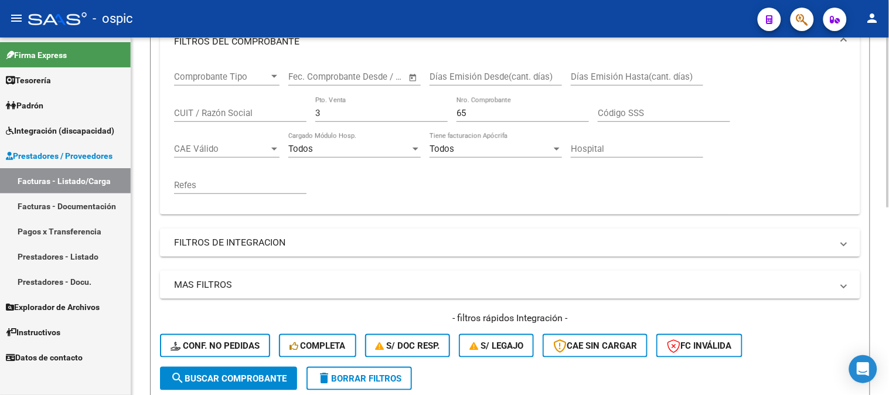
drag, startPoint x: 325, startPoint y: 113, endPoint x: 286, endPoint y: 106, distance: 39.9
click at [287, 107] on div "Comprobante Tipo Comprobante Tipo Start date – End date Fec. Comprobante Desde …" at bounding box center [510, 132] width 672 height 145
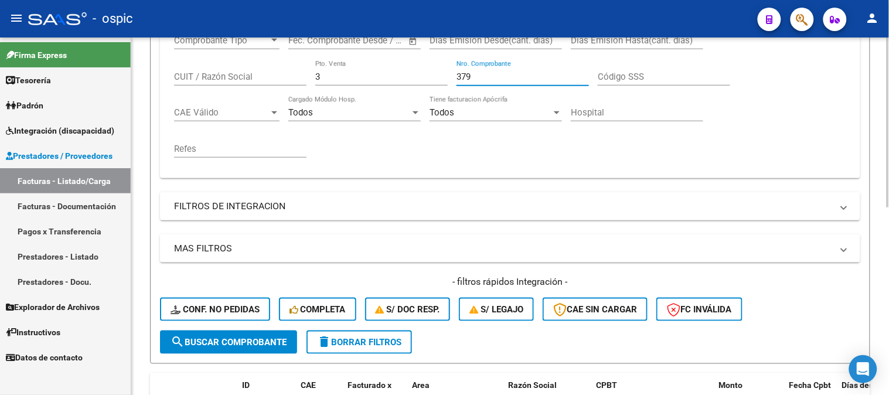
scroll to position [395, 0]
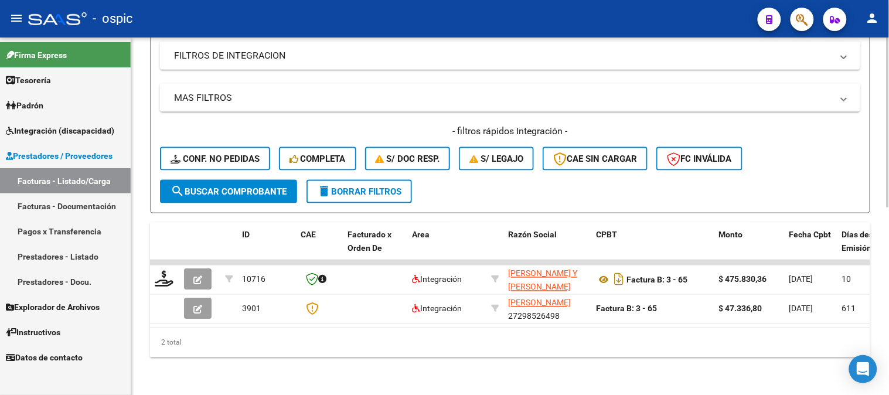
type input "379"
click at [270, 171] on div "- filtros rápidos Integración - Conf. no pedidas Completa S/ Doc Resp. S/ legaj…" at bounding box center [510, 152] width 700 height 55
click at [270, 186] on span "search Buscar Comprobante" at bounding box center [229, 191] width 116 height 11
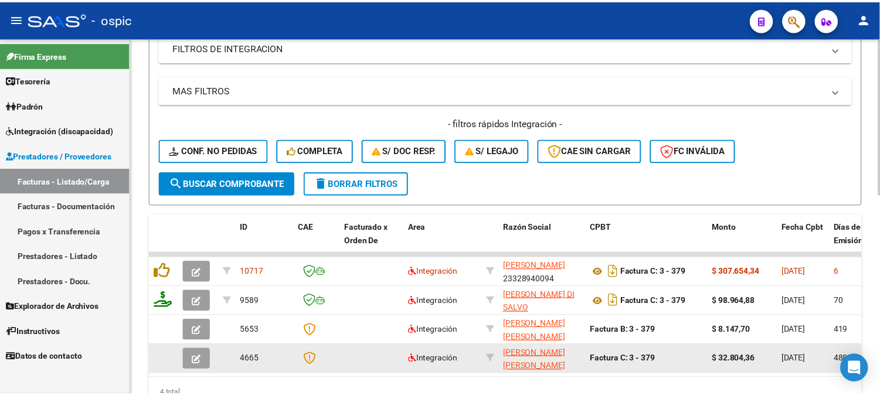
scroll to position [0, 0]
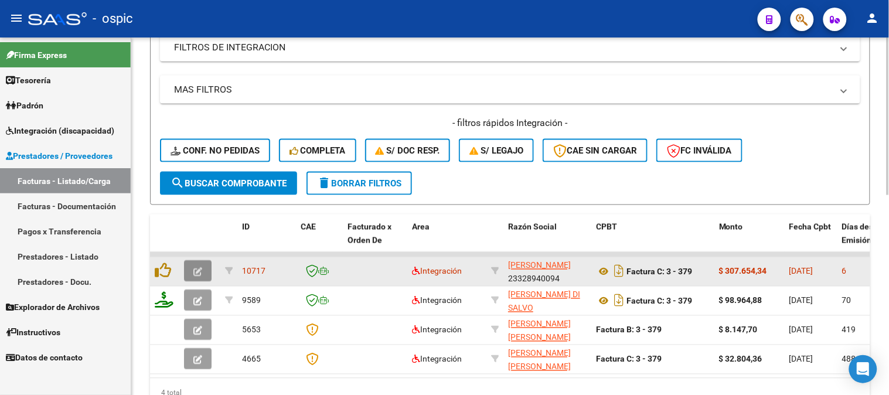
click at [201, 270] on icon "button" at bounding box center [197, 272] width 9 height 9
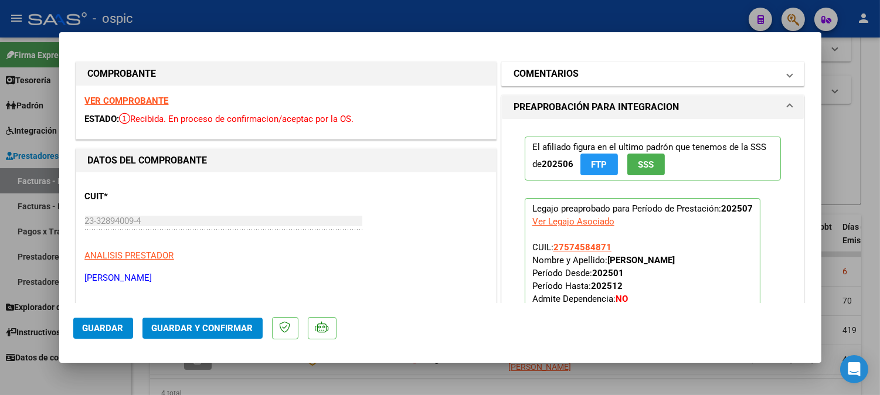
drag, startPoint x: 563, startPoint y: 69, endPoint x: 565, endPoint y: 78, distance: 9.7
click at [563, 69] on h1 "COMENTARIOS" at bounding box center [545, 74] width 65 height 14
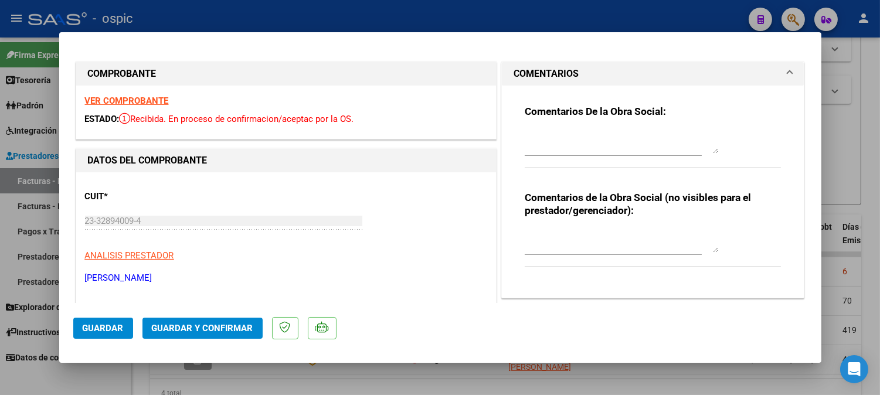
click at [590, 243] on textarea at bounding box center [621, 240] width 193 height 23
click at [553, 236] on textarea "MOD AMESTRA DE APOYO" at bounding box center [621, 240] width 193 height 23
click at [642, 232] on textarea "MOD MAESTRA DE APOYO" at bounding box center [621, 240] width 193 height 23
type textarea "MOD MAESTRA DE APOYO"
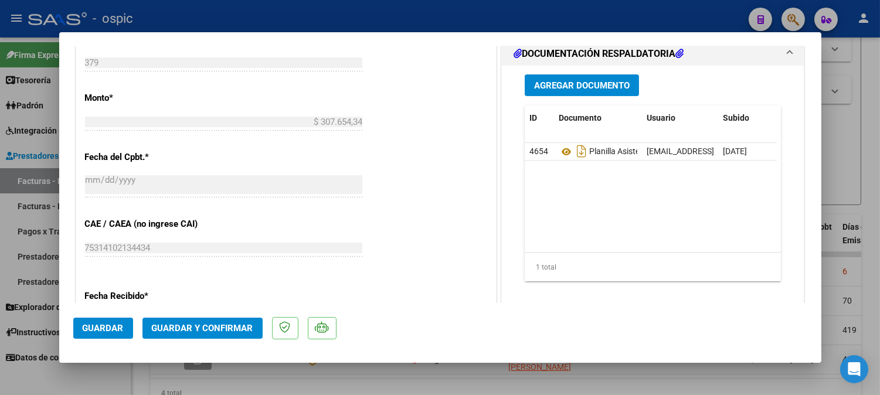
scroll to position [564, 0]
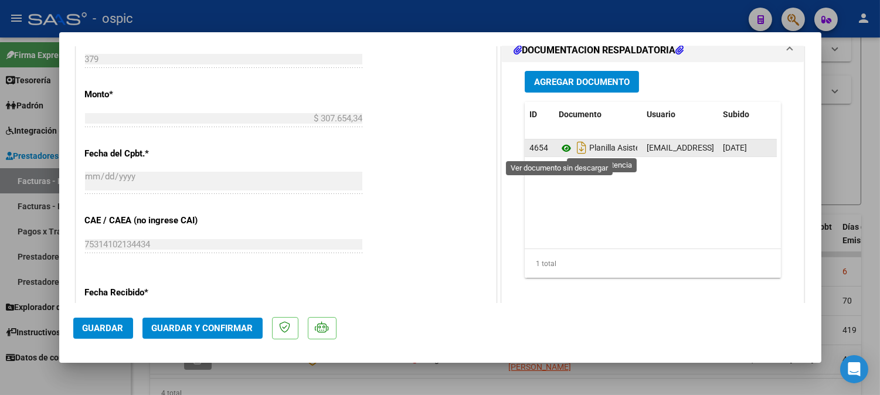
click at [559, 148] on icon at bounding box center [566, 148] width 15 height 14
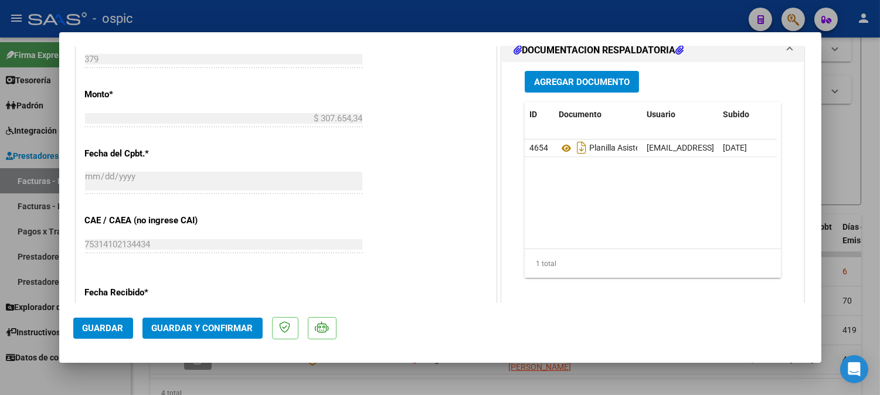
click at [213, 325] on span "Guardar y Confirmar" at bounding box center [202, 328] width 101 height 11
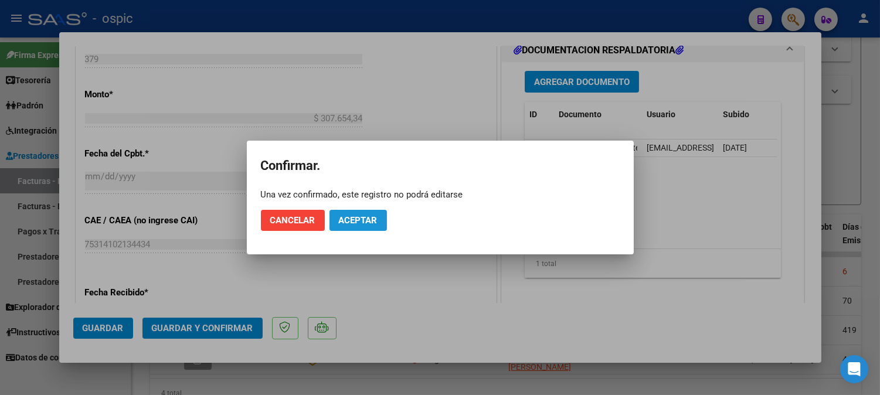
click at [366, 215] on span "Aceptar" at bounding box center [358, 220] width 39 height 11
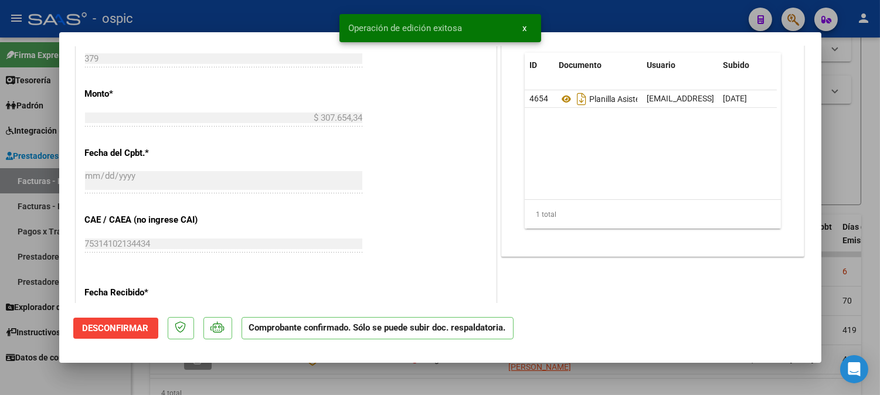
type input "$ 0,00"
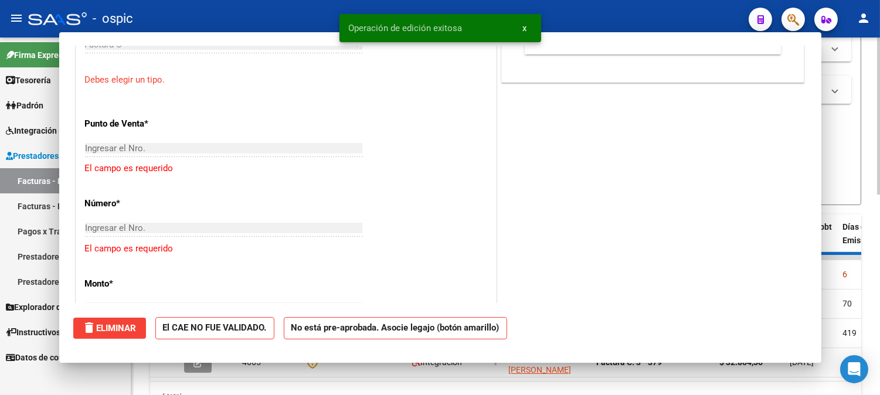
scroll to position [710, 0]
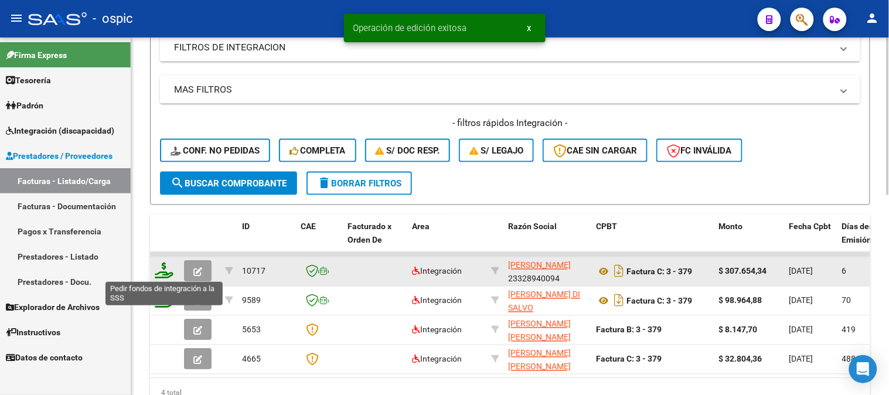
click at [163, 268] on icon at bounding box center [164, 271] width 19 height 16
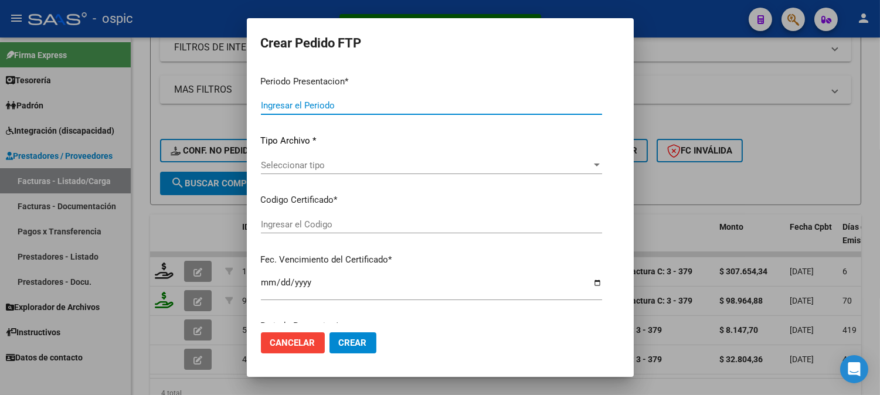
type input "202507"
type input "$ 307.654,34"
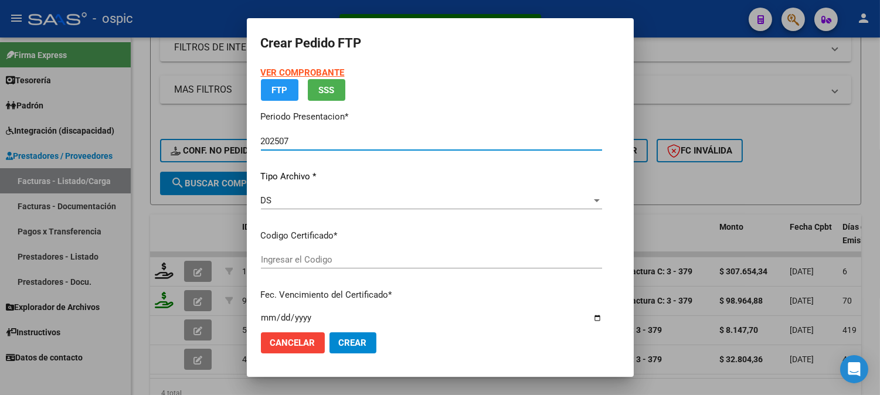
type input "0000000000000000000000000000003070027788"
type input "[DATE]"
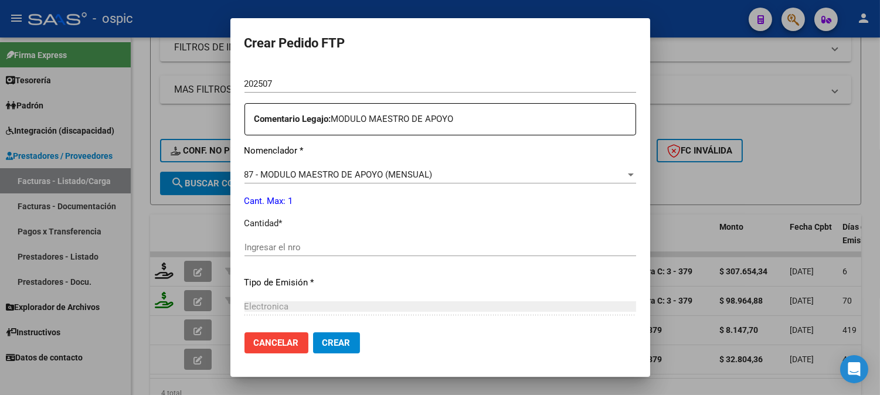
scroll to position [407, 0]
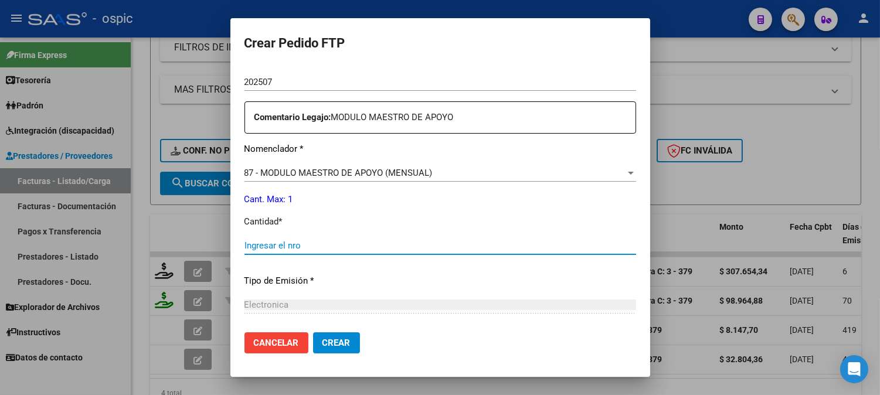
click at [379, 244] on input "Ingresar el nro" at bounding box center [440, 245] width 392 height 11
type input "1"
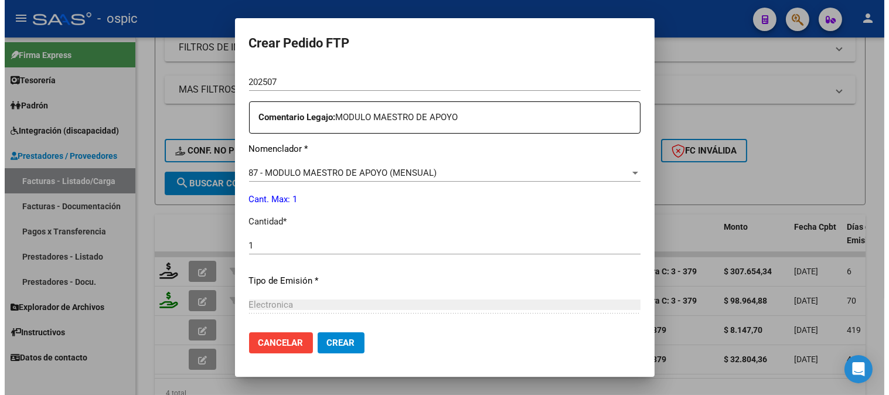
scroll to position [527, 0]
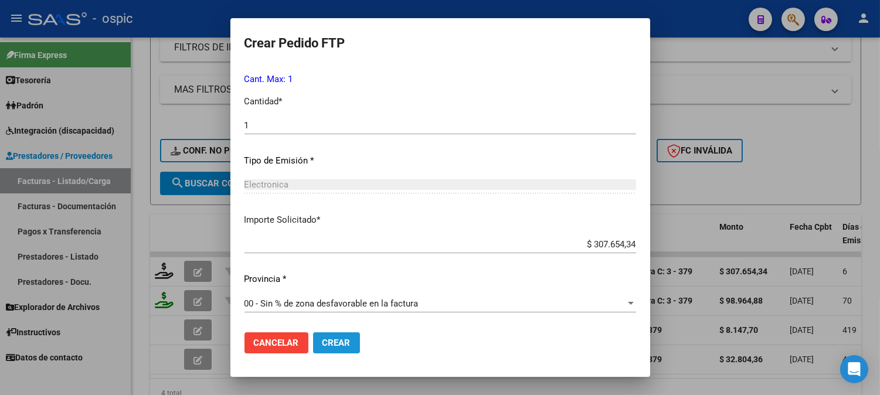
drag, startPoint x: 315, startPoint y: 334, endPoint x: 331, endPoint y: 324, distance: 18.7
click at [315, 332] on button "Crear" at bounding box center [336, 342] width 47 height 21
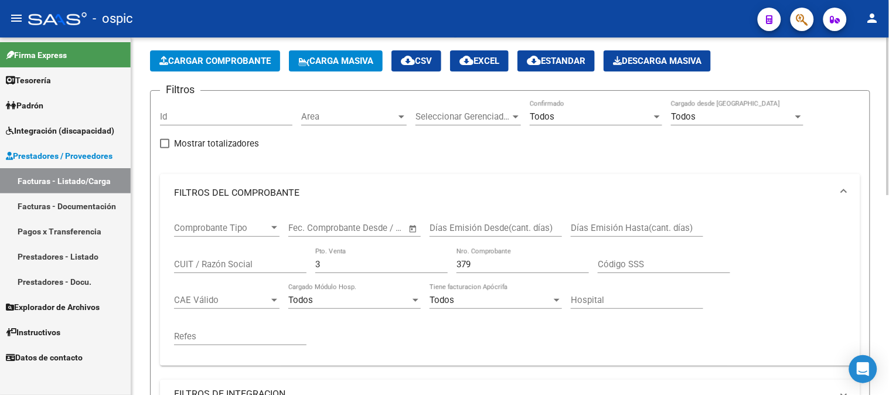
scroll to position [69, 0]
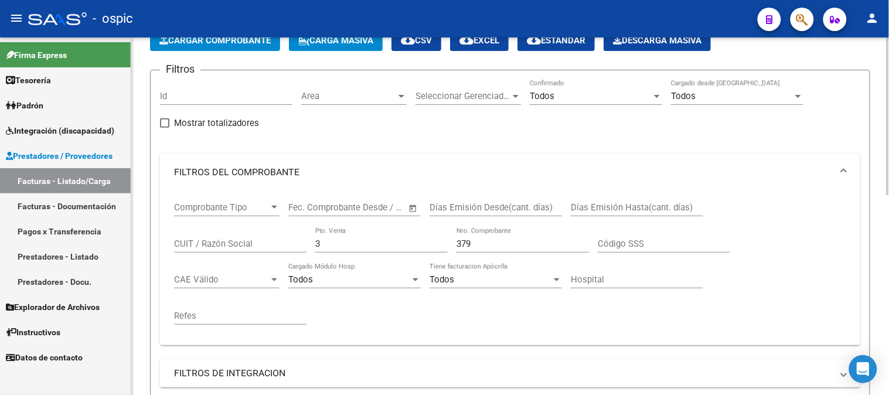
click at [204, 236] on div "Comprobante Tipo Comprobante Tipo Start date – End date Fec. Comprobante Desde …" at bounding box center [510, 263] width 672 height 145
type input "2"
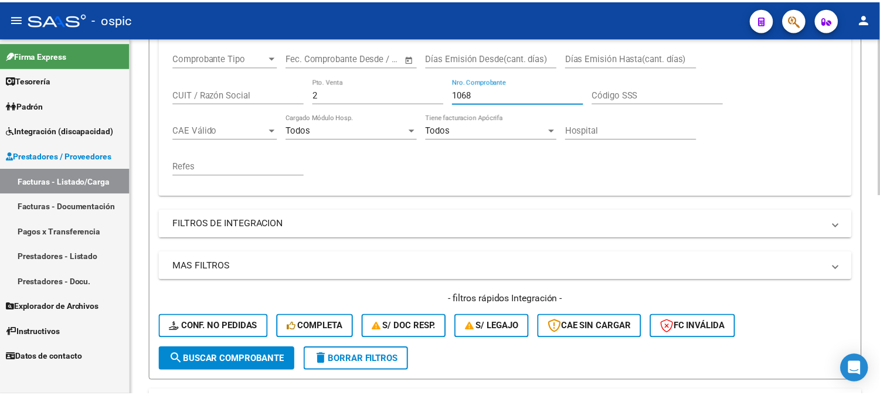
scroll to position [395, 0]
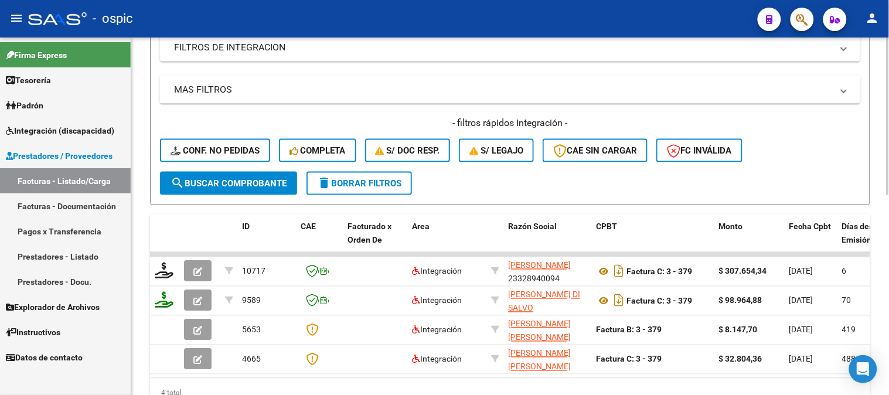
type input "1068"
click at [239, 191] on button "search Buscar Comprobante" at bounding box center [228, 183] width 137 height 23
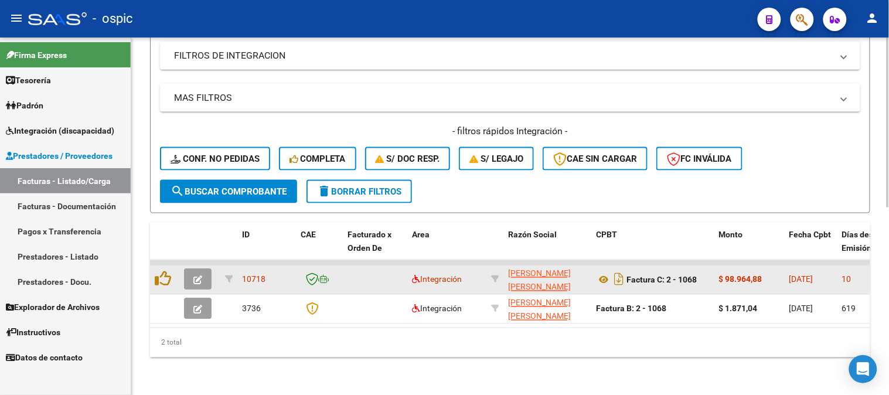
click at [200, 274] on span "button" at bounding box center [197, 279] width 9 height 11
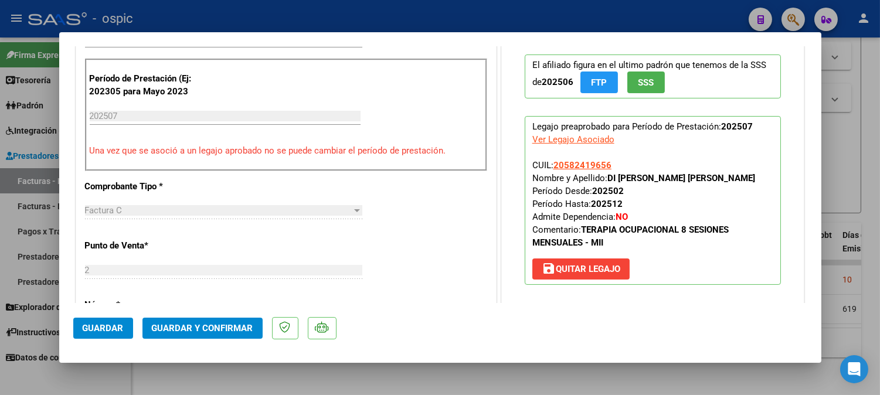
scroll to position [0, 0]
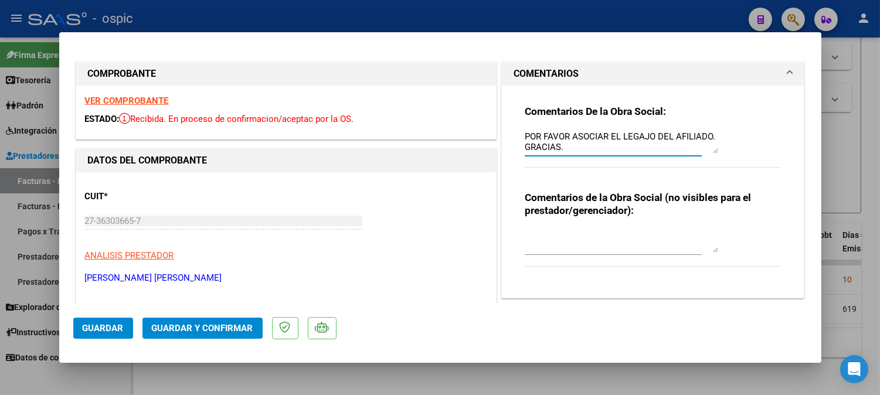
drag, startPoint x: 577, startPoint y: 147, endPoint x: 482, endPoint y: 132, distance: 96.7
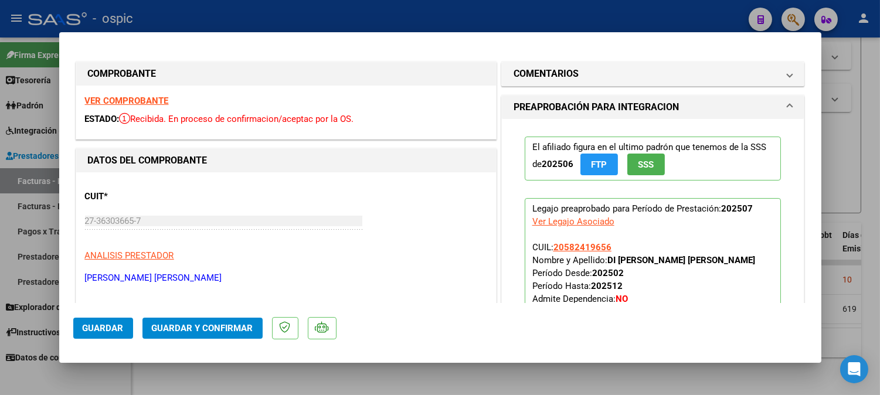
drag, startPoint x: 539, startPoint y: 71, endPoint x: 548, endPoint y: 141, distance: 70.9
click at [539, 74] on h1 "COMENTARIOS" at bounding box center [545, 74] width 65 height 14
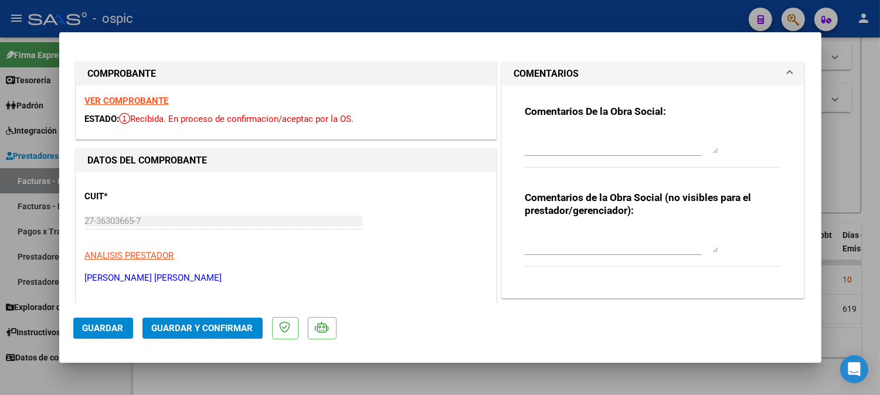
click at [560, 230] on textarea at bounding box center [621, 240] width 193 height 23
type textarea "T.O 8 SESIONES"
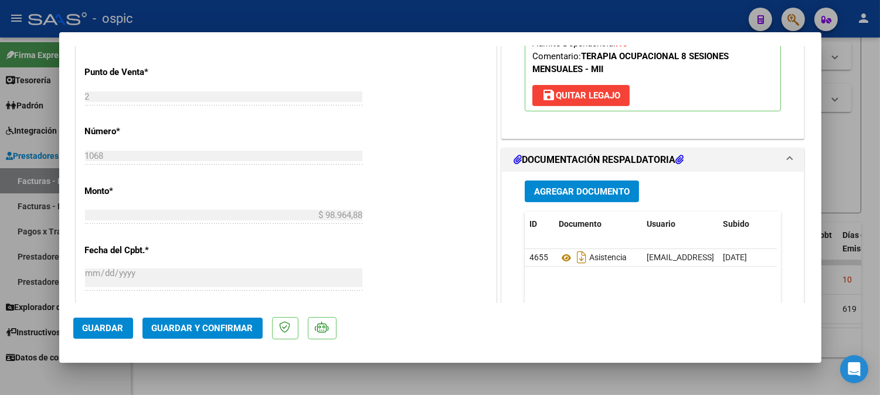
scroll to position [471, 0]
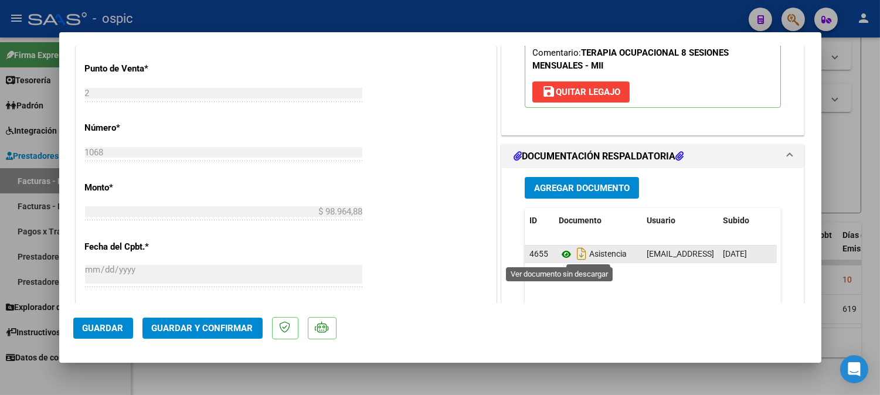
click at [563, 253] on icon at bounding box center [566, 254] width 15 height 14
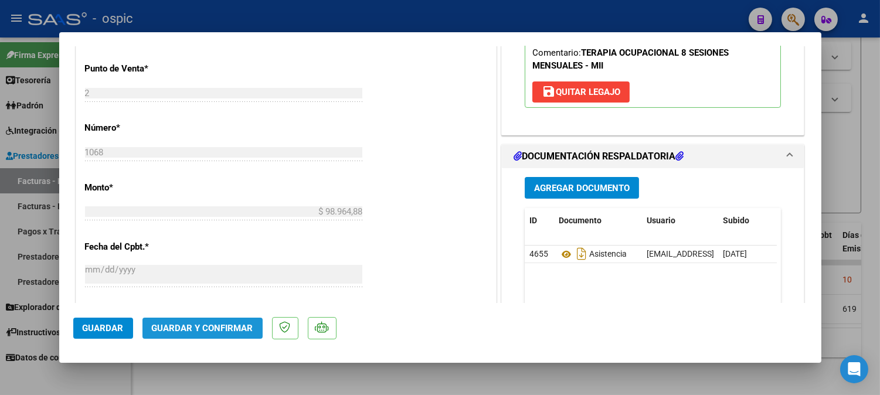
click at [225, 324] on span "Guardar y Confirmar" at bounding box center [202, 328] width 101 height 11
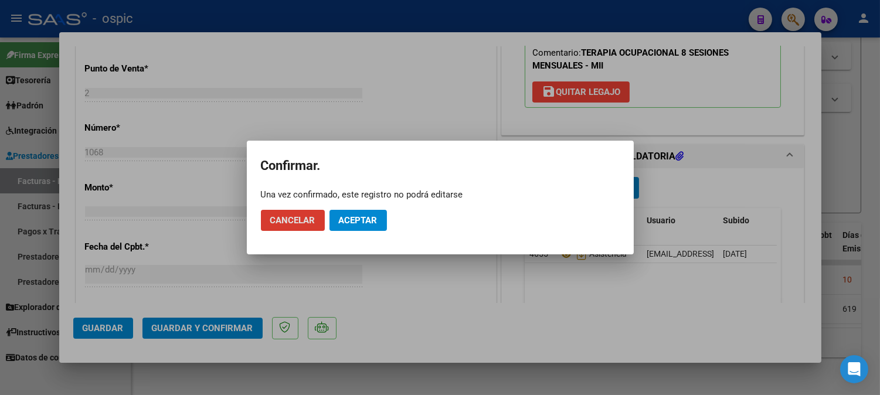
click at [349, 217] on span "Aceptar" at bounding box center [358, 220] width 39 height 11
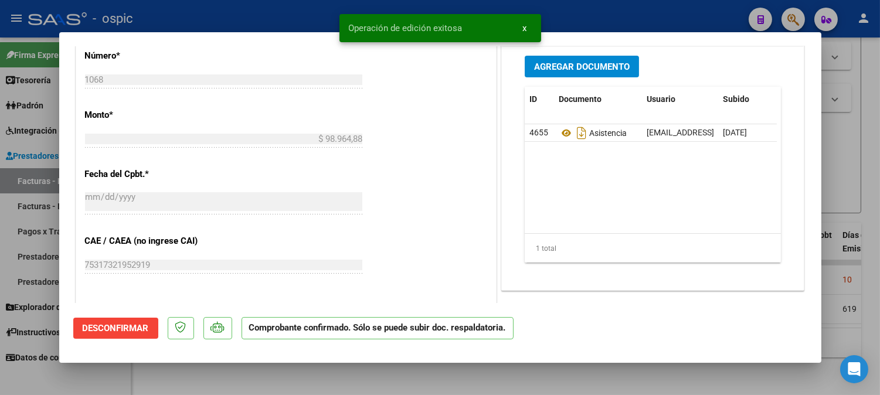
type input "$ 0,00"
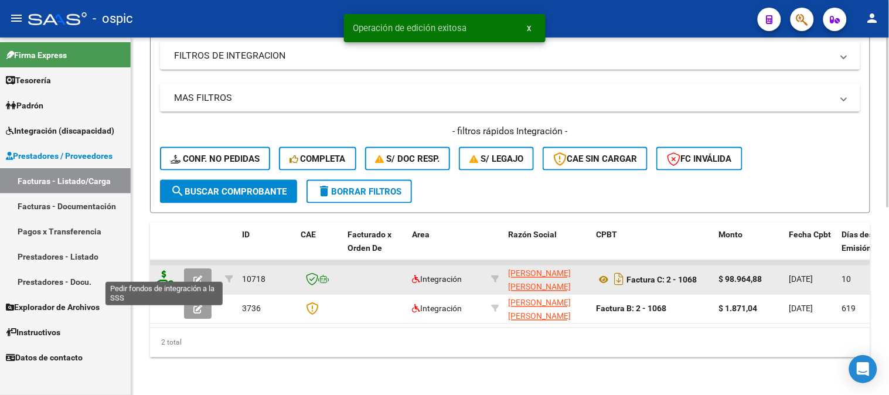
click at [164, 271] on icon at bounding box center [164, 279] width 19 height 16
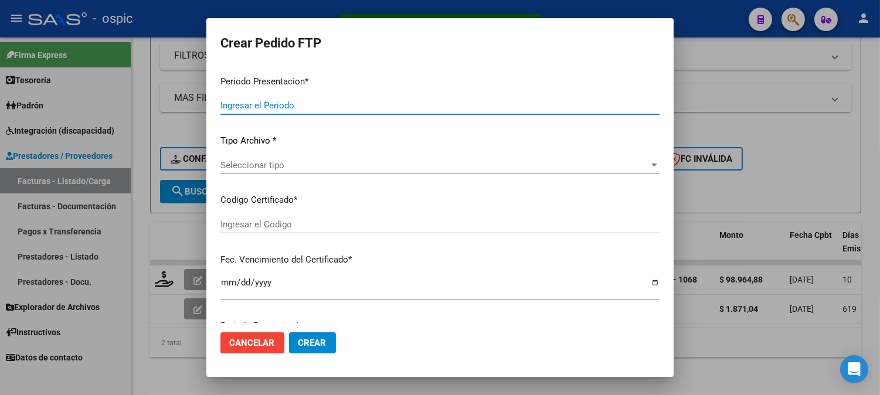
type input "202507"
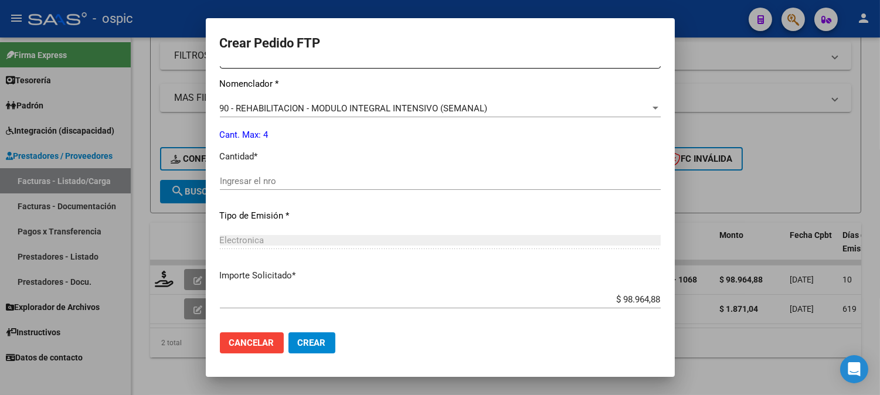
scroll to position [464, 0]
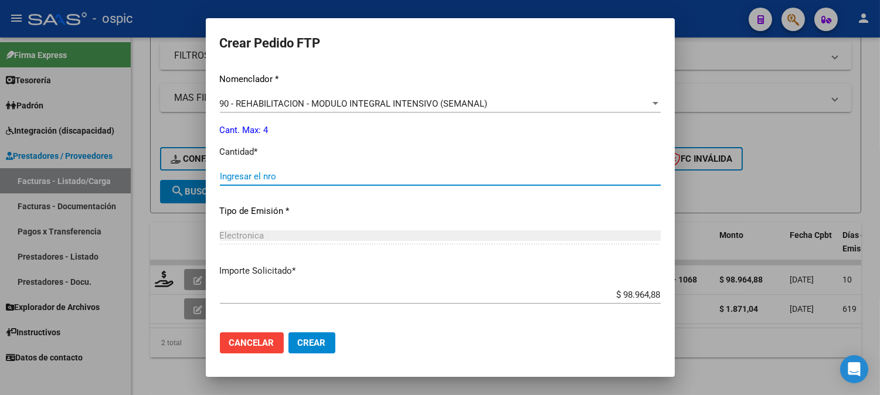
click at [309, 176] on input "Ingresar el nro" at bounding box center [440, 176] width 441 height 11
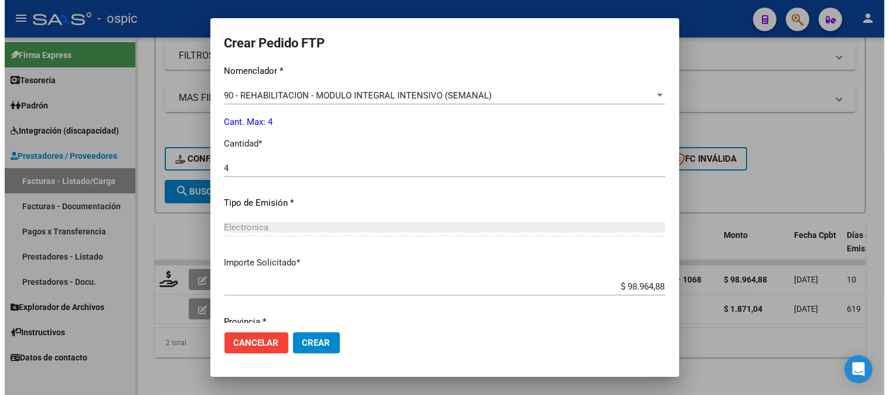
scroll to position [514, 0]
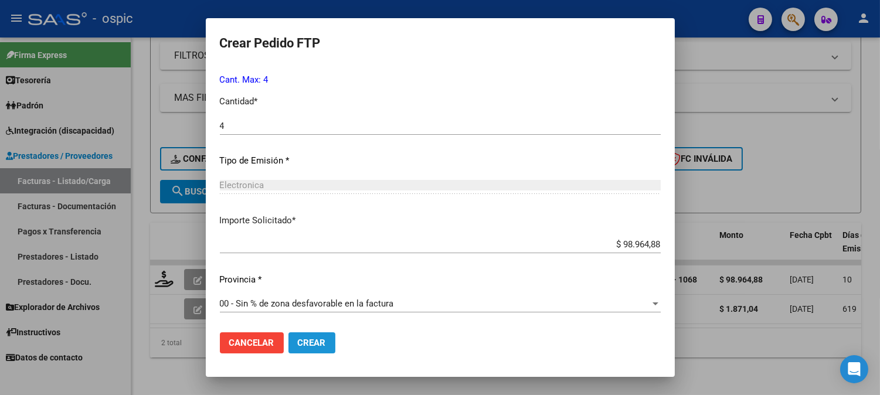
drag, startPoint x: 321, startPoint y: 339, endPoint x: 784, endPoint y: 144, distance: 502.2
click at [325, 336] on button "Crear" at bounding box center [311, 342] width 47 height 21
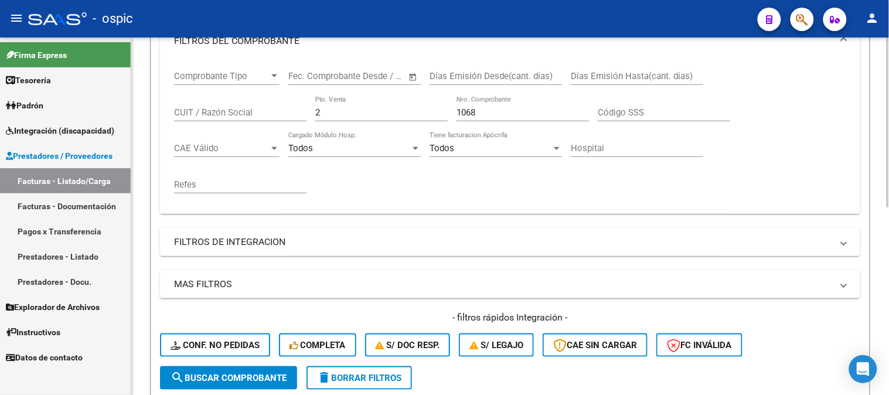
scroll to position [200, 0]
click at [270, 97] on div "Comprobante Tipo Comprobante Tipo Start date – End date Fec. Comprobante Desde …" at bounding box center [510, 132] width 672 height 145
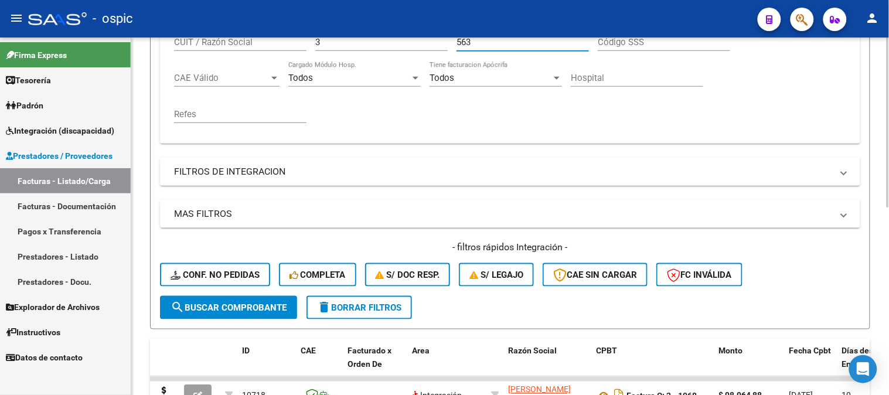
scroll to position [395, 0]
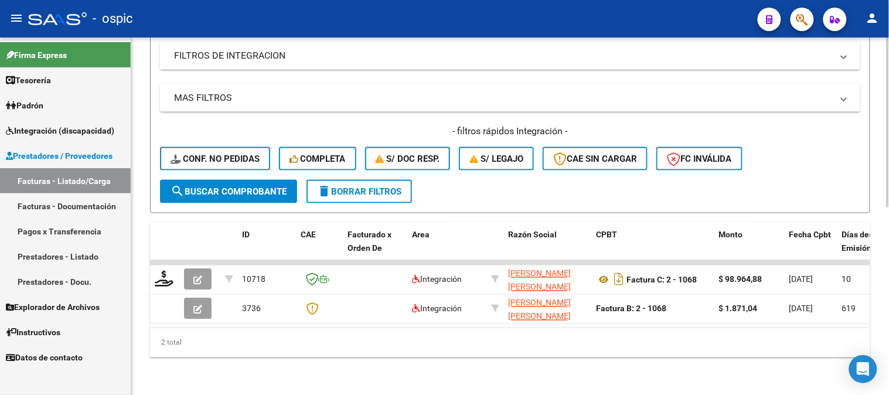
click at [242, 186] on span "search Buscar Comprobante" at bounding box center [229, 191] width 116 height 11
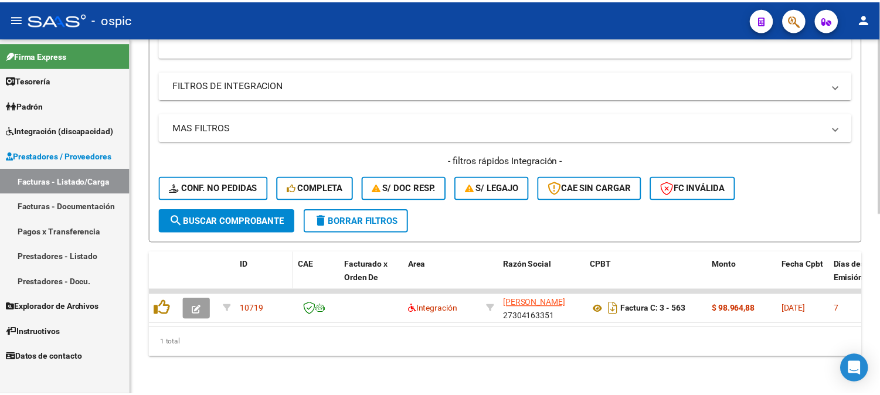
scroll to position [366, 0]
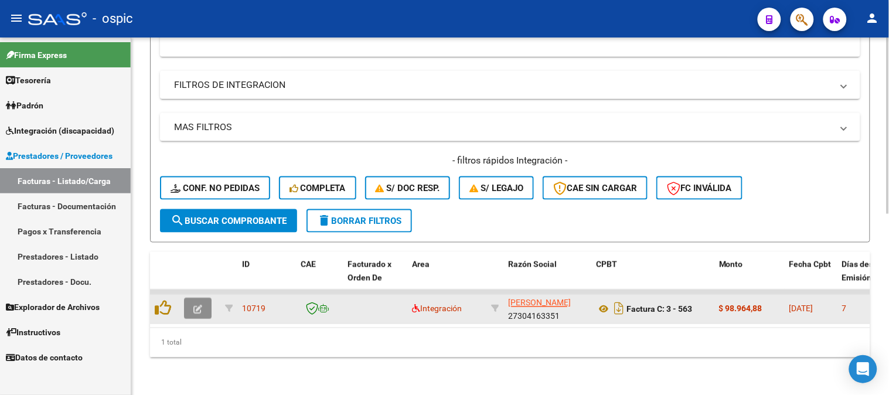
click at [197, 305] on icon "button" at bounding box center [197, 309] width 9 height 9
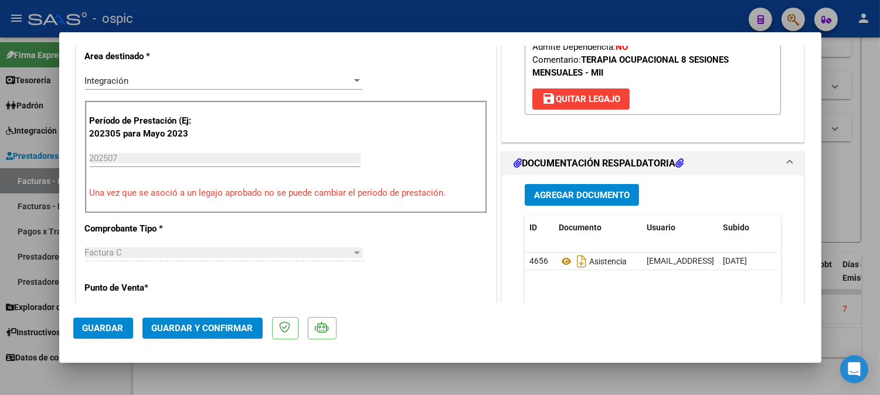
scroll to position [0, 0]
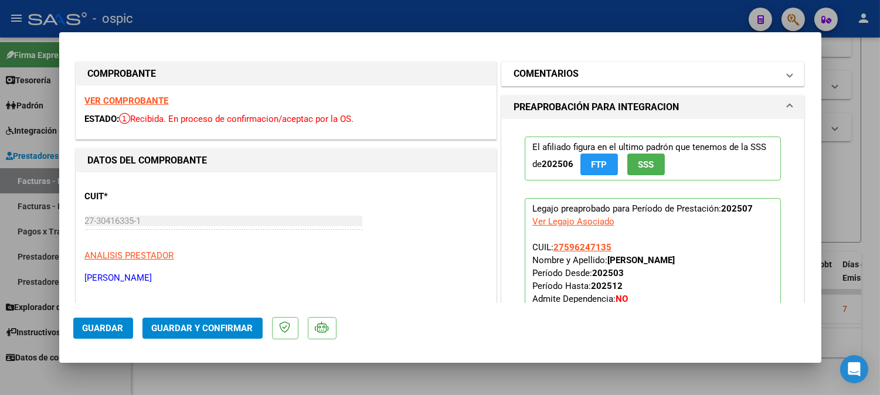
click at [555, 79] on h1 "COMENTARIOS" at bounding box center [545, 74] width 65 height 14
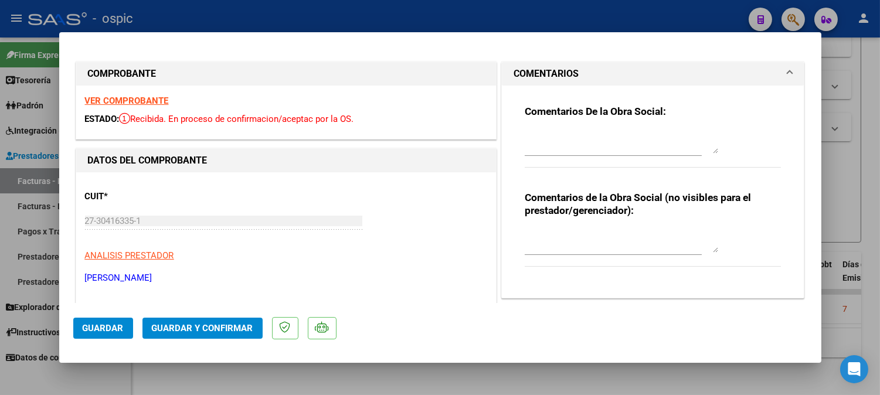
click at [538, 230] on textarea at bounding box center [621, 240] width 193 height 23
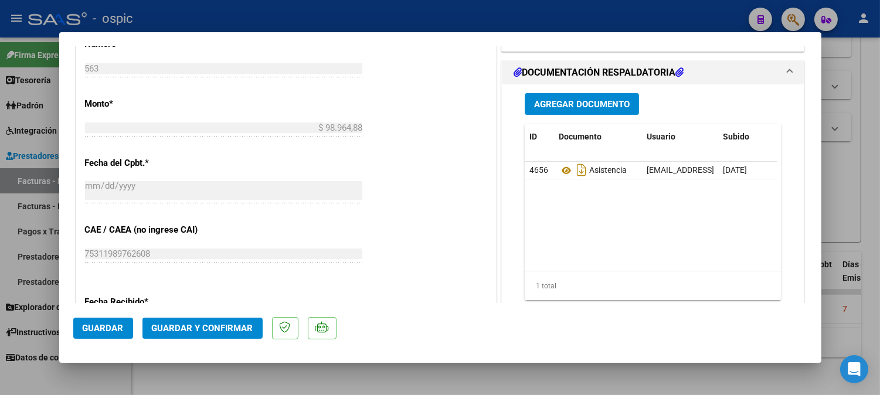
scroll to position [579, 0]
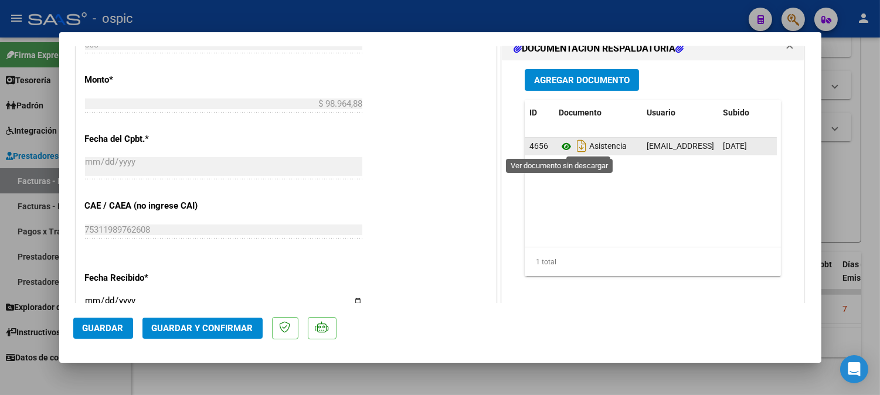
click at [559, 145] on icon at bounding box center [566, 146] width 15 height 14
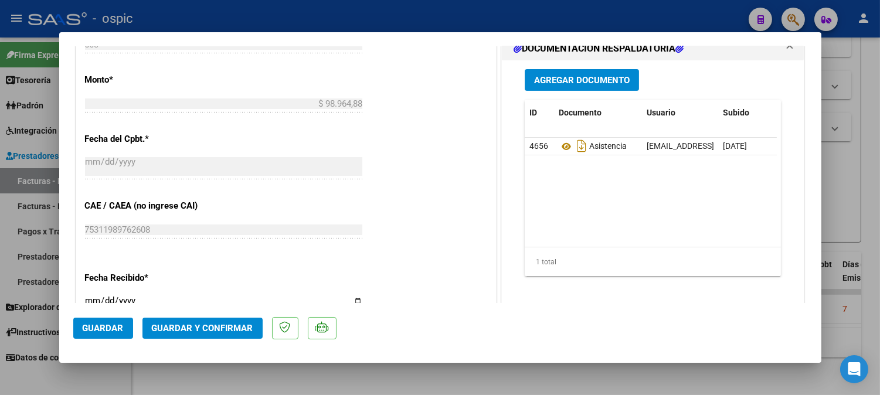
click at [198, 339] on mat-dialog-actions "Guardar Guardar y Confirmar" at bounding box center [440, 326] width 734 height 46
click at [199, 331] on span "Guardar y Confirmar" at bounding box center [202, 328] width 101 height 11
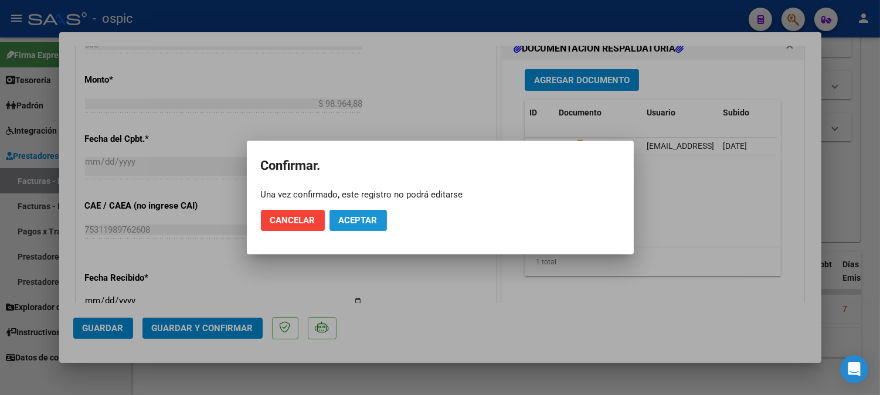
click at [350, 218] on span "Aceptar" at bounding box center [358, 220] width 39 height 11
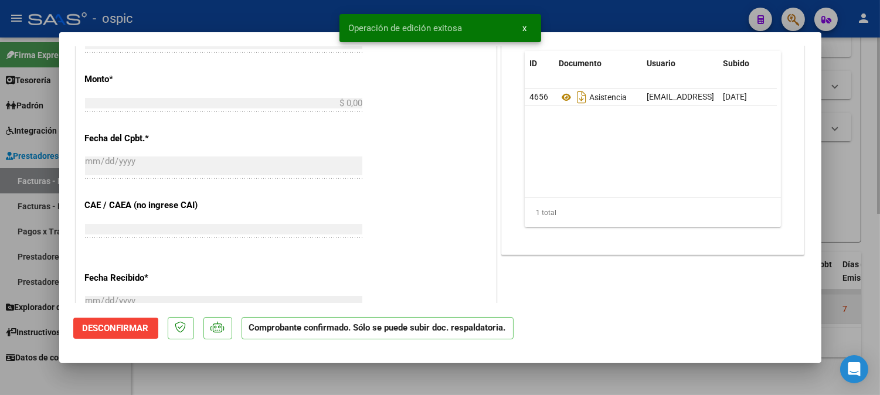
scroll to position [0, 0]
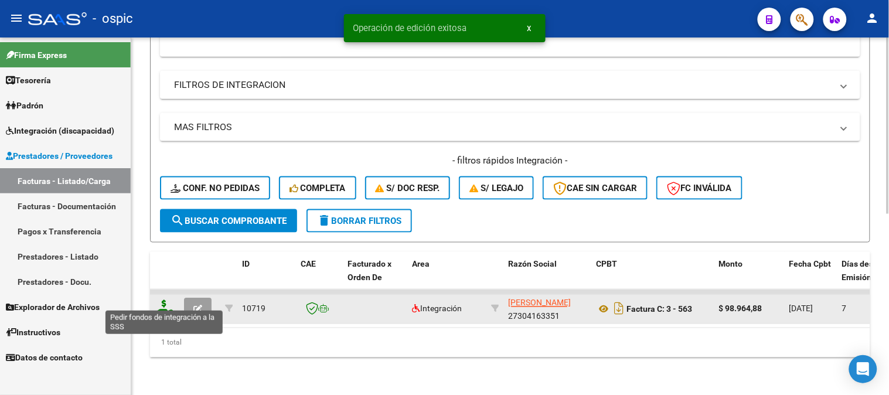
click at [166, 300] on icon at bounding box center [164, 308] width 19 height 16
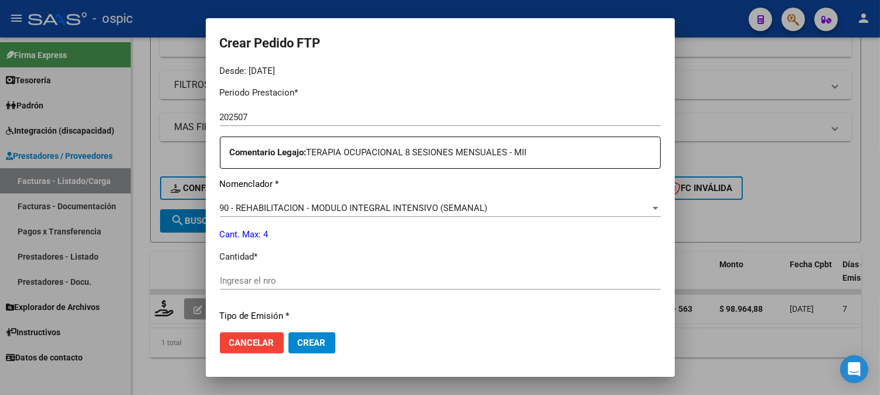
scroll to position [379, 0]
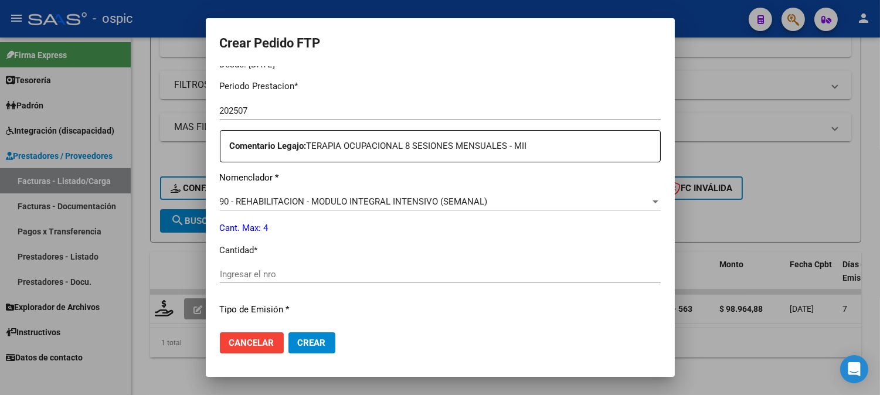
click at [387, 277] on input "Ingresar el nro" at bounding box center [440, 274] width 441 height 11
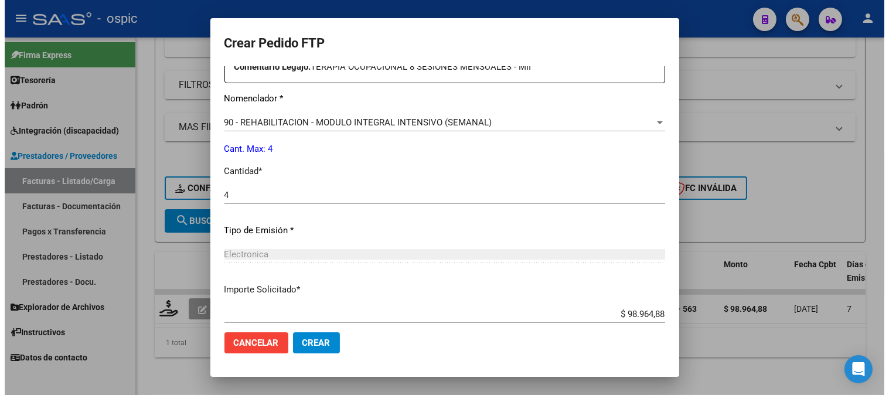
scroll to position [527, 0]
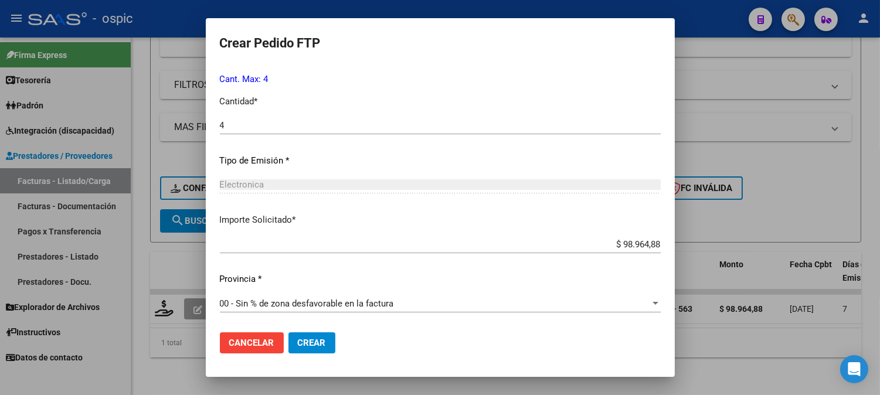
click at [309, 347] on span "Crear" at bounding box center [312, 343] width 28 height 11
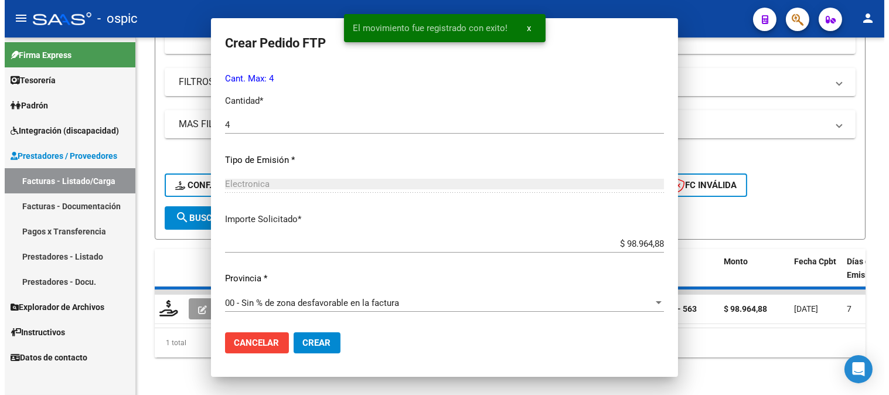
scroll to position [0, 0]
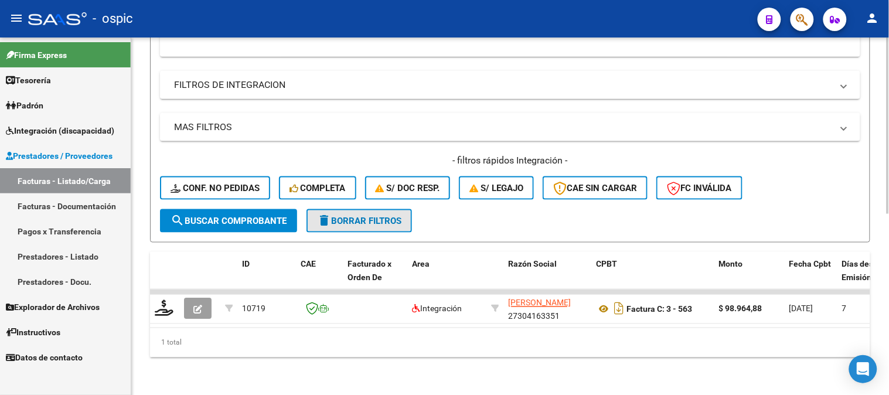
click at [384, 216] on span "delete Borrar Filtros" at bounding box center [359, 221] width 84 height 11
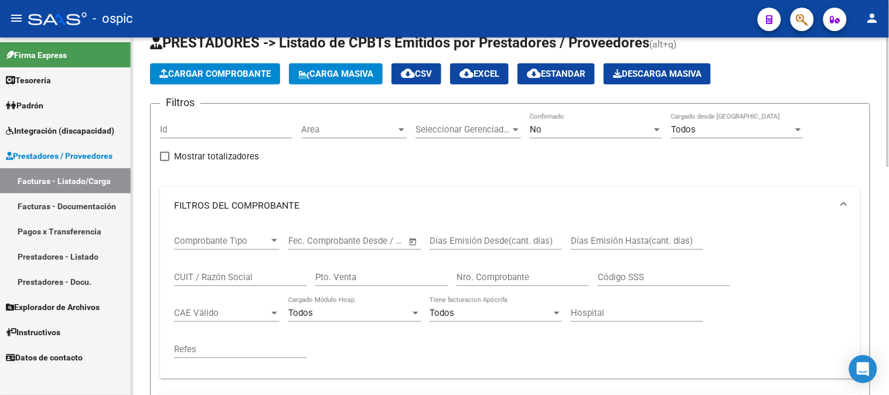
scroll to position [65, 0]
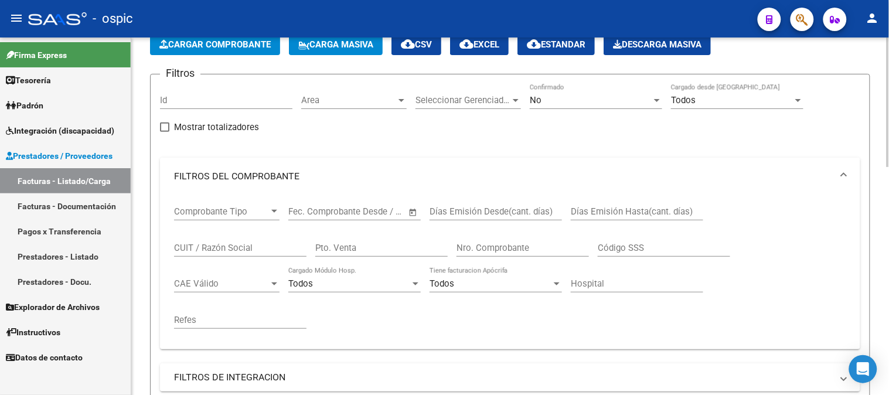
click at [227, 250] on input "CUIT / Razón Social" at bounding box center [240, 248] width 132 height 11
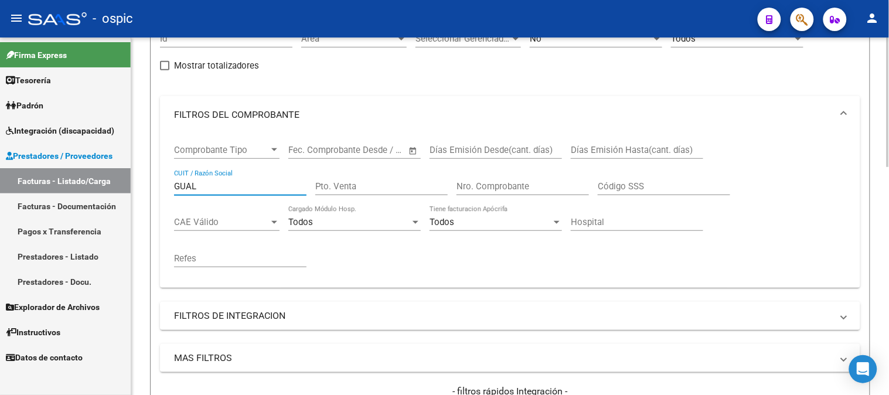
scroll to position [260, 0]
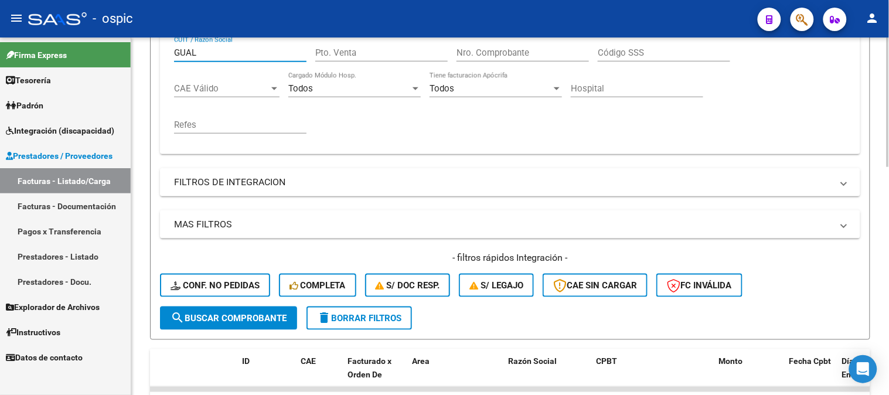
click at [208, 309] on button "search Buscar Comprobante" at bounding box center [228, 318] width 137 height 23
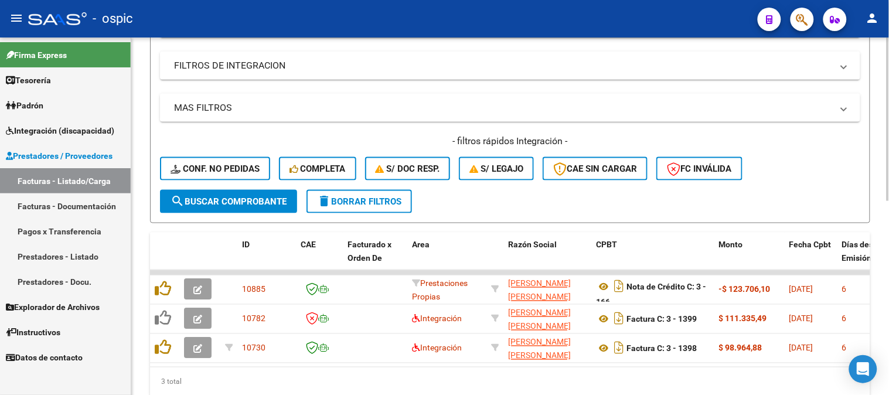
scroll to position [390, 0]
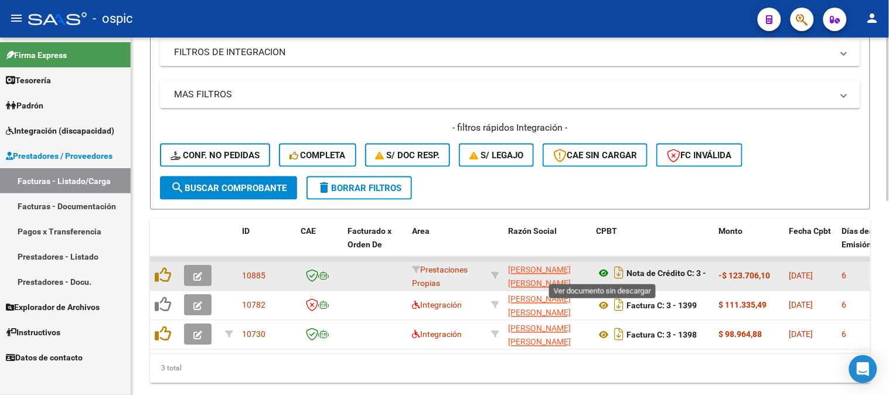
click at [602, 271] on icon at bounding box center [603, 274] width 15 height 14
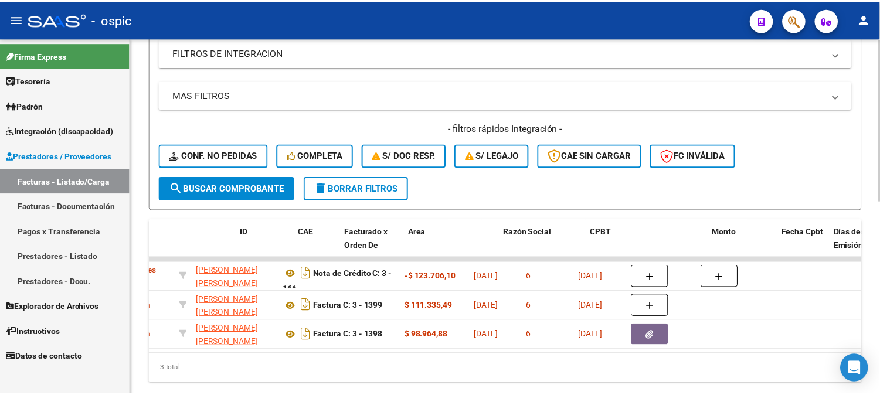
scroll to position [0, 0]
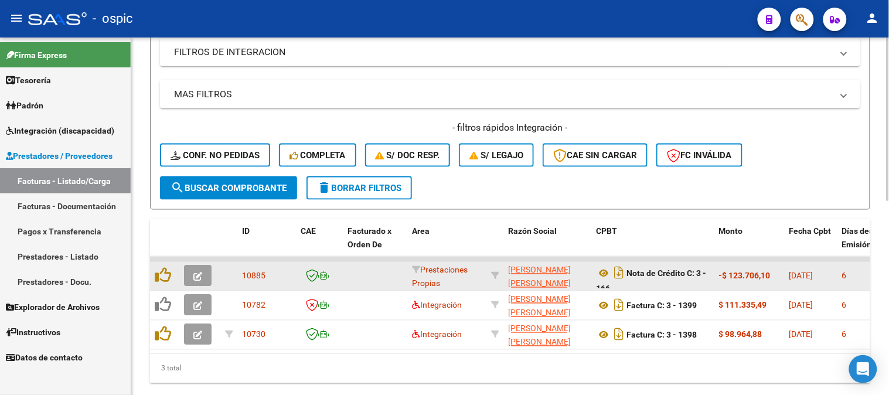
click at [197, 274] on icon "button" at bounding box center [197, 277] width 9 height 9
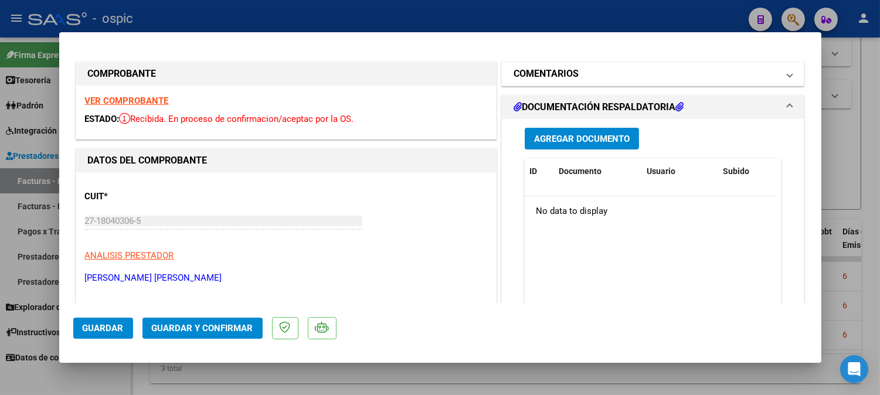
click at [547, 71] on h1 "COMENTARIOS" at bounding box center [545, 74] width 65 height 14
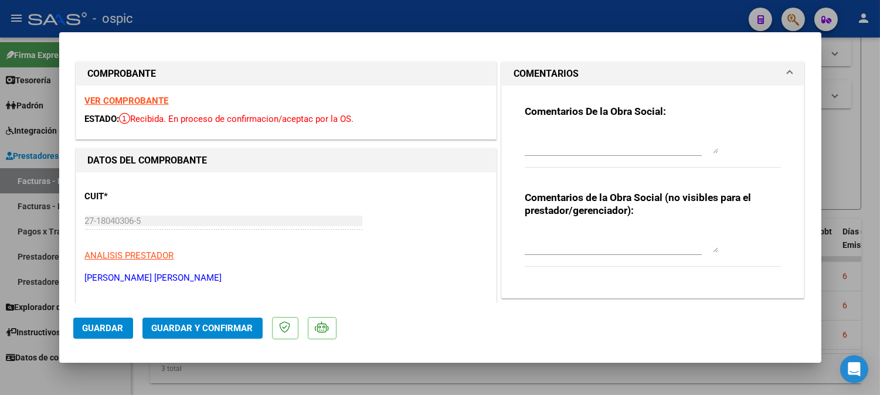
click at [555, 238] on textarea at bounding box center [621, 240] width 193 height 23
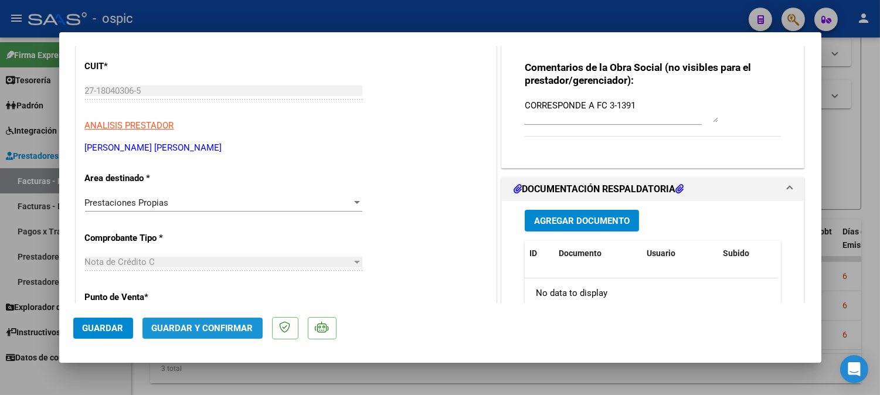
click at [215, 321] on button "Guardar y Confirmar" at bounding box center [202, 328] width 120 height 21
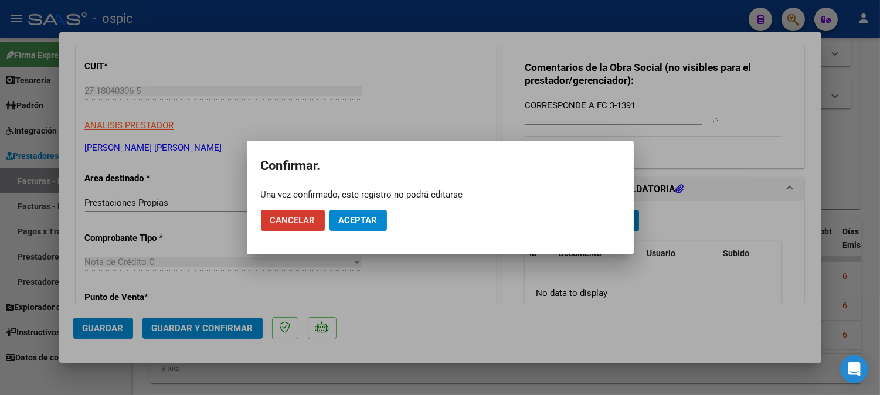
click at [367, 220] on span "Aceptar" at bounding box center [358, 220] width 39 height 11
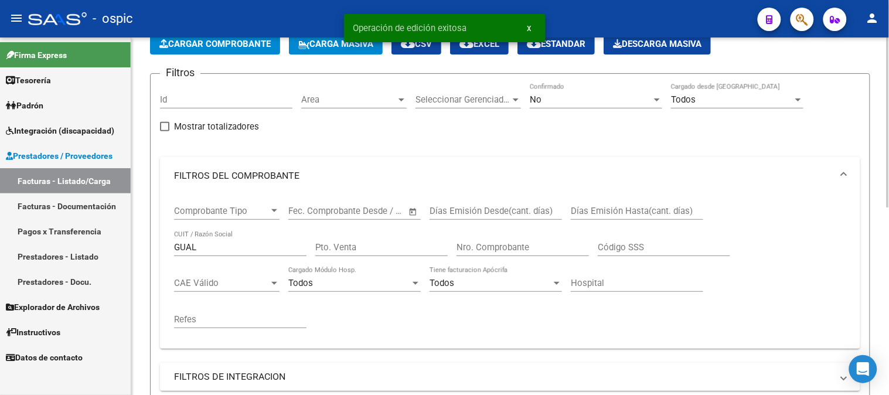
scroll to position [65, 0]
drag, startPoint x: 144, startPoint y: 247, endPoint x: 88, endPoint y: 247, distance: 56.3
click at [91, 247] on mat-sidenav-container "Firma Express Tesorería Extractos Procesados (csv) Extractos Originales (pdf) P…" at bounding box center [444, 217] width 889 height 358
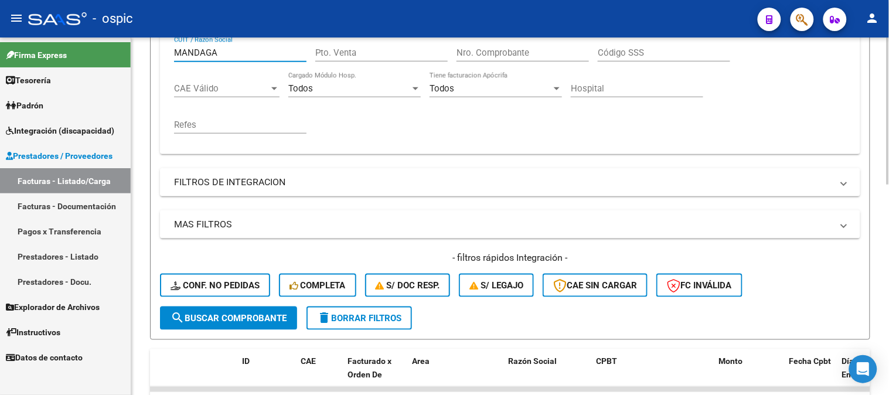
drag, startPoint x: 249, startPoint y: 315, endPoint x: 251, endPoint y: 305, distance: 10.2
click at [249, 315] on span "search Buscar Comprobante" at bounding box center [229, 318] width 116 height 11
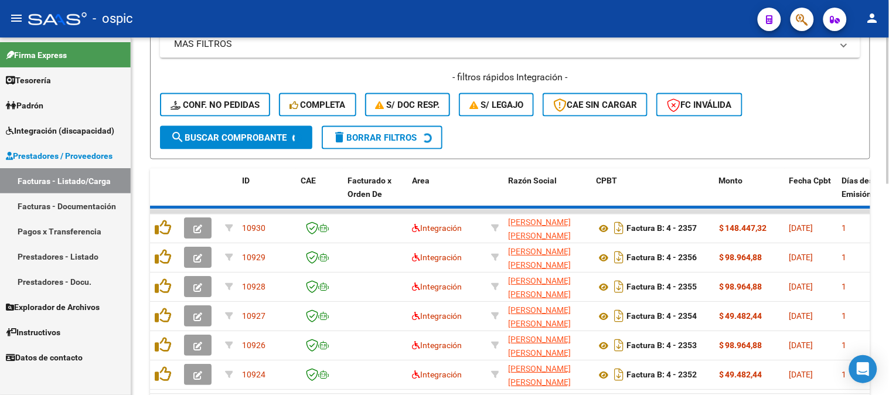
scroll to position [455, 0]
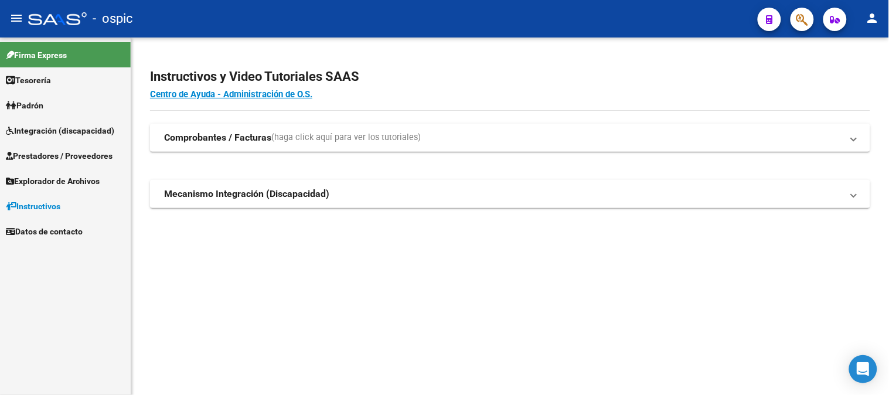
click at [62, 129] on span "Integración (discapacidad)" at bounding box center [60, 130] width 108 height 13
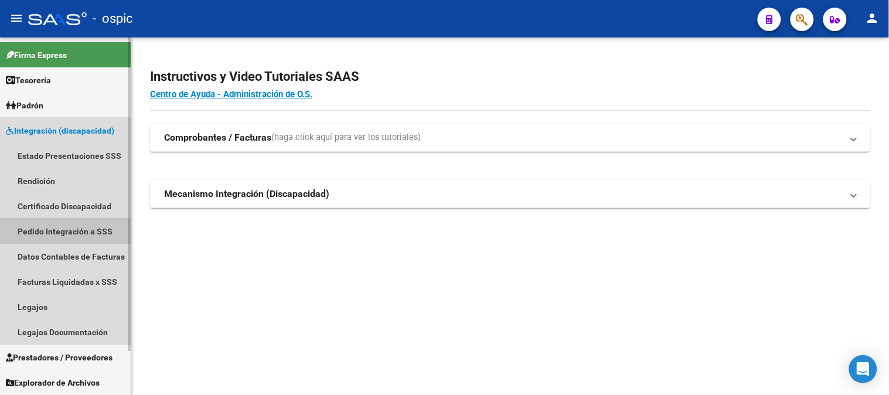
click at [77, 226] on link "Pedido Integración a SSS" at bounding box center [65, 231] width 131 height 25
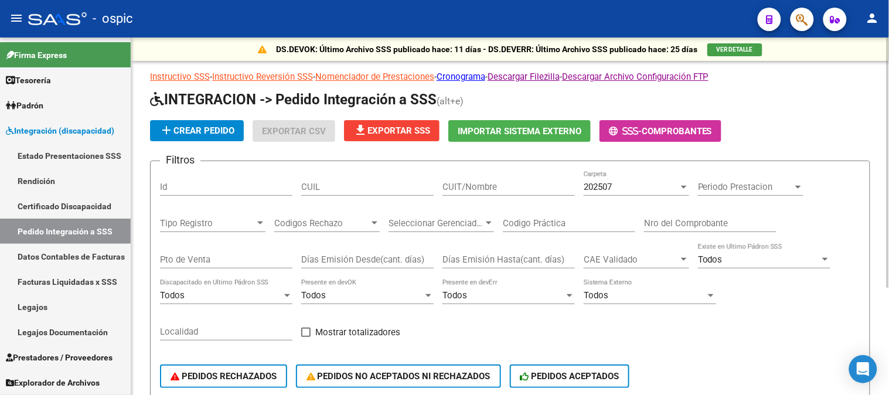
click at [612, 184] on span "202507" at bounding box center [598, 187] width 28 height 11
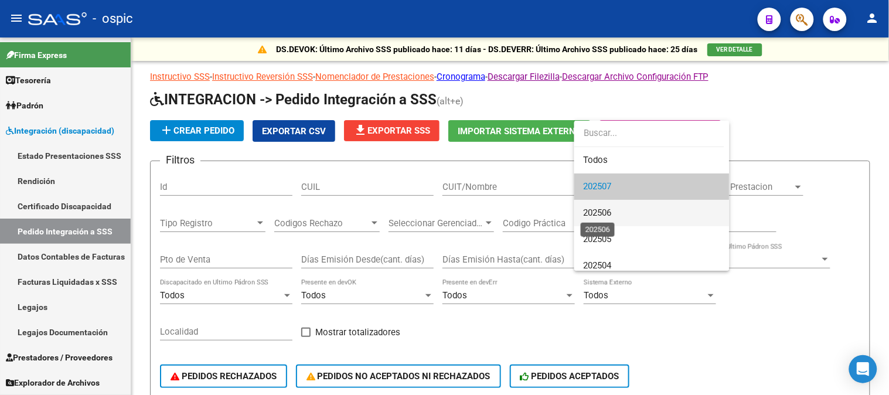
click at [608, 214] on span "202506" at bounding box center [598, 212] width 28 height 11
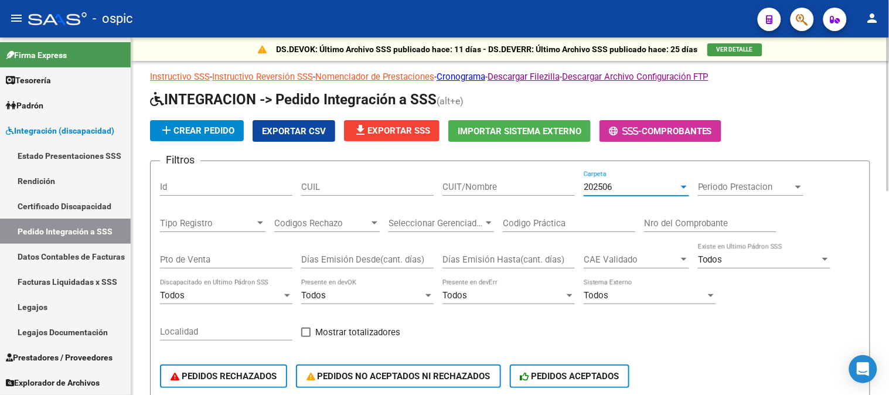
click at [348, 184] on input "CUIL" at bounding box center [367, 187] width 132 height 11
paste input "23520873279"
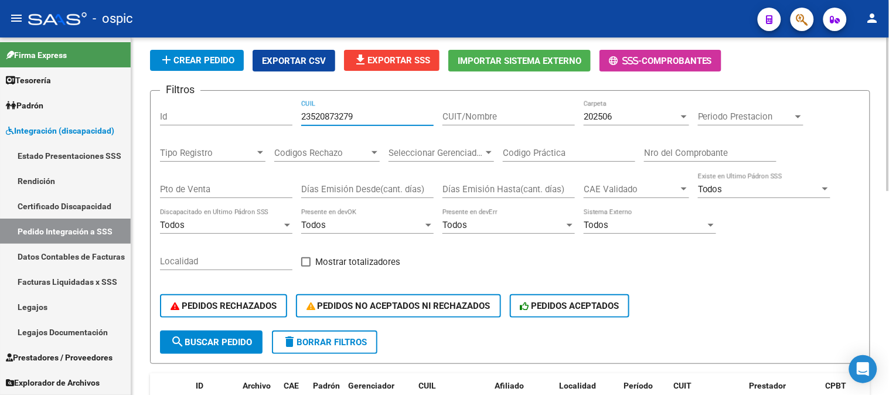
scroll to position [130, 0]
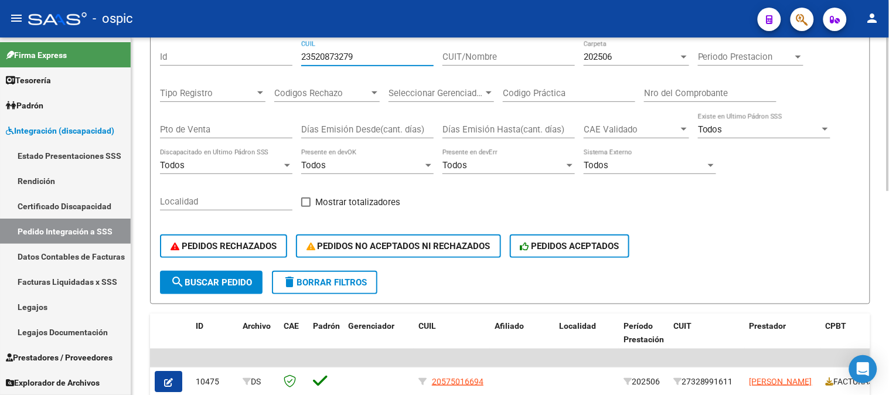
type input "23520873279"
click at [243, 275] on button "search Buscar Pedido" at bounding box center [211, 282] width 103 height 23
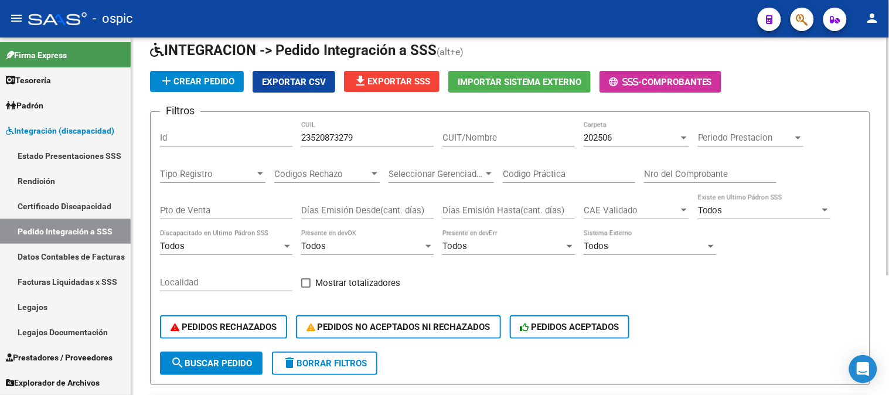
scroll to position [49, 0]
click at [233, 364] on span "search Buscar Pedido" at bounding box center [211, 364] width 81 height 11
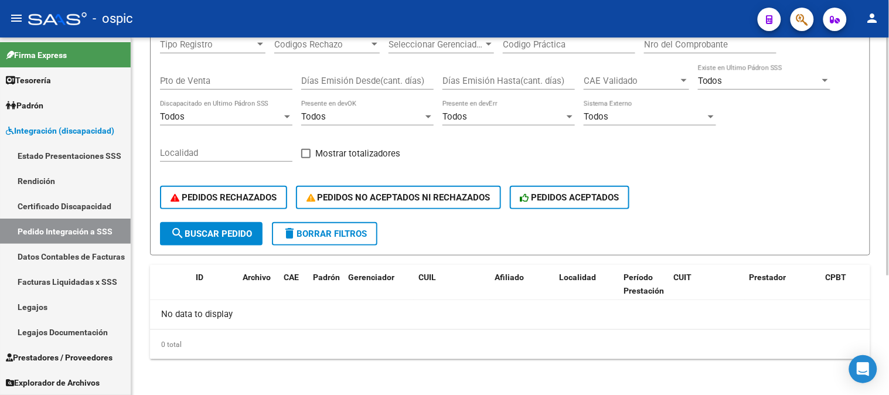
click at [309, 230] on span "delete Borrar Filtros" at bounding box center [324, 234] width 84 height 11
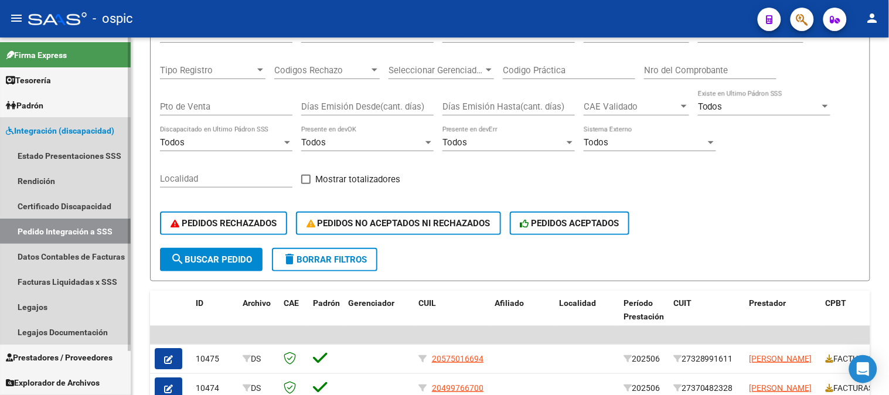
click at [53, 126] on span "Integración (discapacidad)" at bounding box center [60, 130] width 108 height 13
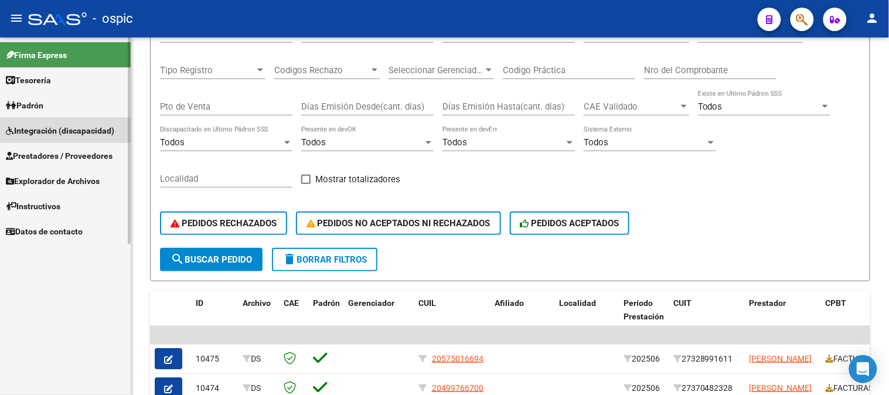
scroll to position [179, 0]
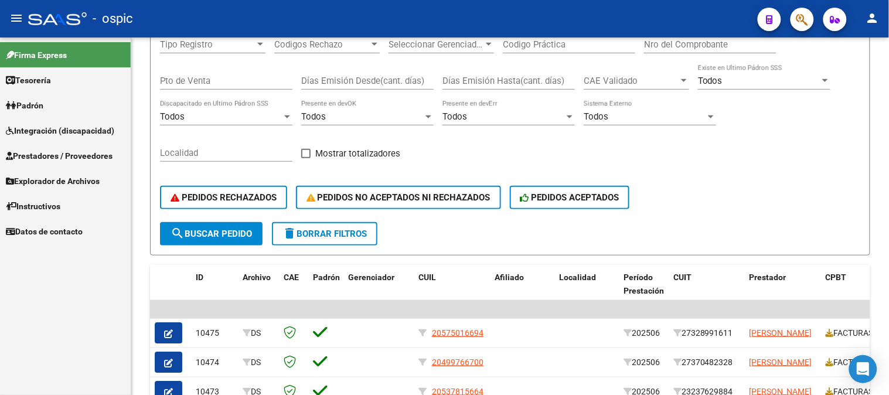
click at [60, 151] on span "Prestadores / Proveedores" at bounding box center [59, 155] width 107 height 13
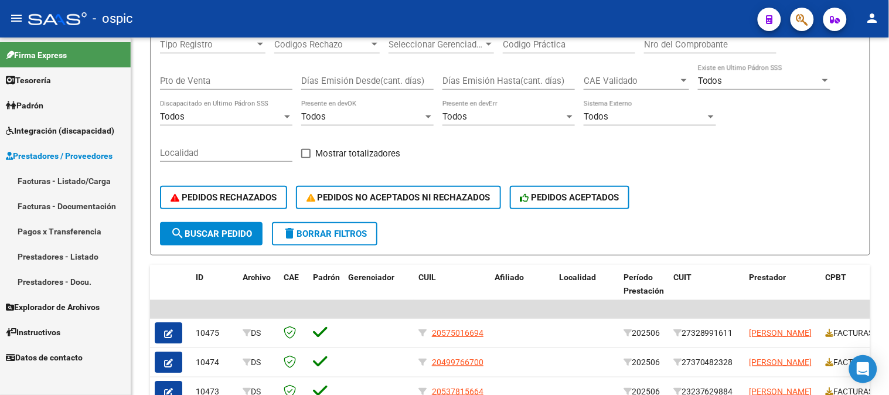
click at [71, 177] on link "Facturas - Listado/Carga" at bounding box center [65, 180] width 131 height 25
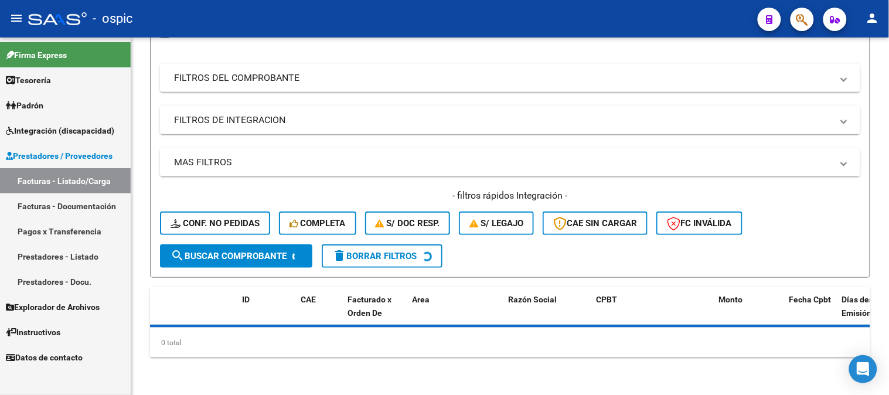
scroll to position [156, 0]
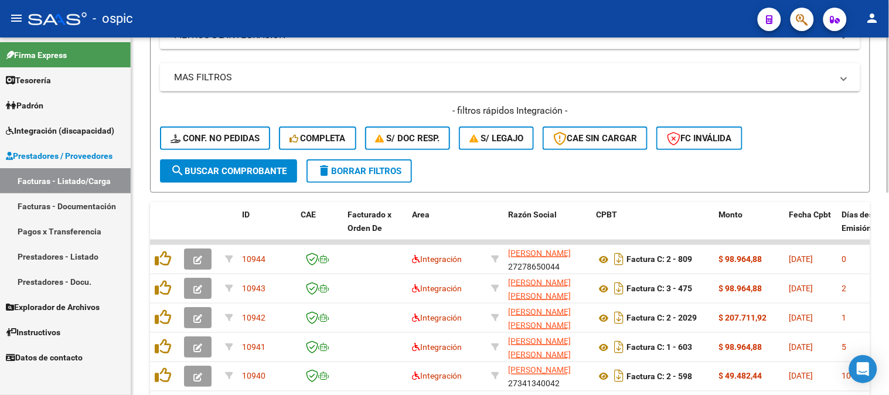
click at [383, 168] on span "delete Borrar Filtros" at bounding box center [359, 171] width 84 height 11
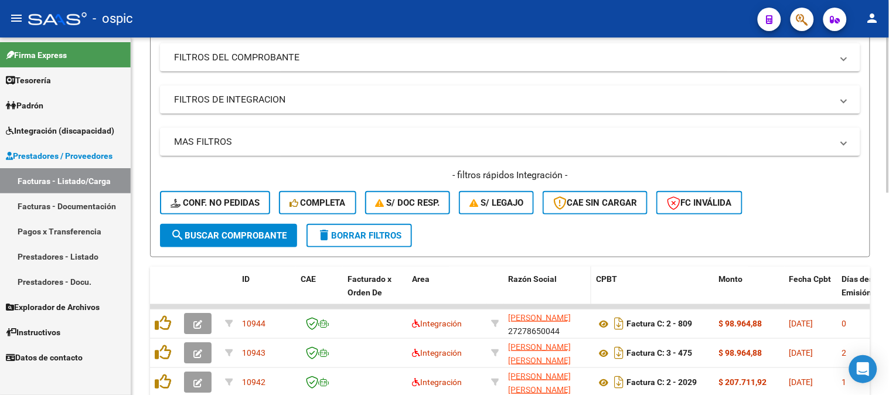
scroll to position [244, 0]
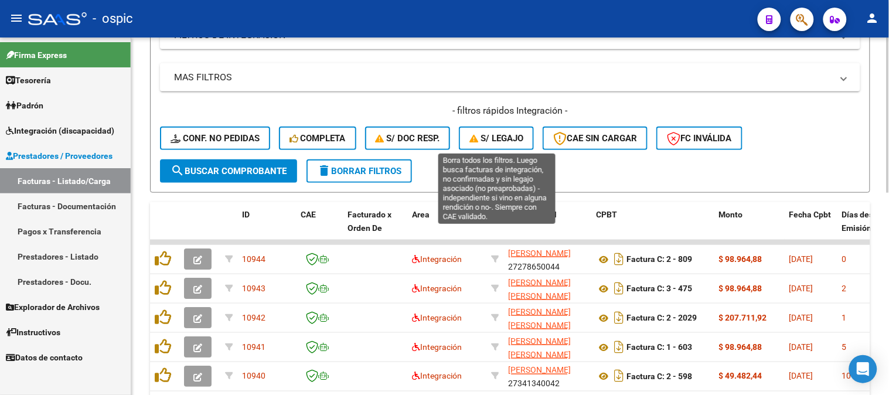
click at [506, 142] on span "S/ legajo" at bounding box center [496, 138] width 54 height 11
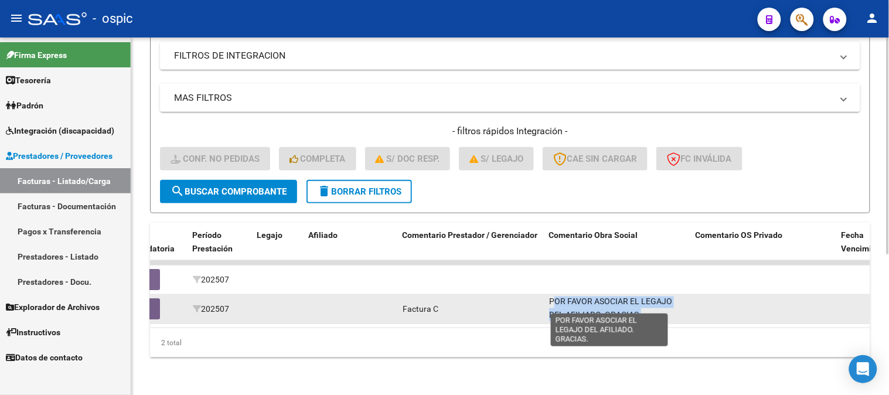
scroll to position [1, 0]
drag, startPoint x: 549, startPoint y: 291, endPoint x: 639, endPoint y: 302, distance: 90.9
click at [639, 302] on span "POR FAVOR ASOCIAR EL LEGAJO DEL AFILIADO. GRACIAS." at bounding box center [610, 307] width 123 height 23
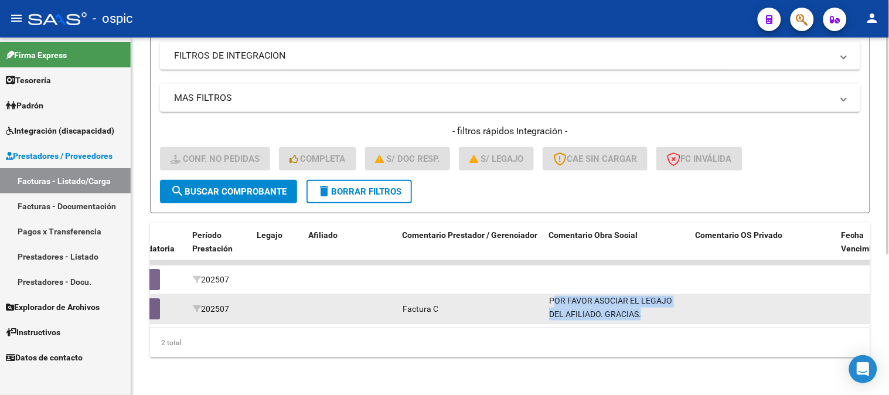
click at [639, 305] on span "POR FAVOR ASOCIAR EL LEGAJO DEL AFILIADO. GRACIAS." at bounding box center [610, 307] width 123 height 23
drag, startPoint x: 548, startPoint y: 291, endPoint x: 644, endPoint y: 302, distance: 96.1
click at [644, 302] on div "POR FAVOR ASOCIAR EL LEGAJO DEL AFILIADO. GRACIAS." at bounding box center [617, 308] width 137 height 25
copy span "POR FAVOR ASOCIAR EL LEGAJO DEL AFILIADO. GRACIAS."
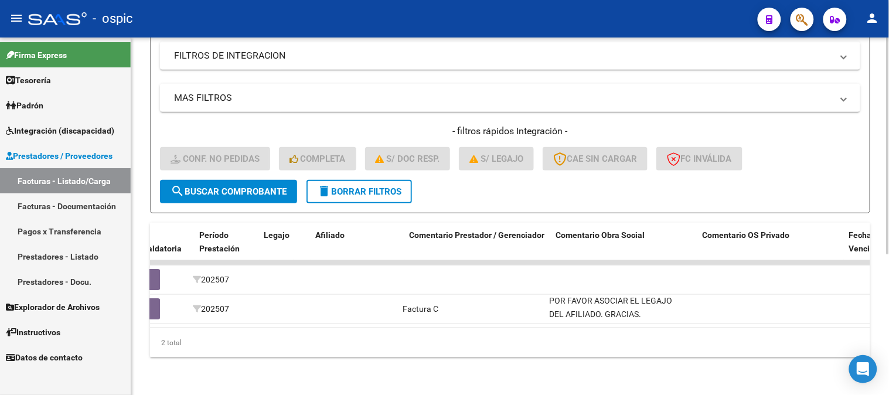
scroll to position [0, 0]
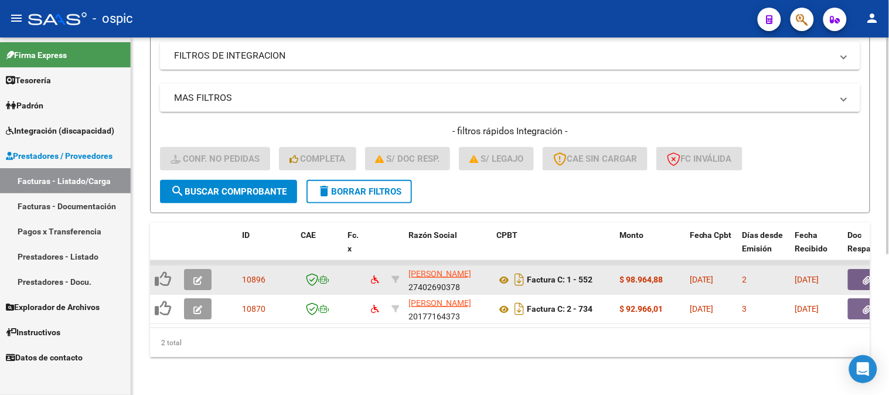
click at [198, 276] on icon "button" at bounding box center [197, 280] width 9 height 9
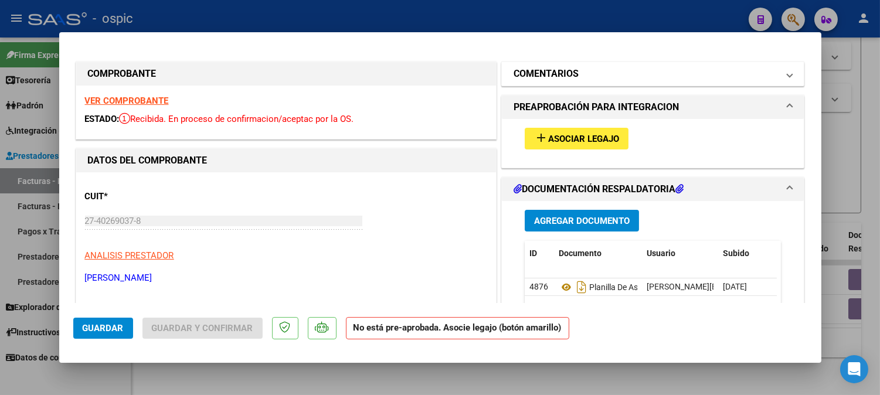
click at [532, 77] on h1 "COMENTARIOS" at bounding box center [545, 74] width 65 height 14
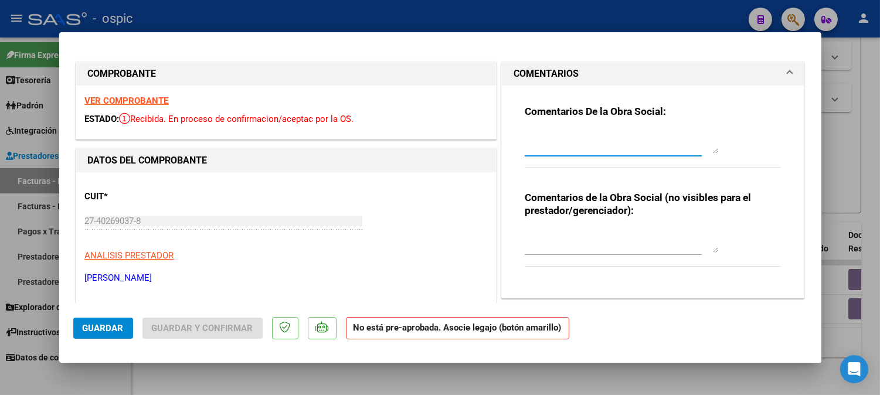
click at [552, 136] on textarea at bounding box center [621, 141] width 193 height 23
paste textarea "POR FAVOR ASOCIAR EL LEGAJO DEL AFILIADO. GRACIAS."
type textarea "POR FAVOR ASOCIAR EL LEGAJO DEL AFILIADO. GRACIAS."
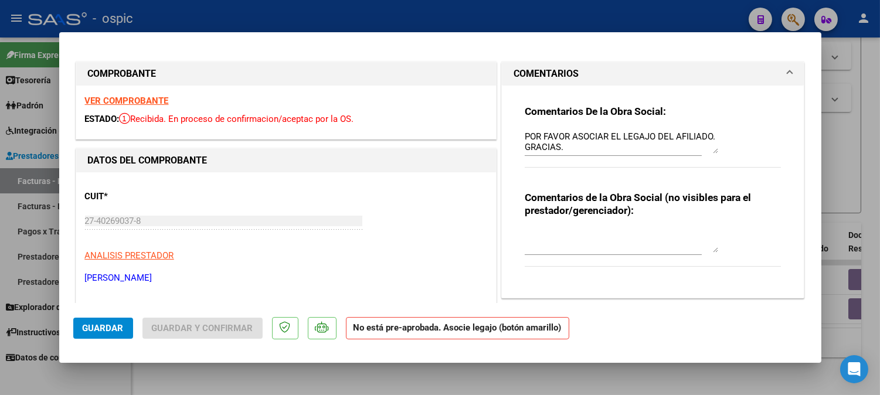
click at [123, 341] on mat-dialog-actions "Guardar Guardar y Confirmar No está pre-aprobada. Asocie legajo (botón amarillo)" at bounding box center [440, 326] width 734 height 46
click at [121, 331] on span "Guardar" at bounding box center [103, 328] width 41 height 11
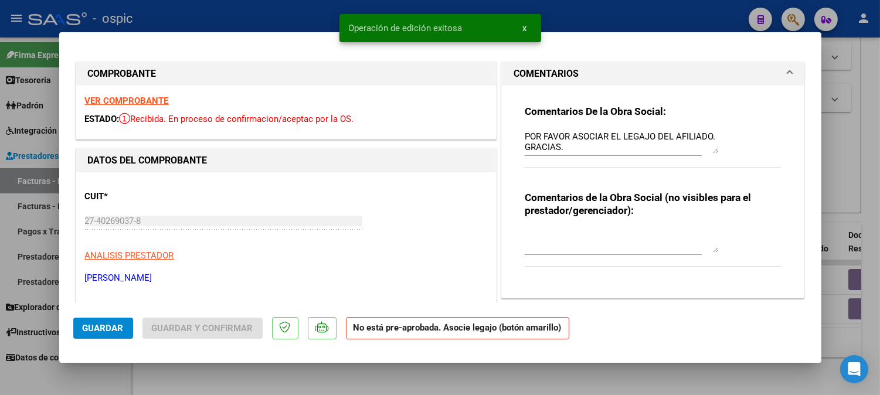
type input "$ 0,00"
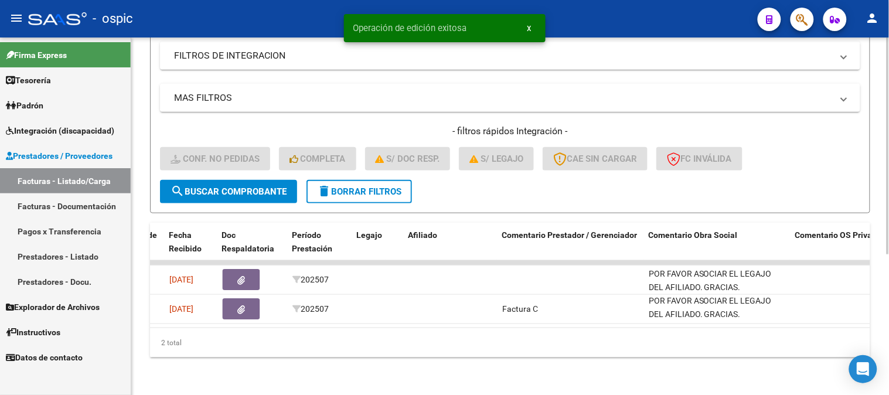
scroll to position [0, 1156]
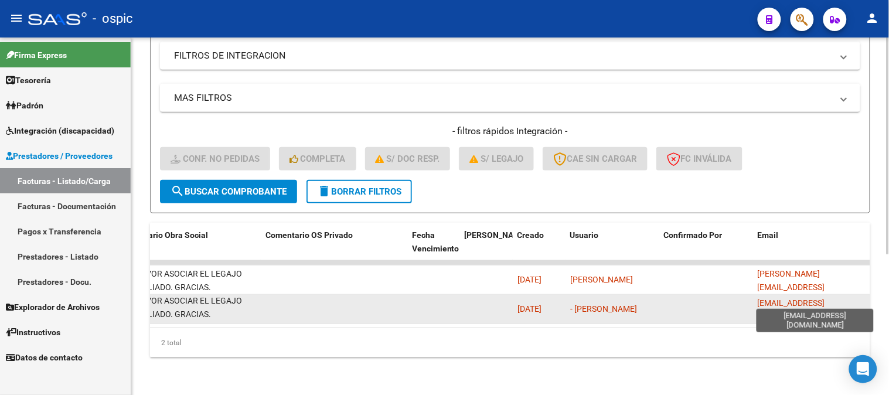
drag, startPoint x: 758, startPoint y: 300, endPoint x: 860, endPoint y: 298, distance: 102.0
click at [825, 298] on span "[EMAIL_ADDRESS][DOMAIN_NAME]" at bounding box center [791, 309] width 67 height 23
copy span "[EMAIL_ADDRESS][DOMAIN_NAME]"
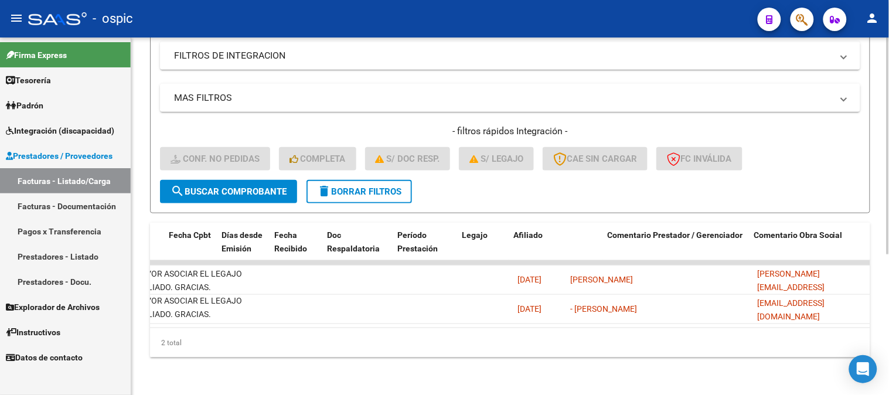
scroll to position [0, 0]
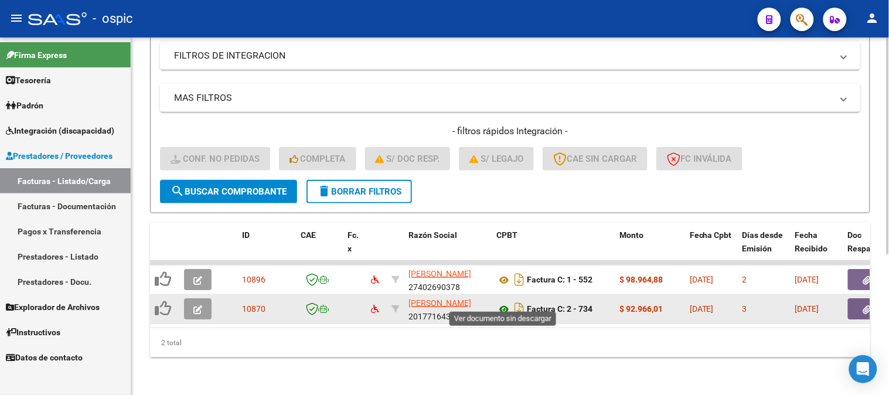
click at [505, 302] on icon at bounding box center [503, 309] width 15 height 14
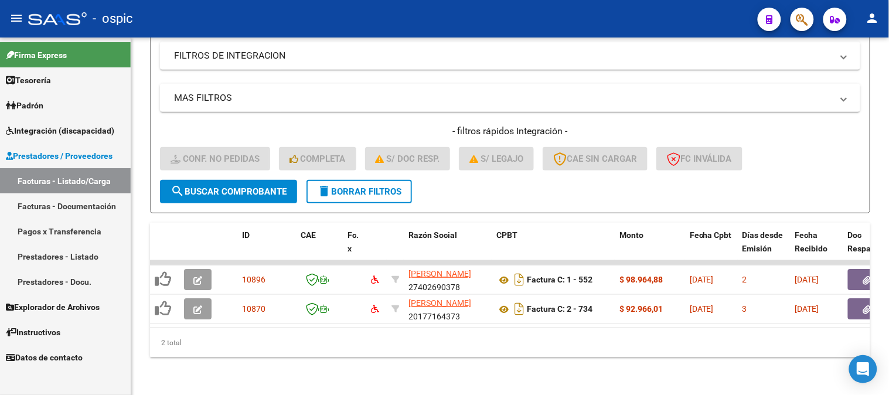
click at [63, 150] on span "Prestadores / Proveedores" at bounding box center [59, 155] width 107 height 13
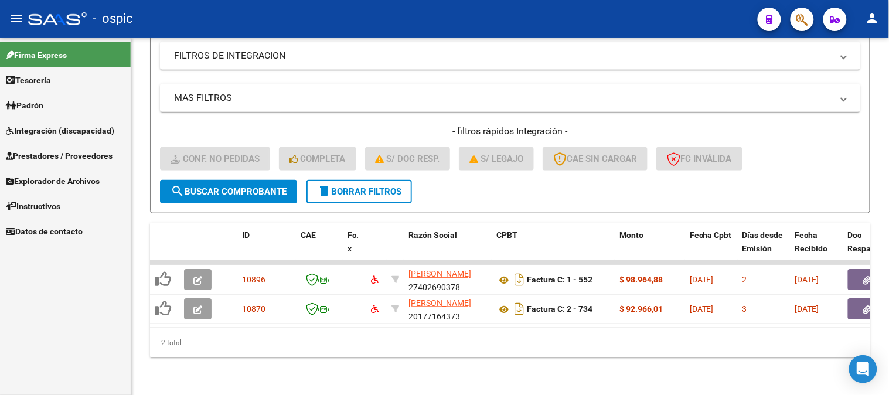
click at [55, 131] on span "Integración (discapacidad)" at bounding box center [60, 130] width 108 height 13
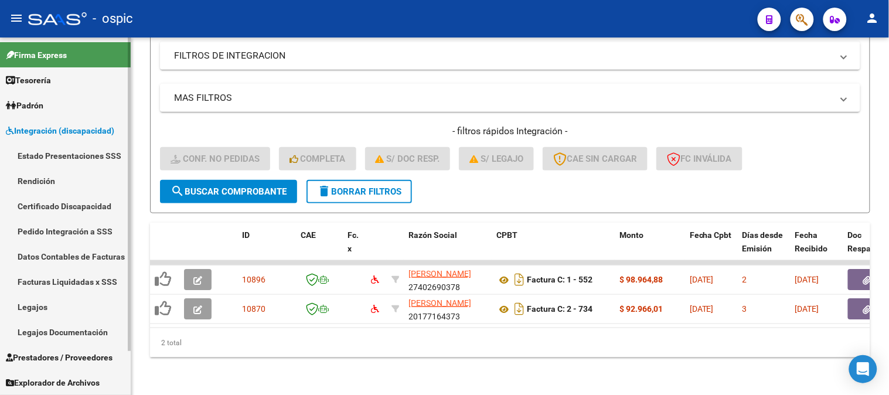
click at [76, 200] on link "Certificado Discapacidad" at bounding box center [65, 205] width 131 height 25
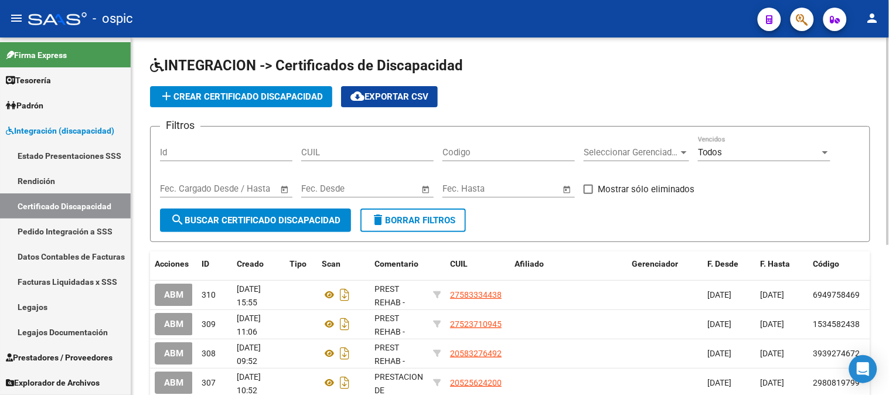
click at [332, 151] on input "CUIL" at bounding box center [367, 152] width 132 height 11
paste input "20-58972583-3"
type input "20-58972583-3"
click at [273, 212] on button "search Buscar Certificado Discapacidad" at bounding box center [255, 220] width 191 height 23
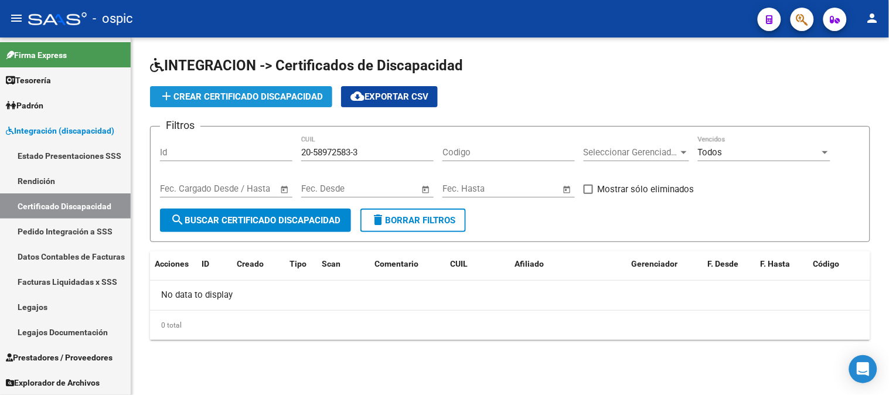
click at [264, 94] on span "add Crear Certificado Discapacidad" at bounding box center [241, 96] width 164 height 11
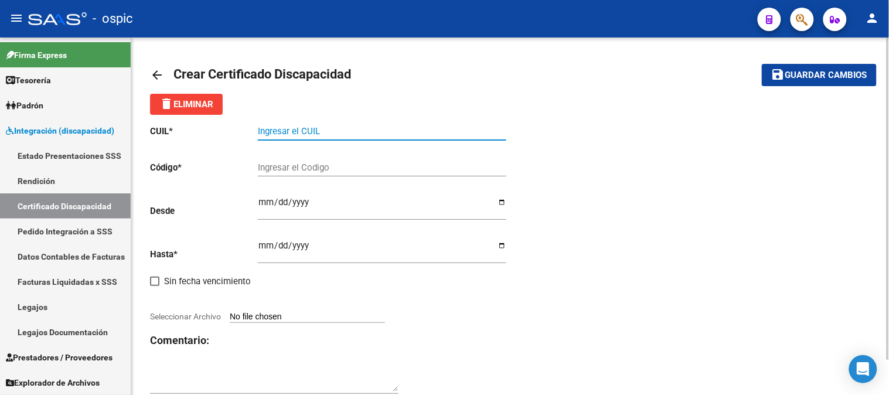
click at [312, 130] on input "Ingresar el CUIL" at bounding box center [382, 131] width 249 height 11
type input "20-58972583-3"
drag, startPoint x: 328, startPoint y: 177, endPoint x: 336, endPoint y: 165, distance: 14.8
click at [330, 173] on div "Ingresar el Codigo" at bounding box center [382, 169] width 249 height 36
click at [356, 172] on input "Ingresar el Codigo" at bounding box center [382, 167] width 249 height 11
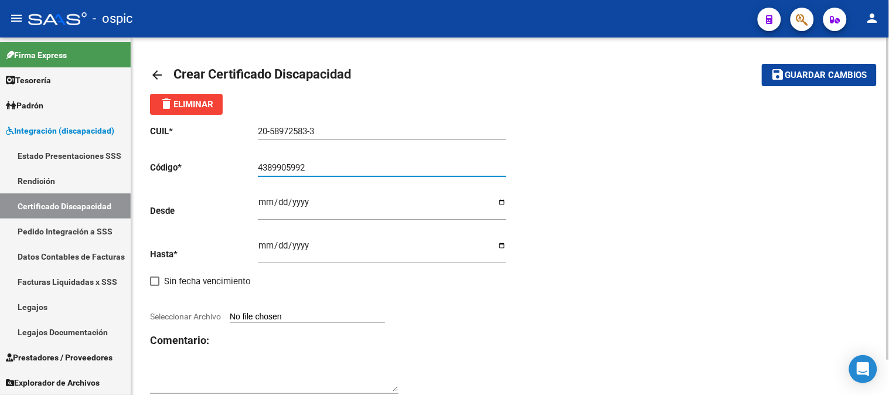
type input "4389905992"
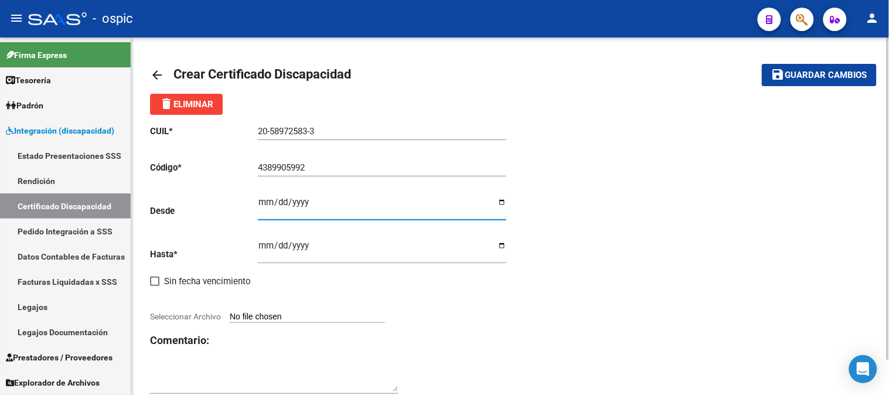
click at [264, 202] on input "Ingresar fec. Desde" at bounding box center [382, 207] width 249 height 19
type input "2024-11-20"
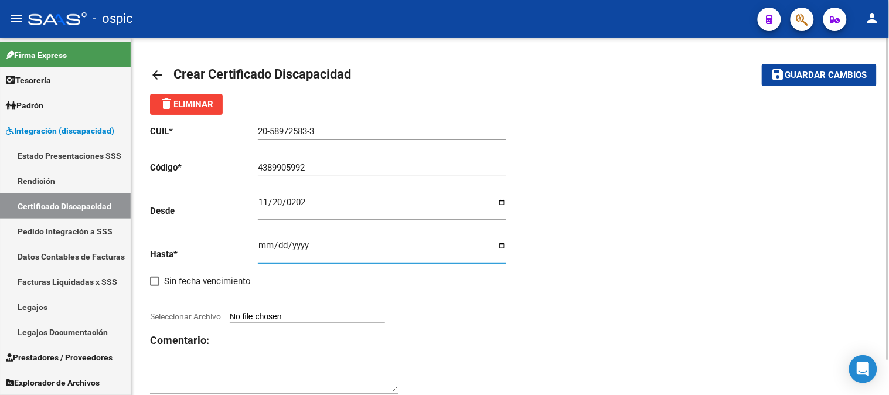
click at [263, 246] on input "Ingresar fec. Hasta" at bounding box center [382, 250] width 249 height 19
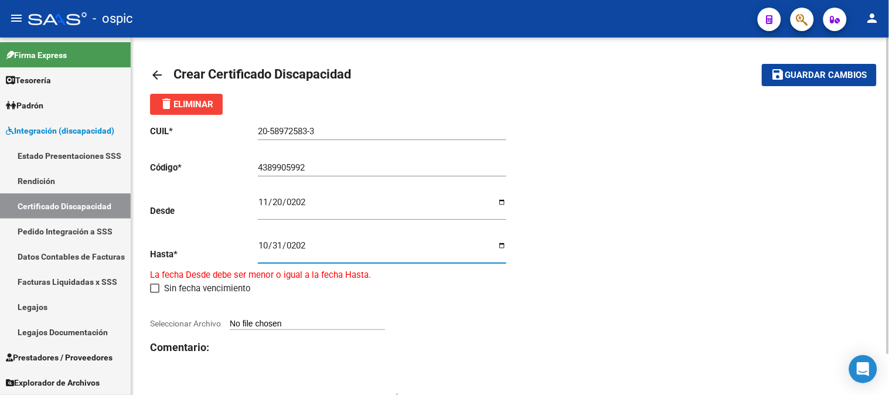
type input "[DATE]"
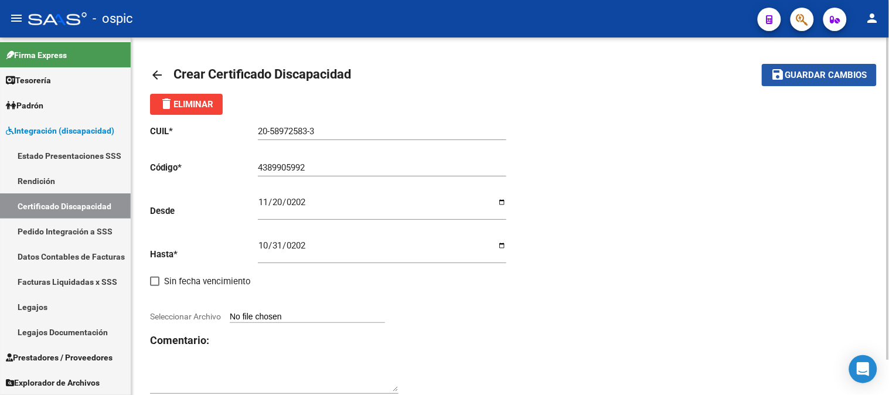
click at [841, 80] on span "Guardar cambios" at bounding box center [826, 75] width 82 height 11
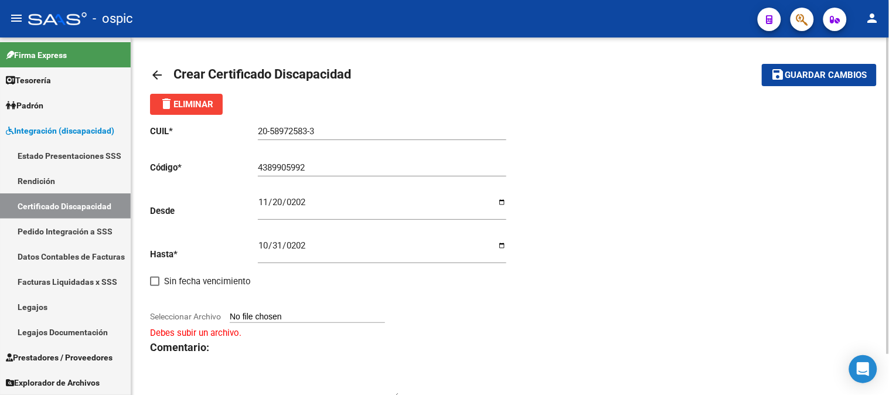
click at [280, 314] on input "Seleccionar Archivo" at bounding box center [307, 317] width 155 height 11
type input "C:\fakepath\SANCHEZ IVAN CUD.jpg"
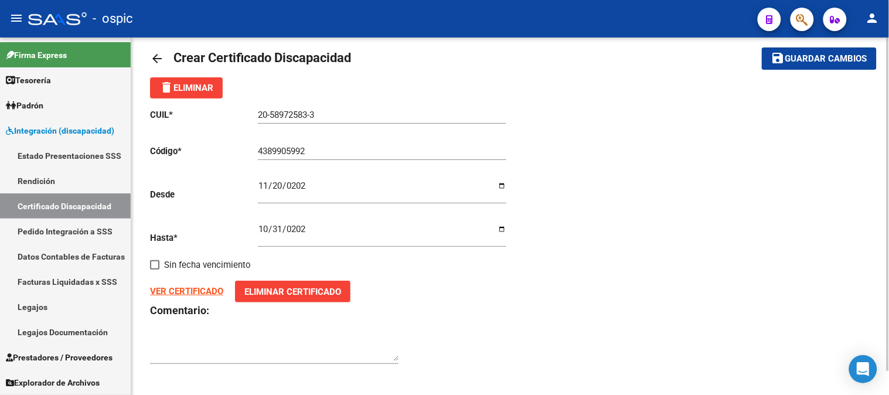
scroll to position [25, 0]
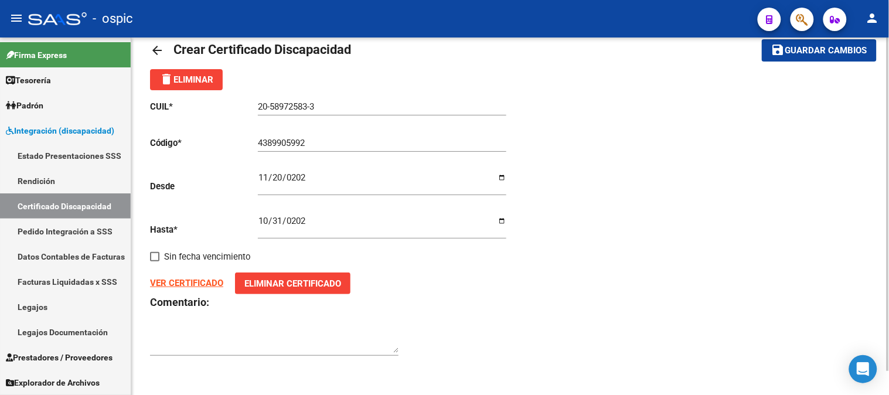
click at [163, 281] on strong "VER CERTIFICADO" at bounding box center [186, 283] width 73 height 11
click at [262, 281] on span "Eliminar Certificado" at bounding box center [292, 283] width 97 height 11
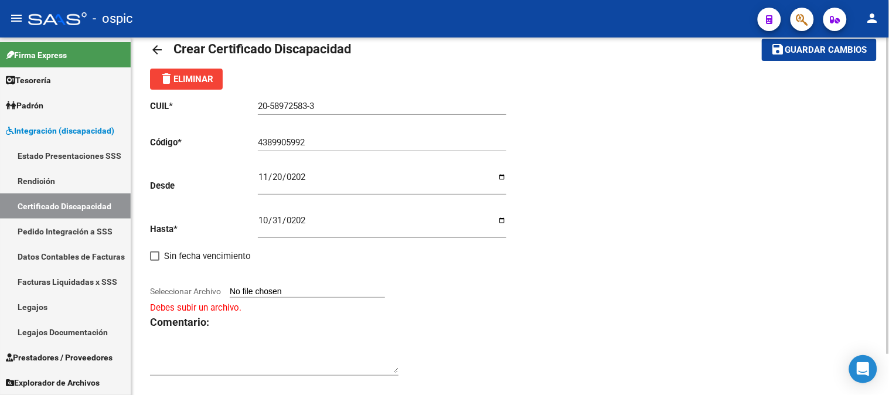
click at [299, 292] on input "Seleccionar Archivo" at bounding box center [307, 292] width 155 height 11
click at [256, 288] on input "Seleccionar Archivo" at bounding box center [307, 292] width 155 height 11
type input "C:\fakepath\SANCHEZ ALEXIS CUD.pdf"
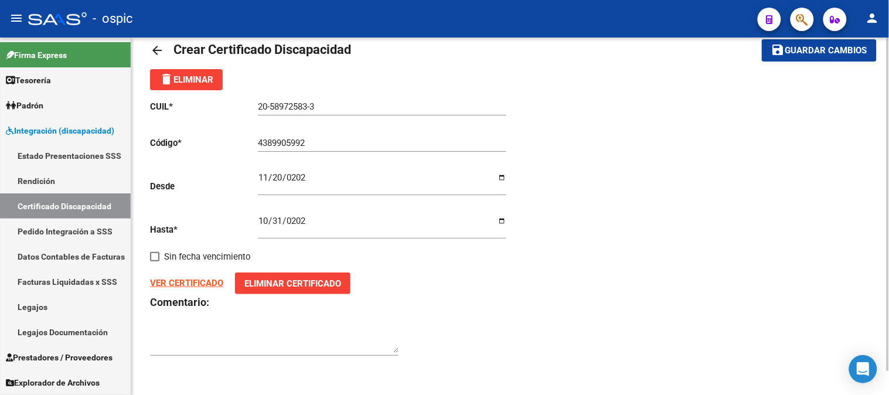
click at [316, 326] on div at bounding box center [274, 338] width 249 height 36
type textarea "PREST REHAB - PREST EDUCAT - TRANSPORTE"
click at [801, 50] on span "Guardar cambios" at bounding box center [826, 51] width 82 height 11
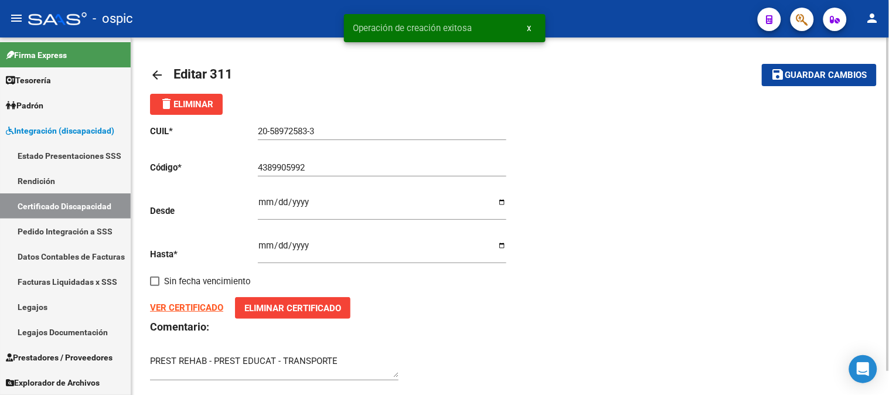
click at [160, 74] on mat-icon "arrow_back" at bounding box center [157, 75] width 14 height 14
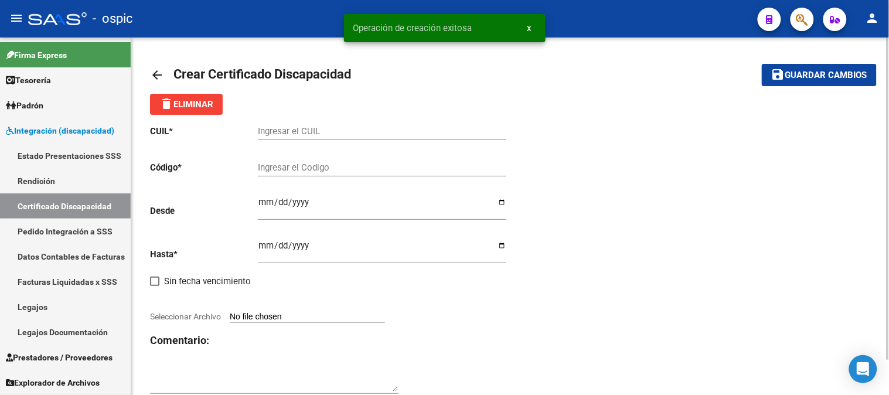
click at [161, 74] on mat-icon "arrow_back" at bounding box center [157, 75] width 14 height 14
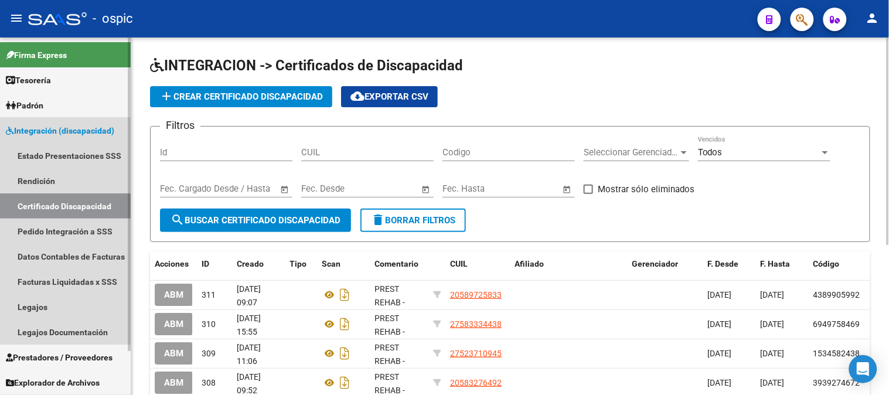
click at [69, 132] on span "Integración (discapacidad)" at bounding box center [60, 130] width 108 height 13
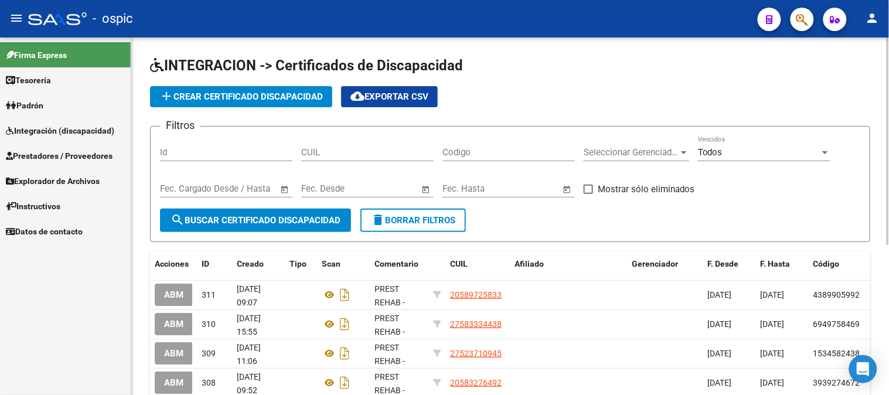
click at [66, 131] on span "Integración (discapacidad)" at bounding box center [60, 130] width 108 height 13
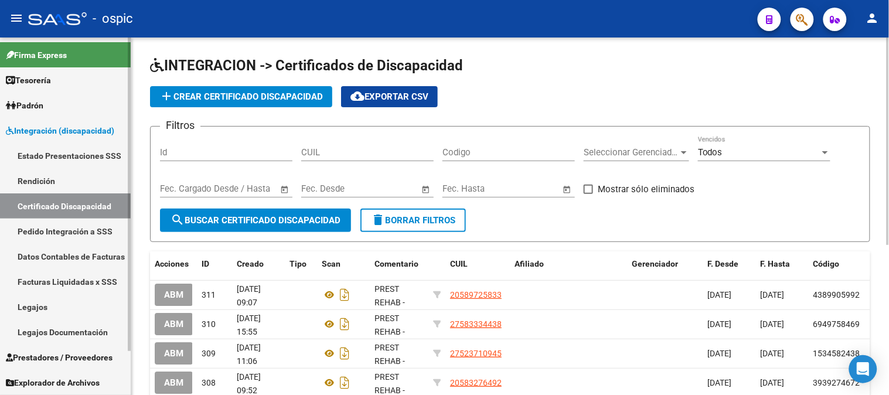
click at [49, 227] on link "Pedido Integración a SSS" at bounding box center [65, 231] width 131 height 25
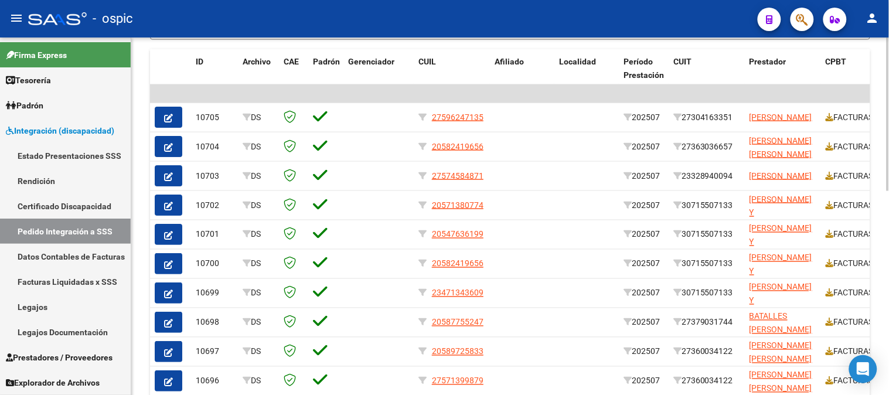
scroll to position [408, 0]
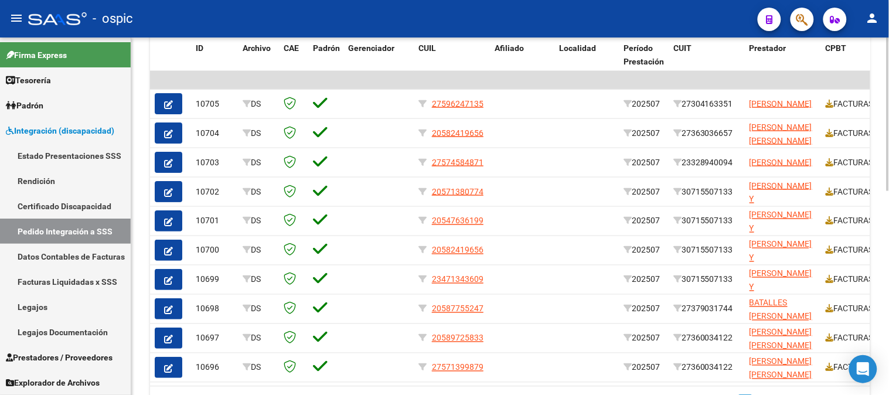
click at [889, 266] on div at bounding box center [888, 293] width 3 height 154
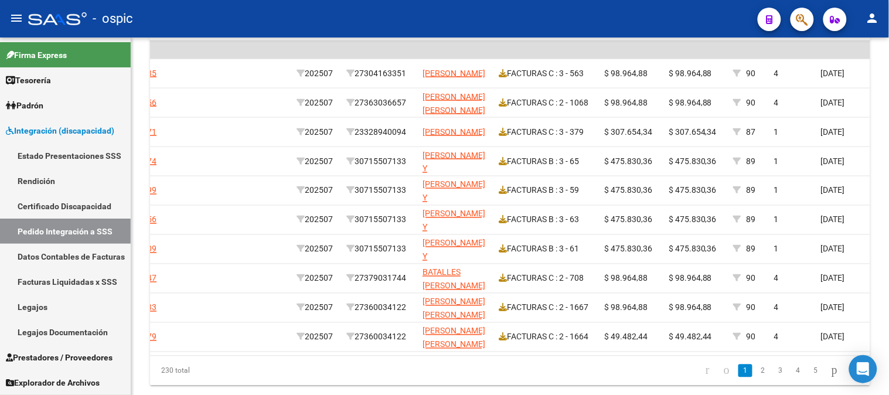
scroll to position [447, 0]
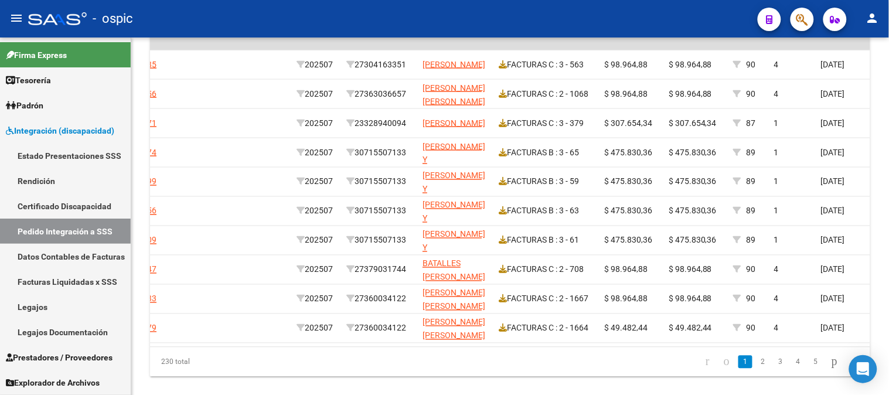
click at [889, 301] on div at bounding box center [888, 310] width 3 height 154
click at [756, 369] on link "2" at bounding box center [763, 362] width 14 height 13
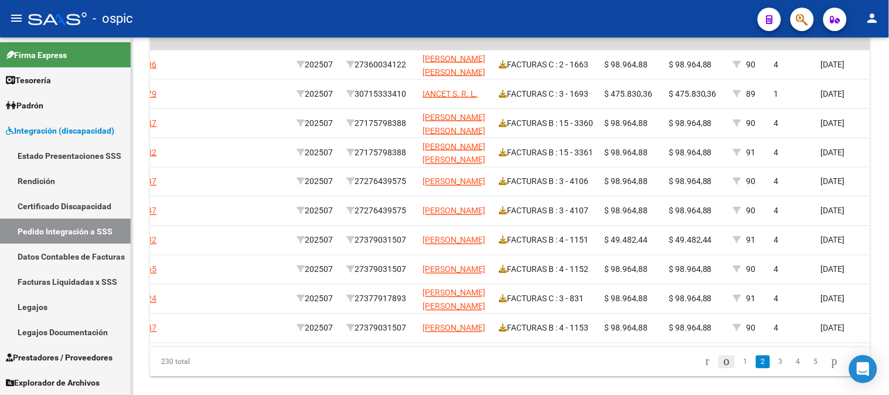
click at [722, 369] on icon "go to previous page" at bounding box center [726, 362] width 9 height 14
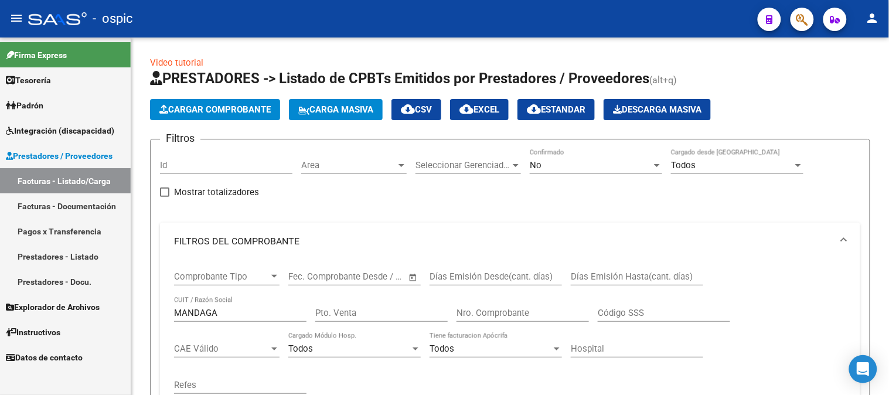
scroll to position [455, 0]
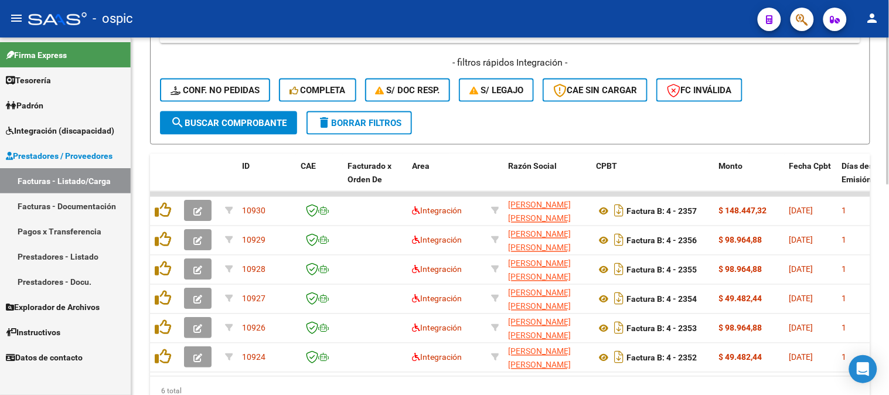
click at [371, 126] on span "delete Borrar Filtros" at bounding box center [359, 123] width 84 height 11
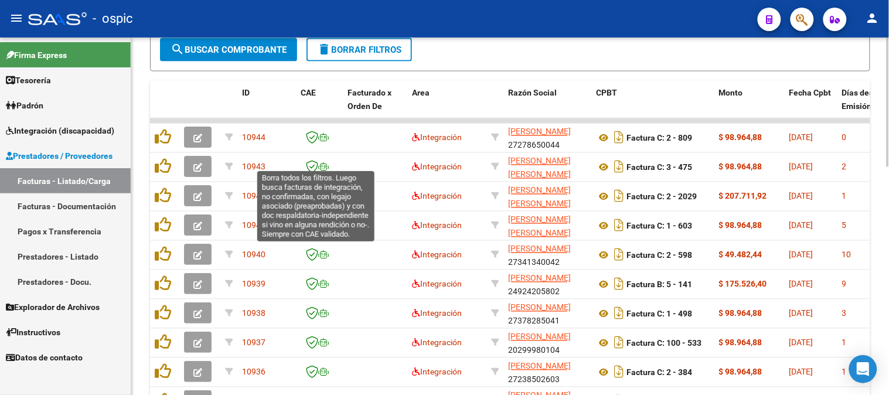
scroll to position [390, 0]
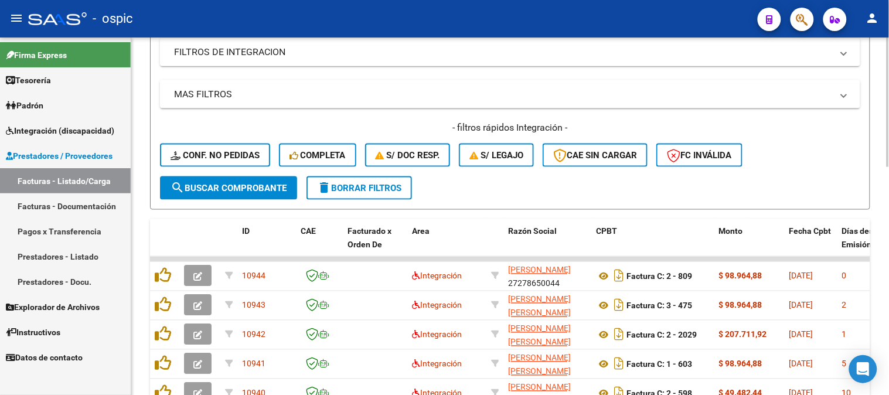
click at [368, 188] on span "delete Borrar Filtros" at bounding box center [359, 188] width 84 height 11
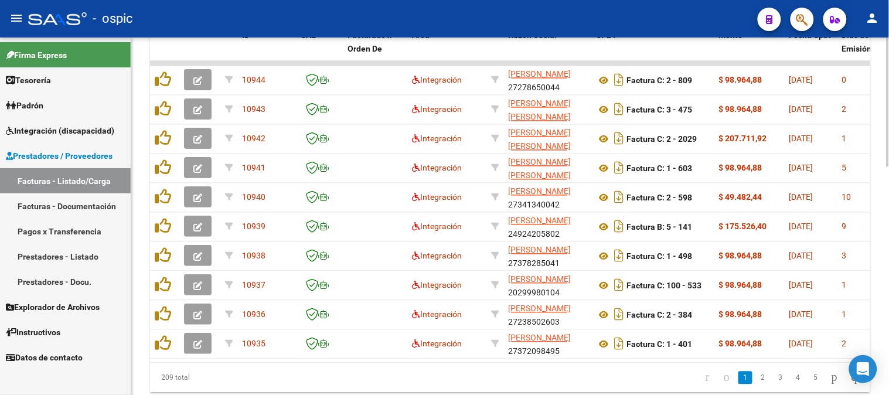
scroll to position [577, 0]
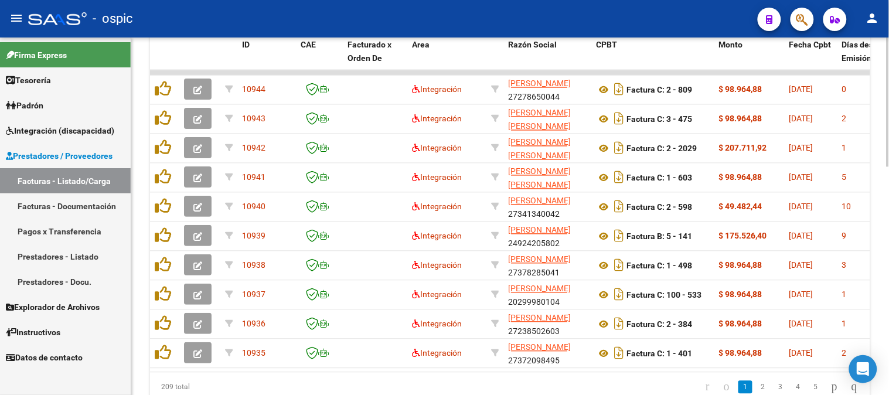
click at [889, 281] on div at bounding box center [888, 314] width 3 height 130
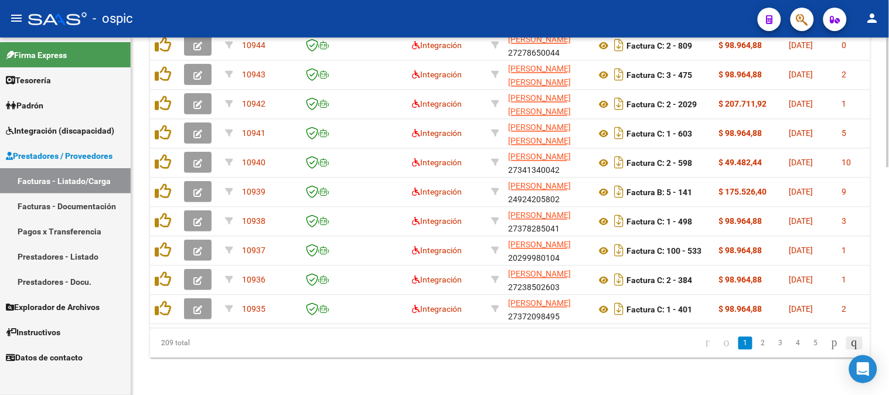
click at [856, 341] on icon "go to last page" at bounding box center [854, 342] width 9 height 14
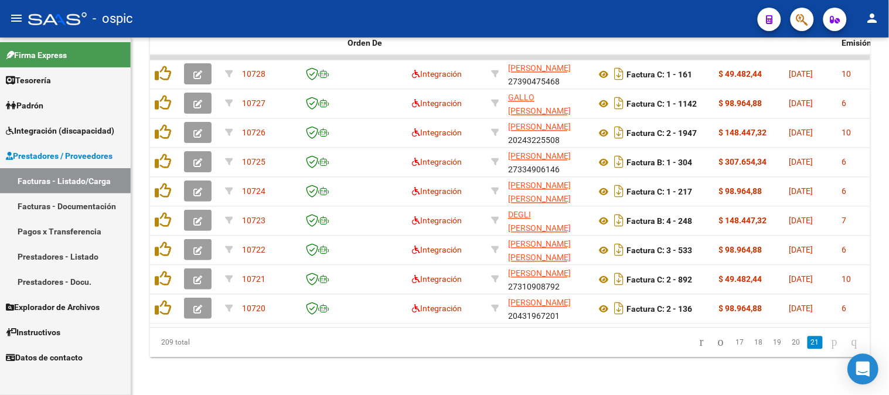
scroll to position [601, 0]
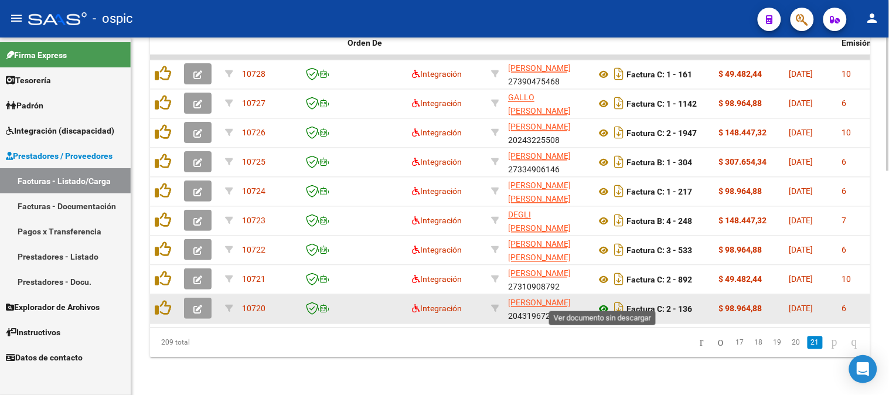
click at [604, 302] on icon at bounding box center [603, 309] width 15 height 14
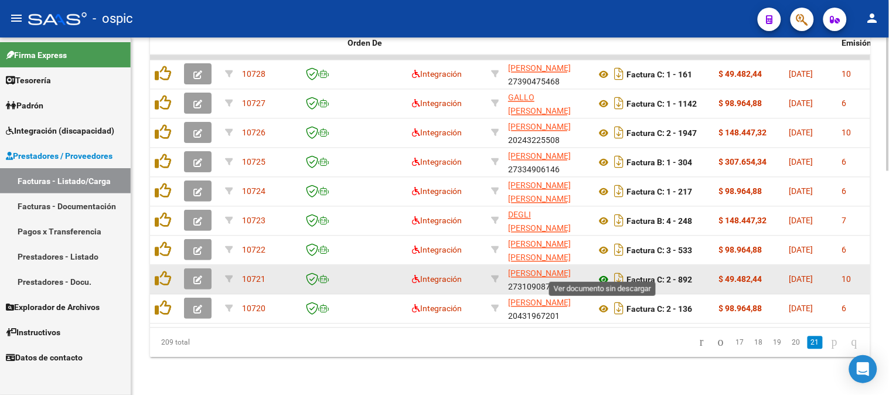
click at [604, 273] on icon at bounding box center [603, 280] width 15 height 14
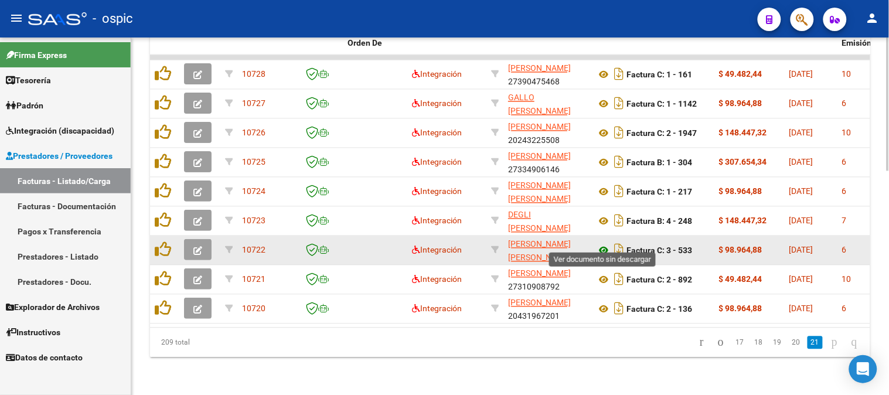
click at [604, 244] on icon at bounding box center [603, 251] width 15 height 14
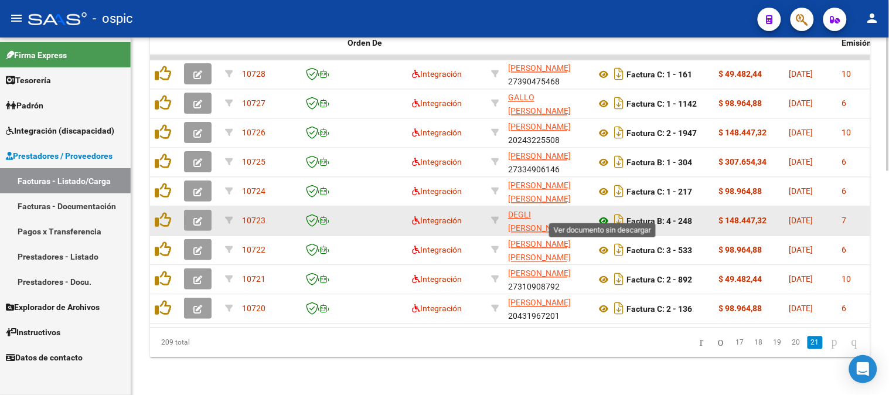
click at [605, 215] on icon at bounding box center [603, 222] width 15 height 14
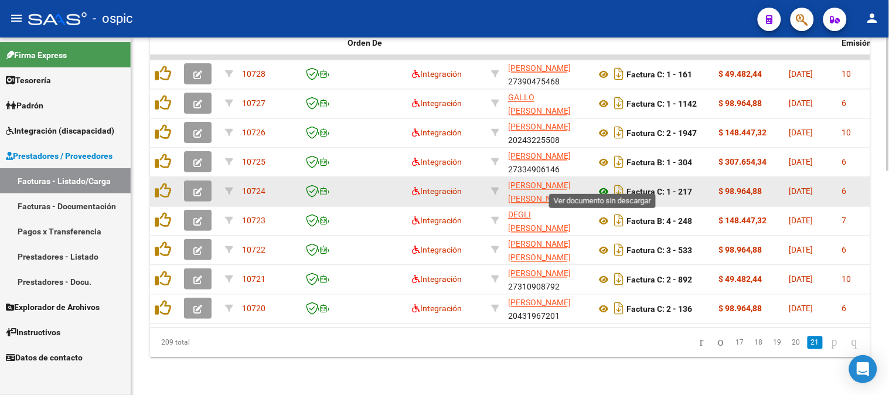
click at [602, 185] on icon at bounding box center [603, 192] width 15 height 14
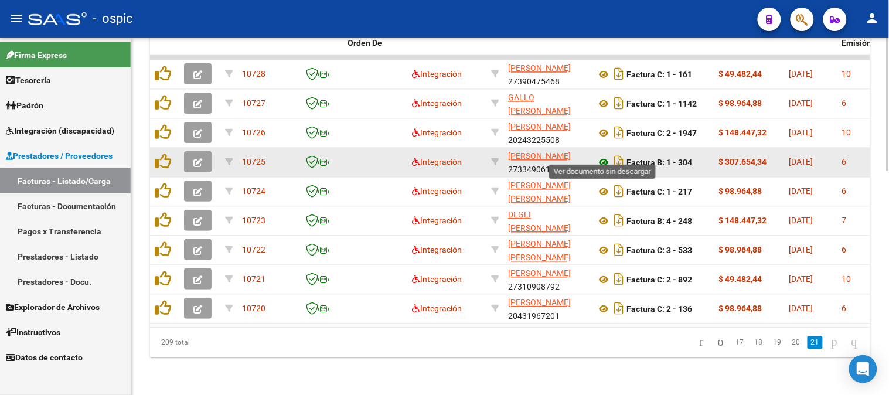
click at [601, 156] on icon at bounding box center [603, 163] width 15 height 14
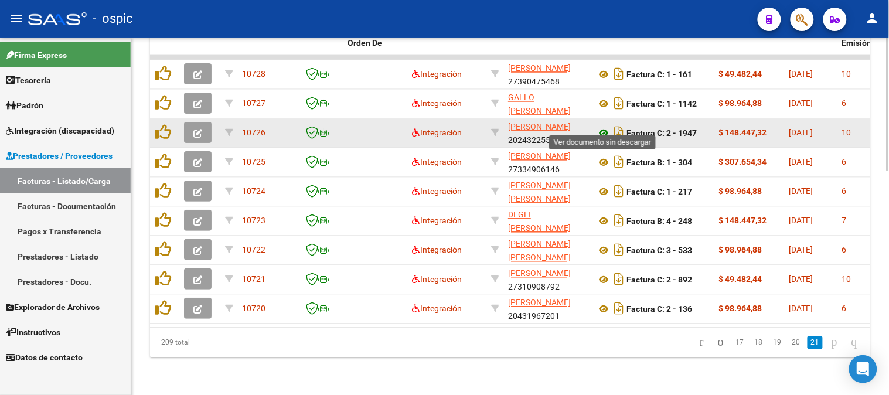
click at [604, 127] on icon at bounding box center [603, 134] width 15 height 14
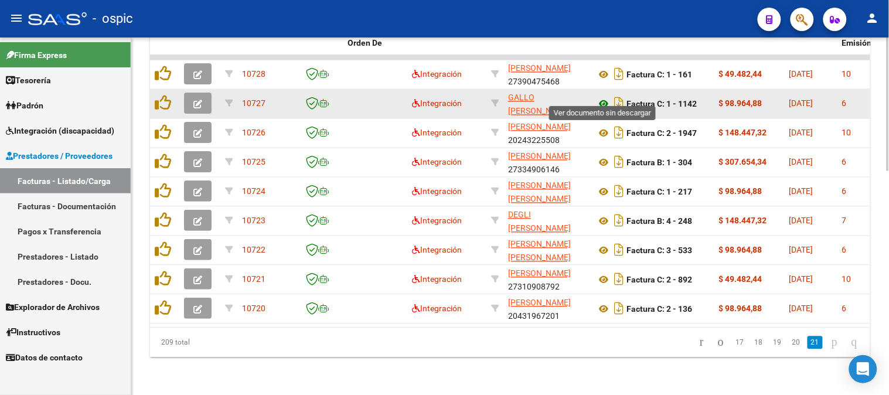
click at [605, 97] on icon at bounding box center [603, 104] width 15 height 14
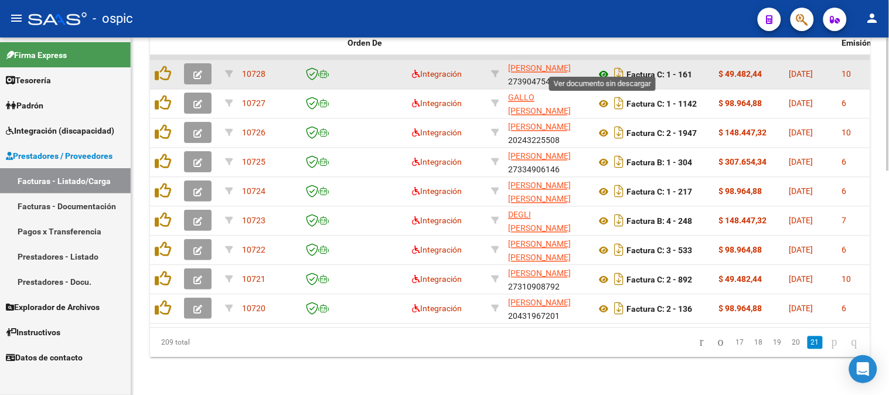
click at [607, 68] on icon at bounding box center [603, 75] width 15 height 14
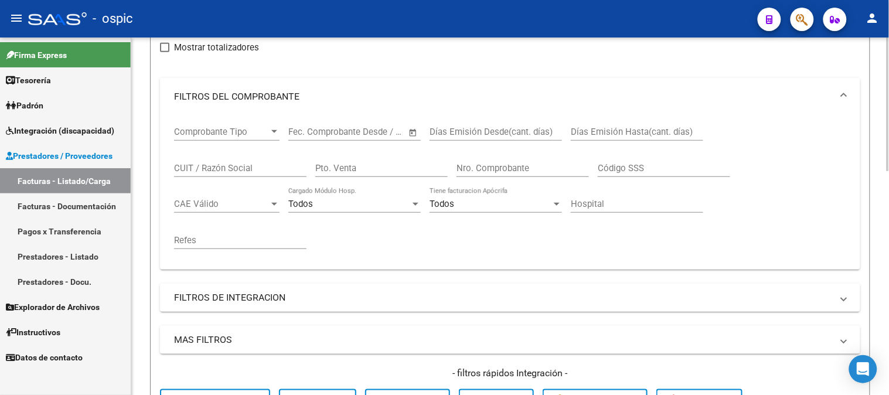
scroll to position [80, 0]
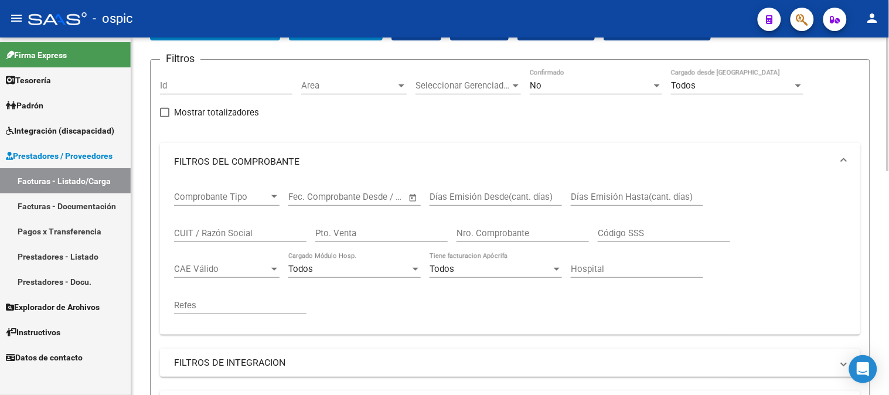
click at [557, 83] on div "No" at bounding box center [591, 85] width 122 height 11
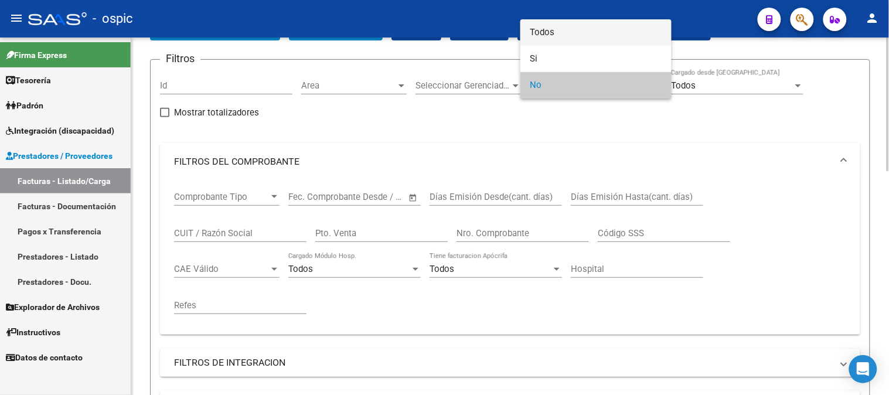
drag, startPoint x: 547, startPoint y: 33, endPoint x: 422, endPoint y: 180, distance: 193.3
click at [539, 41] on span "Todos" at bounding box center [596, 32] width 132 height 26
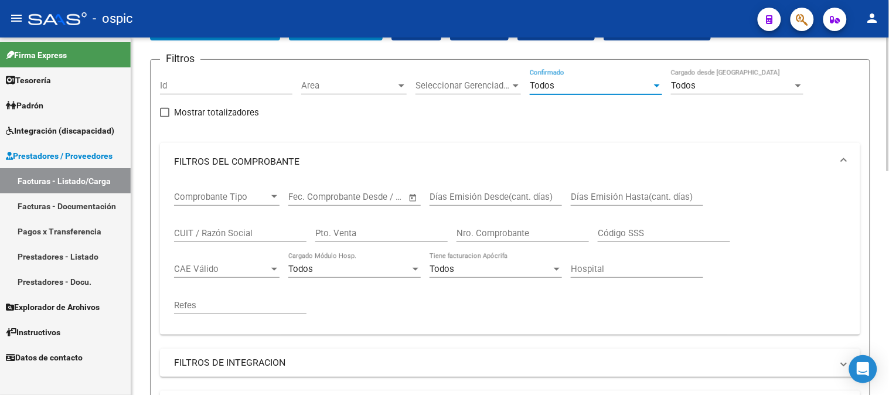
click at [394, 232] on input "Pto. Venta" at bounding box center [381, 233] width 132 height 11
type input "2"
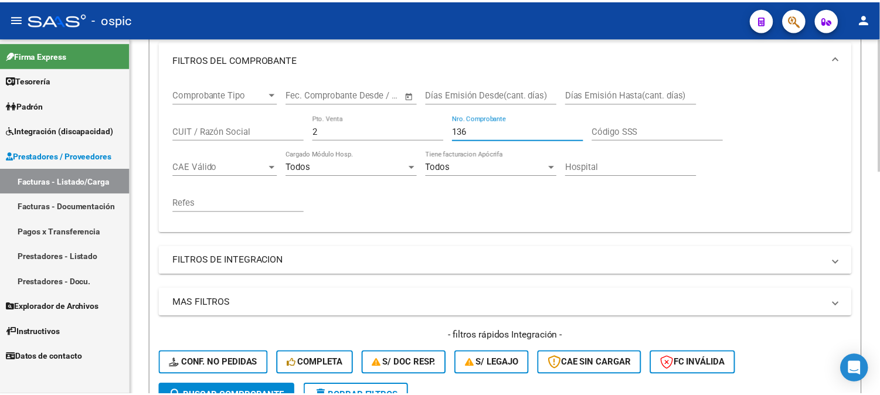
scroll to position [341, 0]
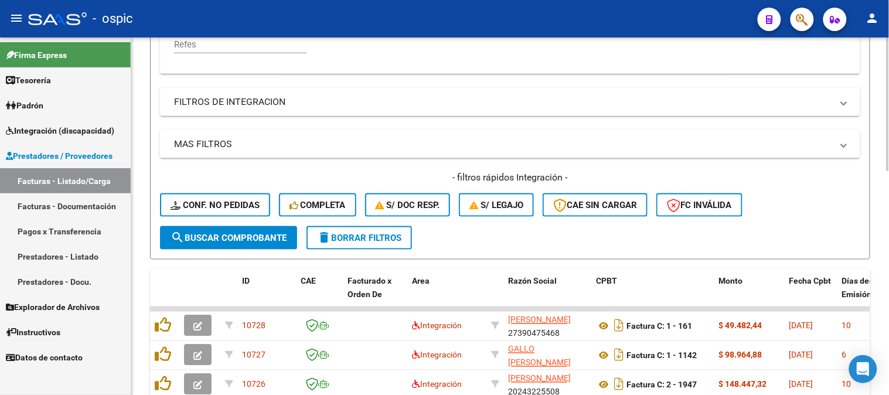
type input "136"
click at [264, 227] on button "search Buscar Comprobante" at bounding box center [228, 237] width 137 height 23
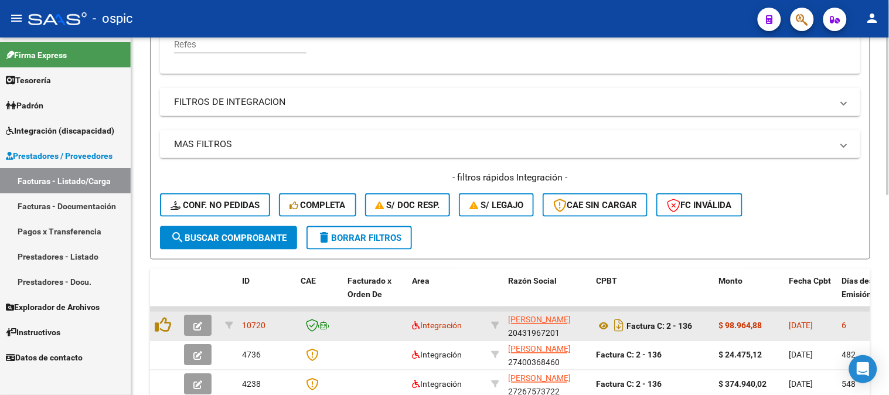
click at [206, 320] on button "button" at bounding box center [198, 325] width 28 height 21
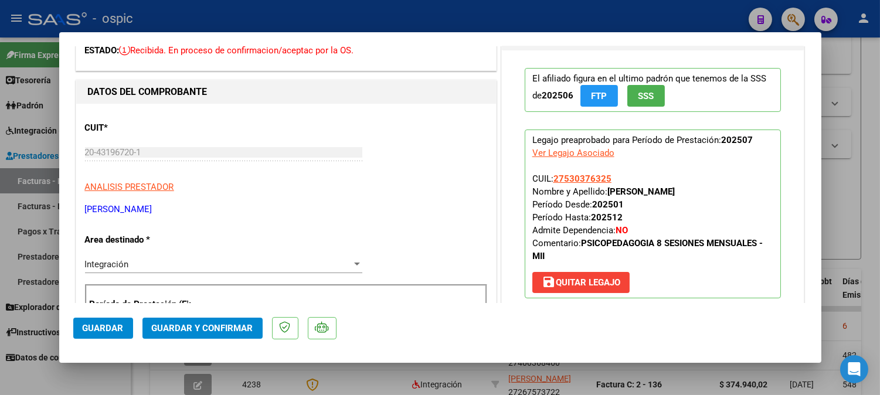
scroll to position [0, 0]
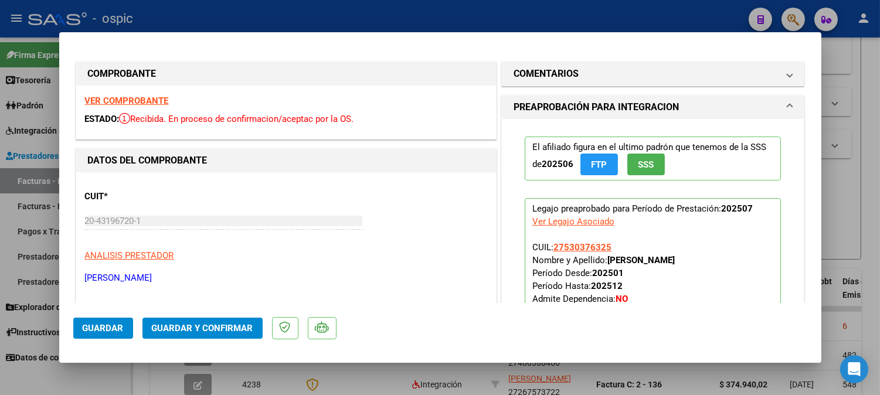
drag, startPoint x: 587, startPoint y: 75, endPoint x: 584, endPoint y: 188, distance: 112.6
click at [587, 81] on mat-expansion-panel-header "COMENTARIOS" at bounding box center [653, 73] width 302 height 23
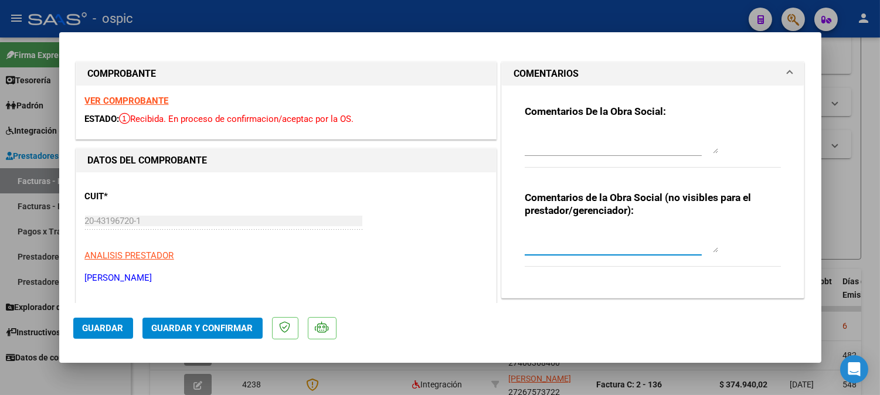
click at [570, 247] on textarea at bounding box center [621, 240] width 193 height 23
type textarea "PSP 8 SESIONES"
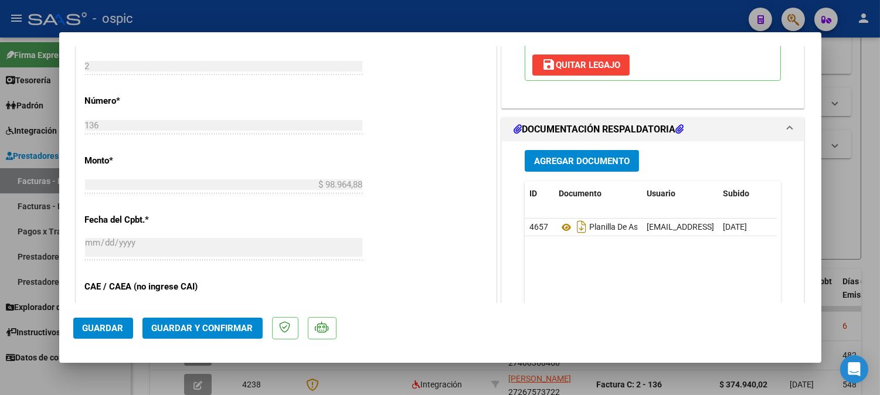
scroll to position [501, 0]
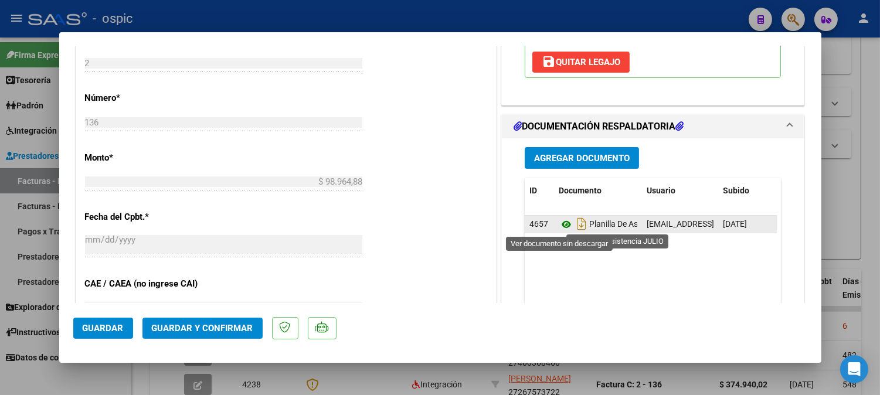
click at [559, 225] on icon at bounding box center [566, 224] width 15 height 14
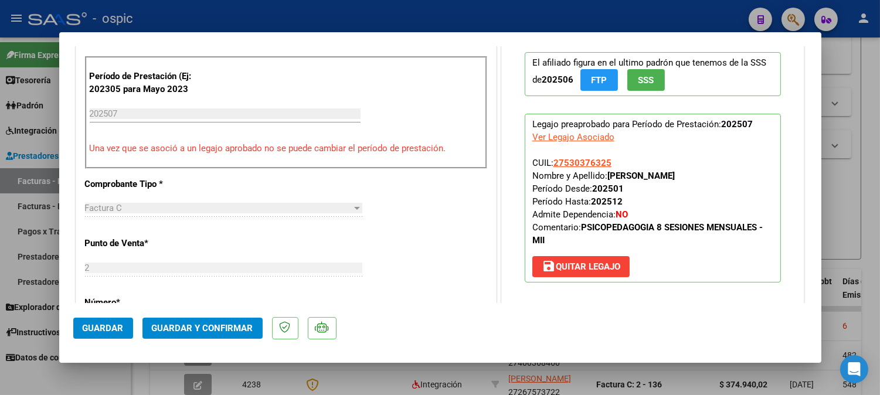
scroll to position [300, 0]
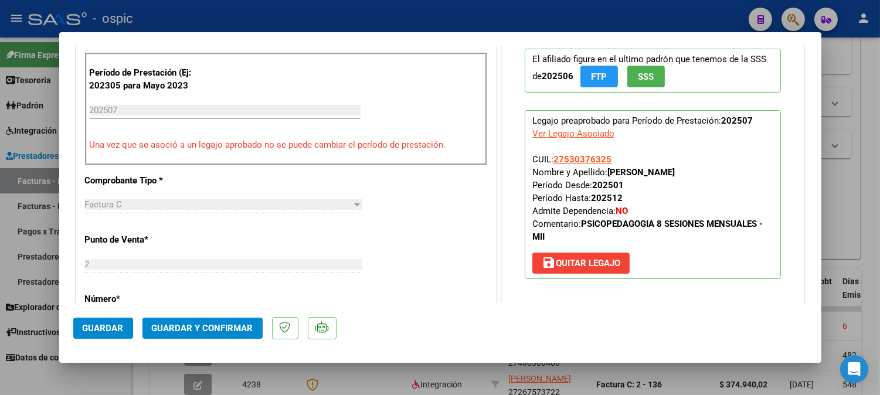
click at [205, 324] on span "Guardar y Confirmar" at bounding box center [202, 328] width 101 height 11
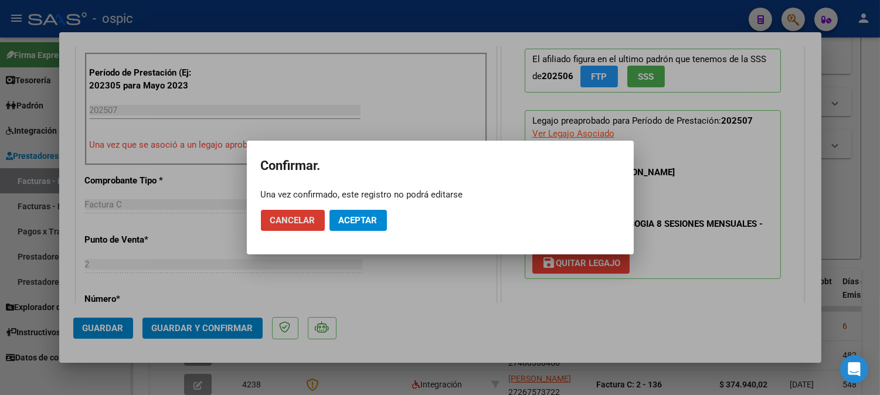
click at [365, 220] on span "Aceptar" at bounding box center [358, 220] width 39 height 11
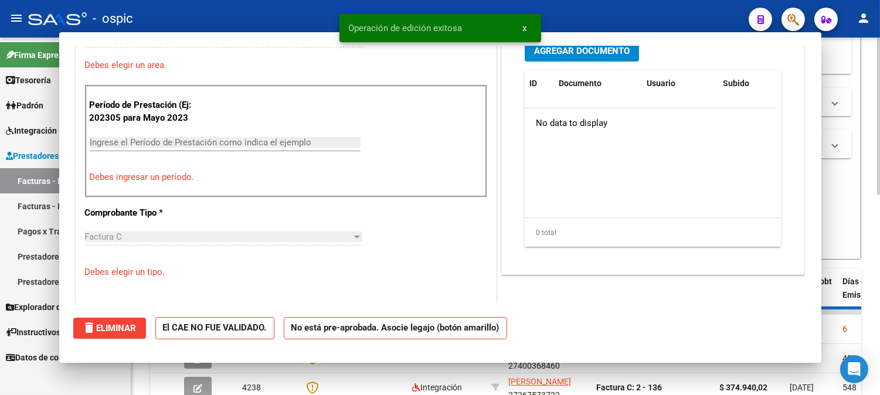
scroll to position [0, 0]
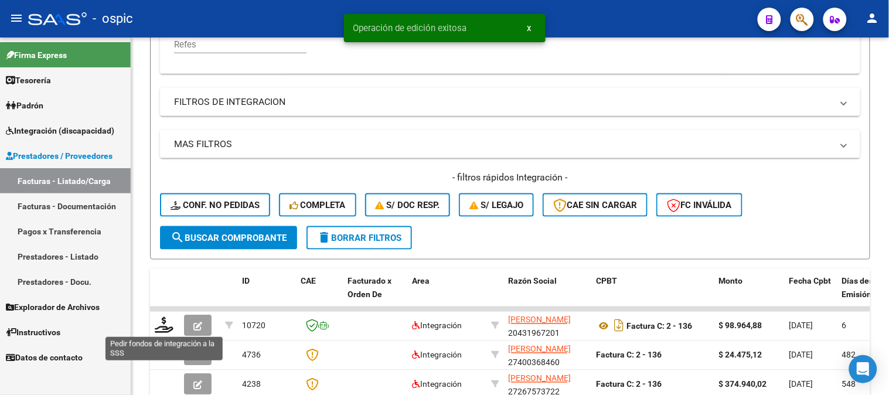
click at [166, 325] on icon at bounding box center [164, 325] width 19 height 16
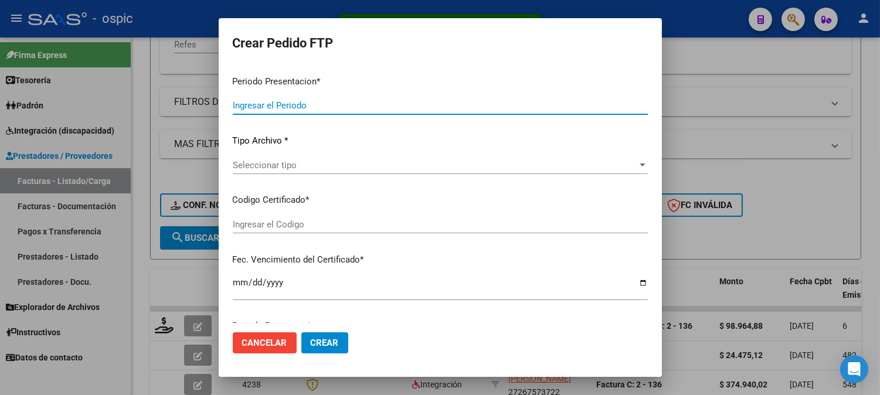
type input "202507"
type input "$ 98.964,88"
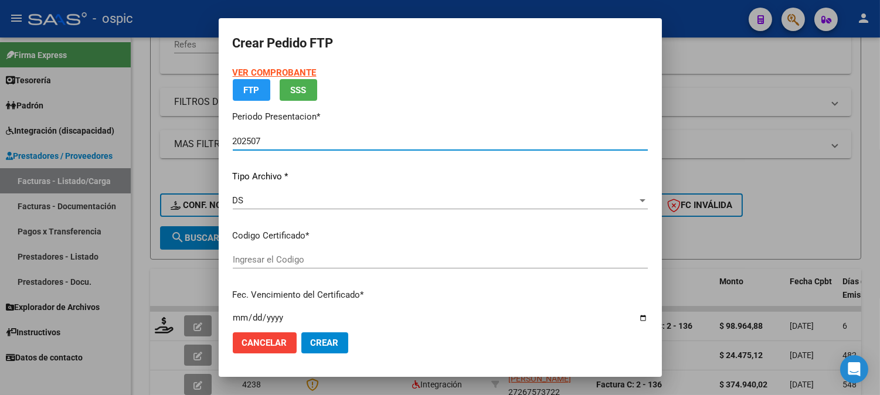
type input "4281655116"
type input "2030-10-31"
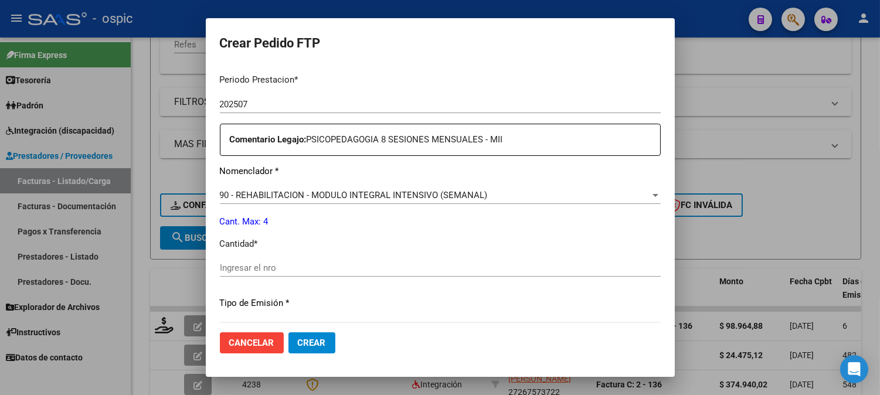
scroll to position [388, 0]
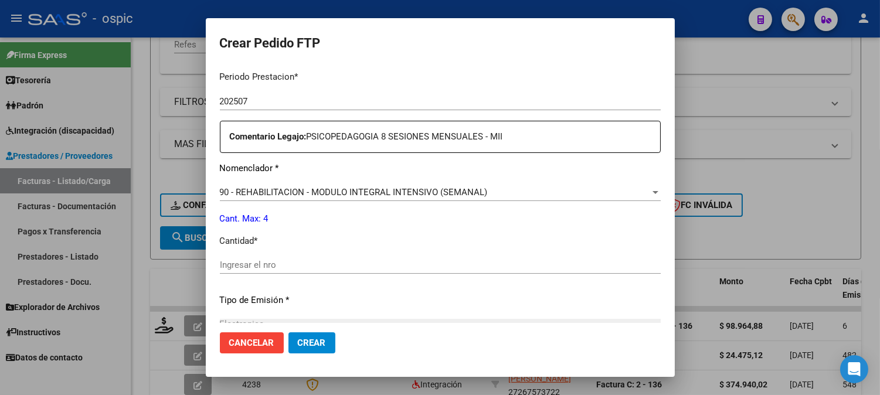
click at [423, 264] on input "Ingresar el nro" at bounding box center [440, 265] width 441 height 11
type input "4"
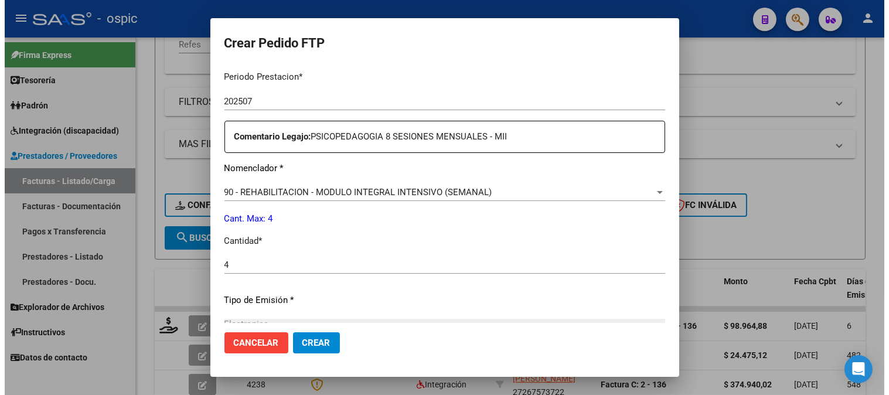
scroll to position [527, 0]
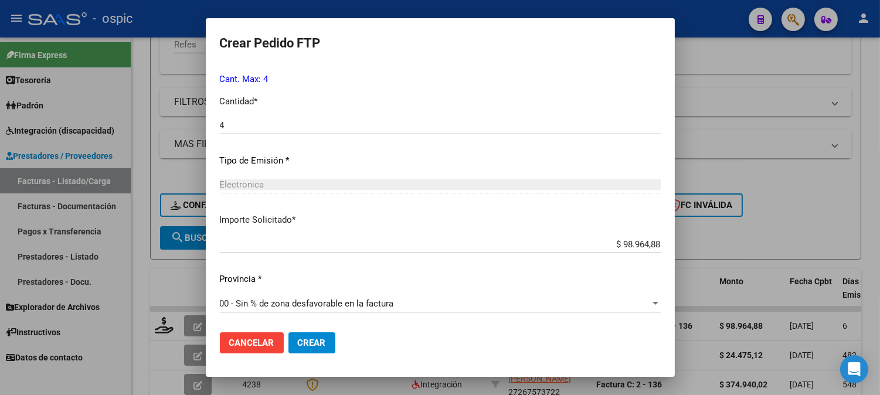
click at [314, 338] on span "Crear" at bounding box center [312, 343] width 28 height 11
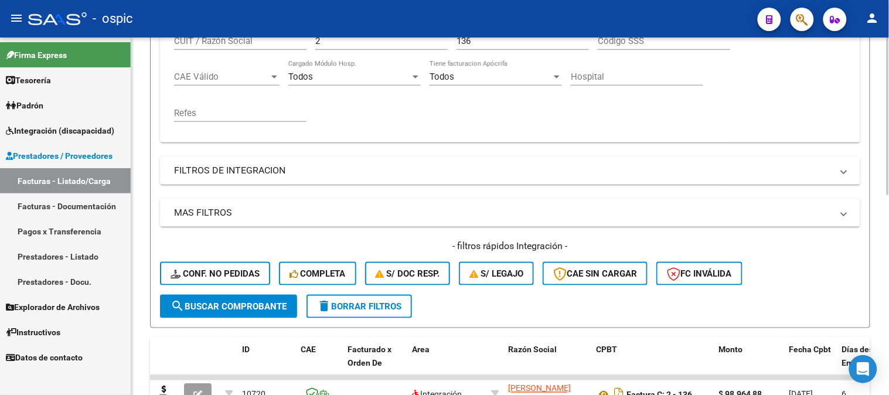
scroll to position [145, 0]
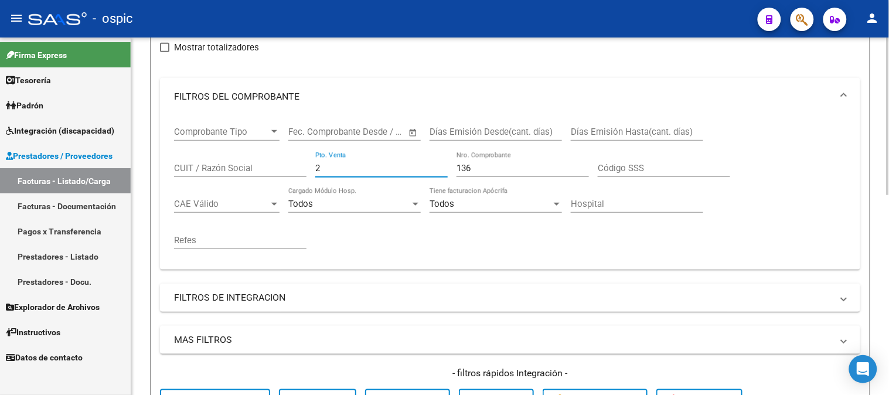
drag, startPoint x: 329, startPoint y: 169, endPoint x: 291, endPoint y: 162, distance: 38.1
click at [289, 165] on div "Comprobante Tipo Comprobante Tipo Start date – End date Fec. Comprobante Desde …" at bounding box center [510, 187] width 672 height 145
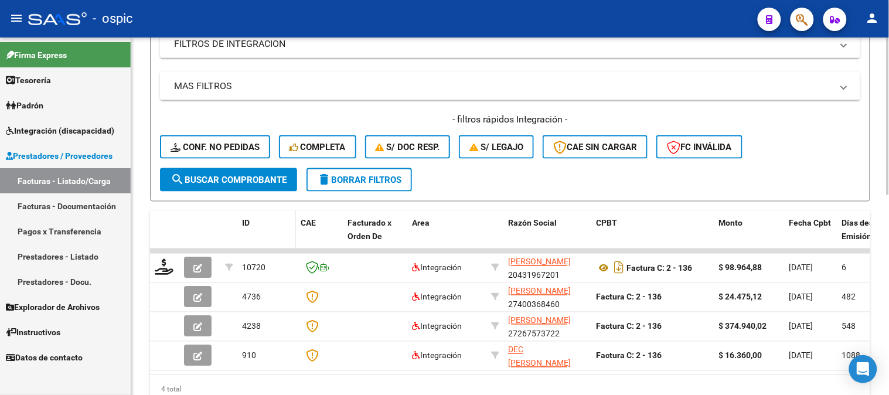
scroll to position [406, 0]
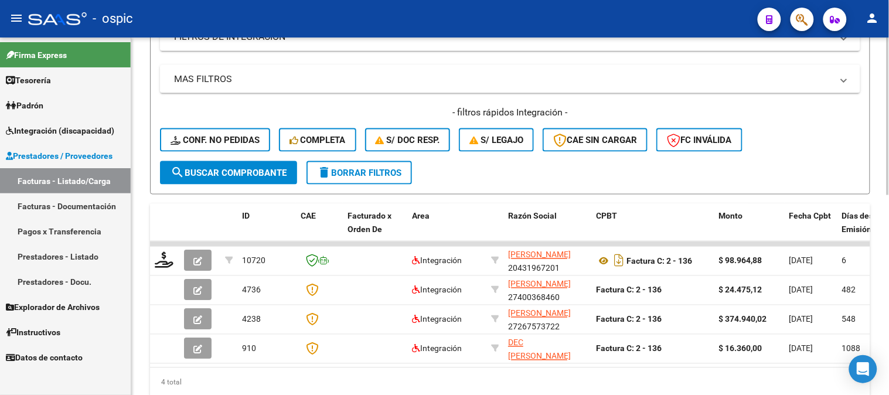
type input "892"
click at [252, 174] on span "search Buscar Comprobante" at bounding box center [229, 173] width 116 height 11
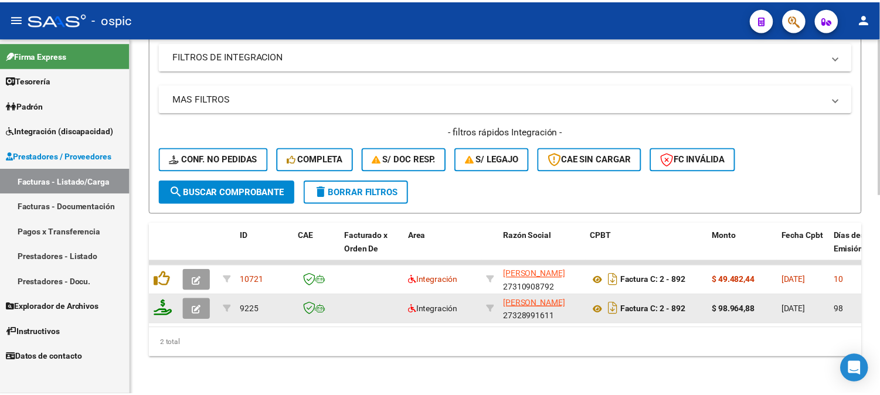
scroll to position [396, 0]
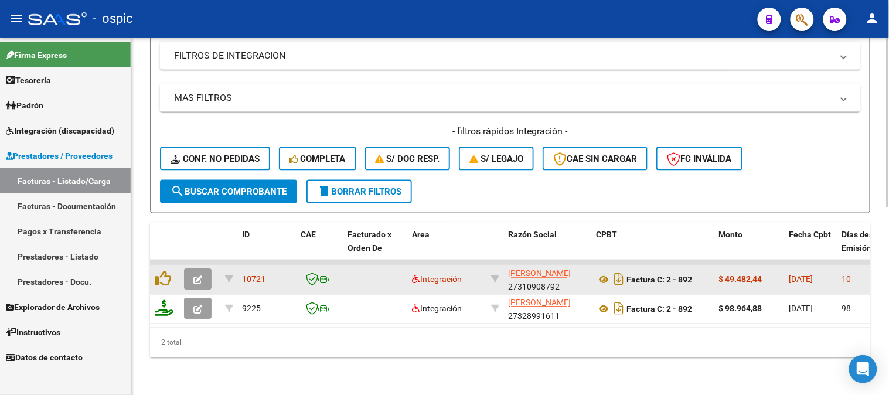
click at [202, 269] on button "button" at bounding box center [198, 279] width 28 height 21
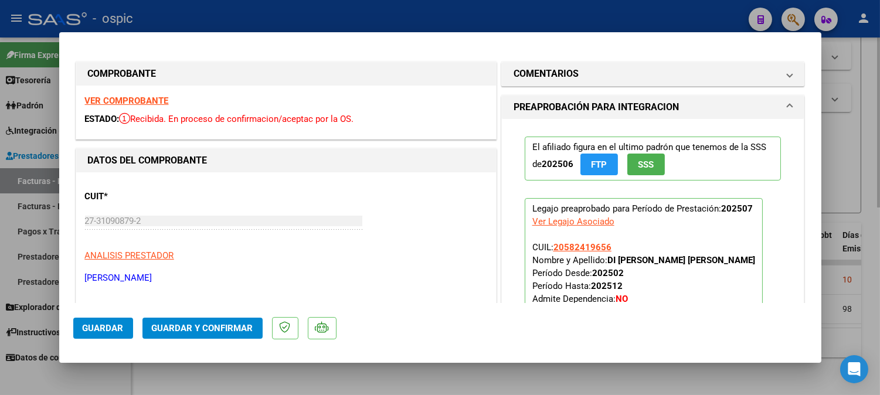
type input "$ 0,00"
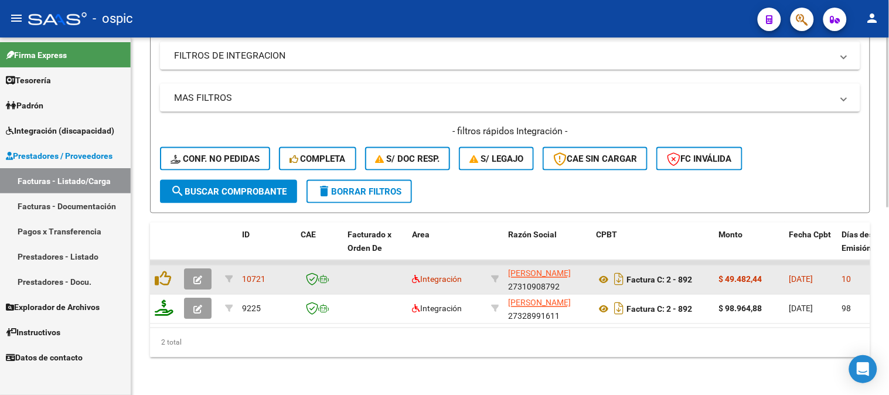
click at [203, 269] on button "button" at bounding box center [198, 279] width 28 height 21
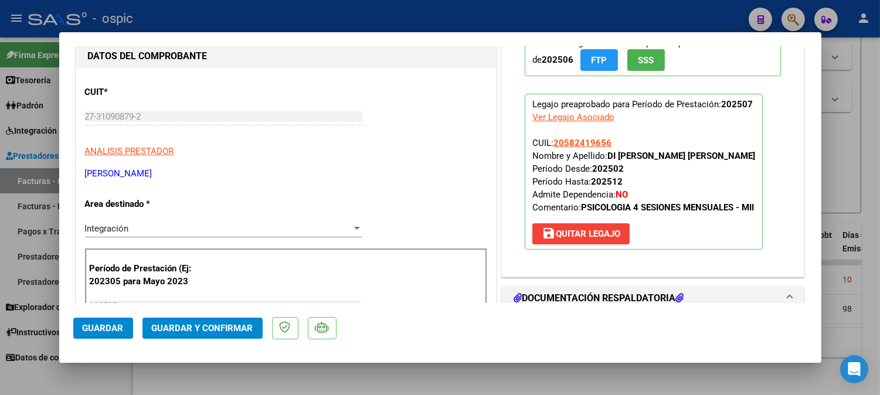
scroll to position [0, 0]
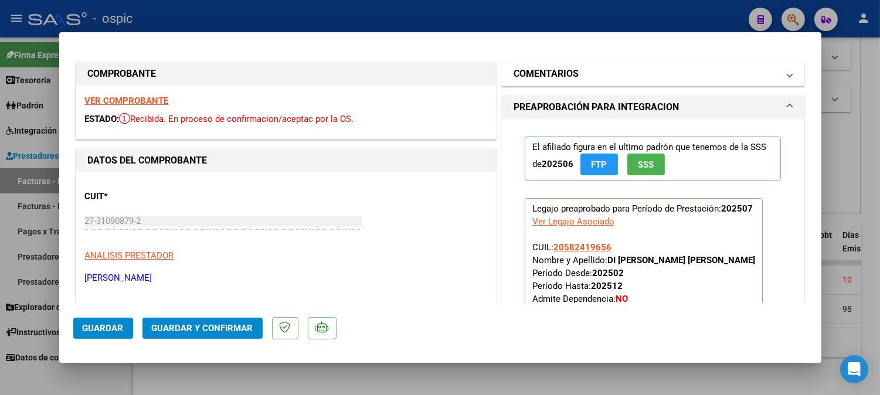
click at [620, 78] on mat-panel-title "COMENTARIOS" at bounding box center [645, 74] width 265 height 14
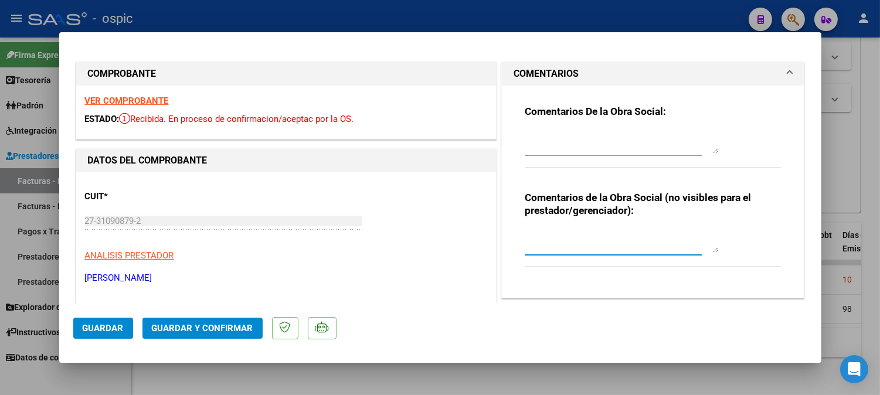
click at [561, 232] on textarea at bounding box center [621, 240] width 193 height 23
type textarea "PSICO 4 SESIONES"
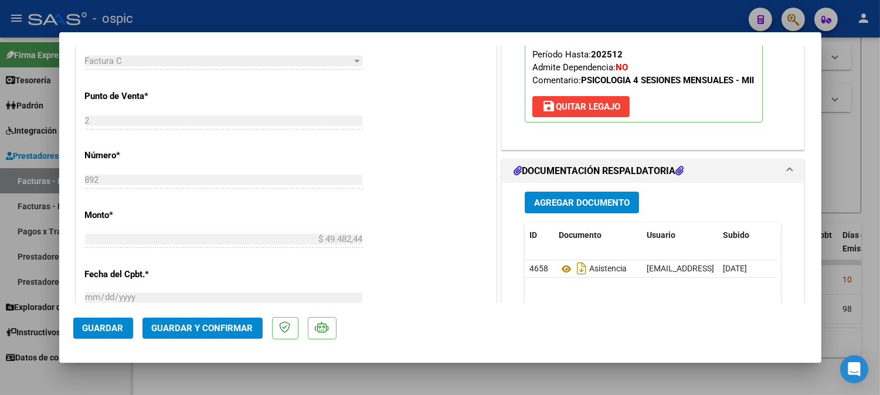
scroll to position [519, 0]
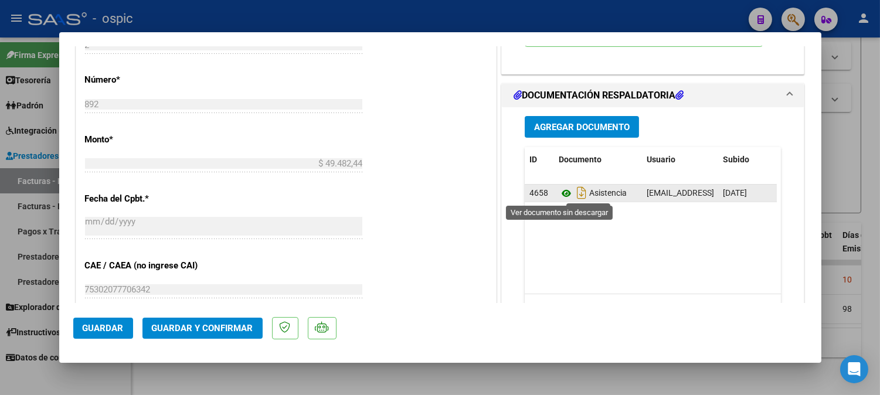
click at [560, 192] on icon at bounding box center [566, 193] width 15 height 14
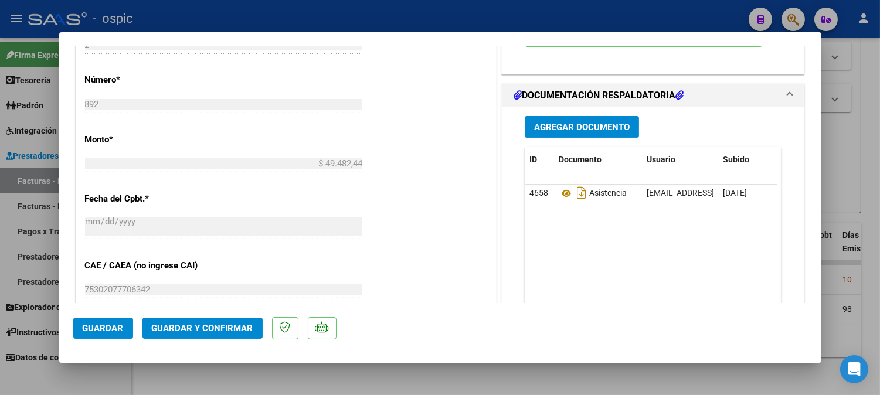
click at [208, 324] on span "Guardar y Confirmar" at bounding box center [202, 328] width 101 height 11
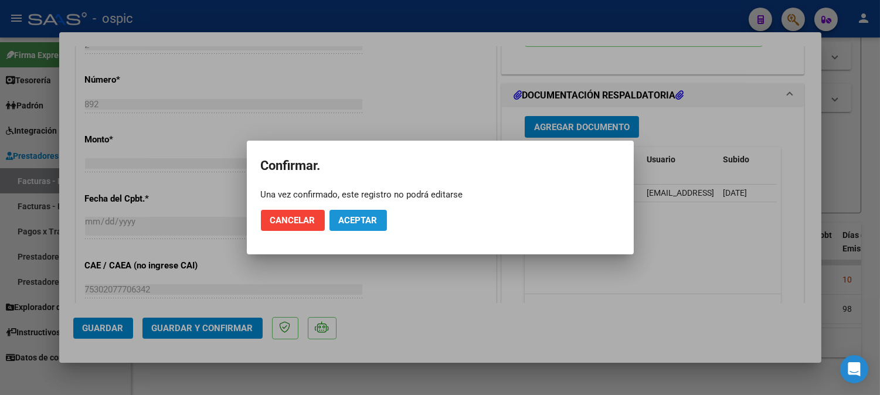
click at [366, 219] on span "Aceptar" at bounding box center [358, 220] width 39 height 11
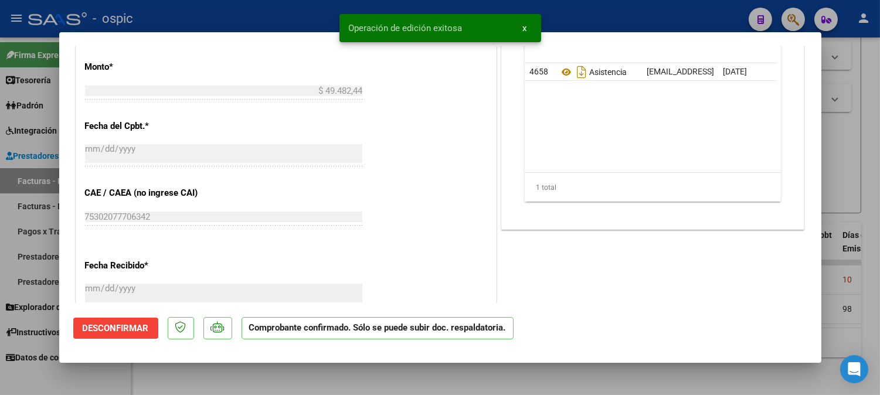
type input "$ 0,00"
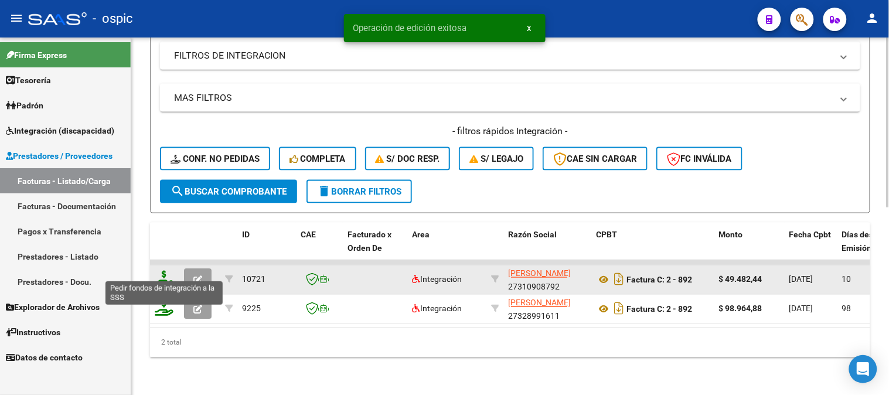
click at [161, 271] on icon at bounding box center [164, 279] width 19 height 16
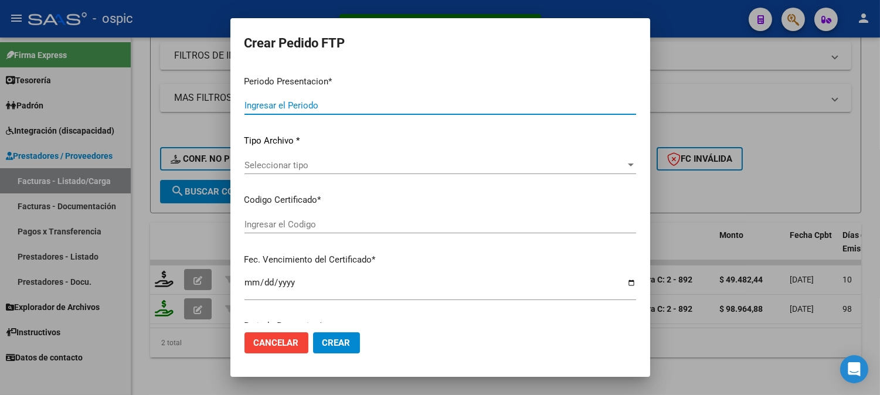
type input "202507"
type input "$ 49.482,44"
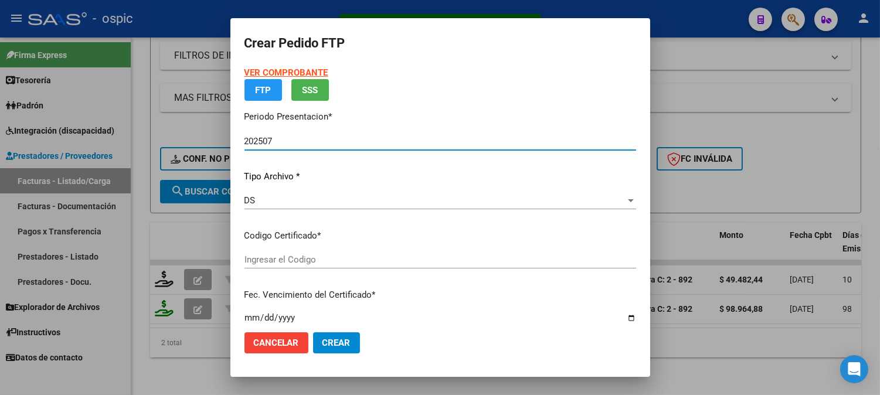
type input "0000000000000000000000000000004039076759"
type input "[DATE]"
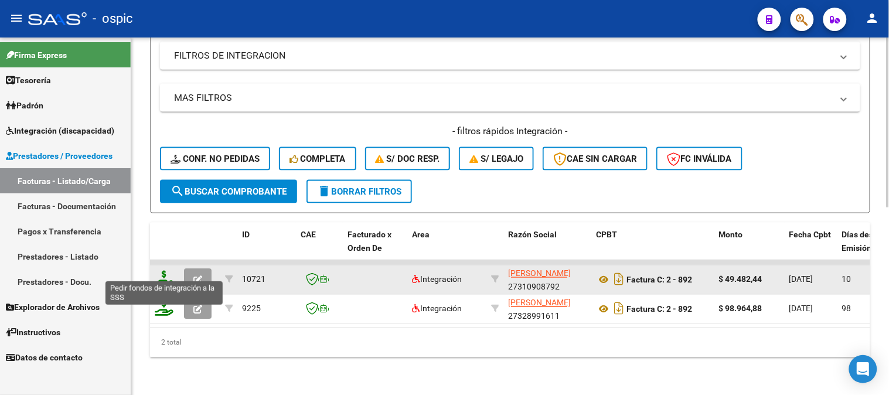
click at [166, 271] on icon at bounding box center [164, 279] width 19 height 16
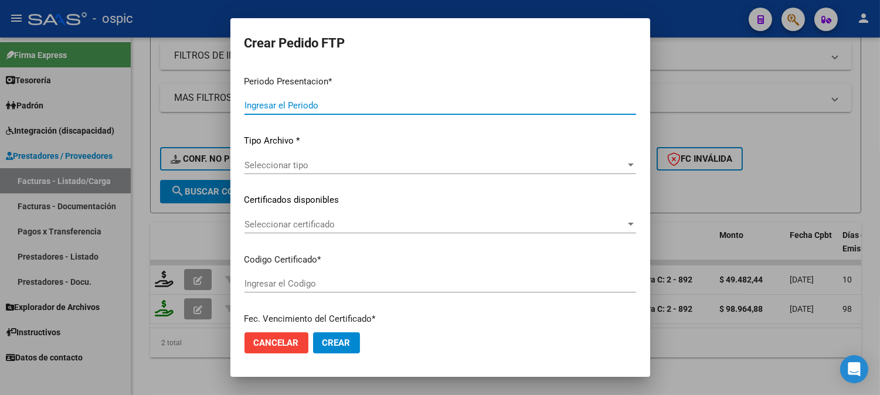
type input "202507"
type input "$ 49.482,44"
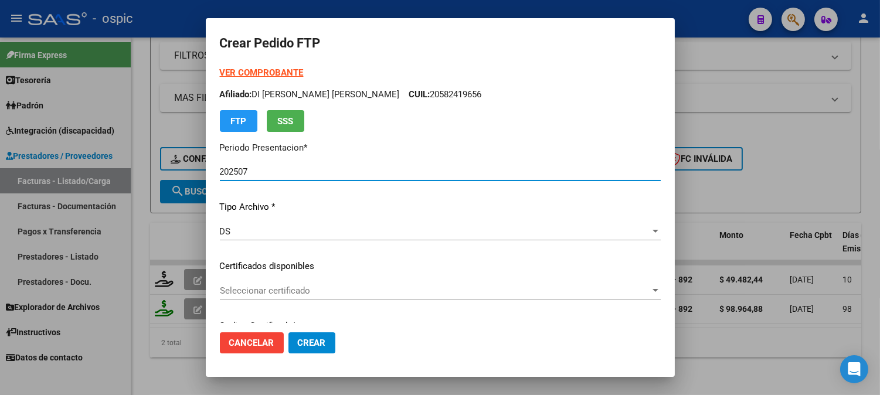
type input "0000000000000000000000000000004039076759"
type input "[DATE]"
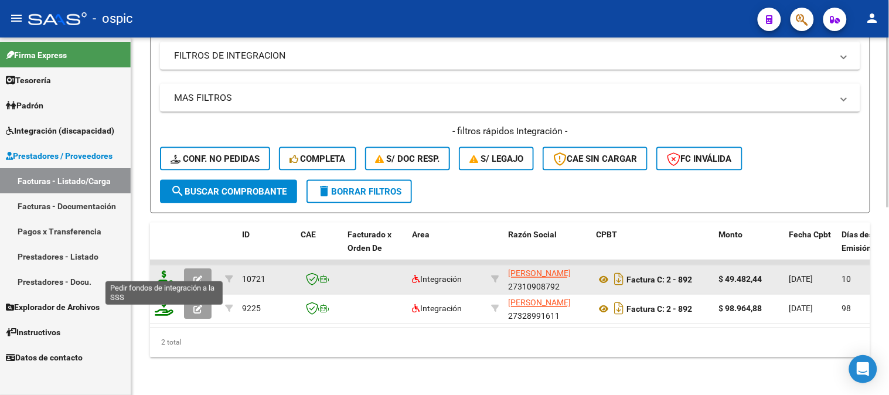
click at [162, 271] on icon at bounding box center [164, 279] width 19 height 16
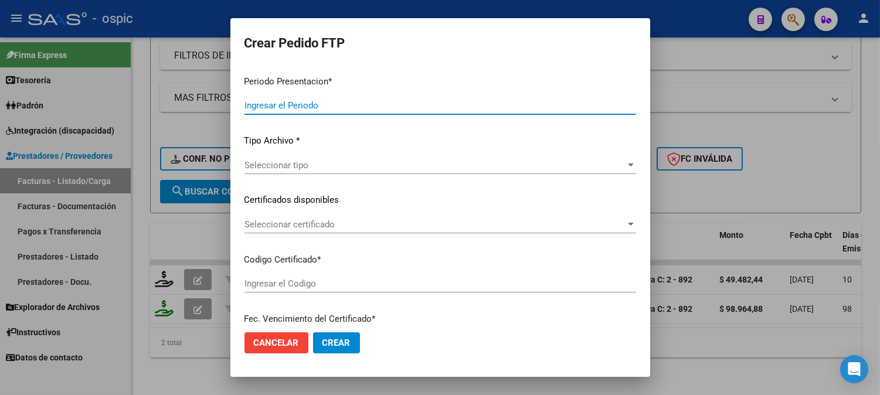
type input "202507"
type input "$ 49.482,44"
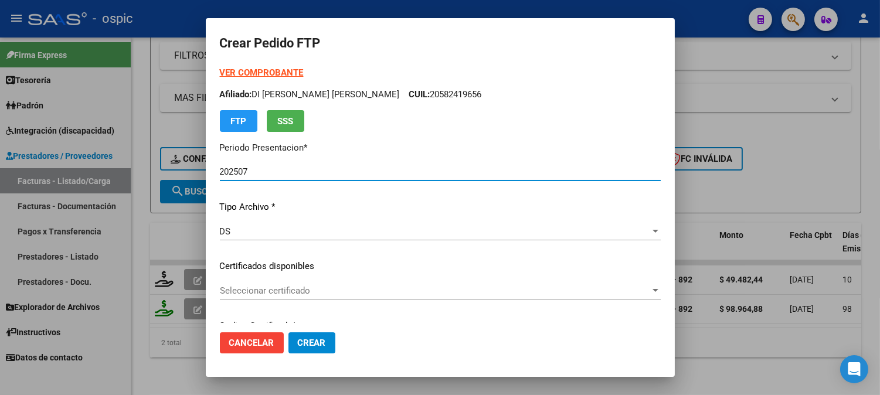
type input "0000000000000000000000000000004039076759"
type input "[DATE]"
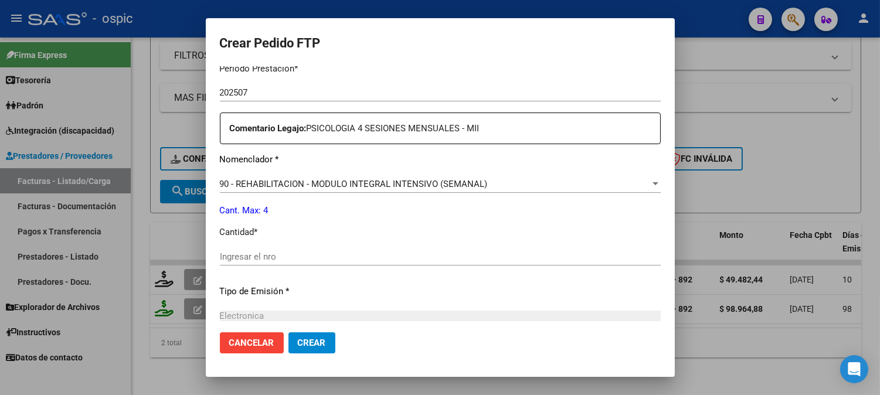
scroll to position [390, 0]
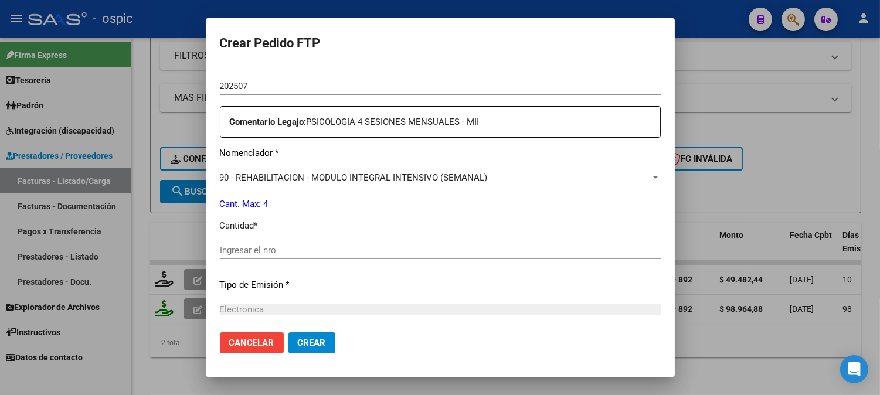
click at [382, 250] on input "Ingresar el nro" at bounding box center [440, 250] width 441 height 11
type input "4"
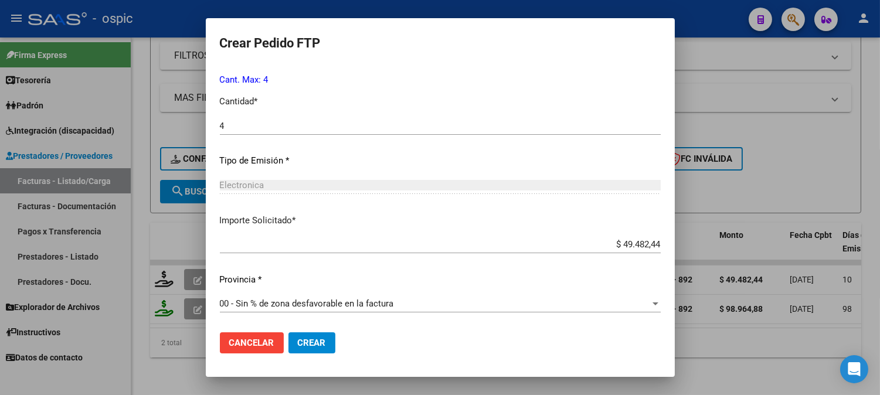
drag, startPoint x: 313, startPoint y: 340, endPoint x: 343, endPoint y: 325, distance: 34.1
click at [314, 336] on button "Crear" at bounding box center [311, 342] width 47 height 21
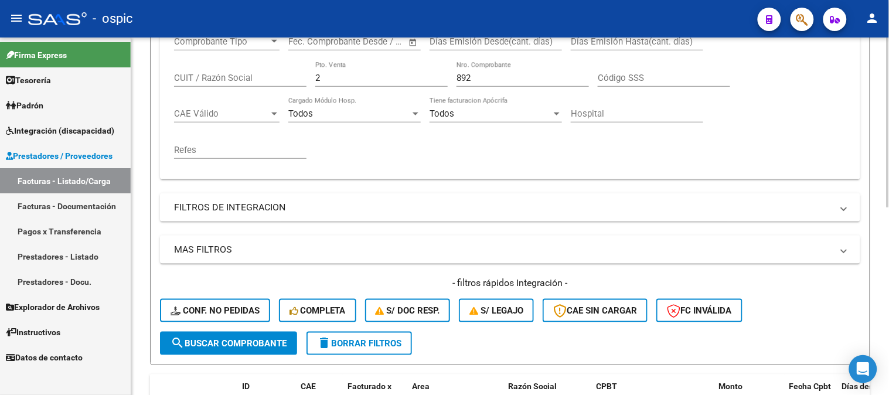
scroll to position [200, 0]
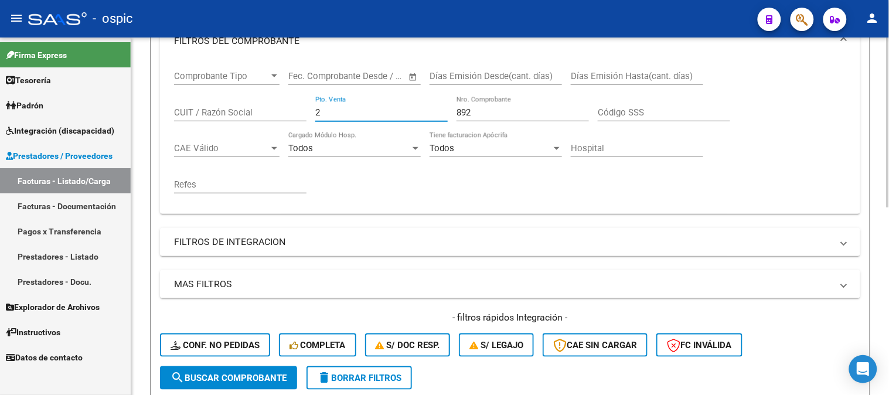
drag, startPoint x: 363, startPoint y: 111, endPoint x: 264, endPoint y: 109, distance: 99.1
click at [264, 110] on div "Comprobante Tipo Comprobante Tipo Start date – End date Fec. Comprobante Desde …" at bounding box center [510, 132] width 672 height 145
type input "3"
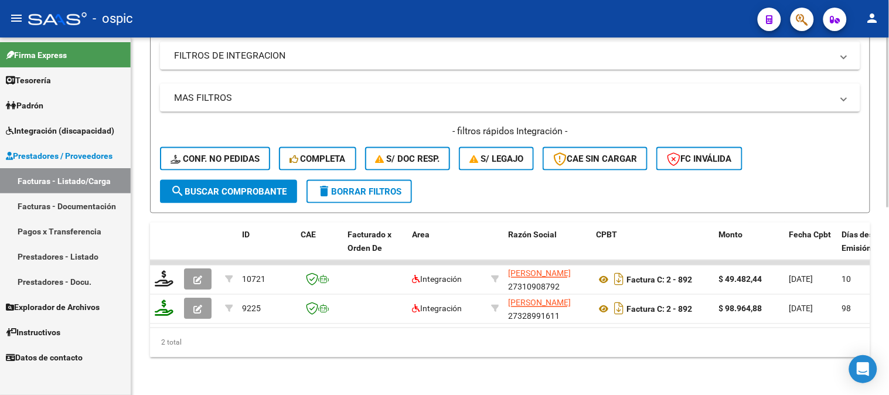
scroll to position [395, 0]
type input "533"
click at [245, 186] on span "search Buscar Comprobante" at bounding box center [229, 191] width 116 height 11
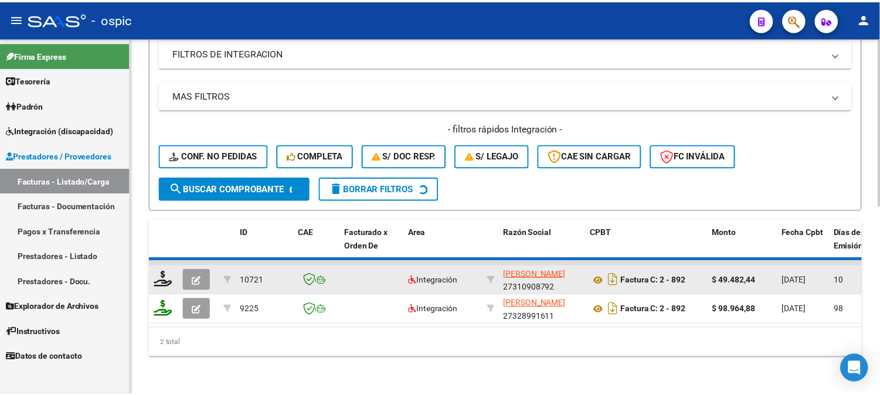
scroll to position [366, 0]
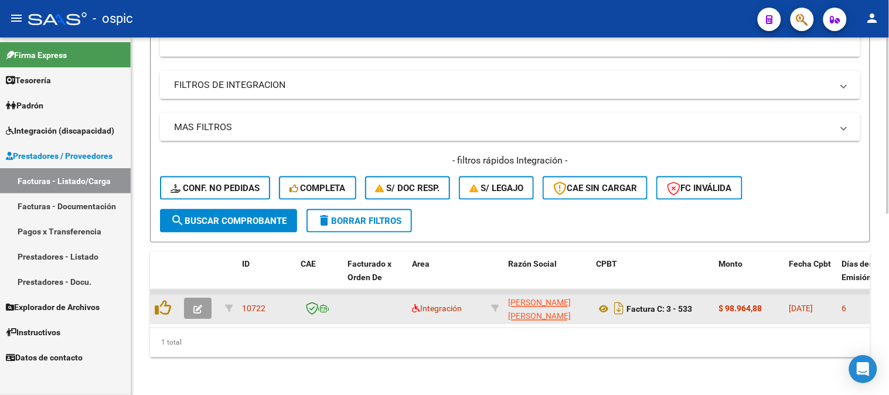
click at [196, 304] on span "button" at bounding box center [197, 309] width 9 height 11
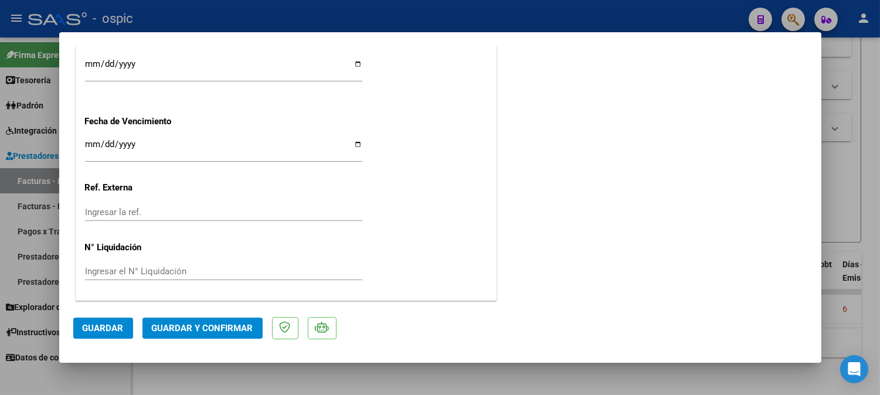
scroll to position [0, 0]
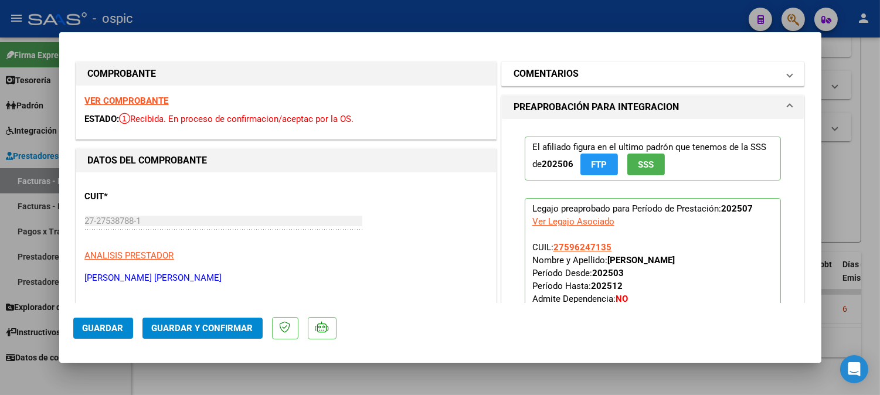
click at [605, 79] on mat-panel-title "COMENTARIOS" at bounding box center [645, 74] width 265 height 14
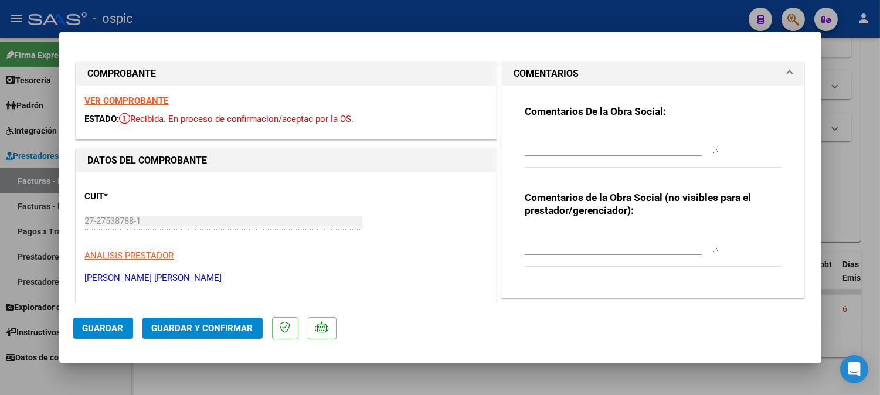
drag, startPoint x: 588, startPoint y: 226, endPoint x: 590, endPoint y: 236, distance: 9.5
click at [589, 227] on div at bounding box center [621, 241] width 193 height 28
type textarea "FONO 8 SESIONES"
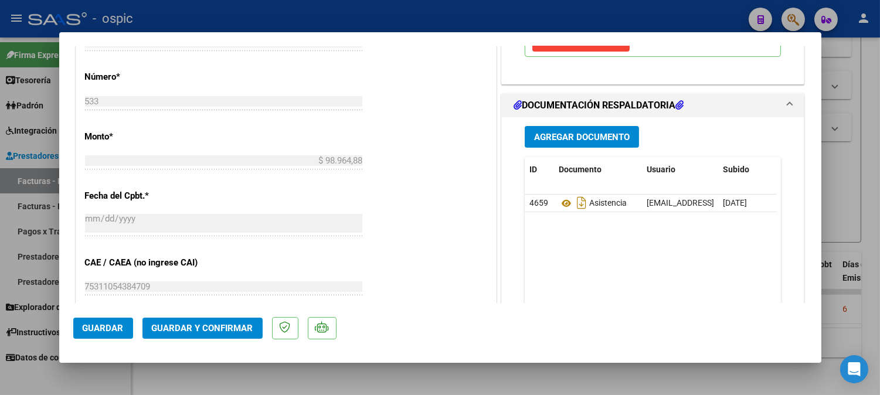
scroll to position [531, 0]
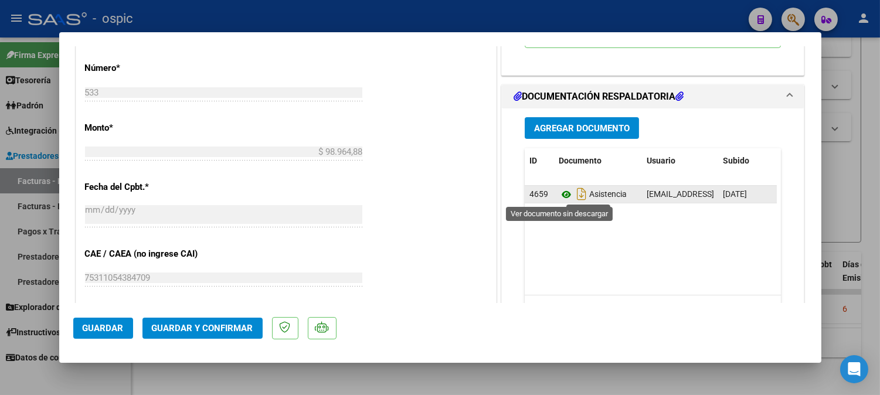
click at [559, 194] on icon at bounding box center [566, 195] width 15 height 14
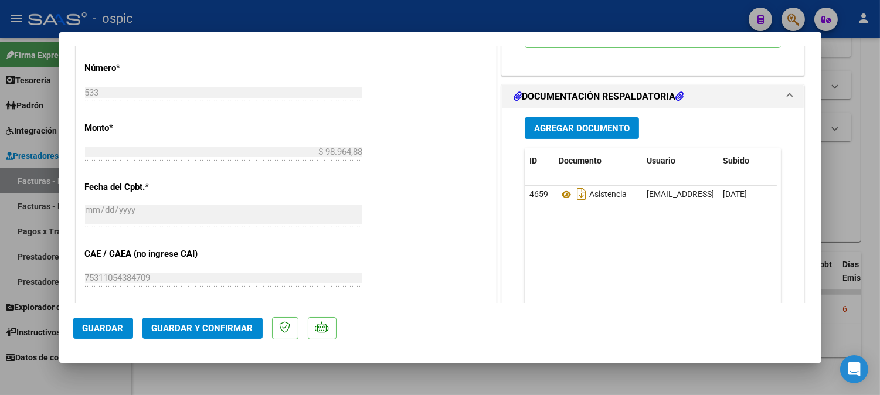
click at [213, 320] on button "Guardar y Confirmar" at bounding box center [202, 328] width 120 height 21
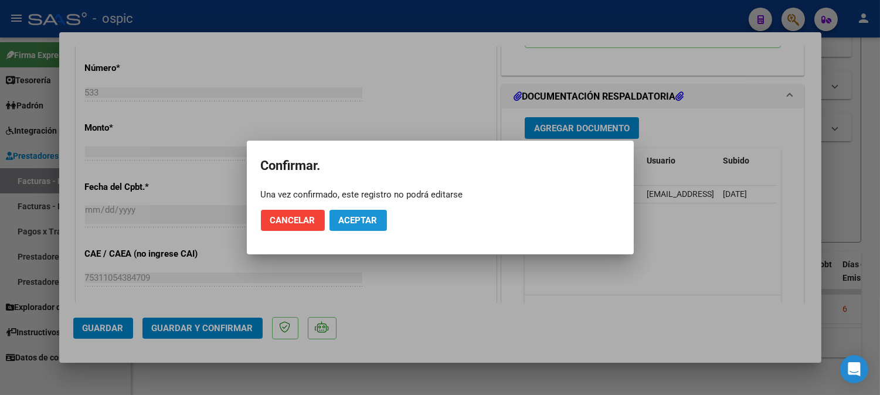
drag, startPoint x: 346, startPoint y: 217, endPoint x: 315, endPoint y: 230, distance: 33.6
click at [346, 217] on span "Aceptar" at bounding box center [358, 220] width 39 height 11
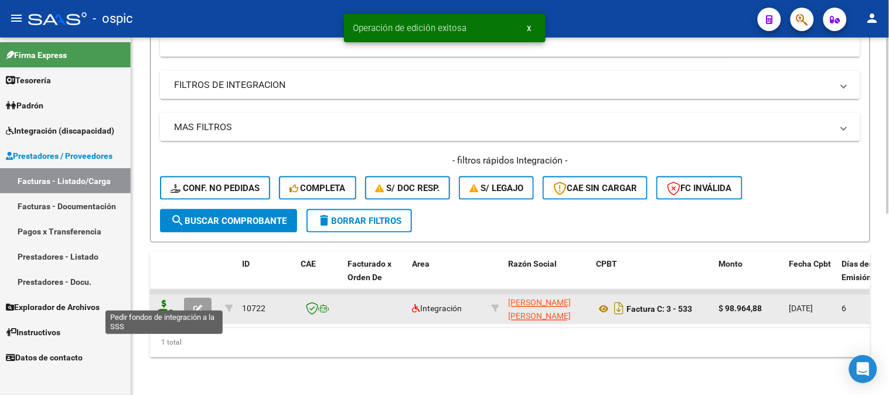
click at [167, 300] on icon at bounding box center [164, 308] width 19 height 16
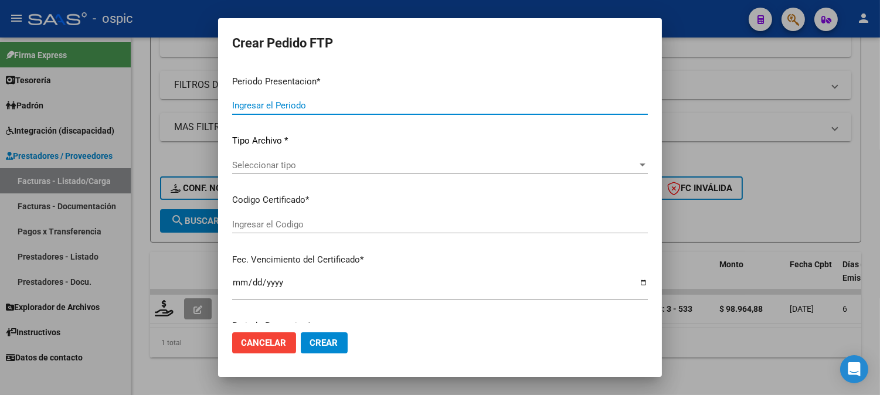
type input "202507"
type input "$ 98.964,88"
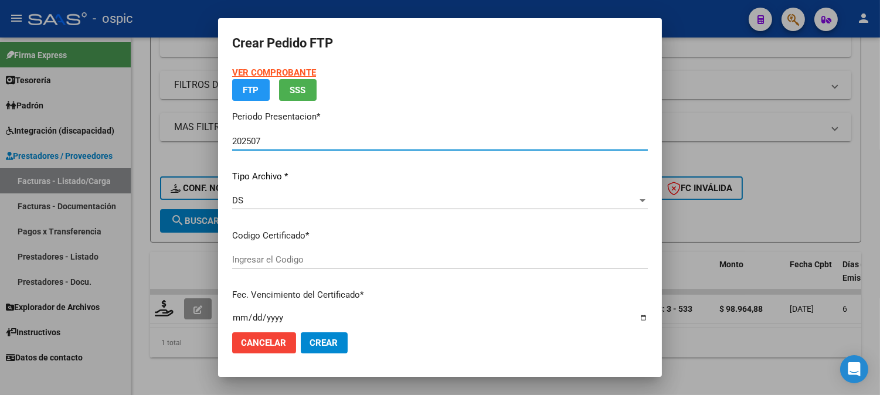
type input "3272525022"
type input "[DATE]"
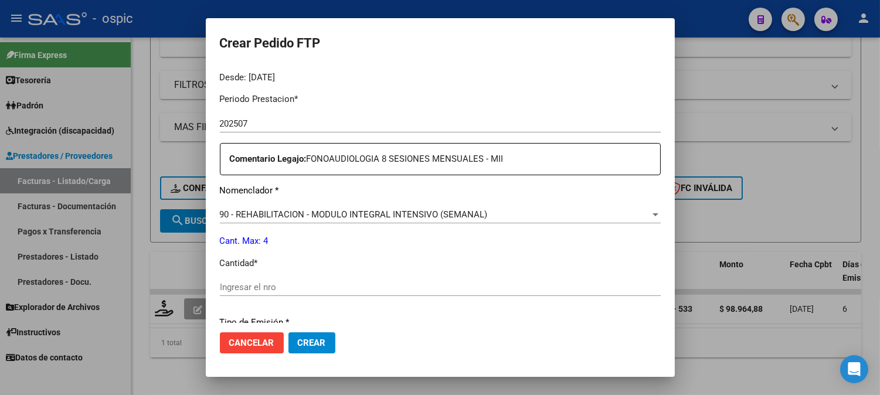
scroll to position [372, 0]
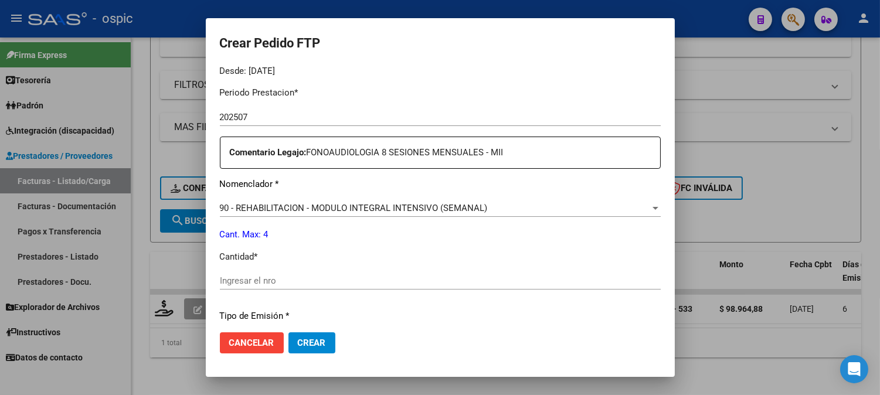
click at [386, 280] on input "Ingresar el nro" at bounding box center [440, 280] width 441 height 11
type input "4"
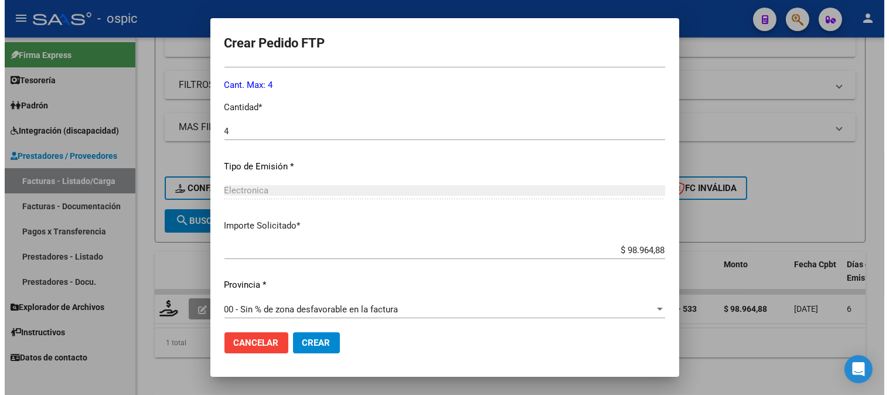
scroll to position [527, 0]
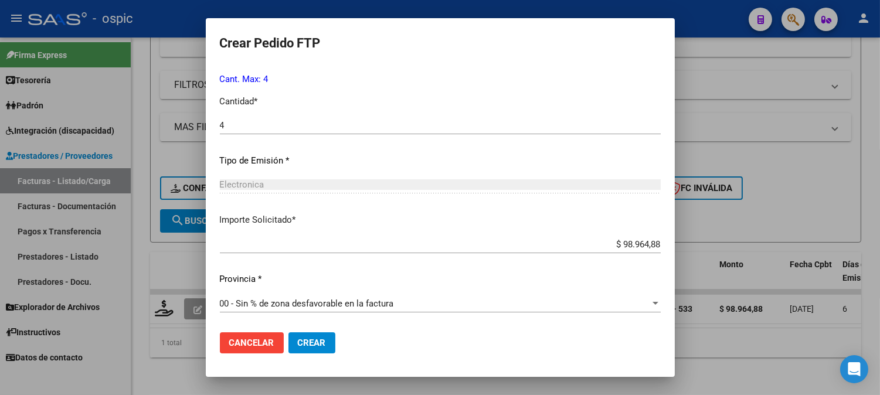
click at [313, 345] on span "Crear" at bounding box center [312, 343] width 28 height 11
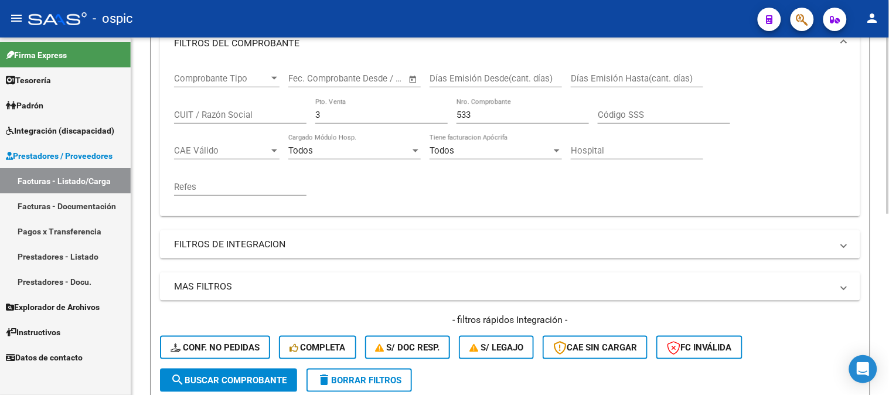
scroll to position [171, 0]
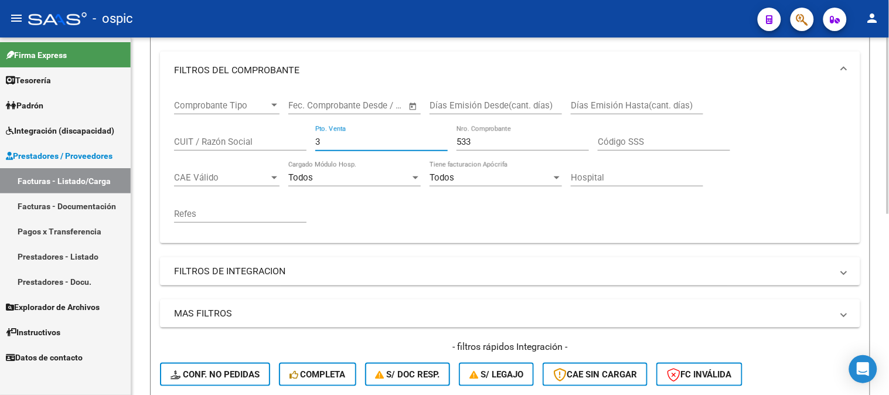
drag, startPoint x: 338, startPoint y: 143, endPoint x: 301, endPoint y: 142, distance: 36.9
click at [301, 143] on div "Comprobante Tipo Comprobante Tipo Start date – End date Fec. Comprobante Desde …" at bounding box center [510, 161] width 672 height 145
type input "4"
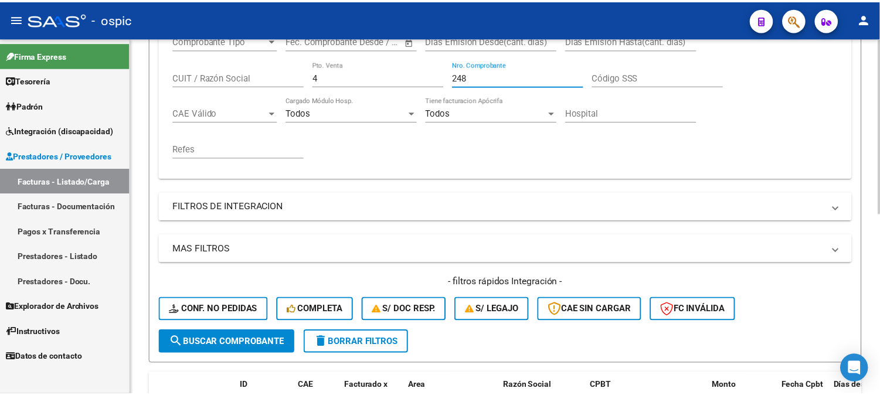
scroll to position [366, 0]
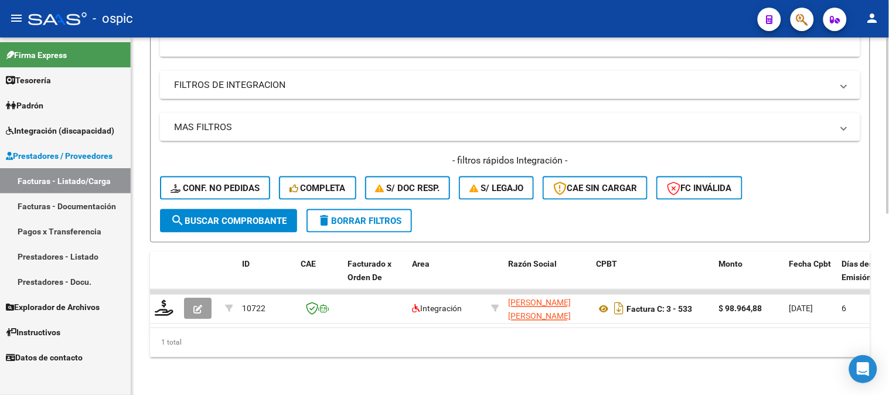
type input "248"
click at [229, 216] on span "search Buscar Comprobante" at bounding box center [229, 221] width 116 height 11
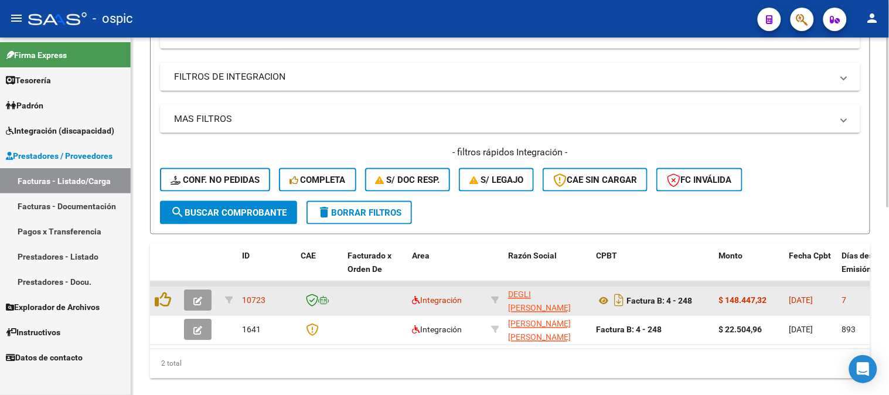
click at [200, 295] on span "button" at bounding box center [197, 300] width 9 height 11
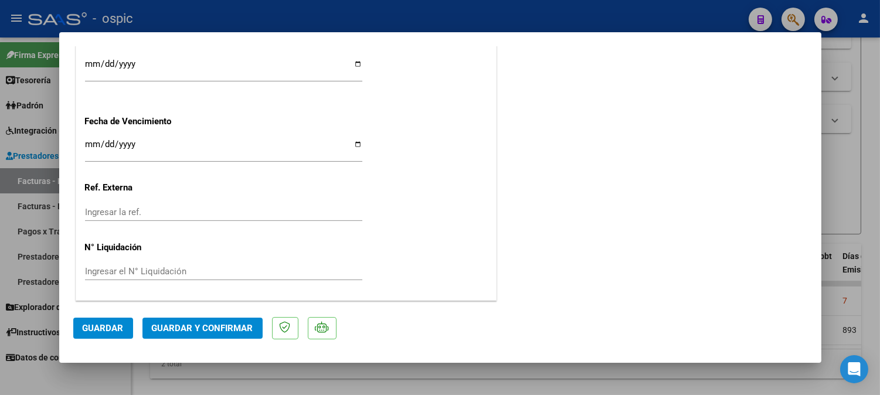
scroll to position [0, 0]
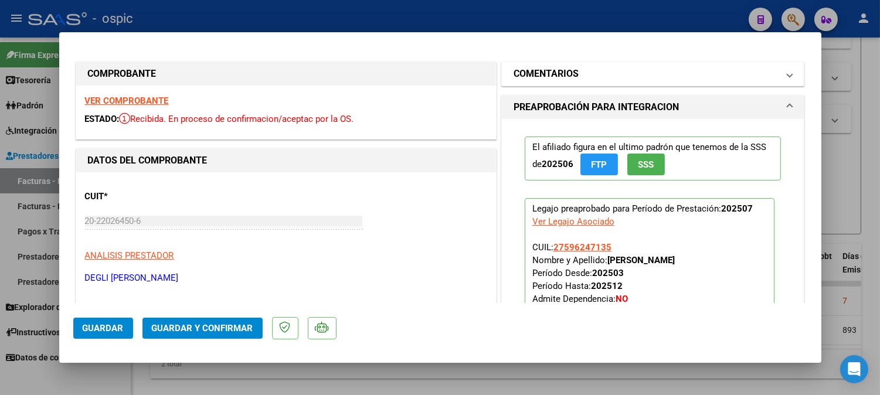
click at [654, 74] on mat-panel-title "COMENTARIOS" at bounding box center [645, 74] width 265 height 14
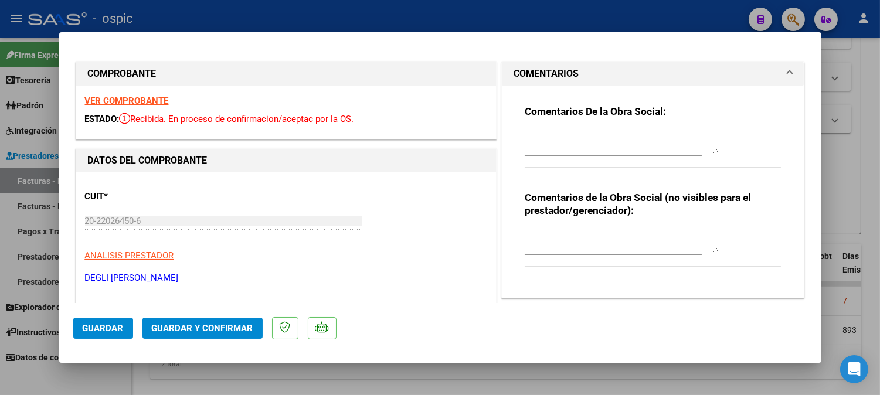
click at [583, 233] on textarea at bounding box center [621, 240] width 193 height 23
type textarea "KINESIO 12 SESIONES"
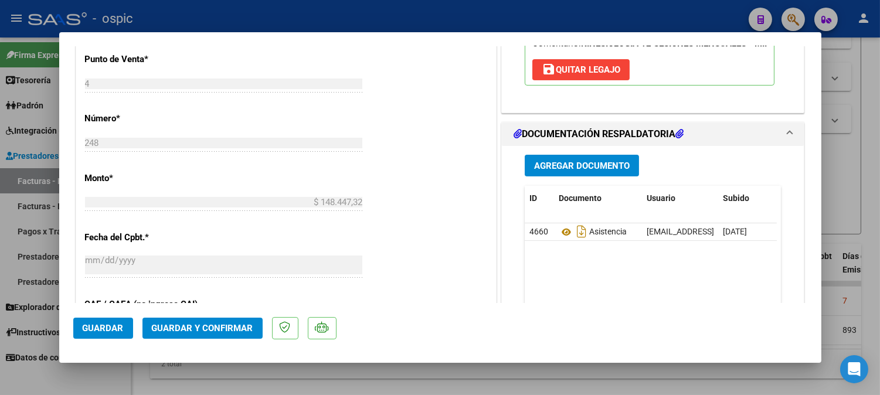
scroll to position [492, 0]
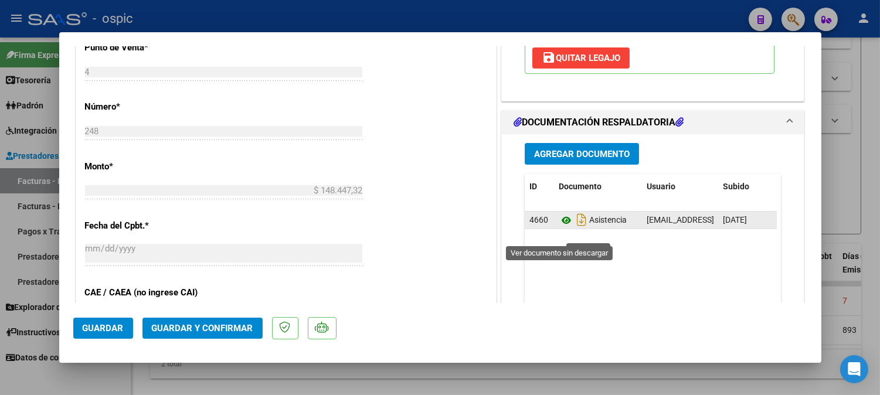
click at [560, 227] on icon at bounding box center [566, 220] width 15 height 14
click at [559, 227] on icon at bounding box center [566, 220] width 15 height 14
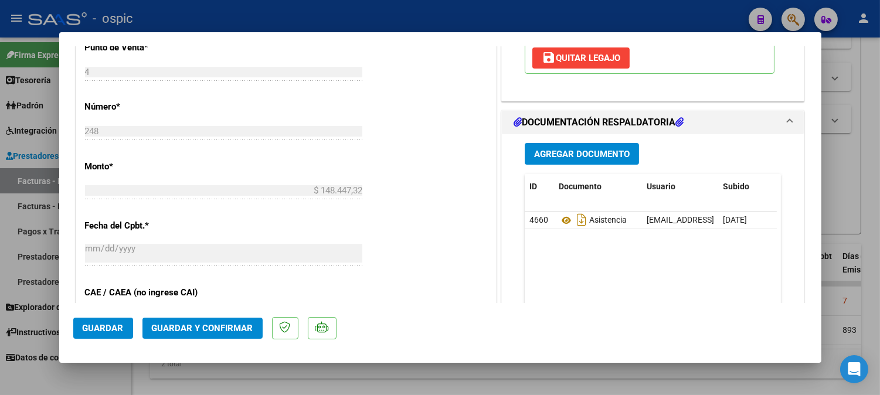
scroll to position [0, 0]
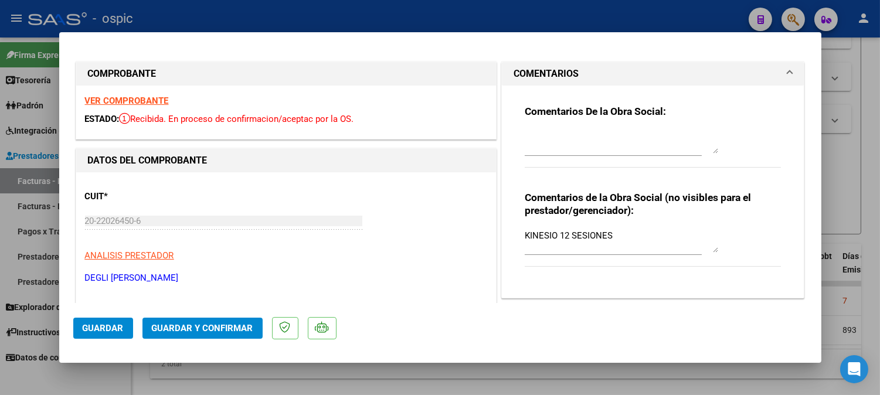
click at [559, 137] on textarea at bounding box center [621, 141] width 193 height 23
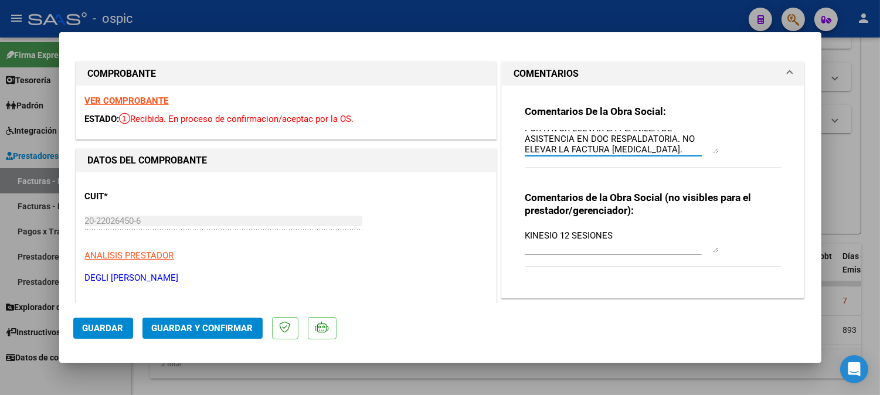
scroll to position [10, 0]
type textarea "POR FAVOR ELEVAR LA PLANILLA DE ASISTENCIA EN DOC RESPALDATORIA. NO ELEVAR LA F…"
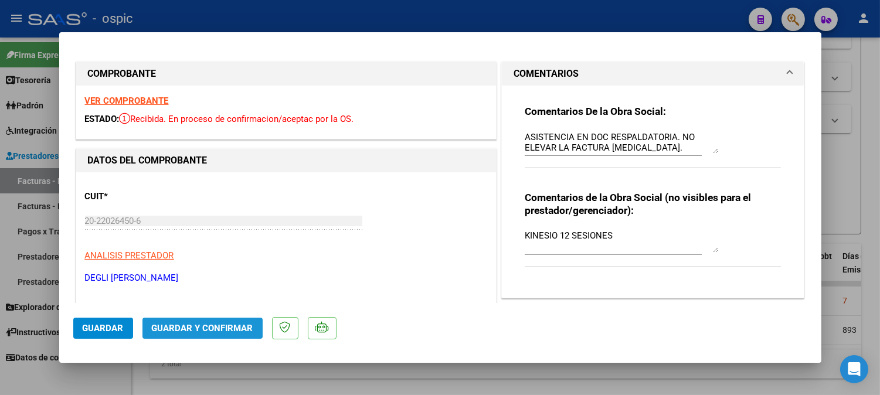
click at [208, 323] on span "Guardar y Confirmar" at bounding box center [202, 328] width 101 height 11
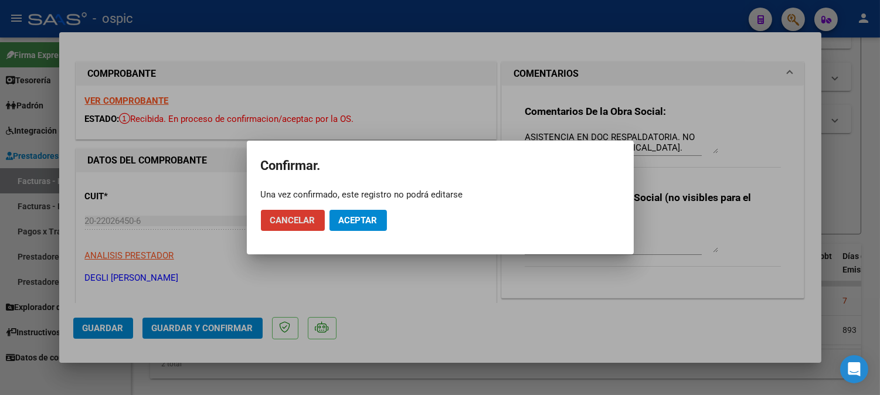
click at [377, 216] on button "Aceptar" at bounding box center [357, 220] width 57 height 21
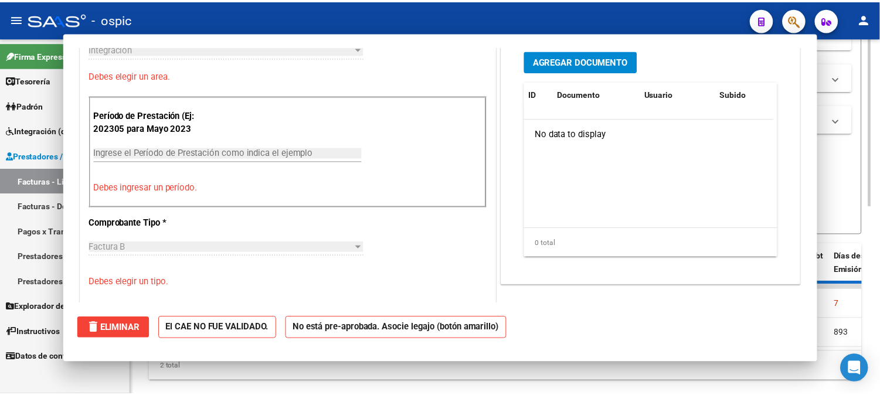
scroll to position [0, 0]
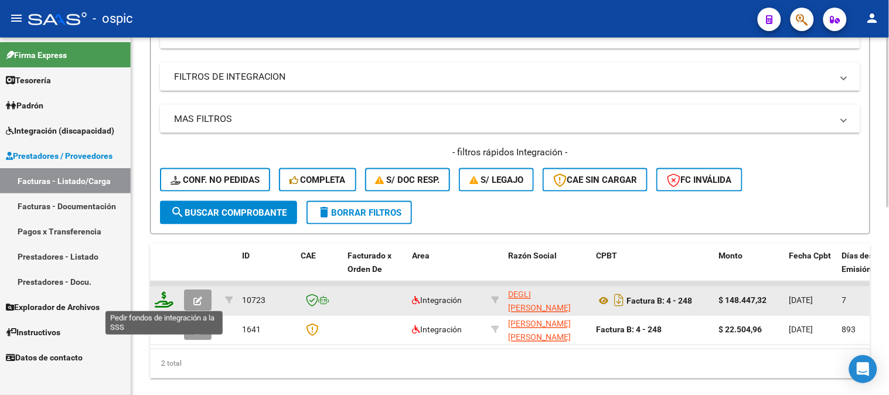
click at [164, 299] on icon at bounding box center [164, 300] width 19 height 16
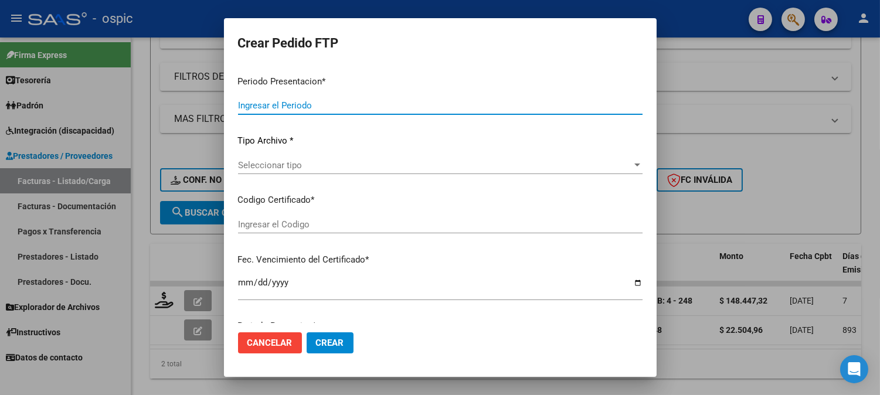
type input "202507"
type input "$ 148.447,32"
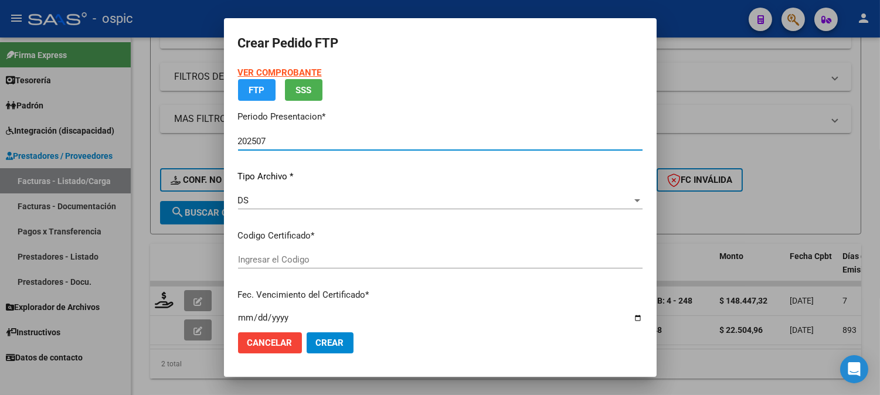
type input "3272525022"
type input "[DATE]"
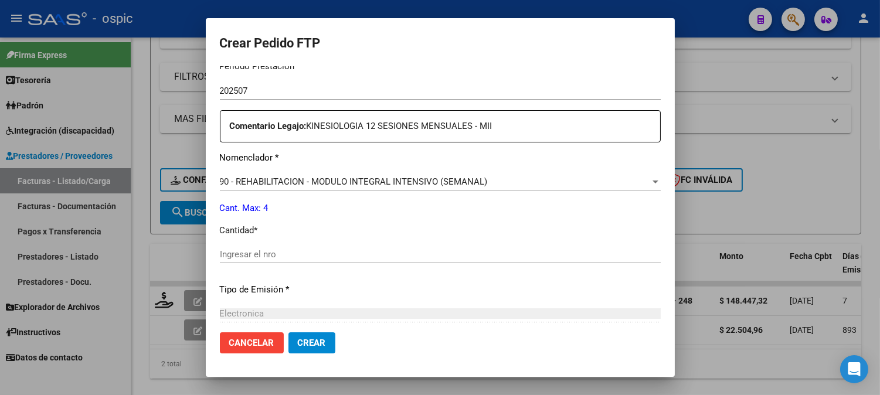
scroll to position [401, 0]
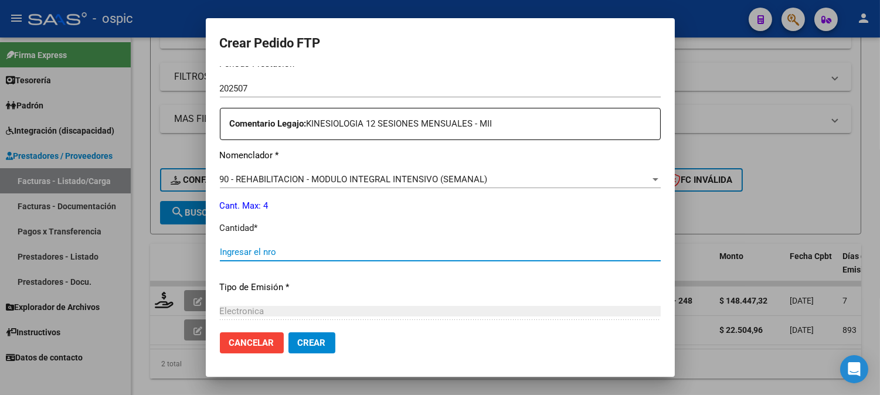
click at [343, 247] on input "Ingresar el nro" at bounding box center [440, 252] width 441 height 11
type input "4"
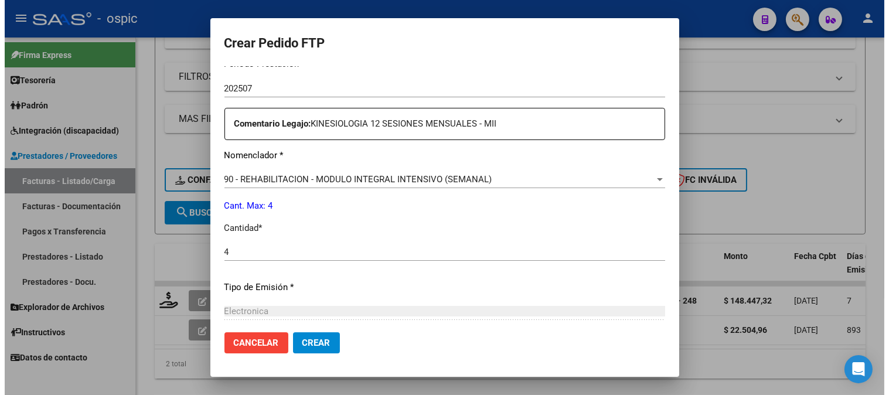
scroll to position [527, 0]
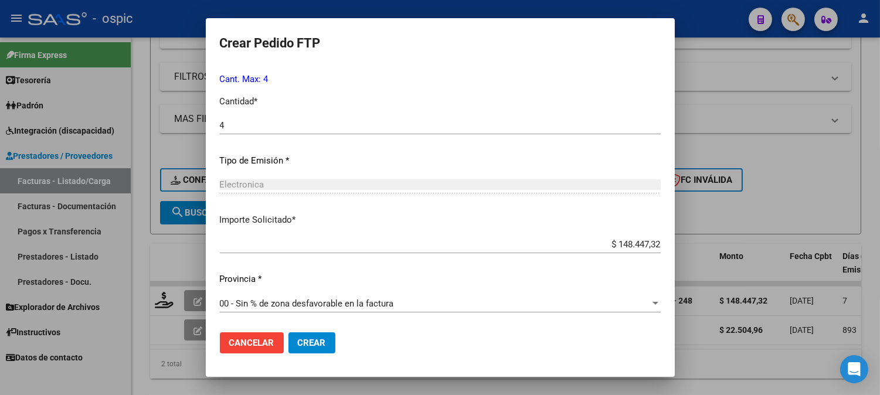
drag, startPoint x: 312, startPoint y: 343, endPoint x: 344, endPoint y: 329, distance: 35.4
click at [312, 342] on span "Crear" at bounding box center [312, 343] width 28 height 11
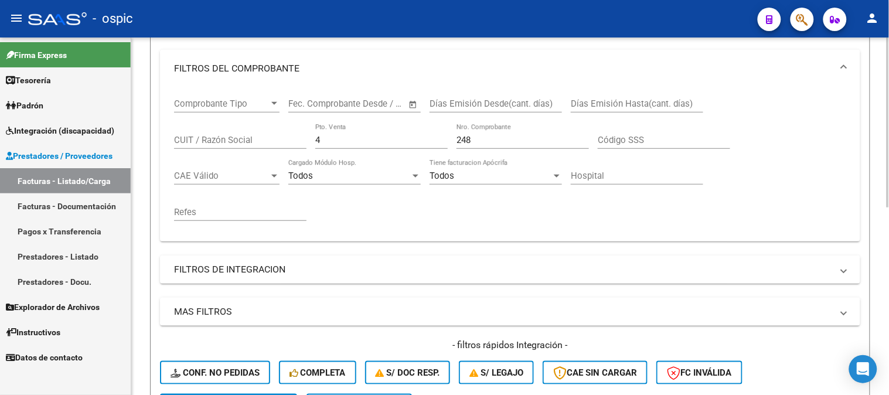
scroll to position [171, 0]
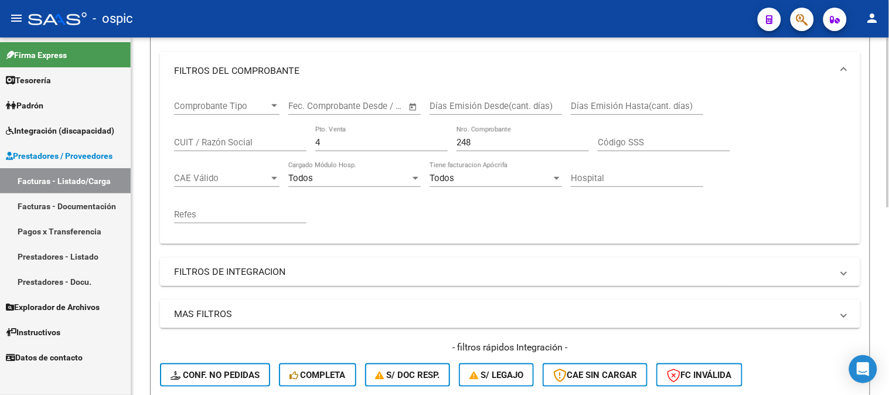
drag, startPoint x: 271, startPoint y: 142, endPoint x: 260, endPoint y: 139, distance: 11.7
click at [244, 142] on div "Comprobante Tipo Comprobante Tipo Start date – End date Fec. Comprobante Desde …" at bounding box center [510, 162] width 672 height 145
type input "1"
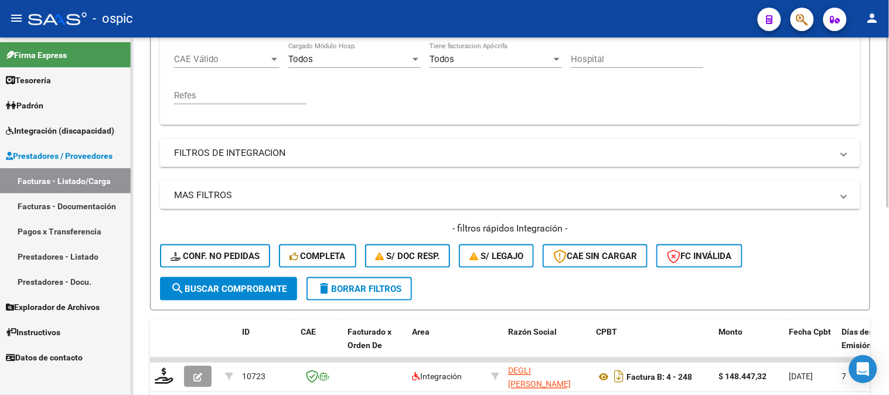
scroll to position [395, 0]
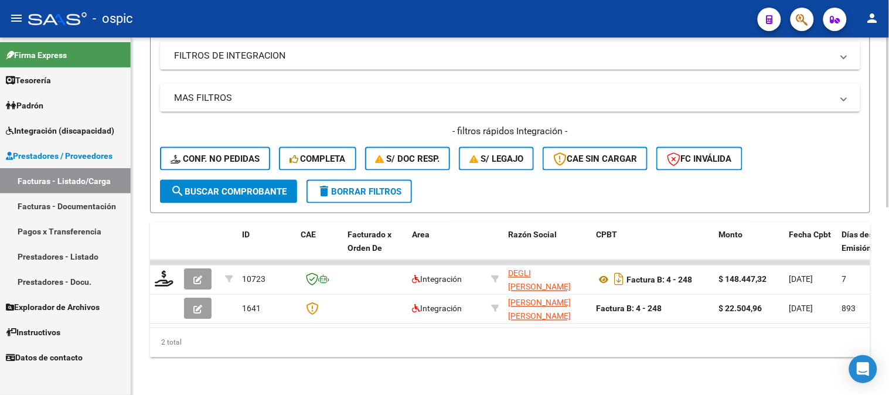
type input "217"
click at [243, 186] on span "search Buscar Comprobante" at bounding box center [229, 191] width 116 height 11
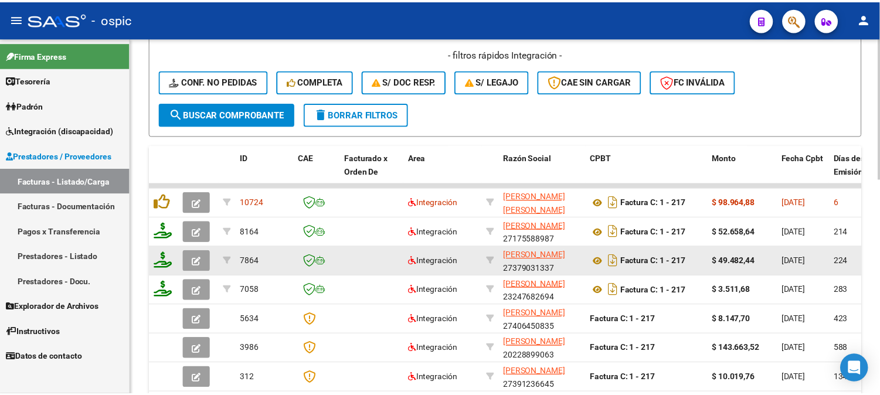
scroll to position [525, 0]
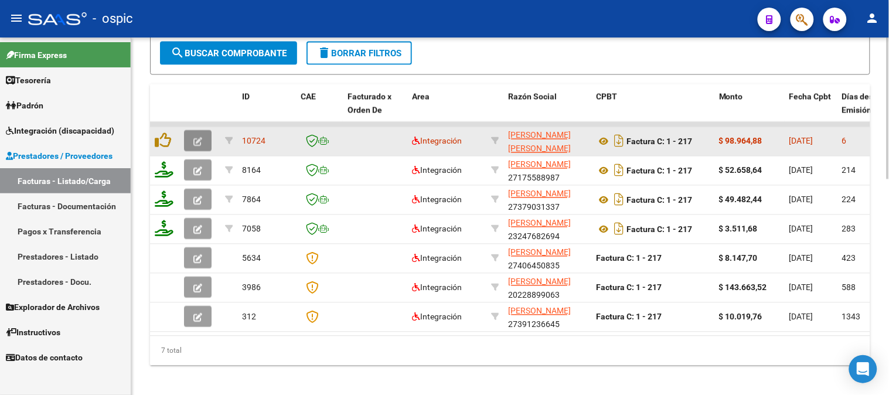
click at [199, 139] on icon "button" at bounding box center [197, 142] width 9 height 9
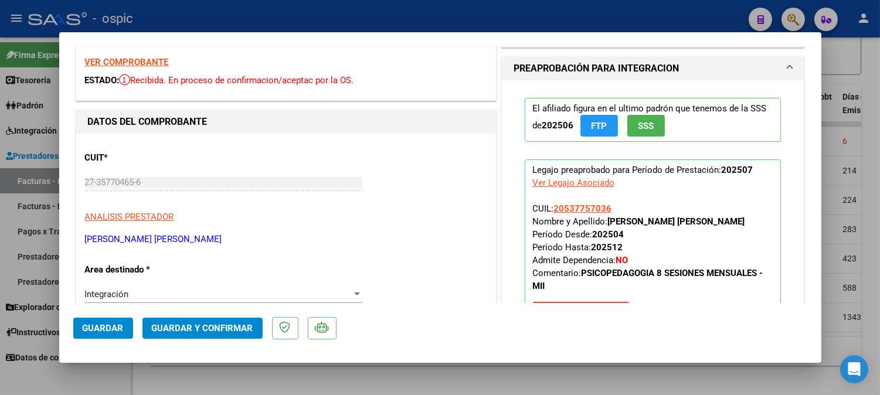
scroll to position [0, 0]
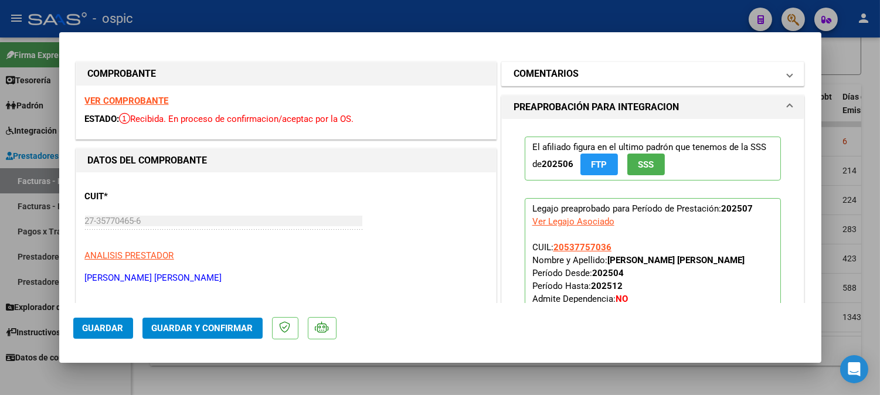
click at [566, 78] on h1 "COMENTARIOS" at bounding box center [545, 74] width 65 height 14
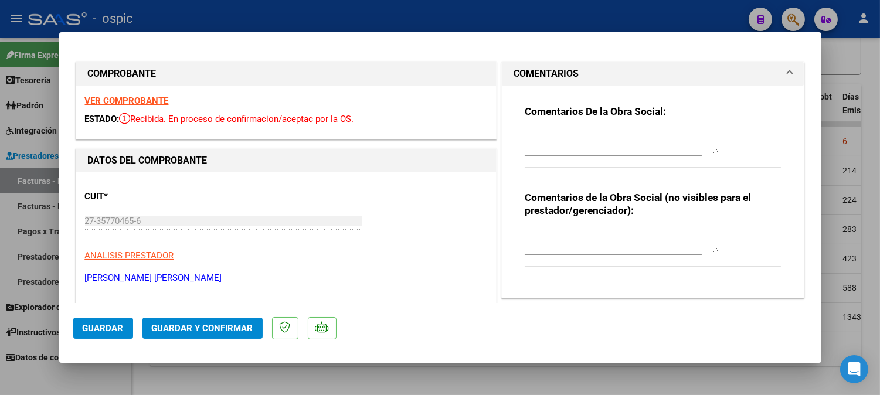
click at [590, 234] on textarea at bounding box center [621, 240] width 193 height 23
type textarea "PSP 8 SESIONES"
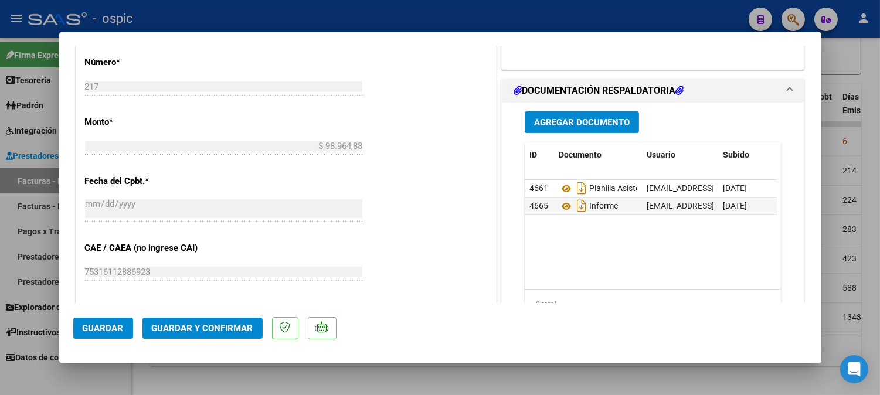
scroll to position [561, 0]
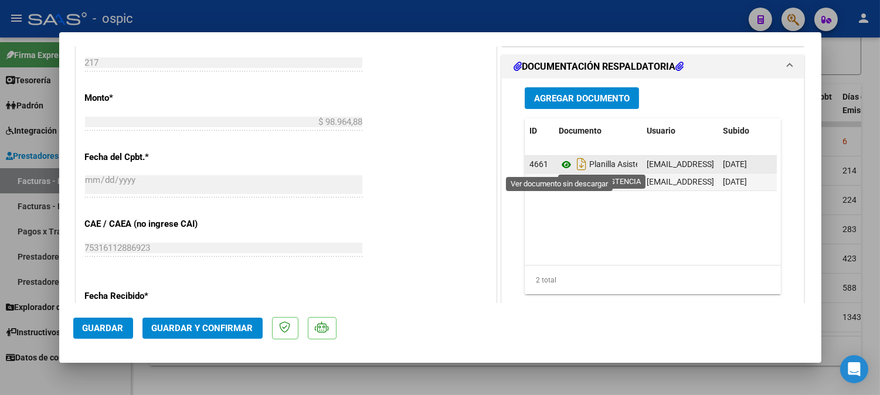
click at [559, 166] on icon at bounding box center [566, 165] width 15 height 14
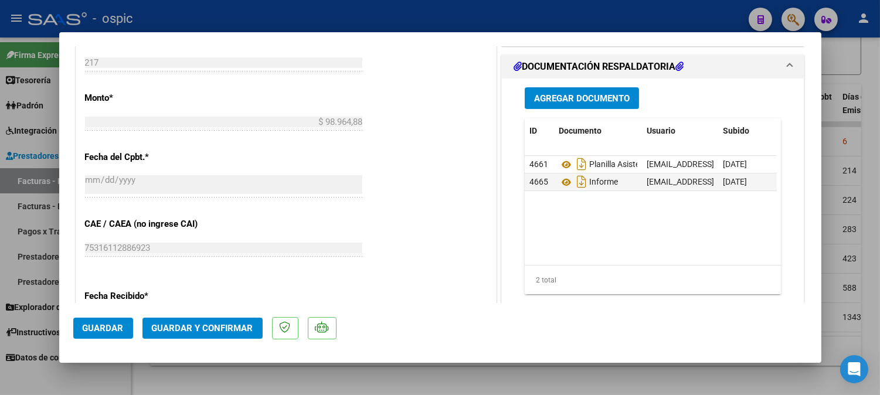
click at [199, 326] on span "Guardar y Confirmar" at bounding box center [202, 328] width 101 height 11
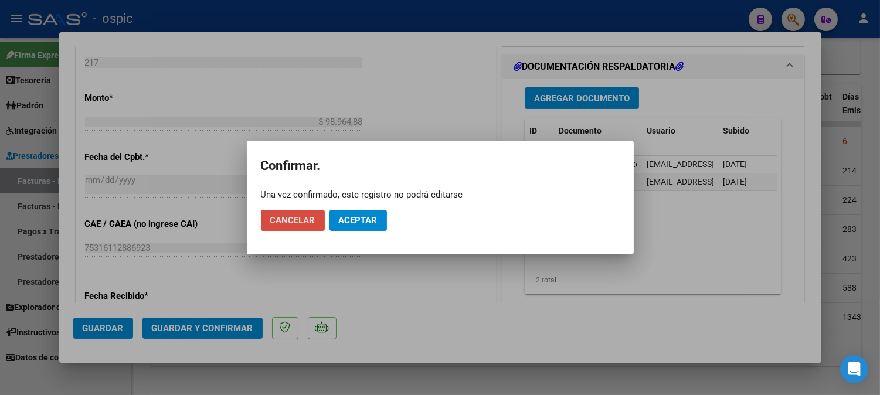
drag, startPoint x: 302, startPoint y: 219, endPoint x: 740, endPoint y: 214, distance: 437.8
click at [303, 219] on span "Cancelar" at bounding box center [292, 220] width 45 height 11
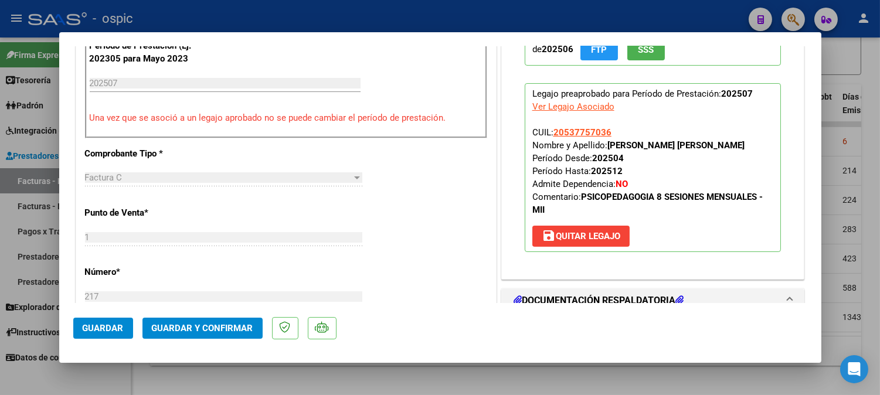
scroll to position [393, 0]
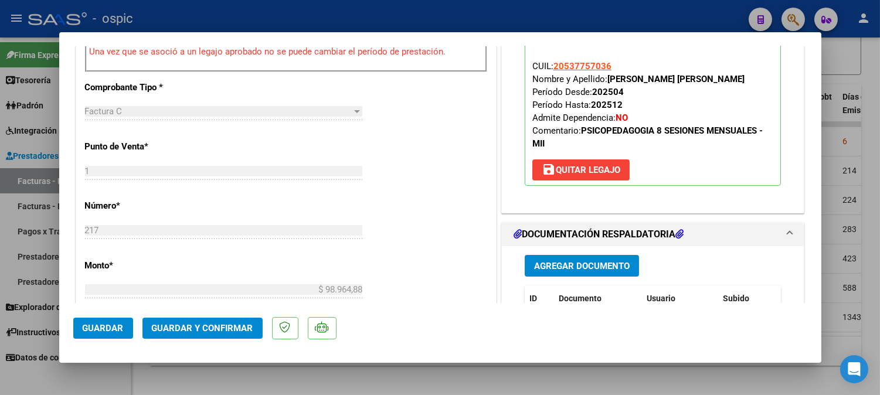
click at [219, 326] on span "Guardar y Confirmar" at bounding box center [202, 328] width 101 height 11
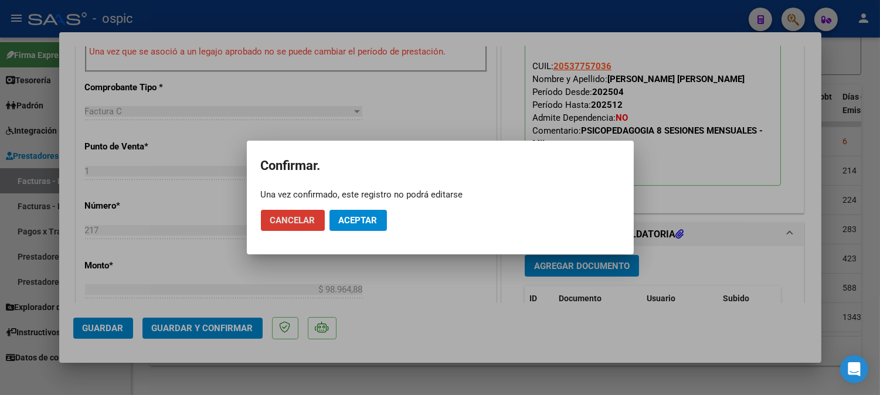
click at [358, 217] on span "Aceptar" at bounding box center [358, 220] width 39 height 11
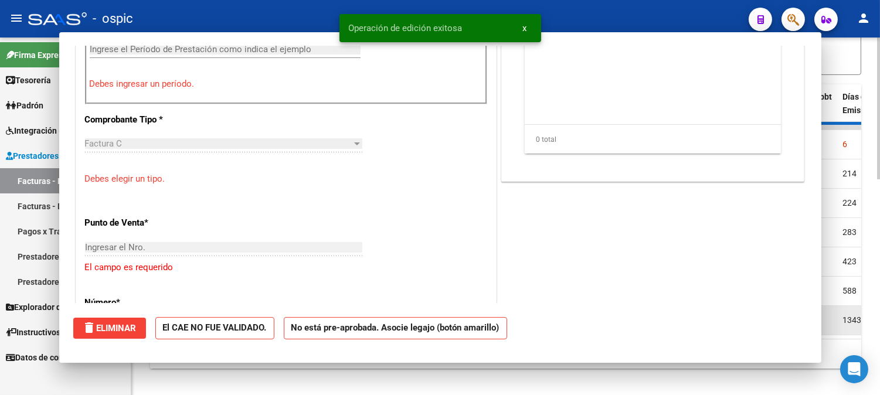
scroll to position [0, 0]
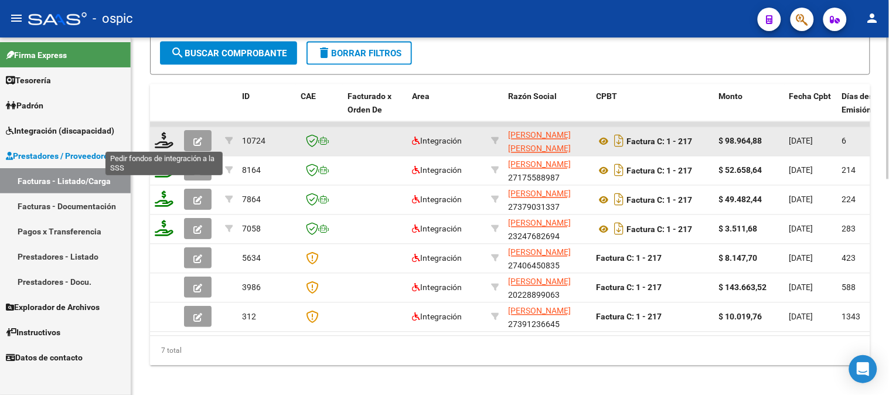
click at [179, 129] on datatable-body-cell at bounding box center [199, 141] width 41 height 29
click at [167, 138] on icon at bounding box center [164, 140] width 19 height 16
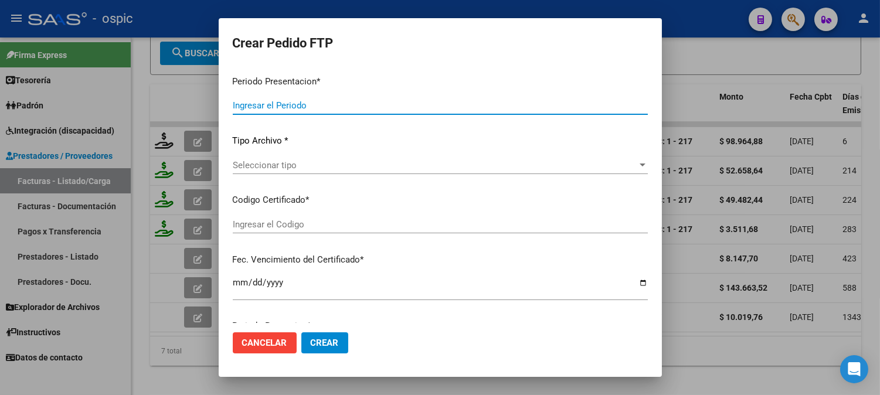
type input "202507"
type input "$ 98.964,88"
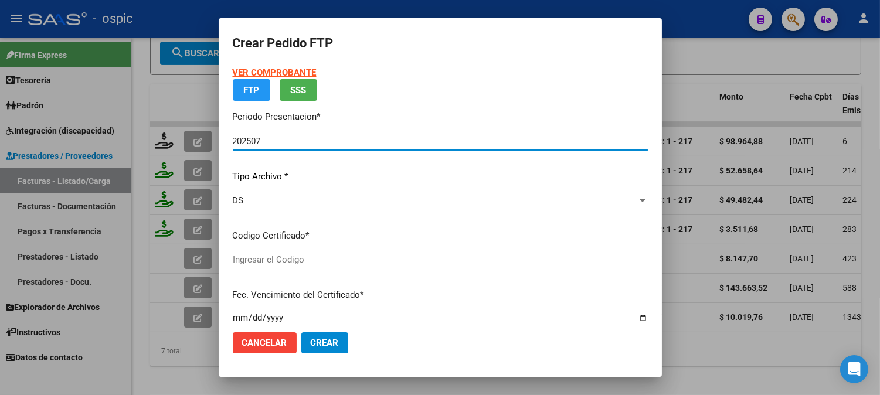
type input "3563719855"
type input "2026-09-16"
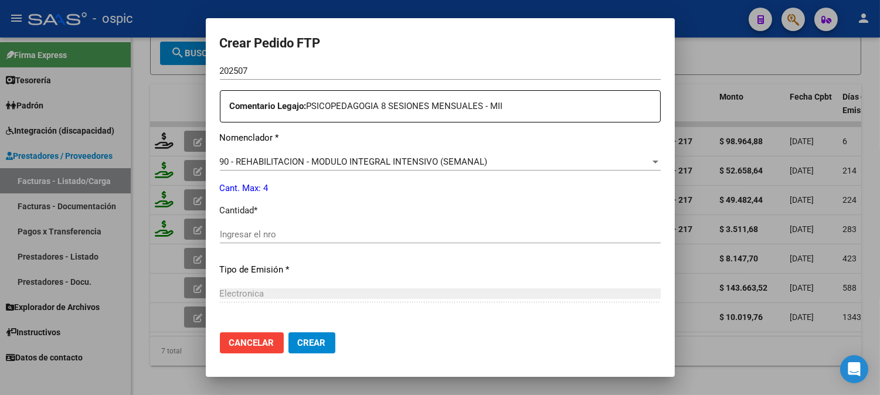
scroll to position [423, 0]
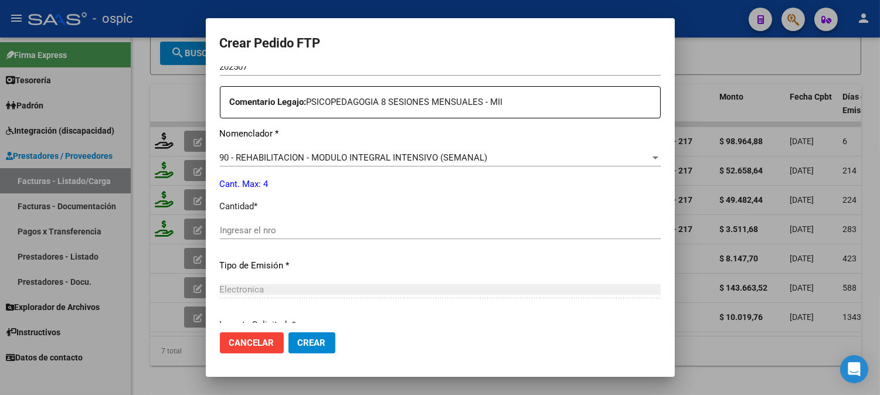
click at [336, 229] on input "Ingresar el nro" at bounding box center [440, 230] width 441 height 11
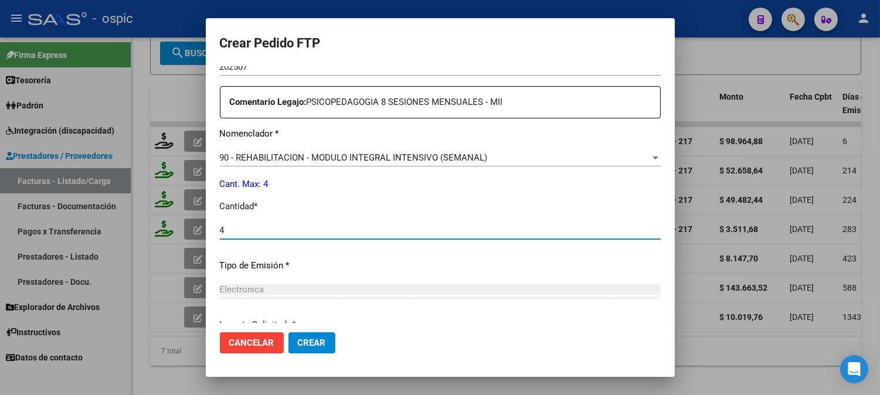
type input "4"
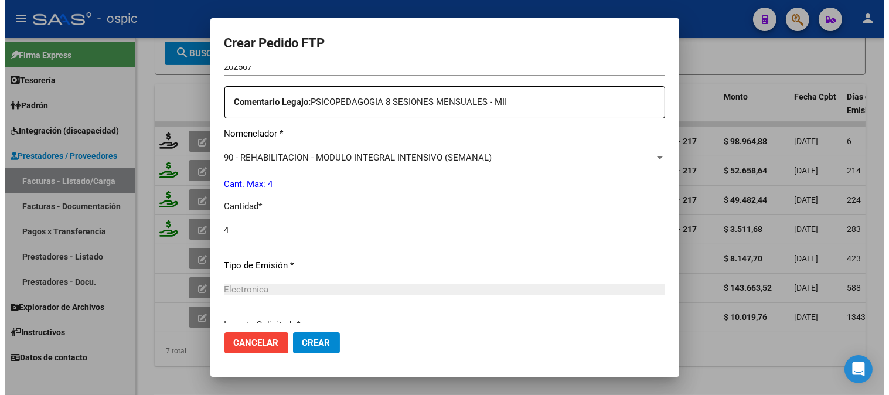
scroll to position [527, 0]
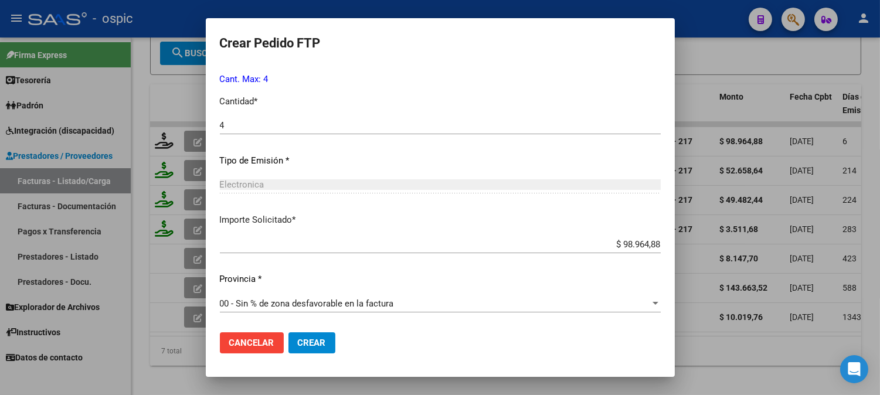
drag, startPoint x: 306, startPoint y: 344, endPoint x: 365, endPoint y: 319, distance: 64.1
click at [306, 343] on span "Crear" at bounding box center [312, 343] width 28 height 11
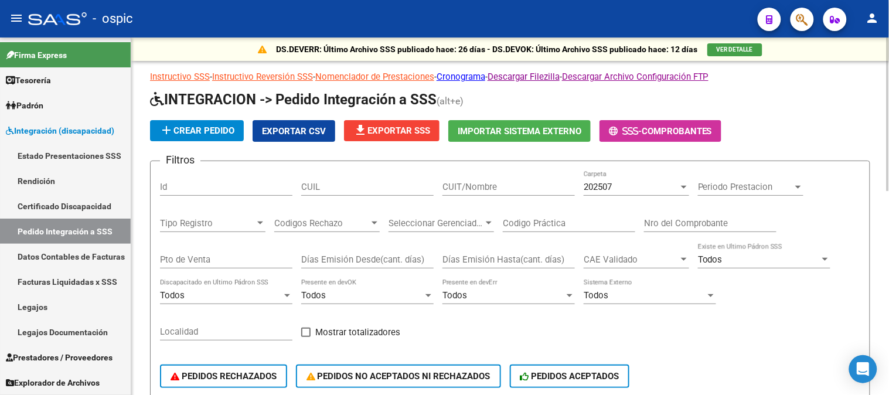
scroll to position [0, 327]
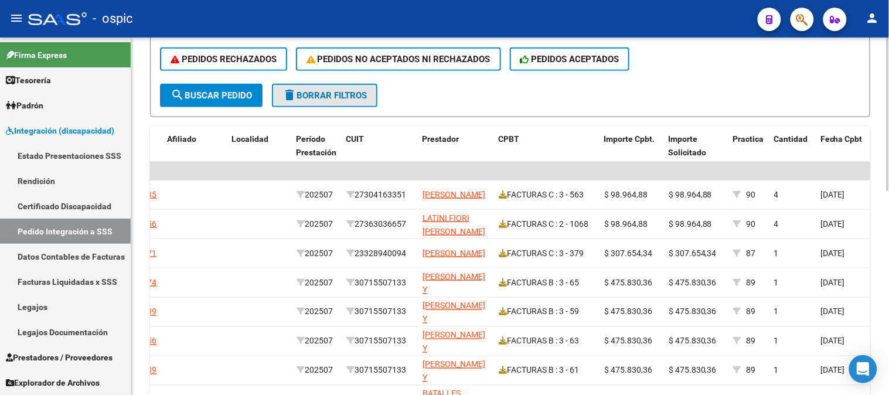
drag, startPoint x: 332, startPoint y: 93, endPoint x: 450, endPoint y: 90, distance: 117.8
click at [332, 92] on span "delete Borrar Filtros" at bounding box center [324, 95] width 84 height 11
